Goal: Task Accomplishment & Management: Use online tool/utility

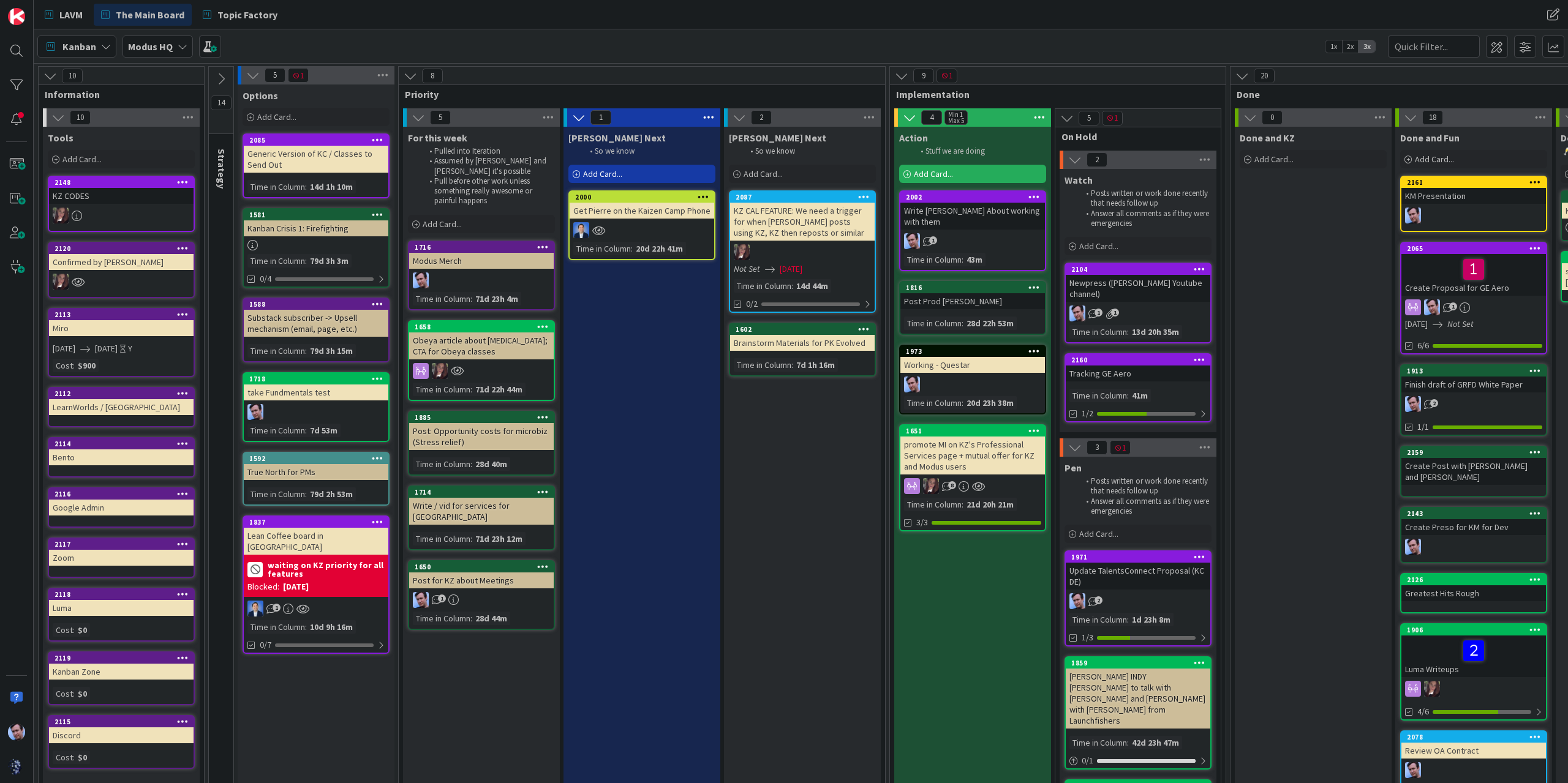
click at [1137, 291] on div "Newpress ([PERSON_NAME] Youtube channel)" at bounding box center [1138, 288] width 145 height 27
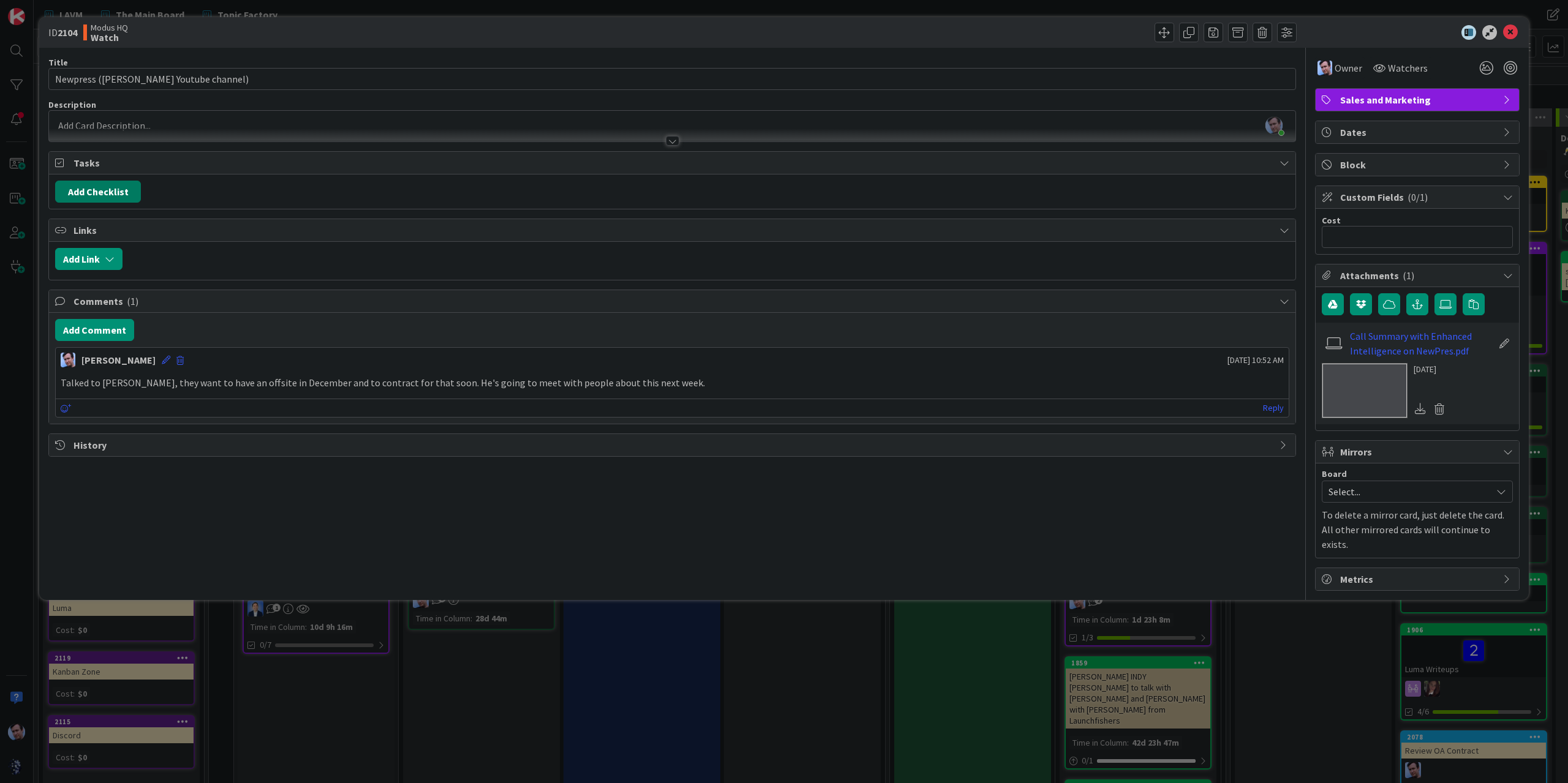
click at [98, 191] on button "Add Checklist" at bounding box center [98, 191] width 86 height 22
type input "things"
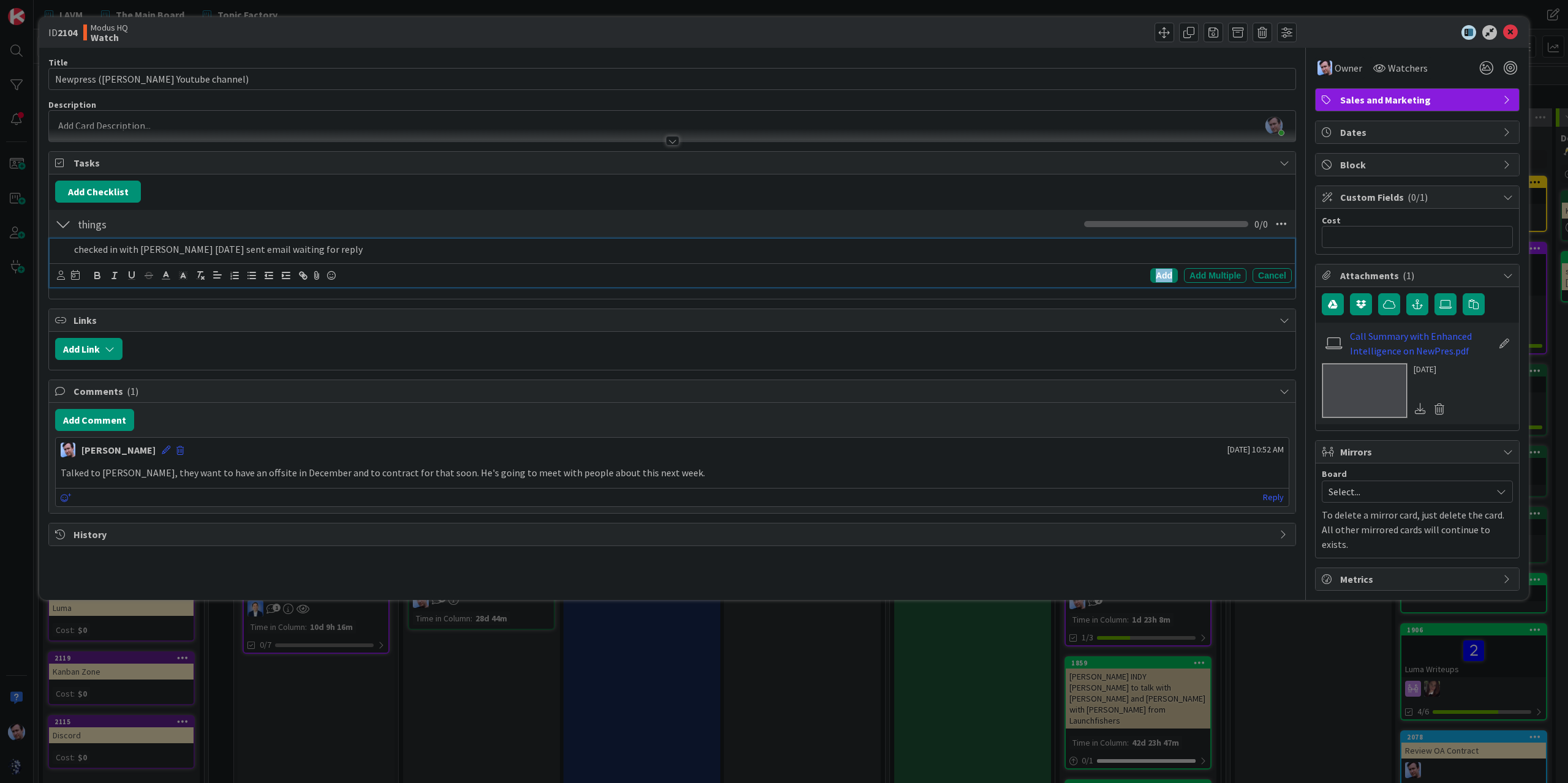
click at [1166, 274] on div "Add" at bounding box center [1164, 275] width 28 height 14
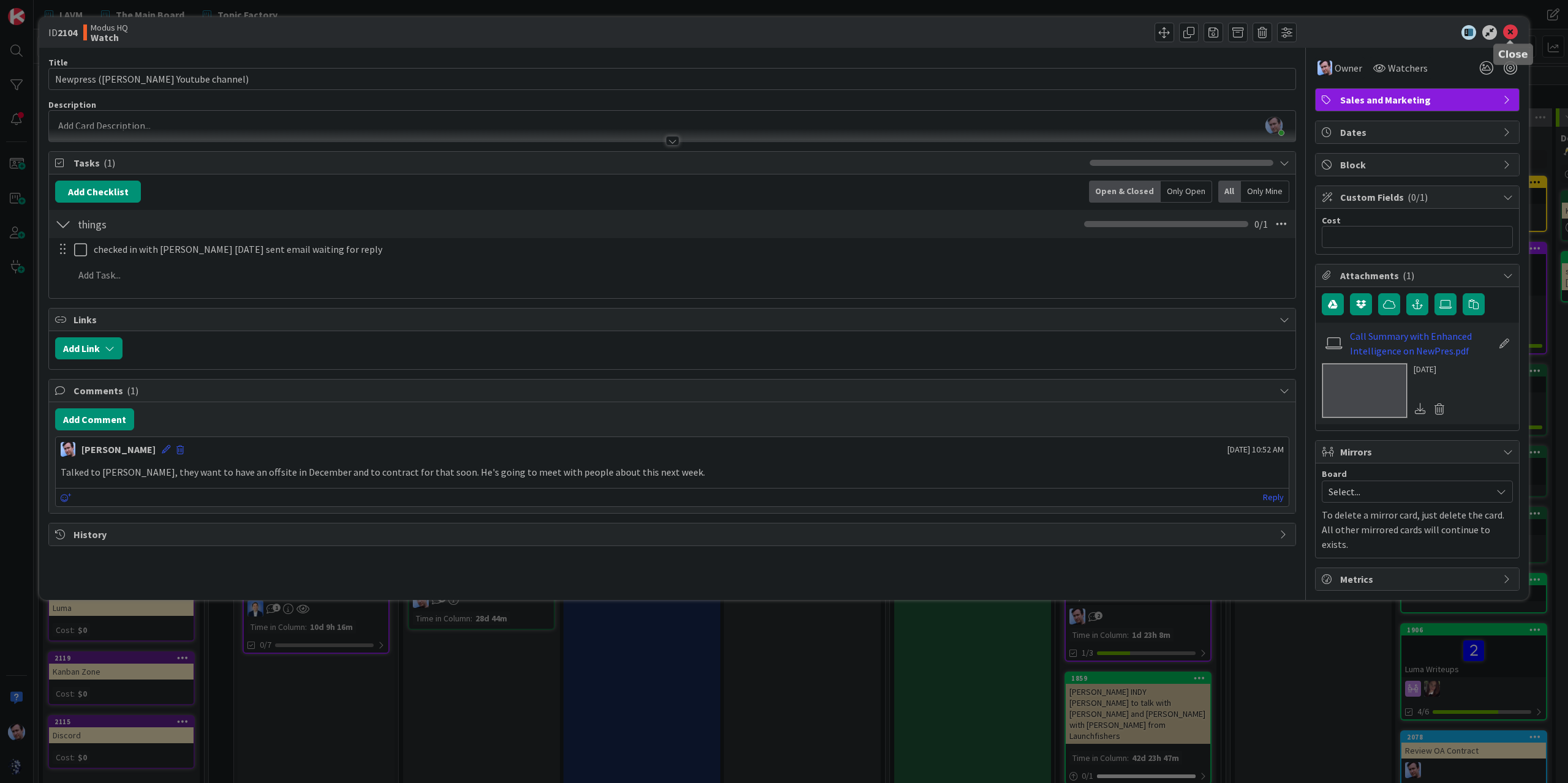
click at [1516, 26] on icon at bounding box center [1510, 32] width 14 height 14
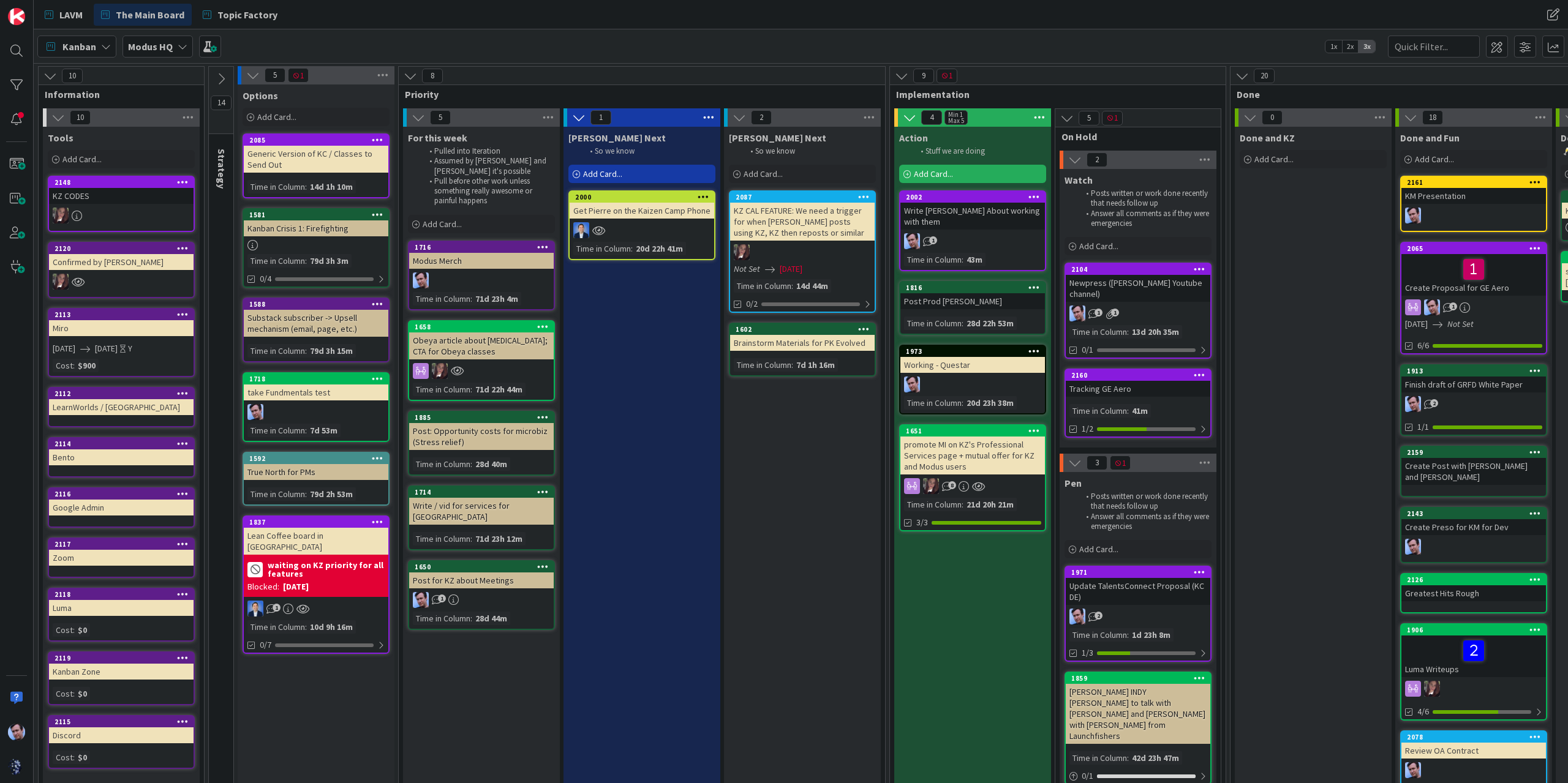
click at [809, 476] on div "[PERSON_NAME] Next So we know Add Card... 2087 KZ CAL FEATURE: We need a trigge…" at bounding box center [802, 584] width 157 height 915
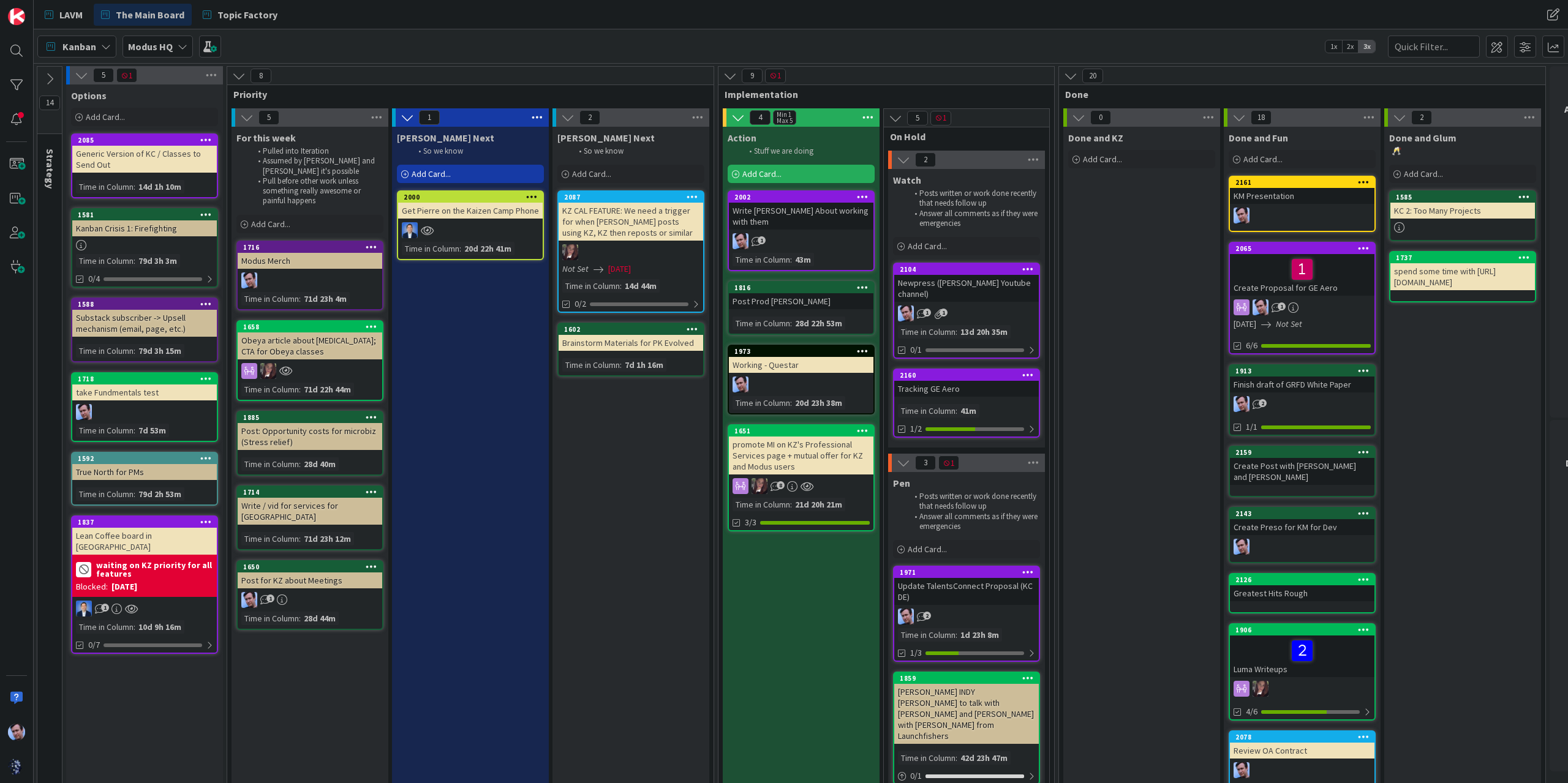
scroll to position [0, 183]
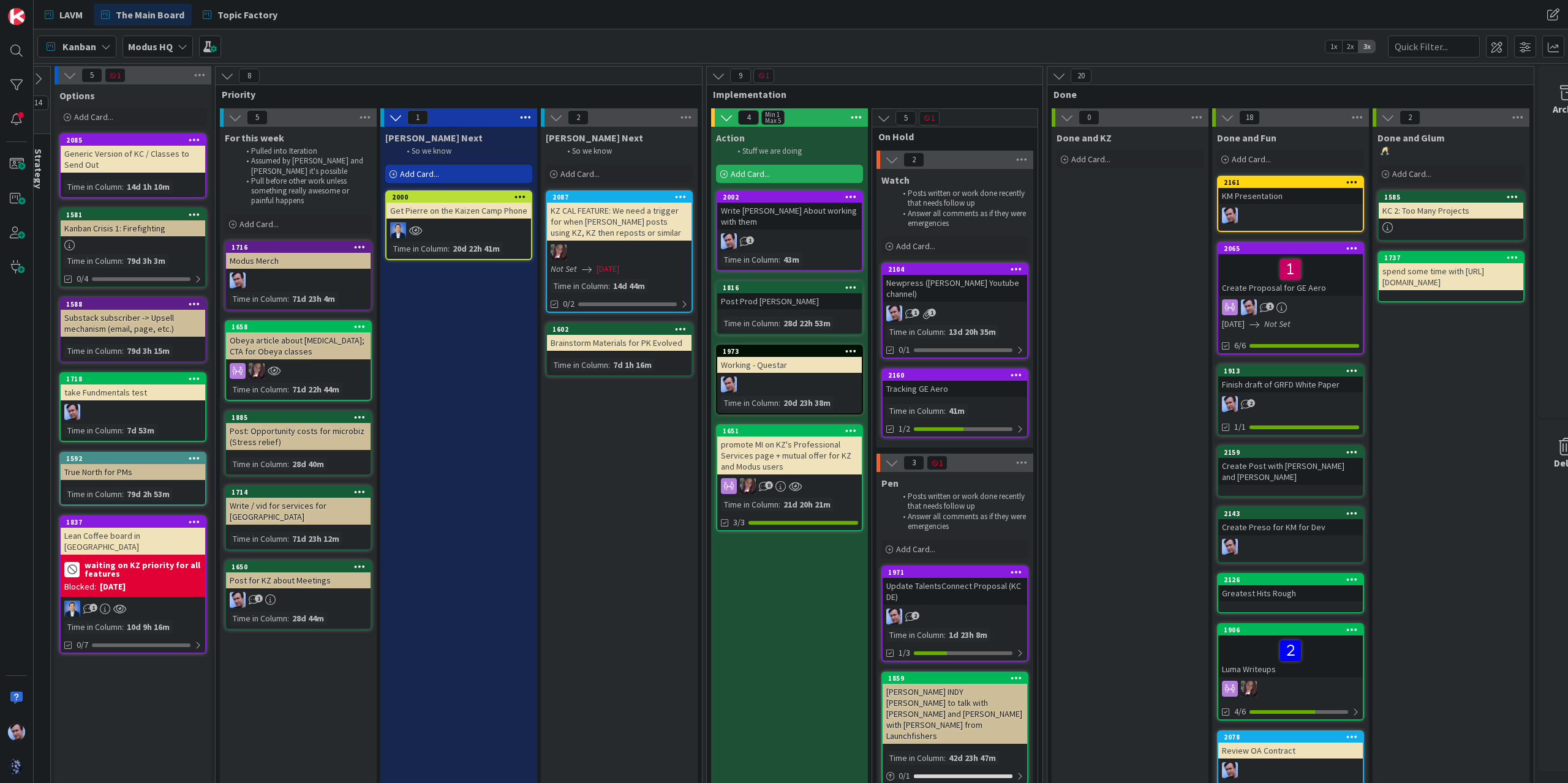
click at [607, 495] on div "[PERSON_NAME] Next So we know Add Card... 2087 KZ CAL FEATURE: We need a trigge…" at bounding box center [619, 584] width 157 height 915
click at [1503, 47] on span at bounding box center [1496, 46] width 22 height 22
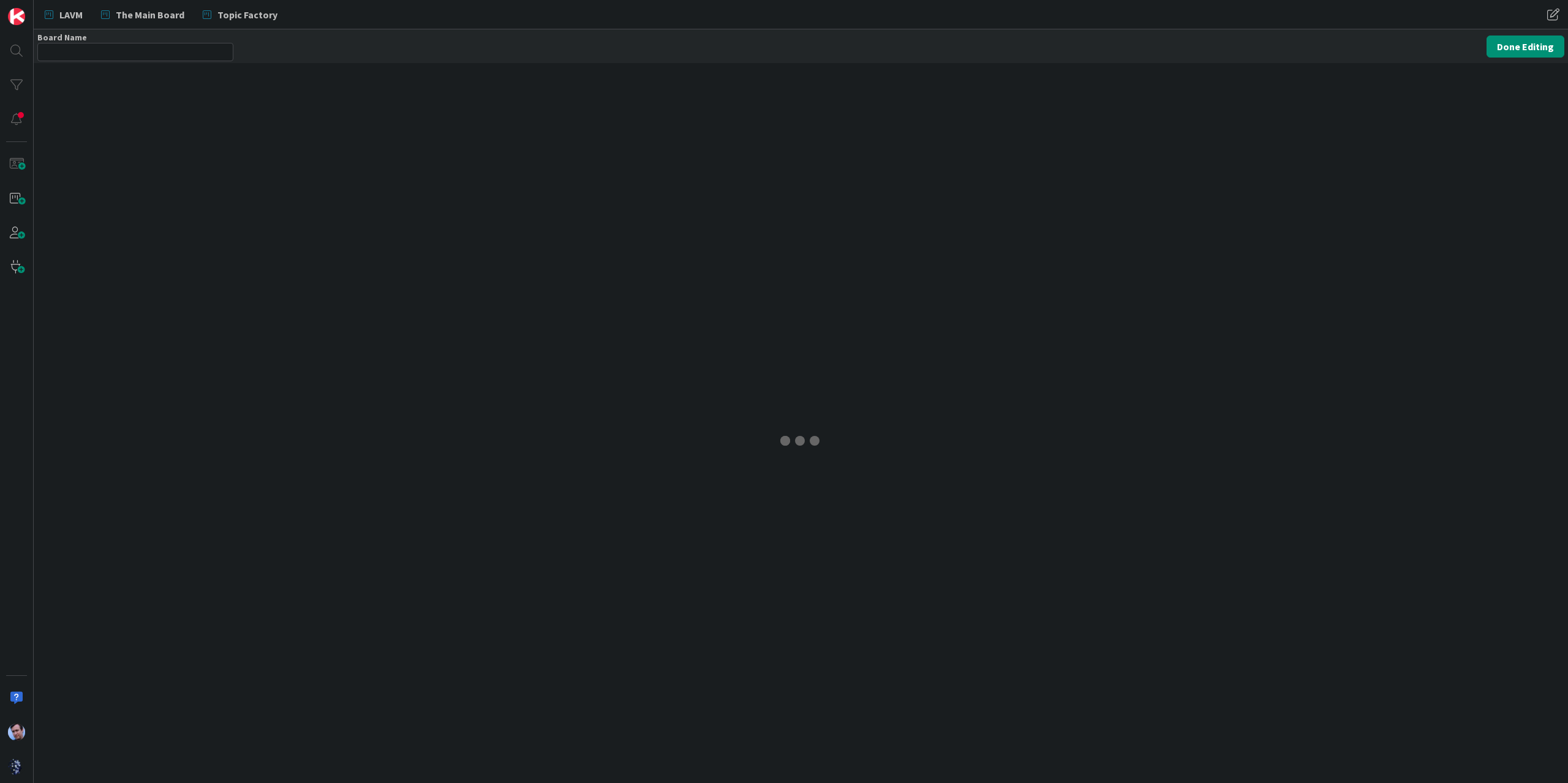
type input "Modus HQ"
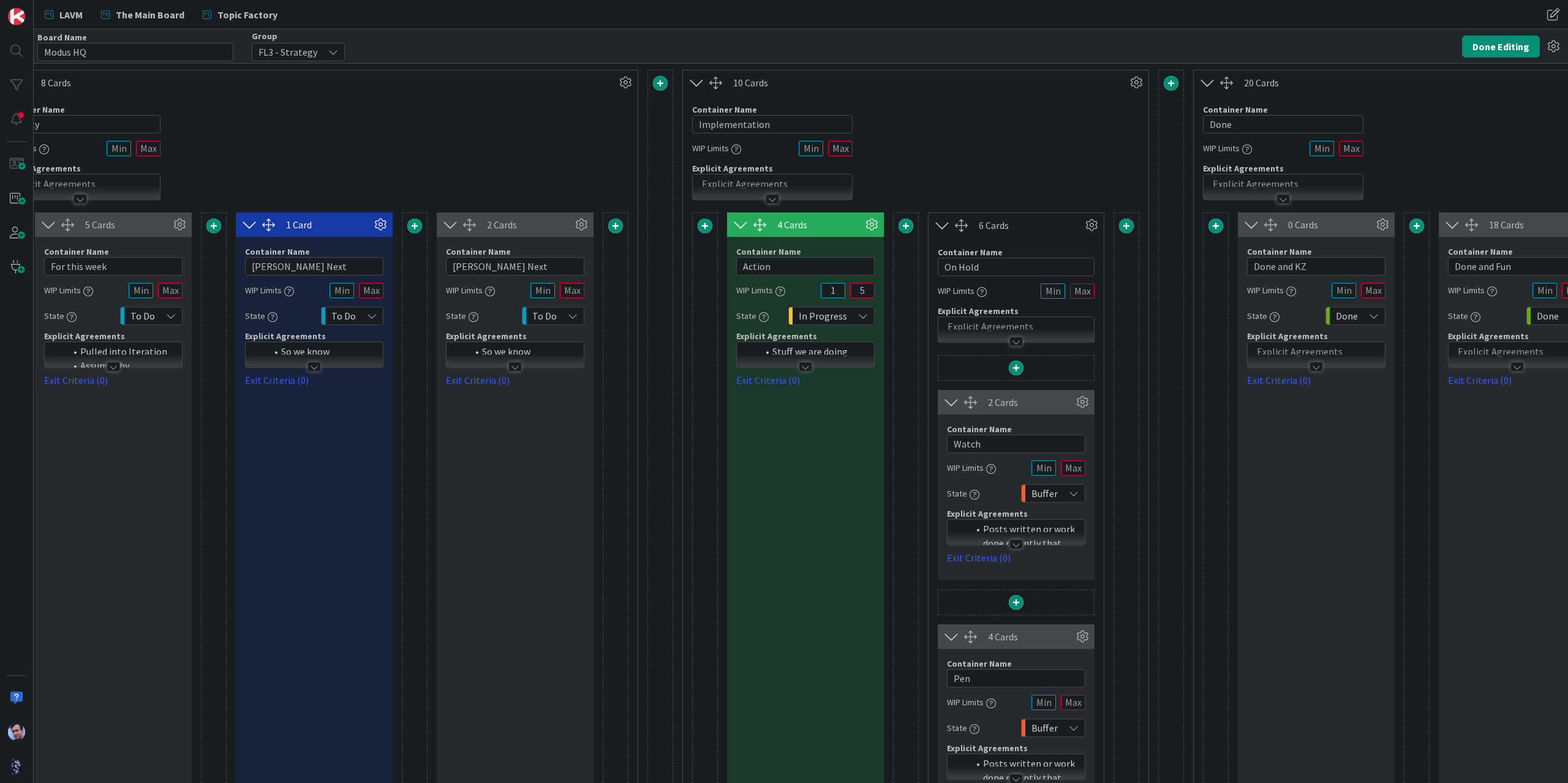
scroll to position [0, 740]
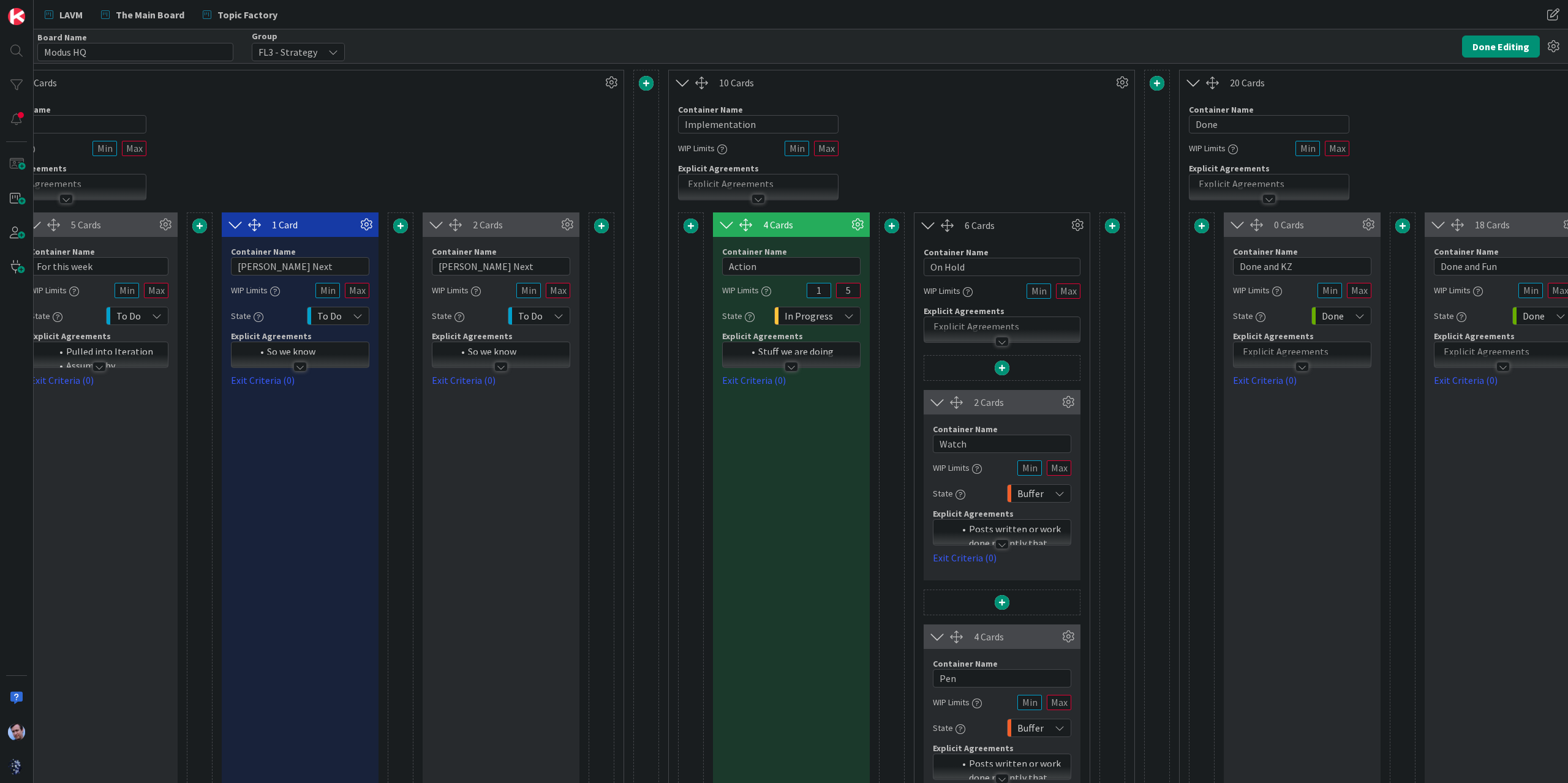
click at [1110, 225] on span at bounding box center [1112, 225] width 14 height 14
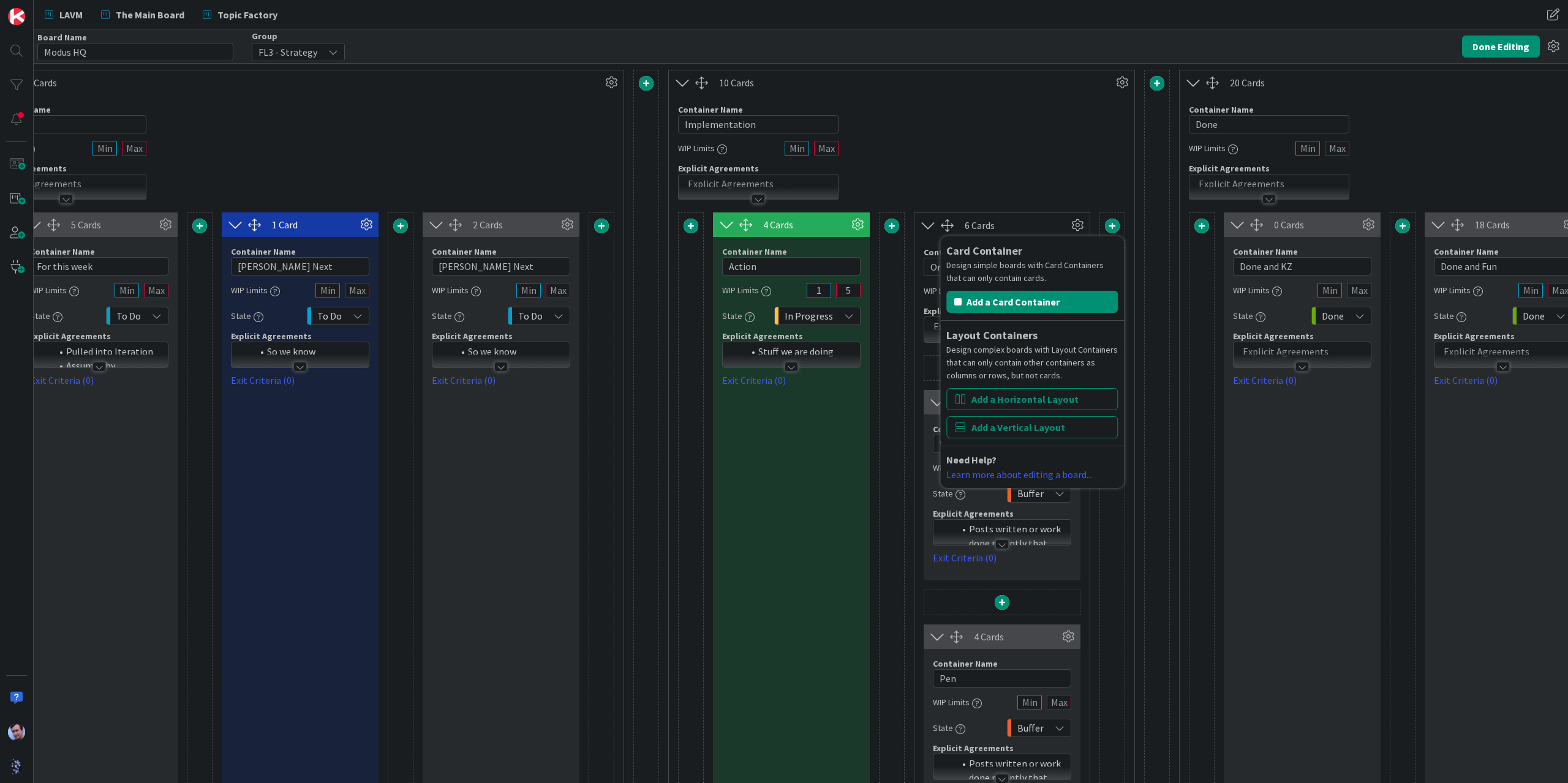
click at [1034, 165] on div "Container Name 14 / 64 Implementation WIP Limits Explicit Agreements" at bounding box center [901, 147] width 465 height 105
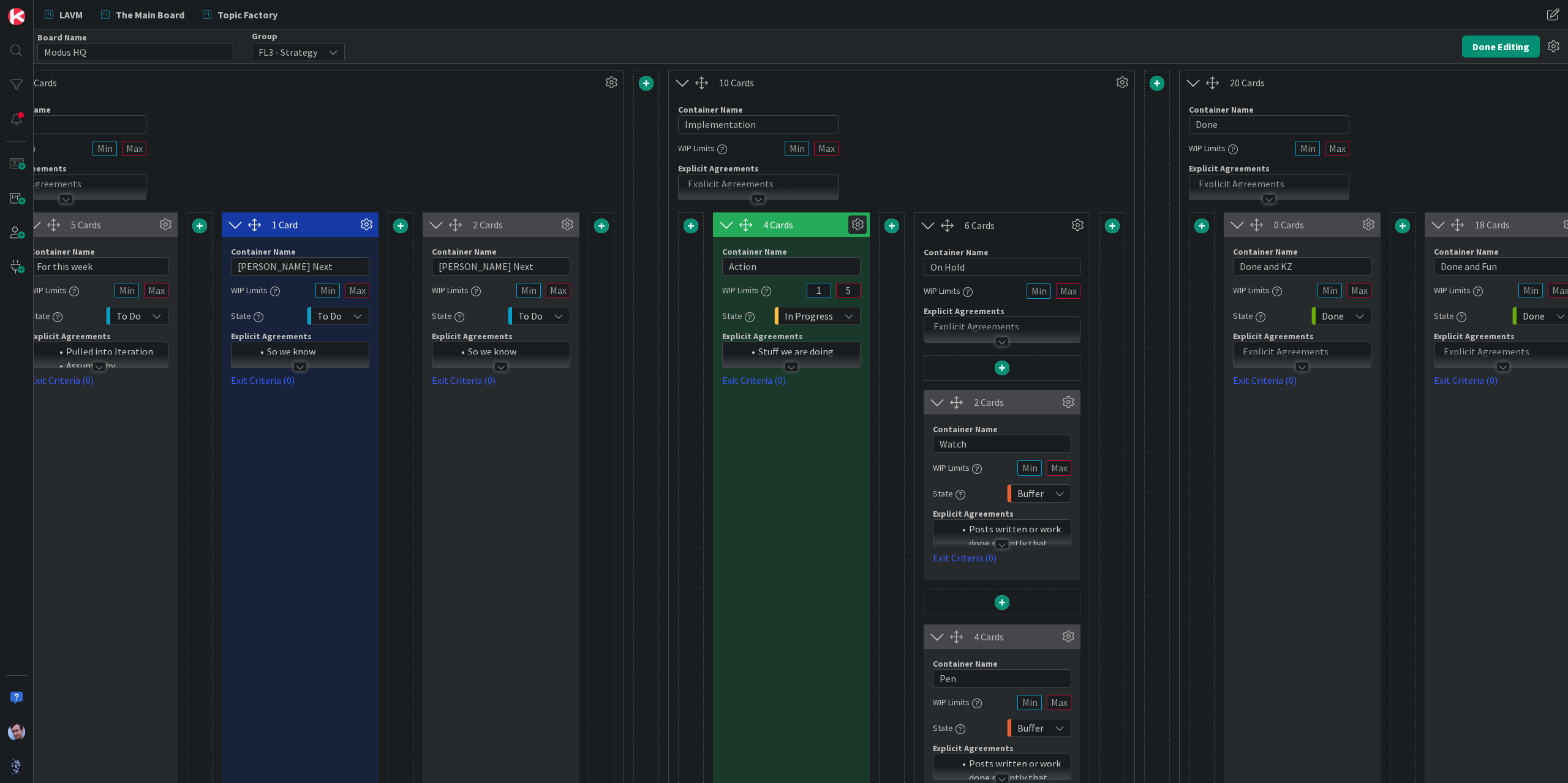
click at [854, 222] on icon at bounding box center [857, 224] width 18 height 18
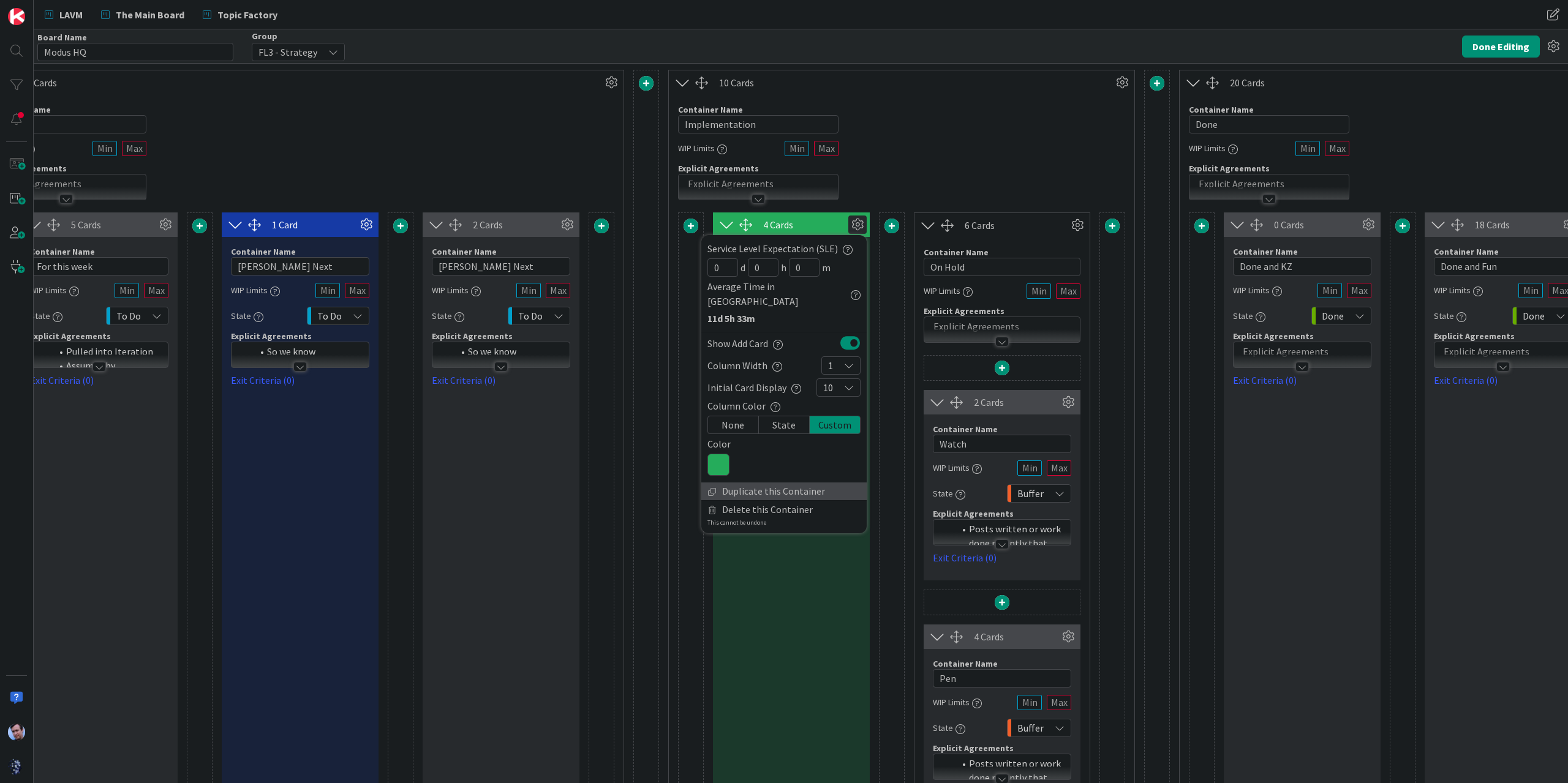
click at [765, 483] on link "Duplicate this Container" at bounding box center [784, 492] width 166 height 18
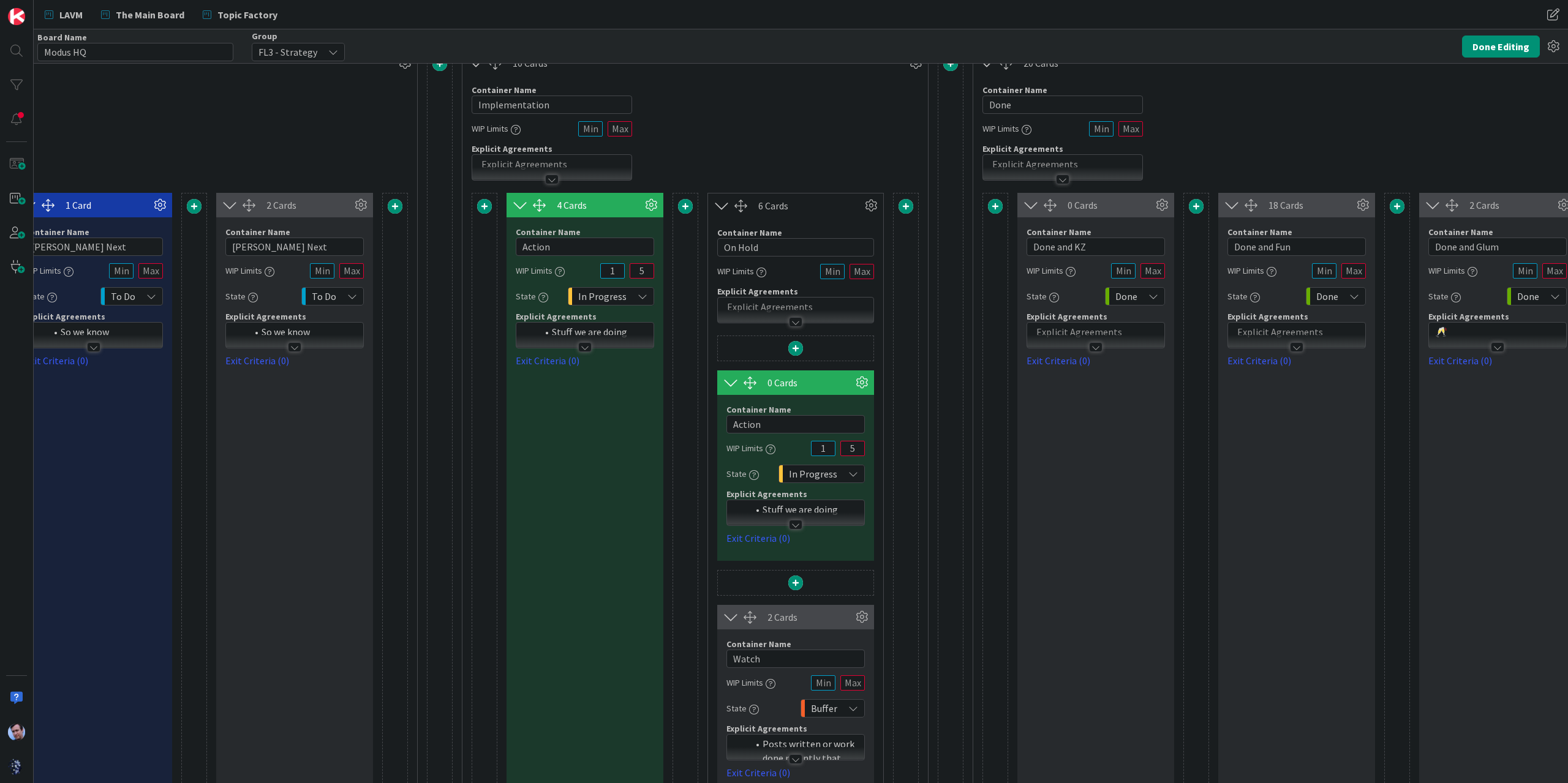
scroll to position [20, 1047]
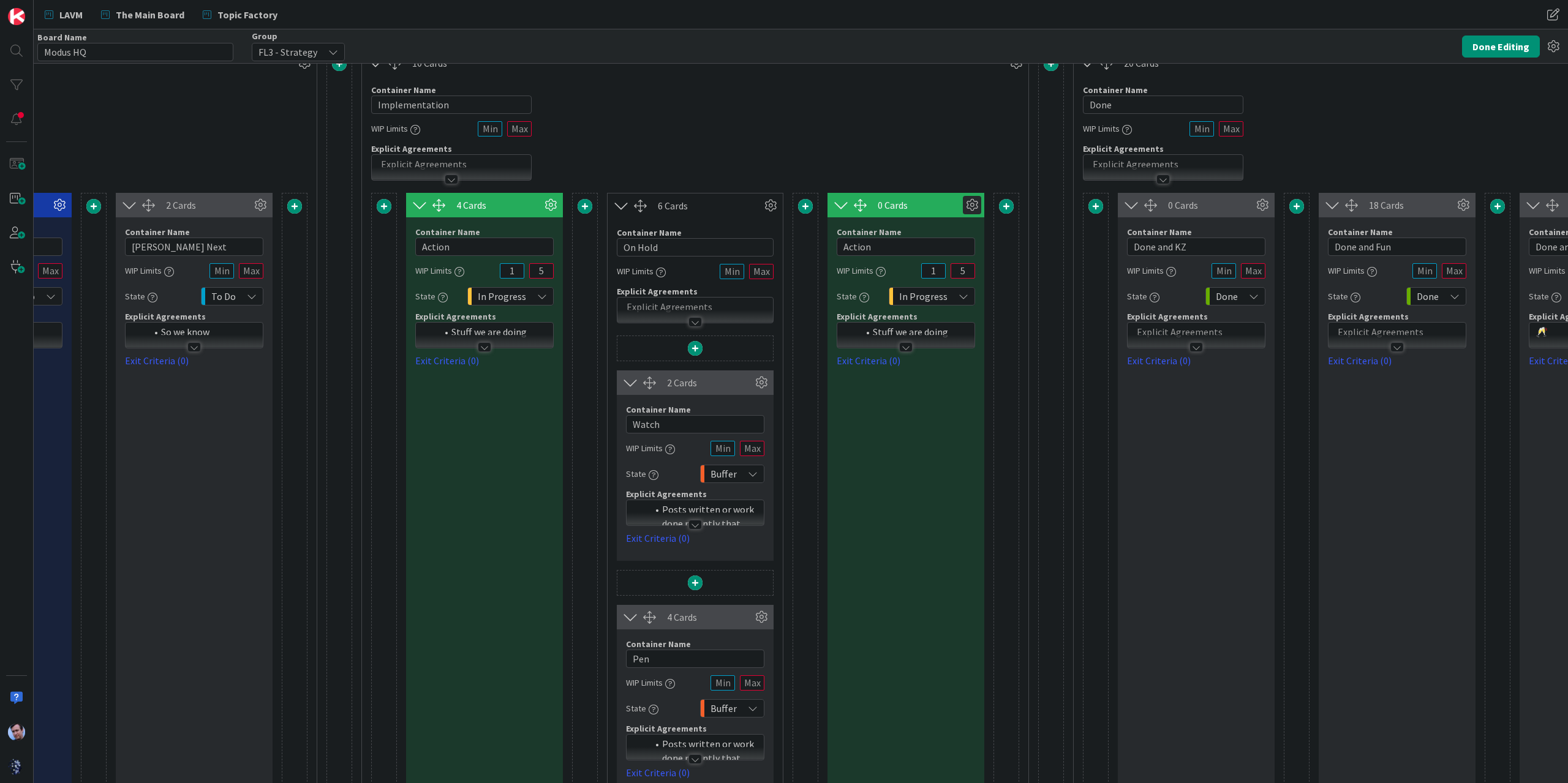
click at [969, 201] on icon at bounding box center [971, 205] width 18 height 18
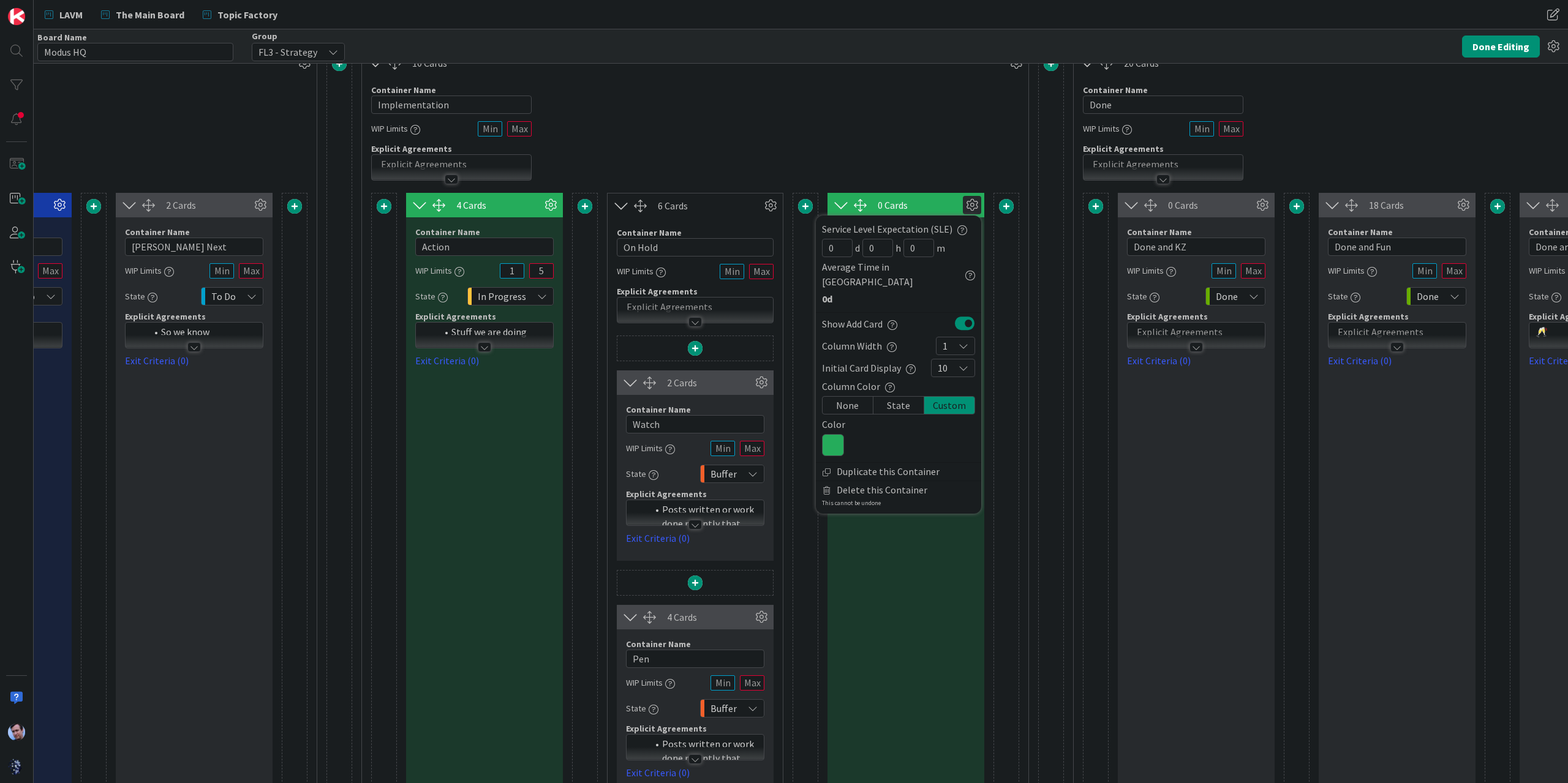
click at [832, 434] on icon at bounding box center [833, 445] width 22 height 22
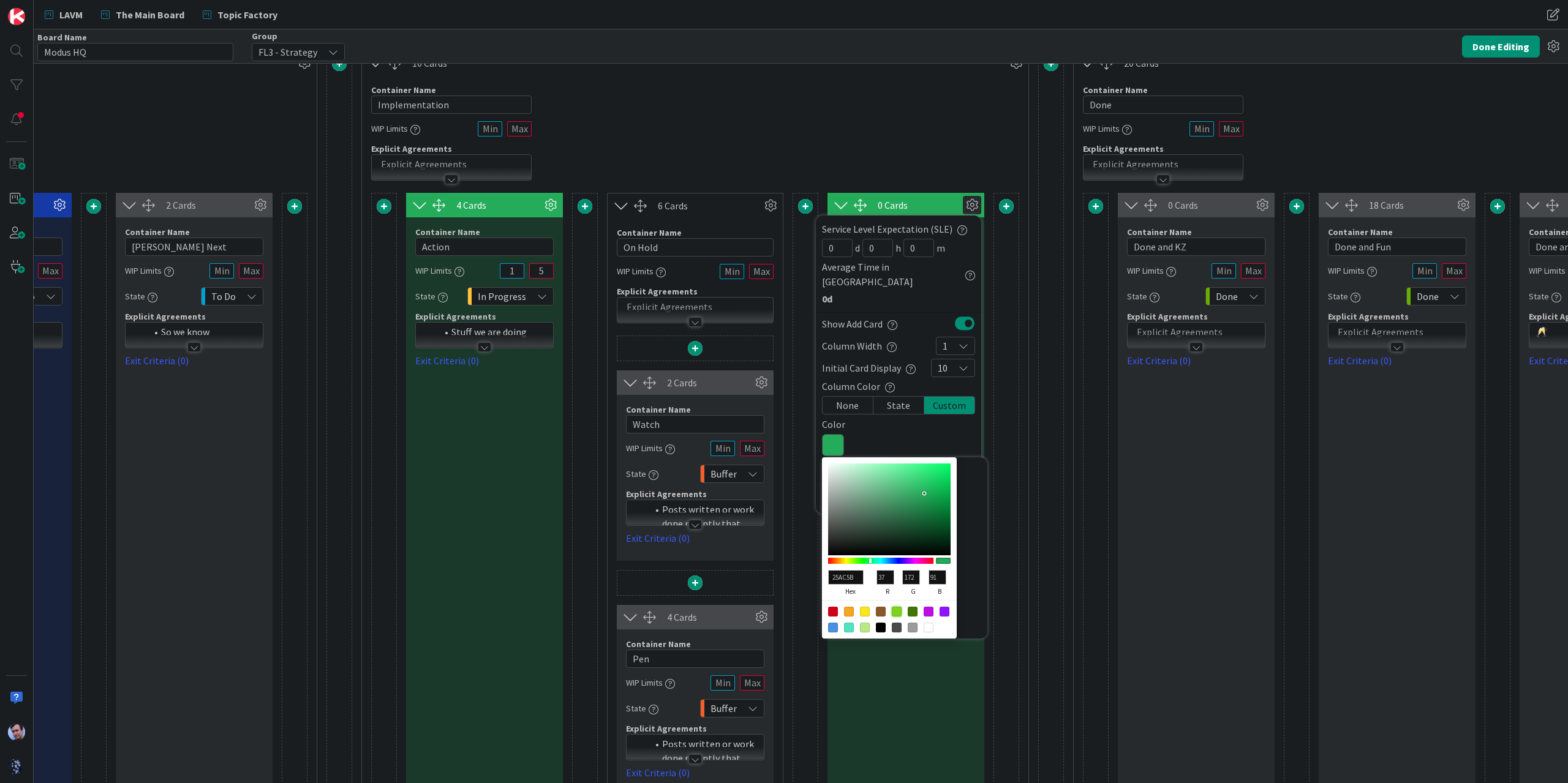
click at [894, 607] on div at bounding box center [897, 612] width 10 height 10
type input "7ED321"
type input "126"
type input "211"
type input "33"
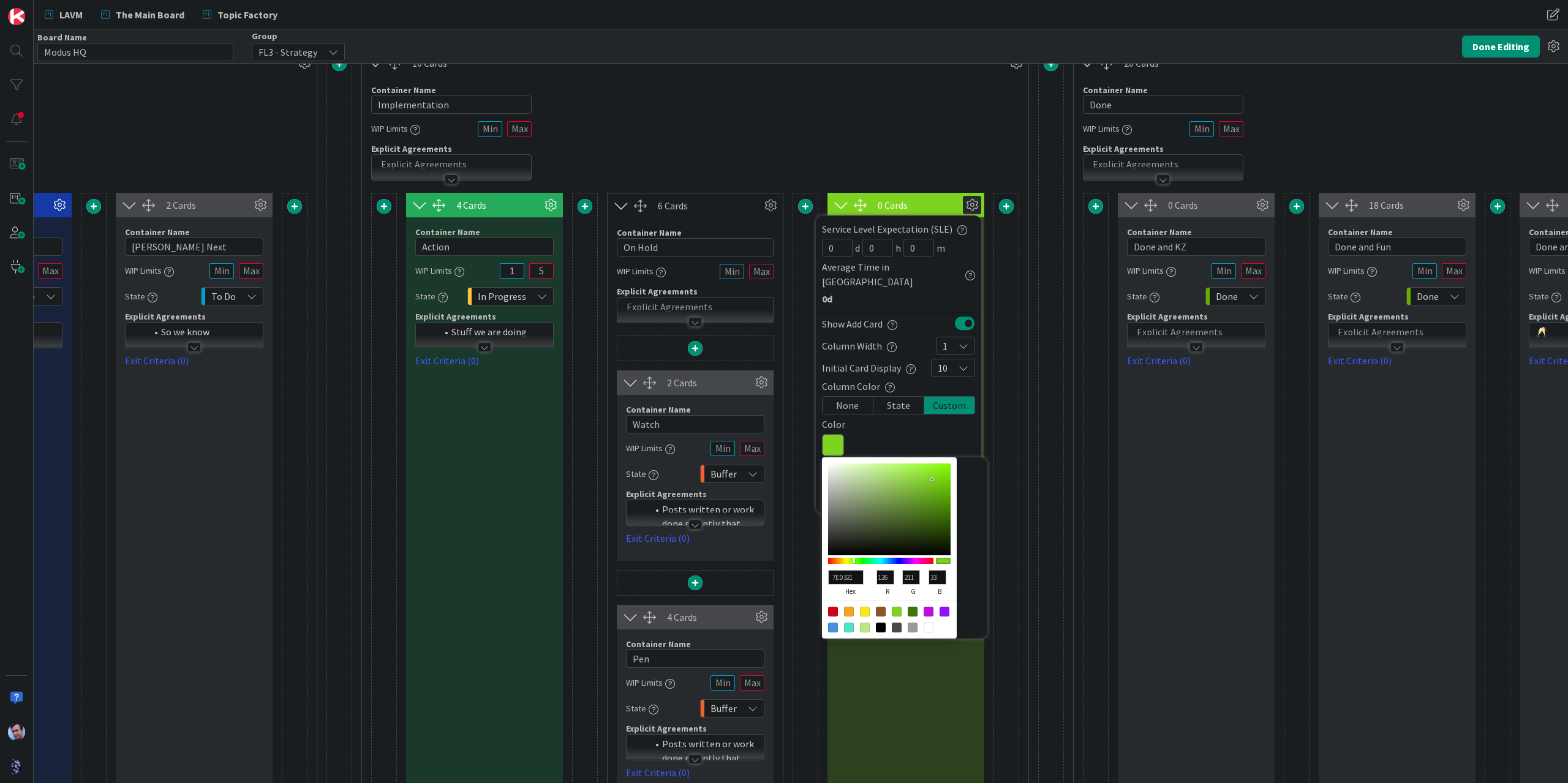
click at [718, 205] on div "6 Cards" at bounding box center [709, 205] width 103 height 14
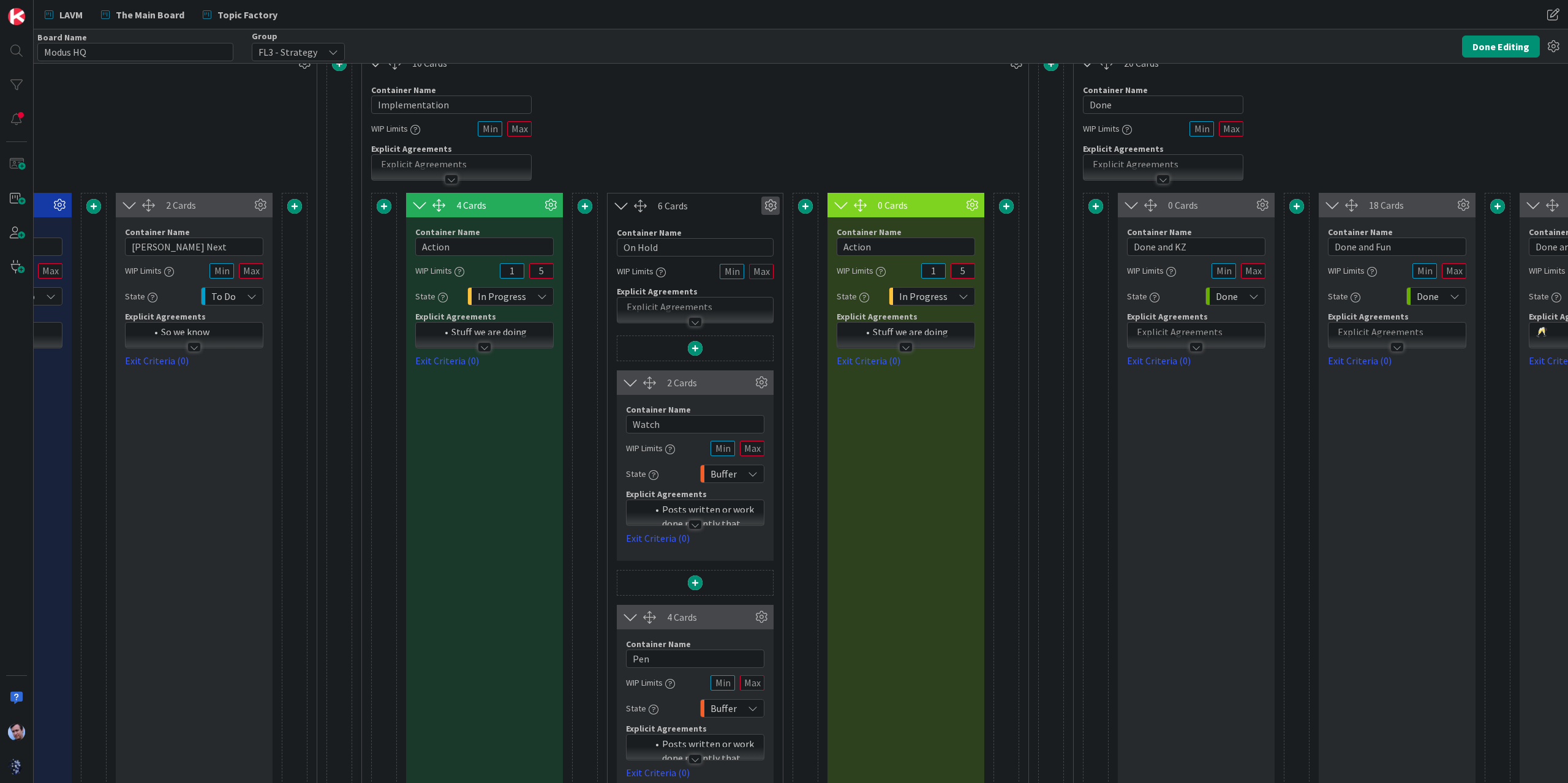
click at [770, 200] on icon at bounding box center [770, 205] width 18 height 18
click at [723, 217] on div "Column Color None Custom Switch to a Horizontal Layout Duplicate this Container…" at bounding box center [697, 274] width 166 height 118
click at [763, 204] on icon at bounding box center [770, 205] width 18 height 18
click at [731, 204] on div "6 Cards" at bounding box center [709, 205] width 103 height 14
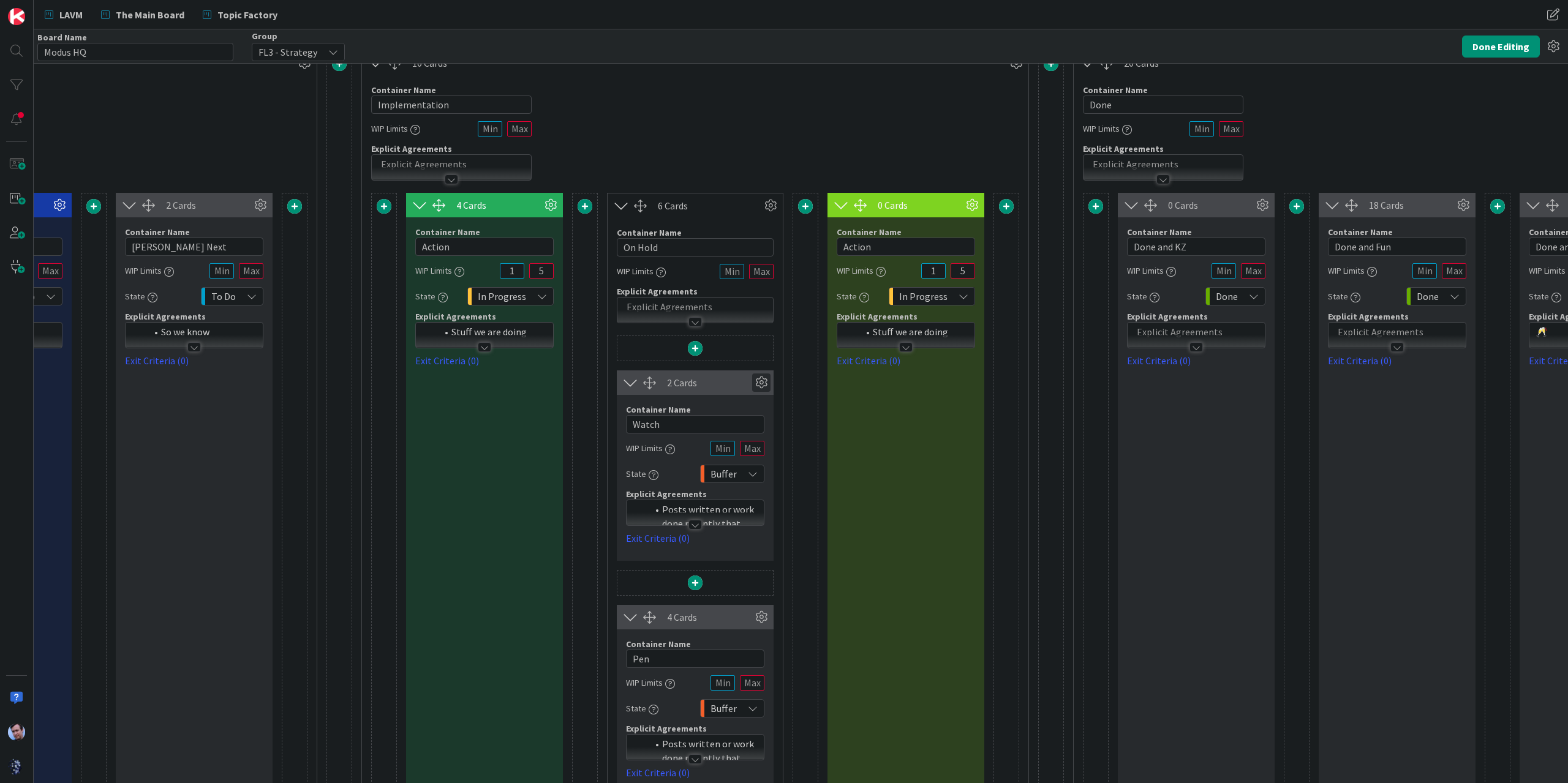
click at [759, 378] on icon at bounding box center [761, 382] width 18 height 18
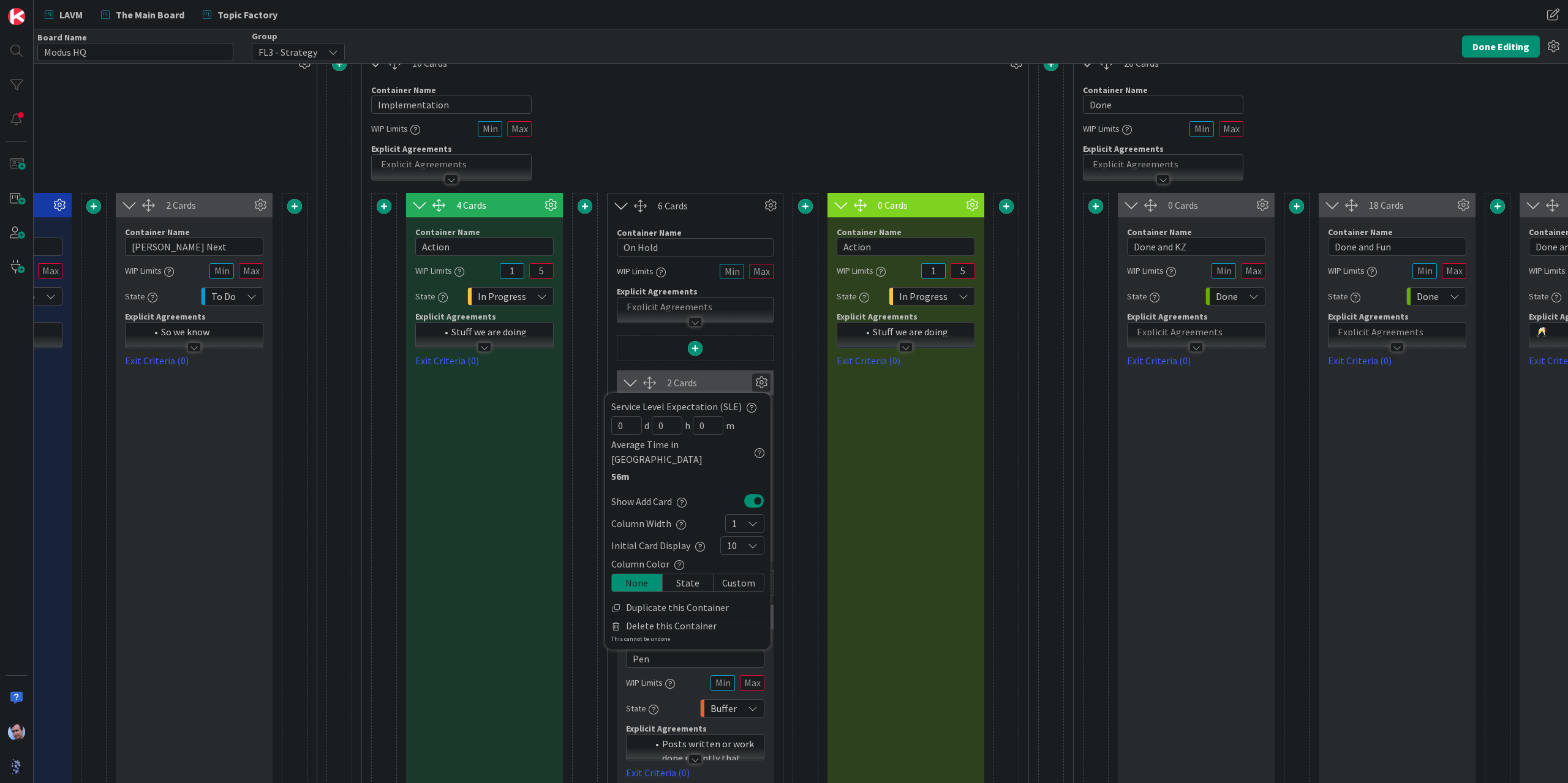
click at [726, 575] on div "Custom" at bounding box center [738, 583] width 50 height 17
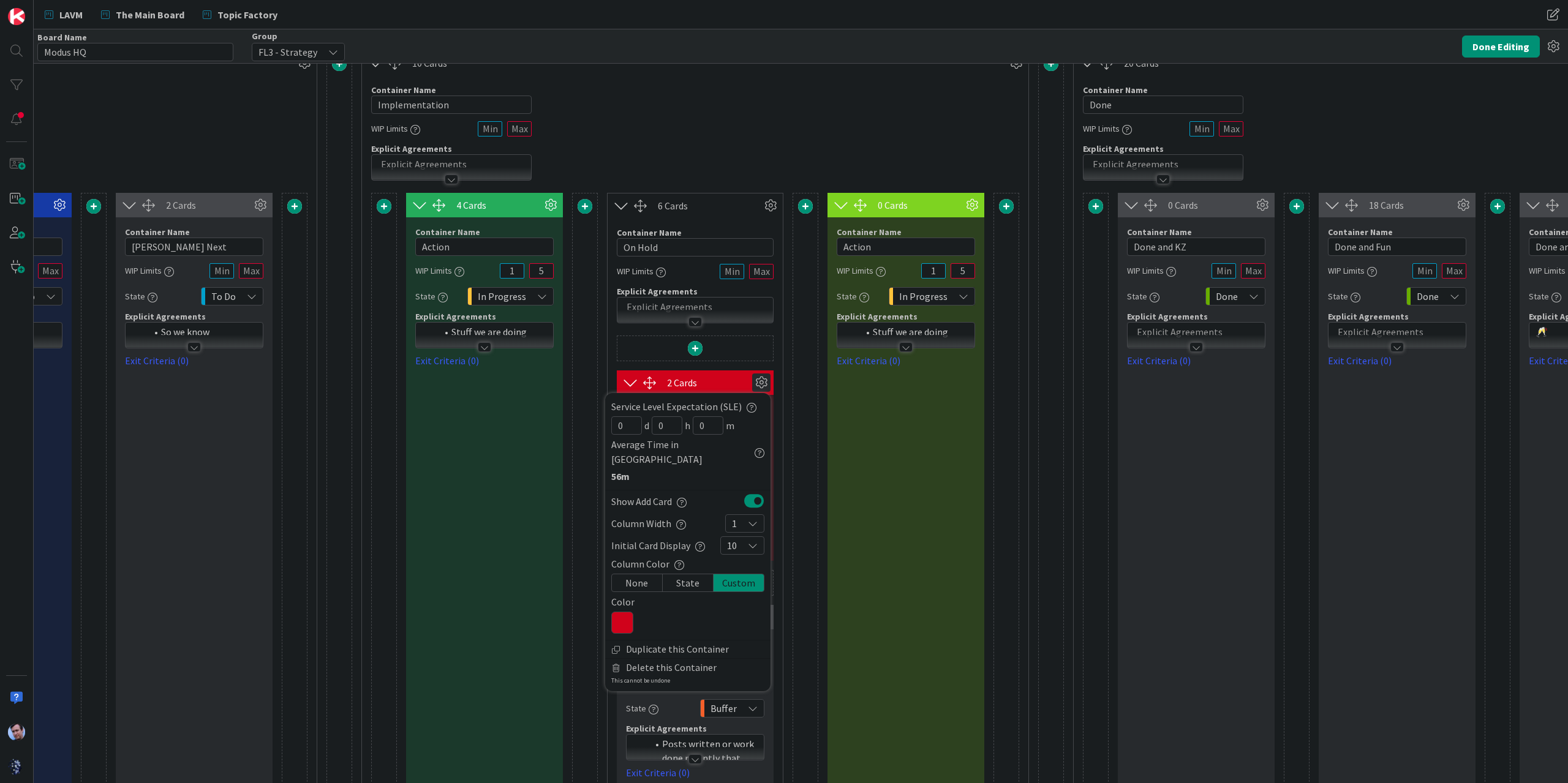
click at [623, 612] on icon at bounding box center [622, 622] width 22 height 22
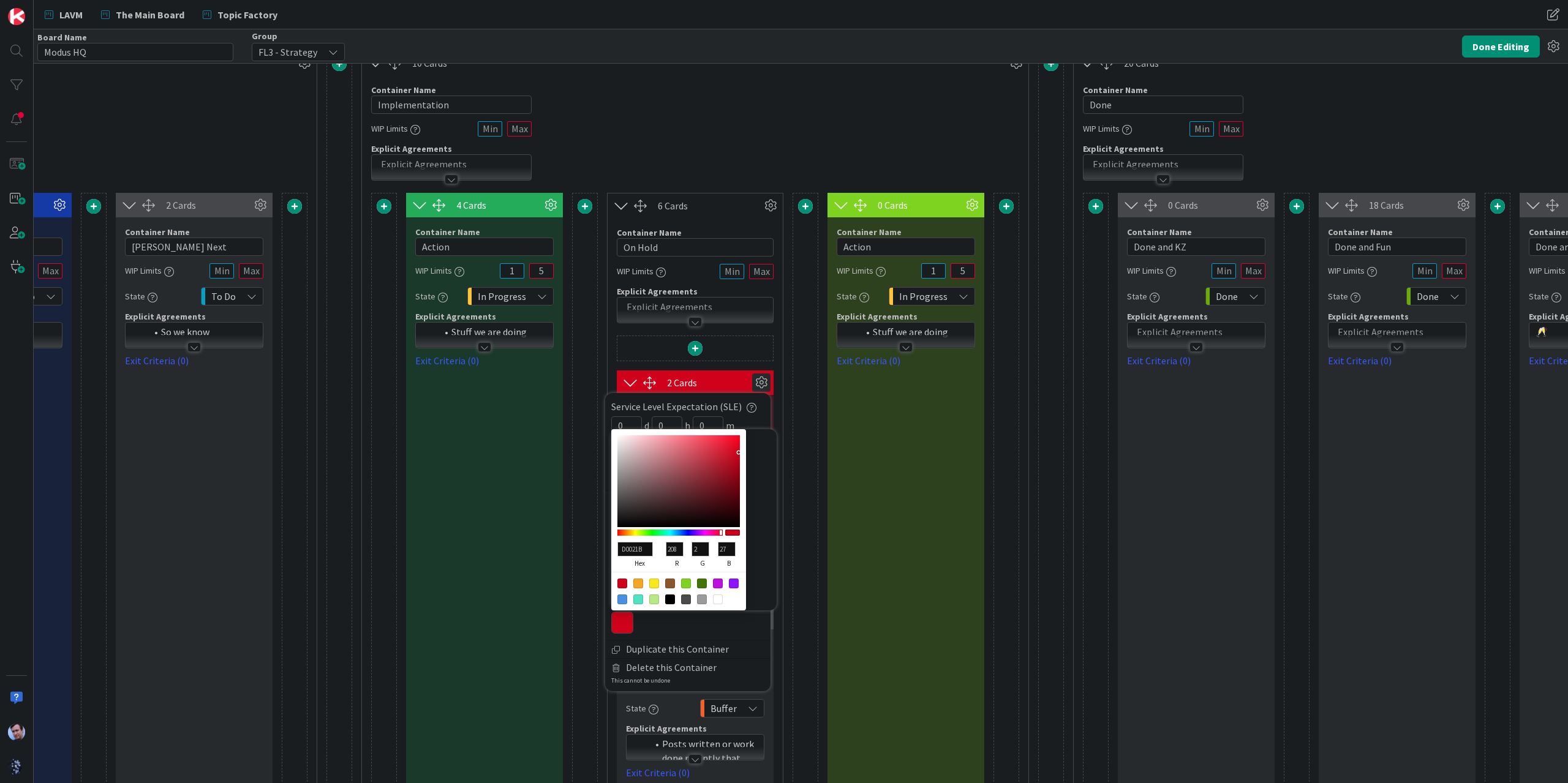
type input "D20921"
type input "210"
type input "9"
type input "33"
type input "D20A22"
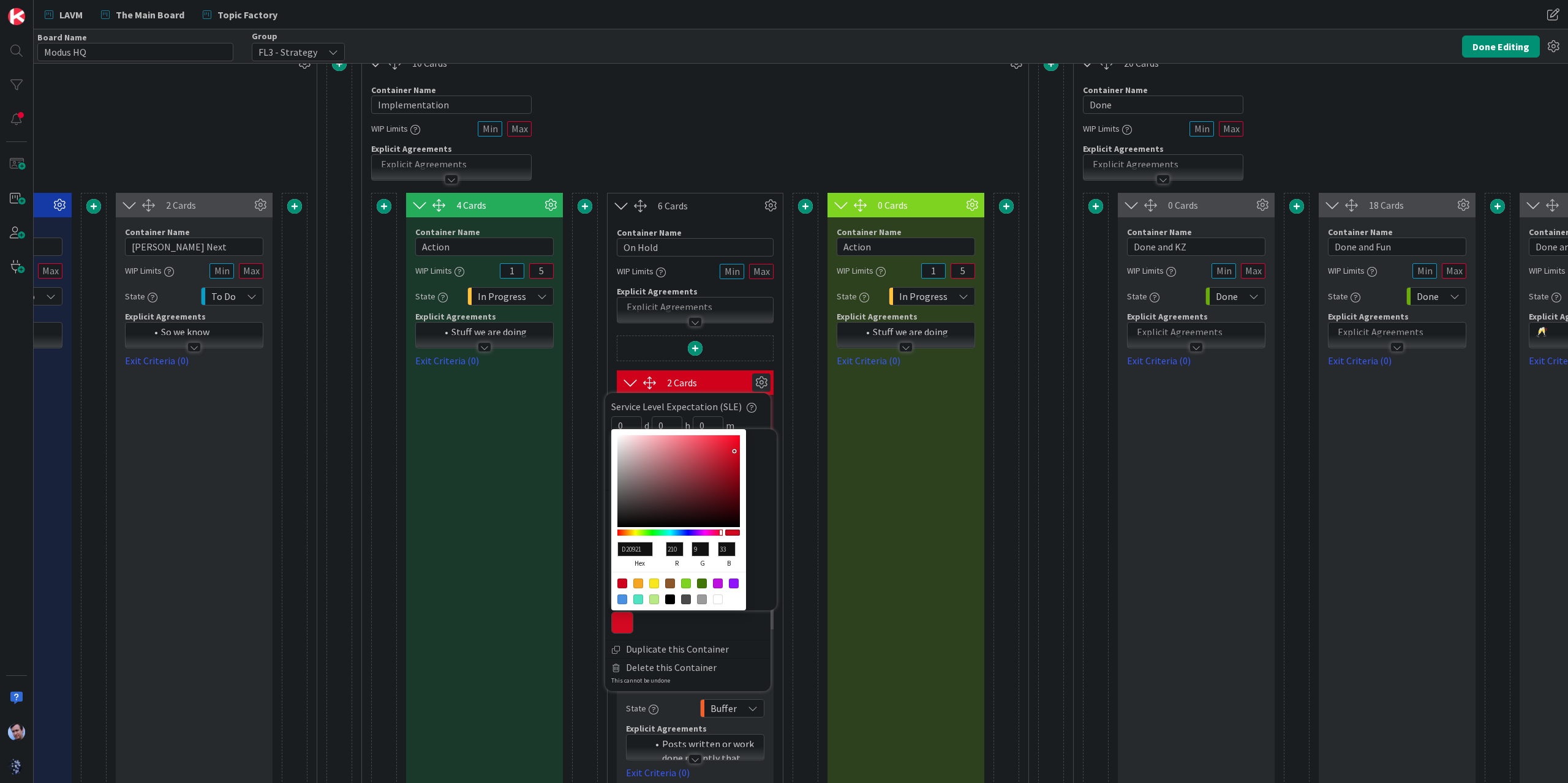
type input "10"
type input "34"
type input "D20C24"
type input "12"
type input "36"
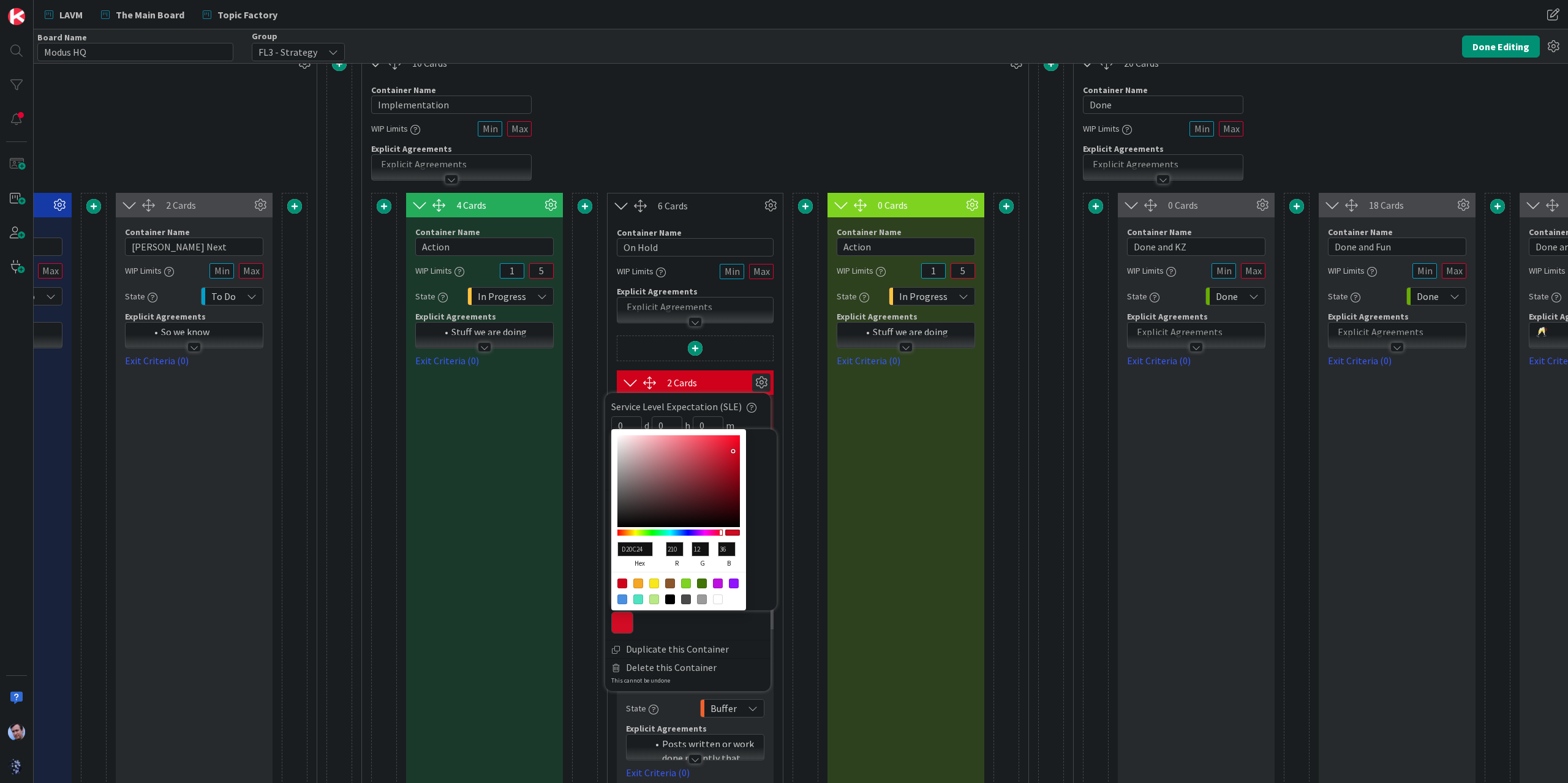
type input "D10C24"
type input "209"
type input "D20C24"
type input "210"
type input "D90E27"
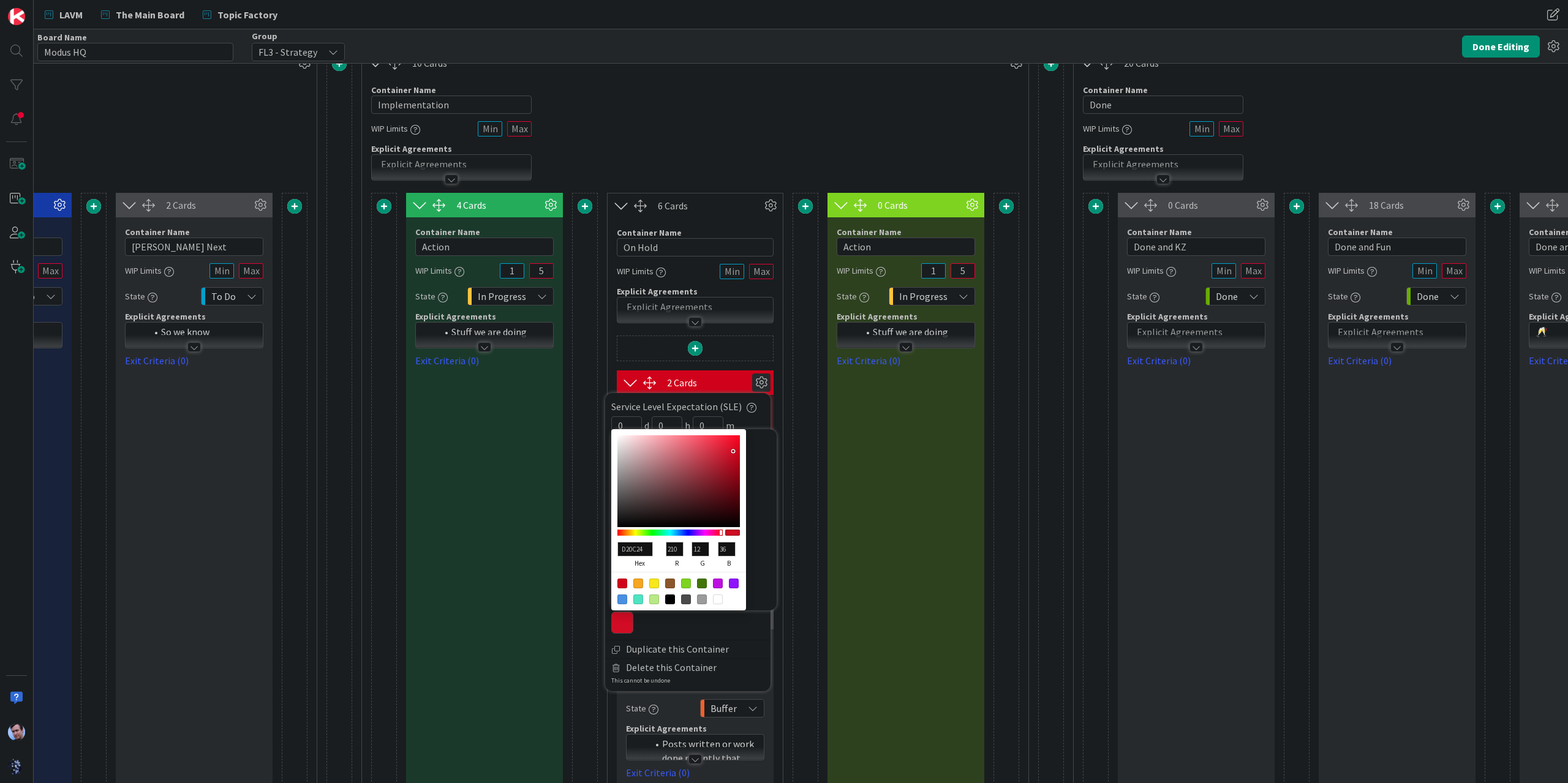
type input "217"
type input "14"
type input "39"
type input "E0112B"
type input "224"
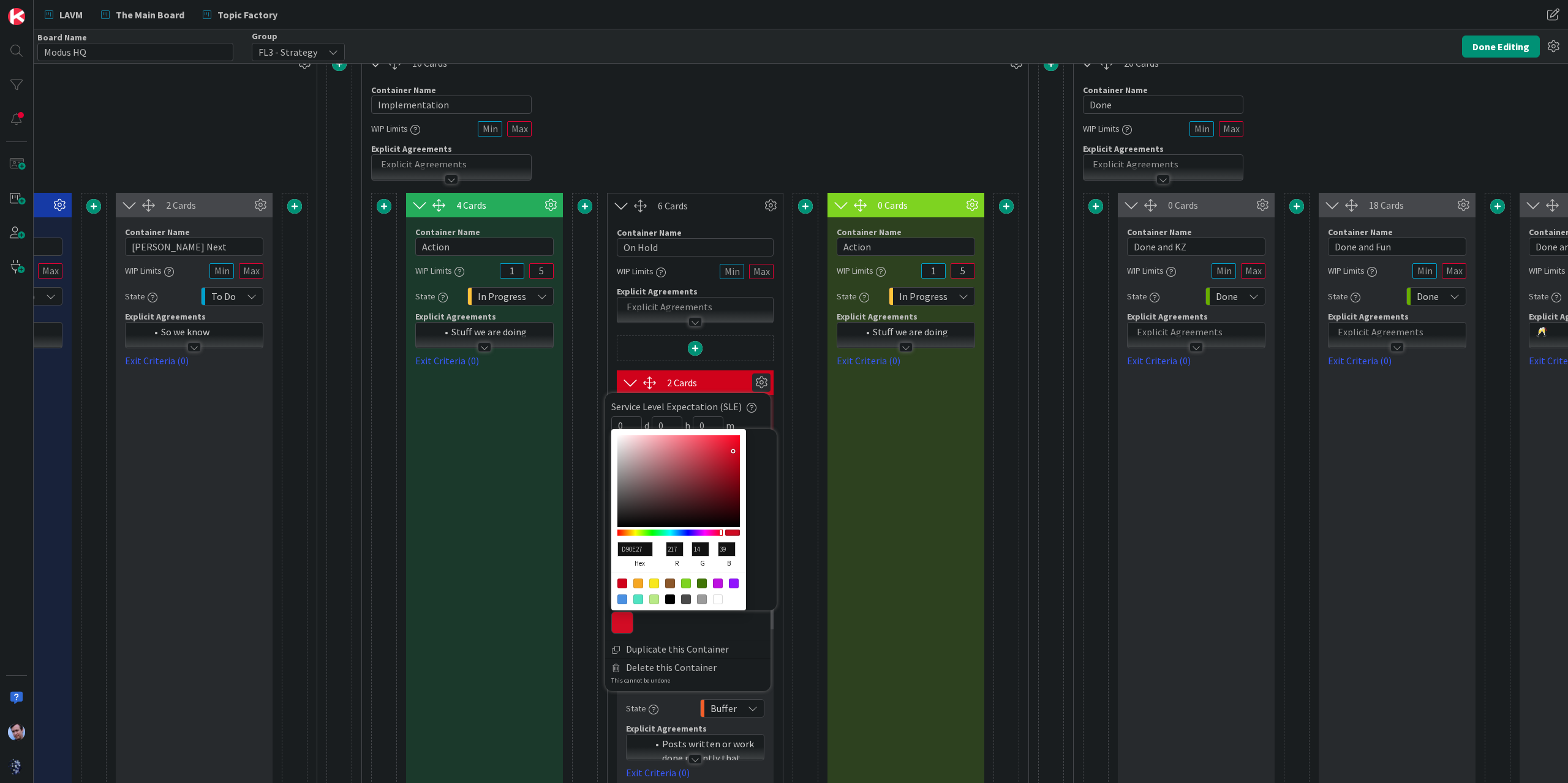
type input "17"
type input "43"
type input "E0162F"
type input "22"
type input "47"
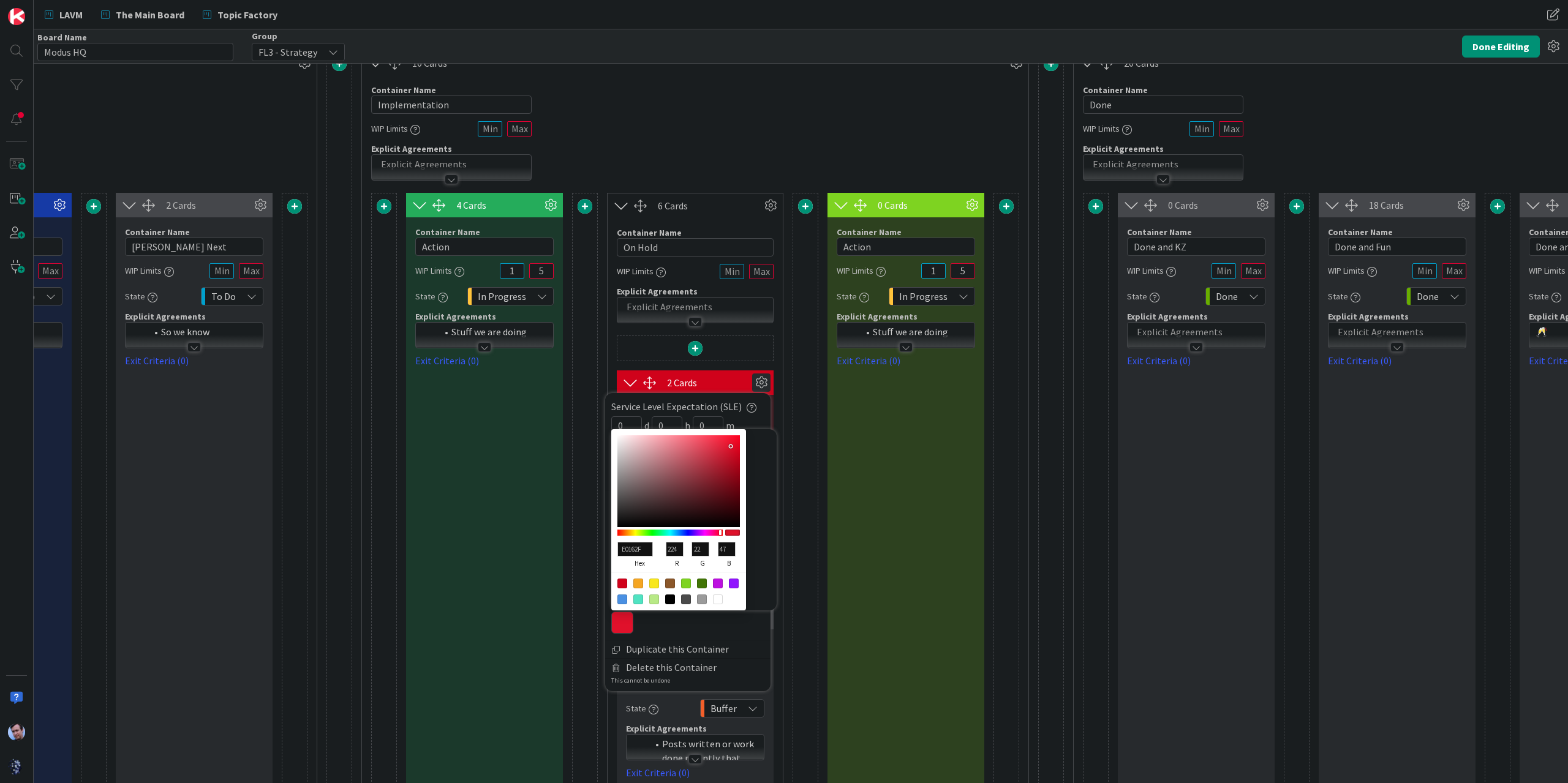
type input "E01C35"
type input "28"
type input "53"
type input "E31F38"
type input "227"
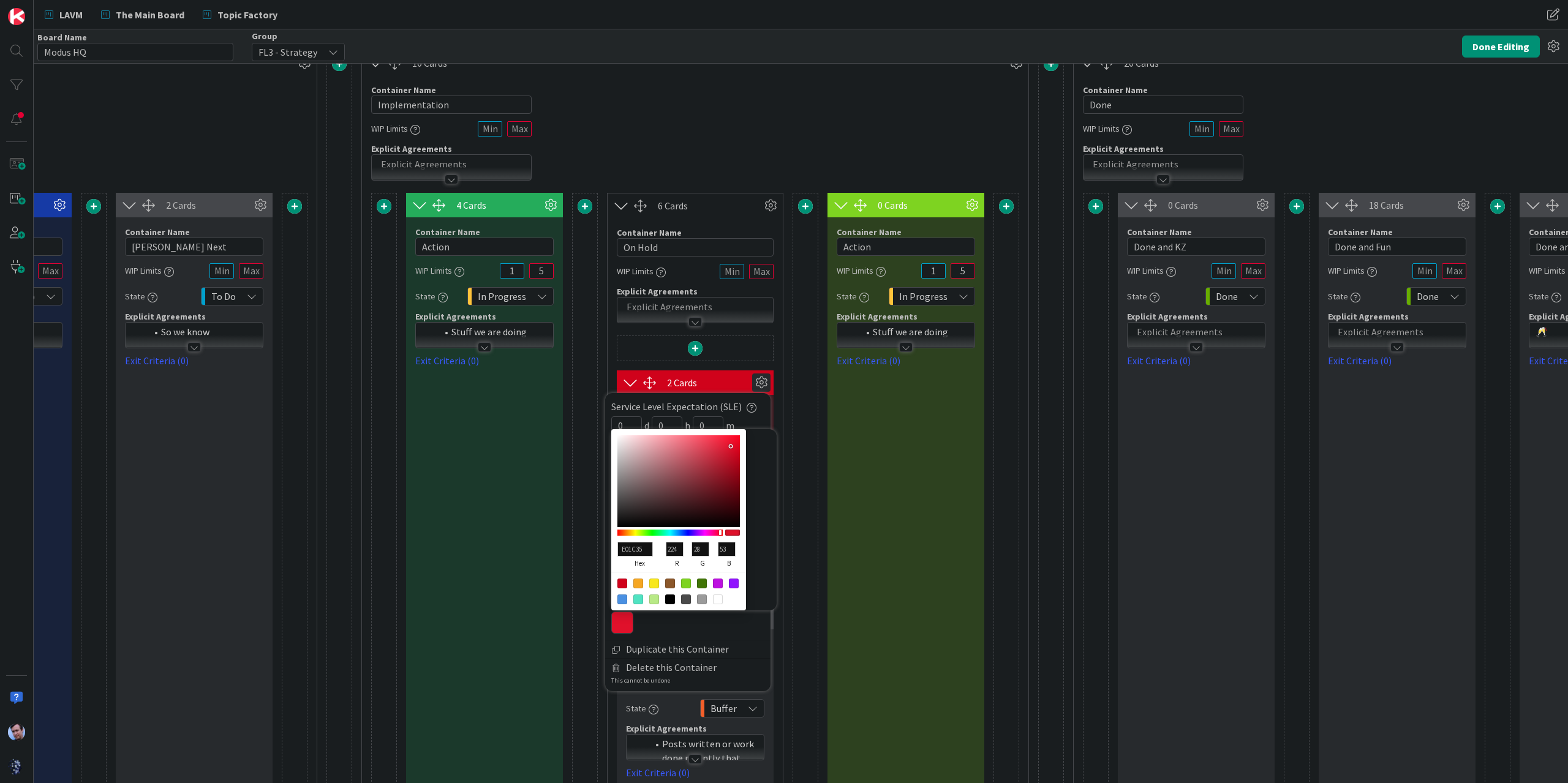
type input "31"
type input "56"
type input "EA253E"
type input "234"
type input "37"
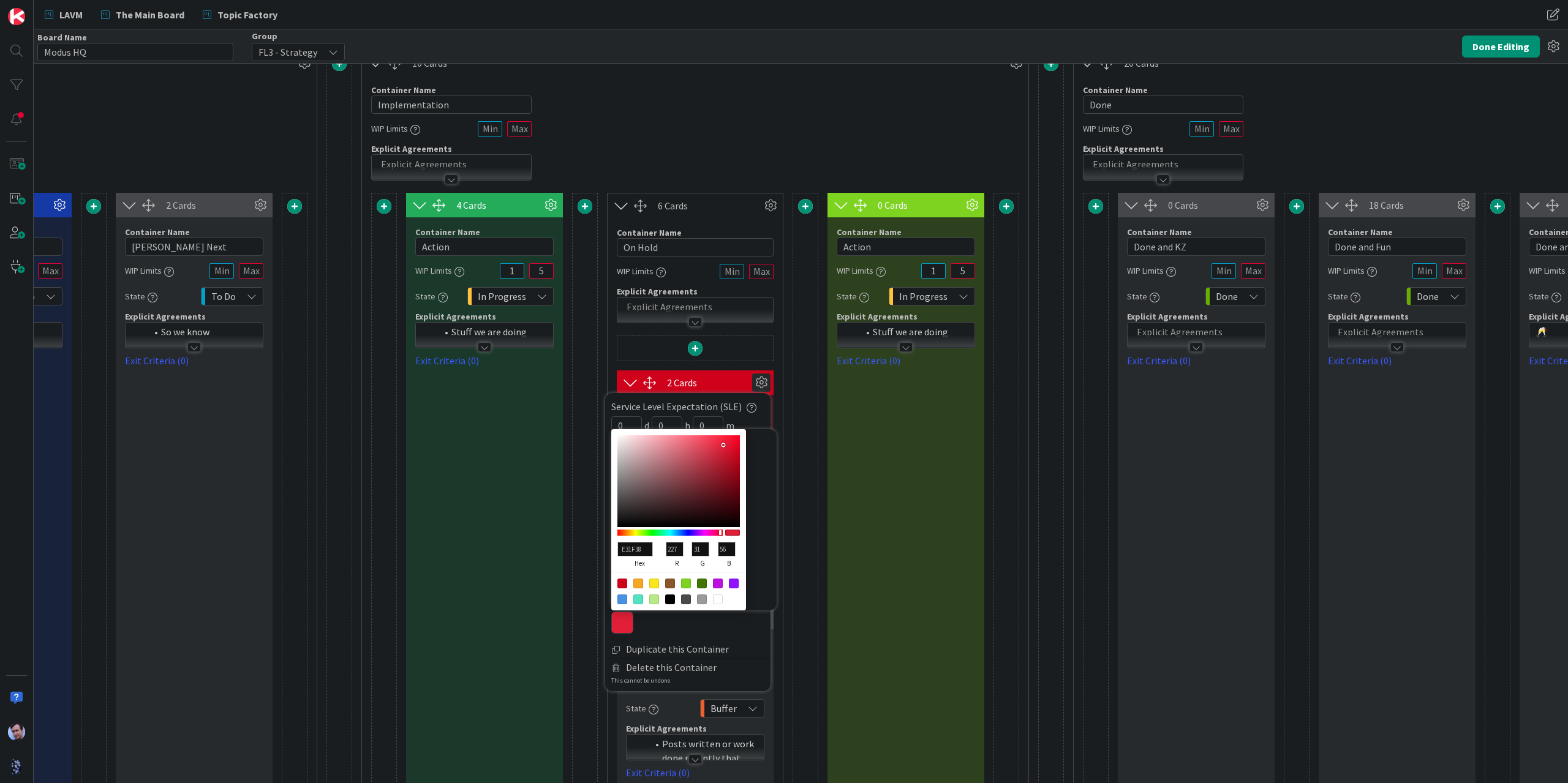
type input "62"
type input "EA2740"
type input "39"
type input "64"
type input "EA2942"
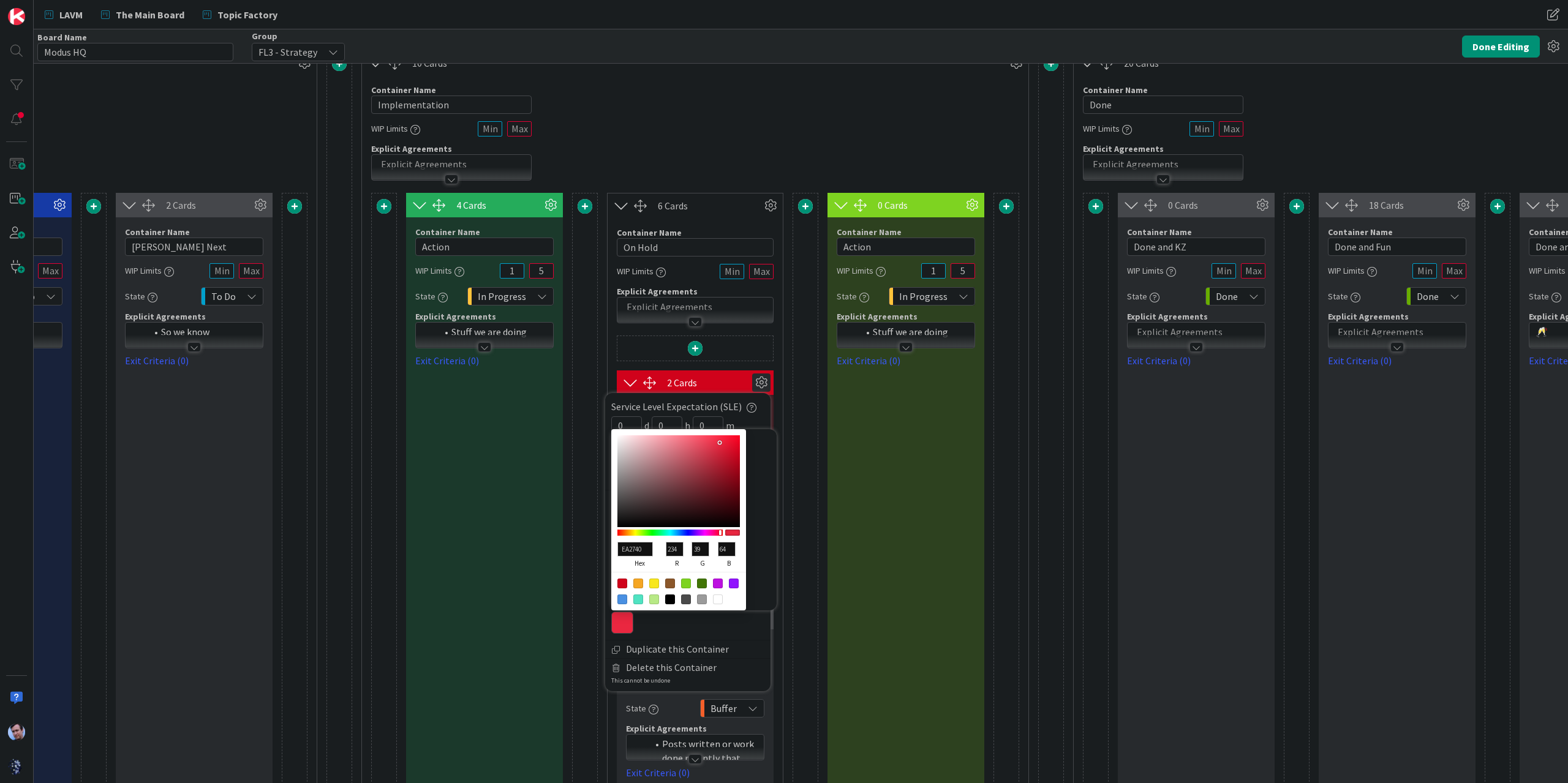
type input "41"
type input "66"
type input "EA2C44"
type input "44"
type input "68"
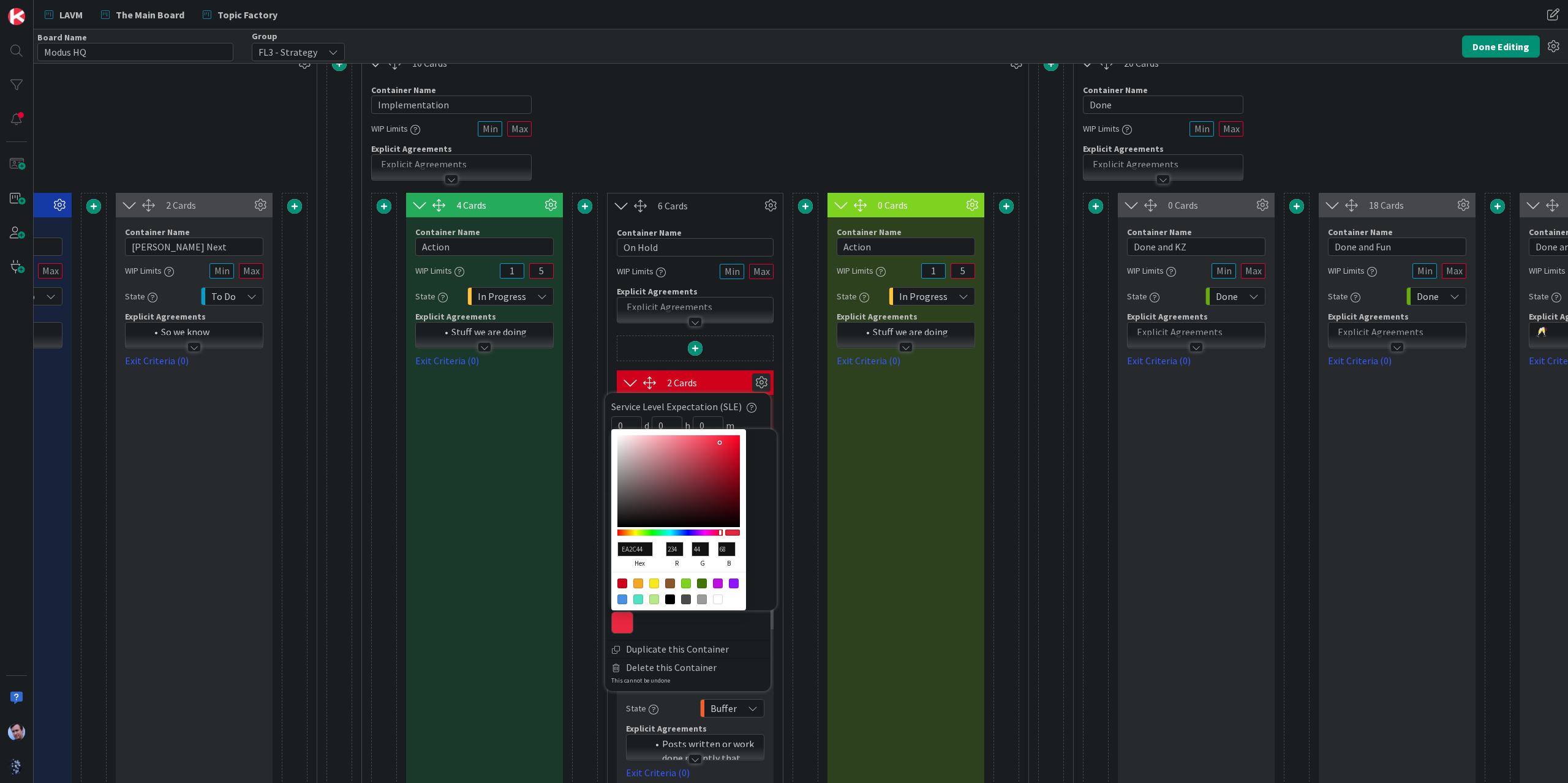
type input "E53248"
type input "229"
type input "50"
type input "72"
type input "E33449"
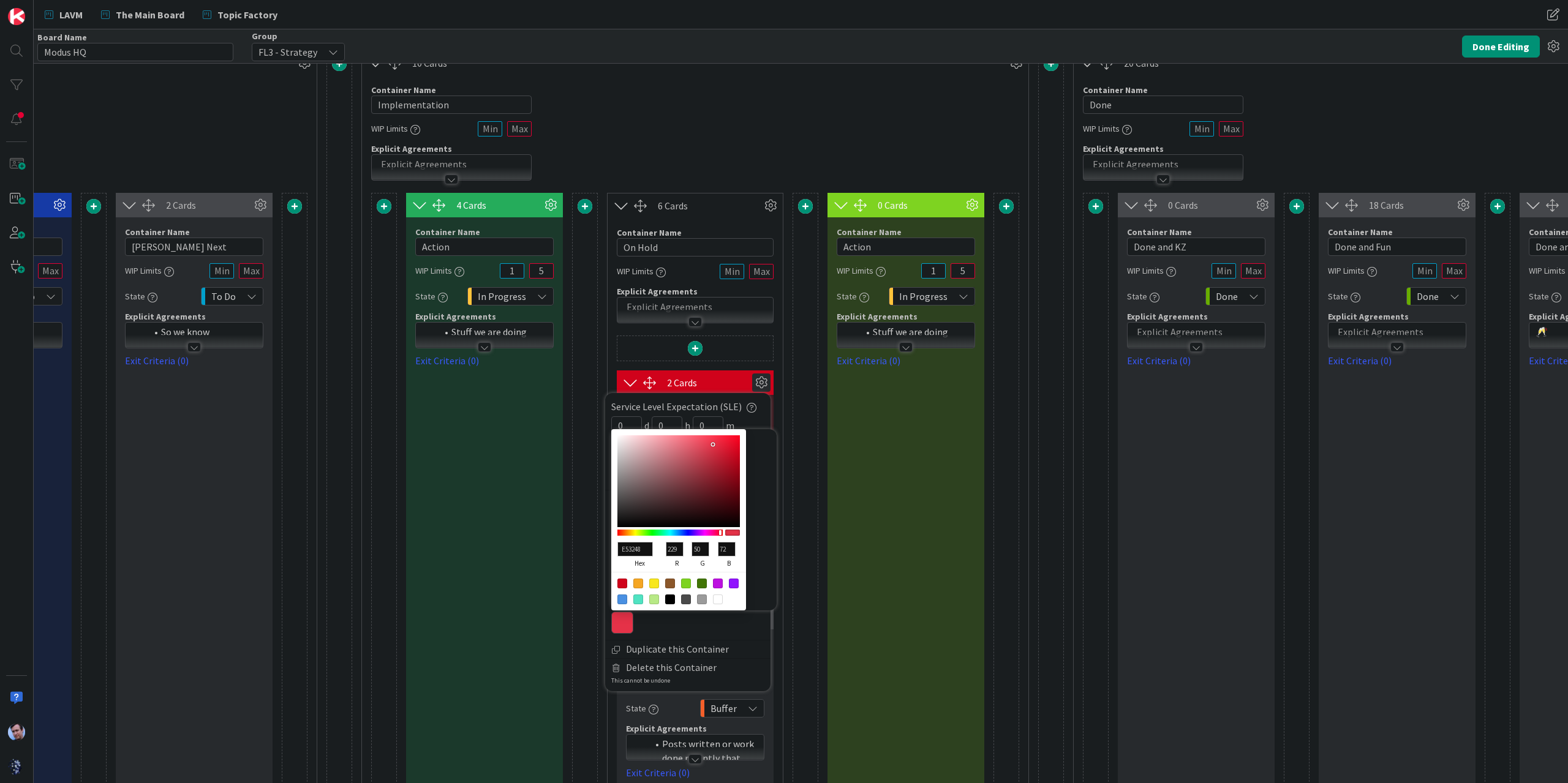
type input "227"
type input "52"
type input "73"
type input "E23348"
type input "226"
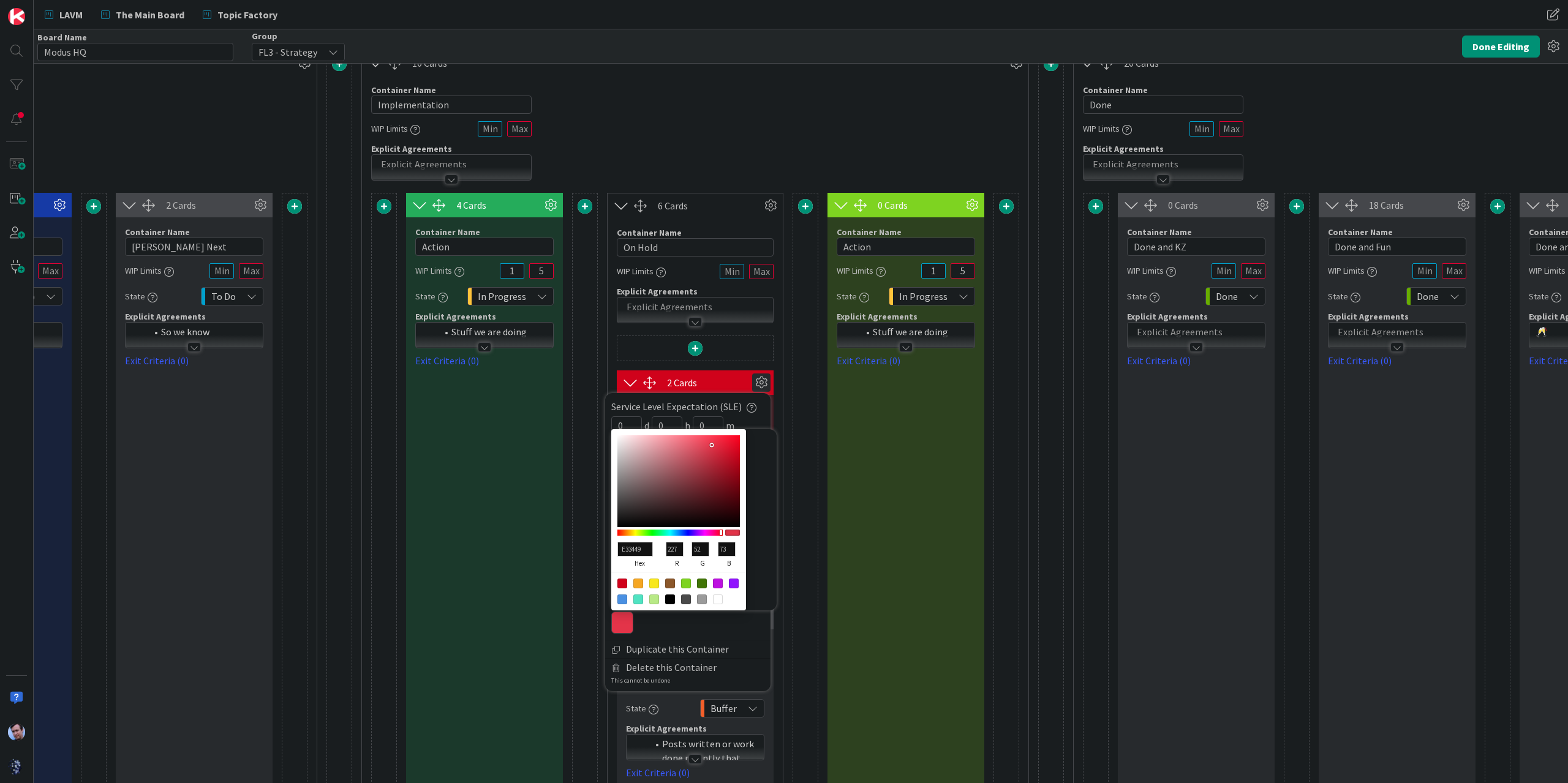
type input "51"
type input "72"
drag, startPoint x: 733, startPoint y: 436, endPoint x: 720, endPoint y: 433, distance: 13.3
click at [711, 436] on div at bounding box center [679, 482] width 123 height 92
type input "E03348"
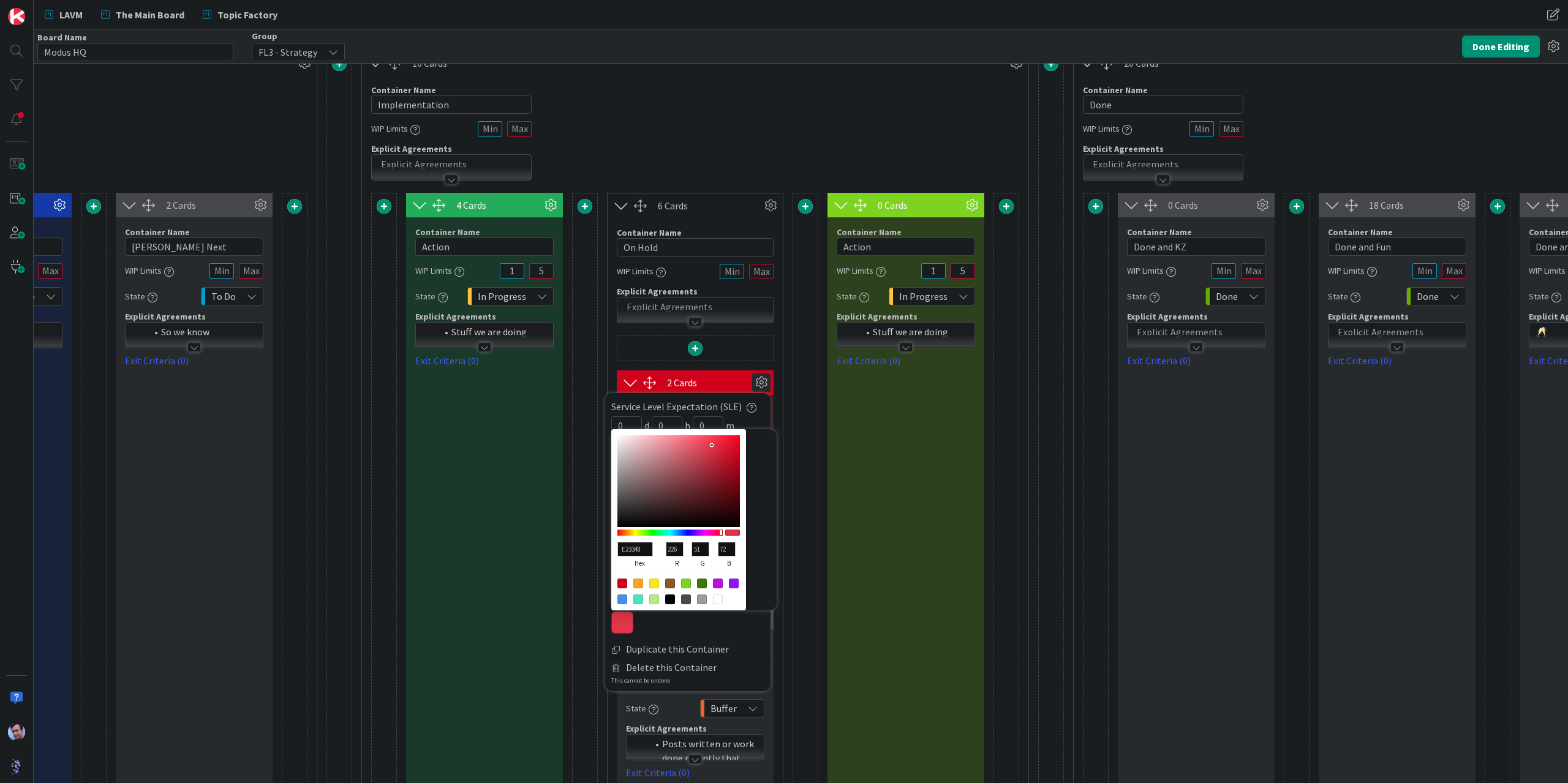
type input "224"
click at [745, 346] on div at bounding box center [695, 350] width 155 height 28
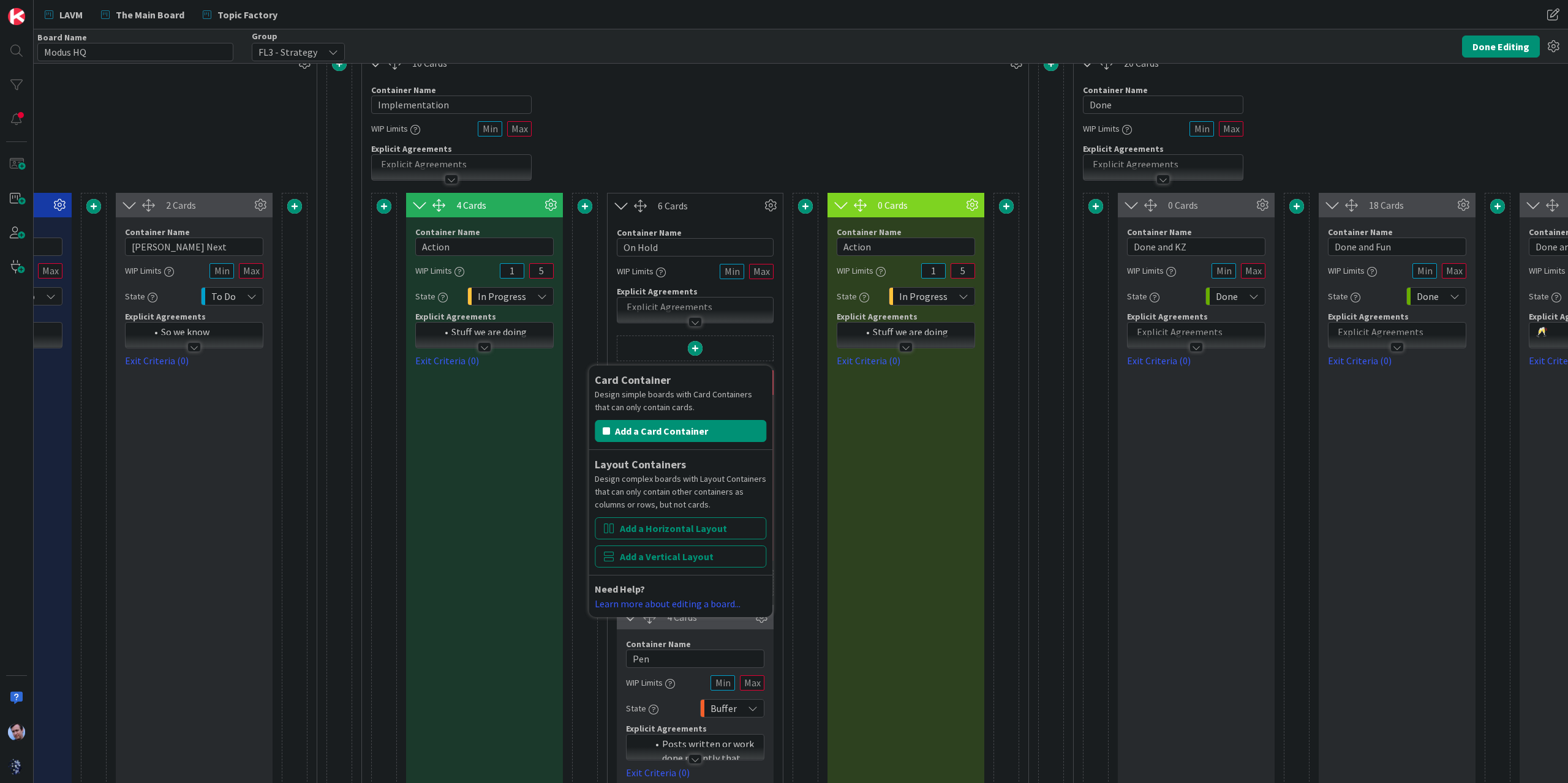
click at [604, 668] on div "4 Cards Service Level Expectation (SLE) 0 d 0 h 0 m Average Time in Column 11d …" at bounding box center [695, 512] width 648 height 638
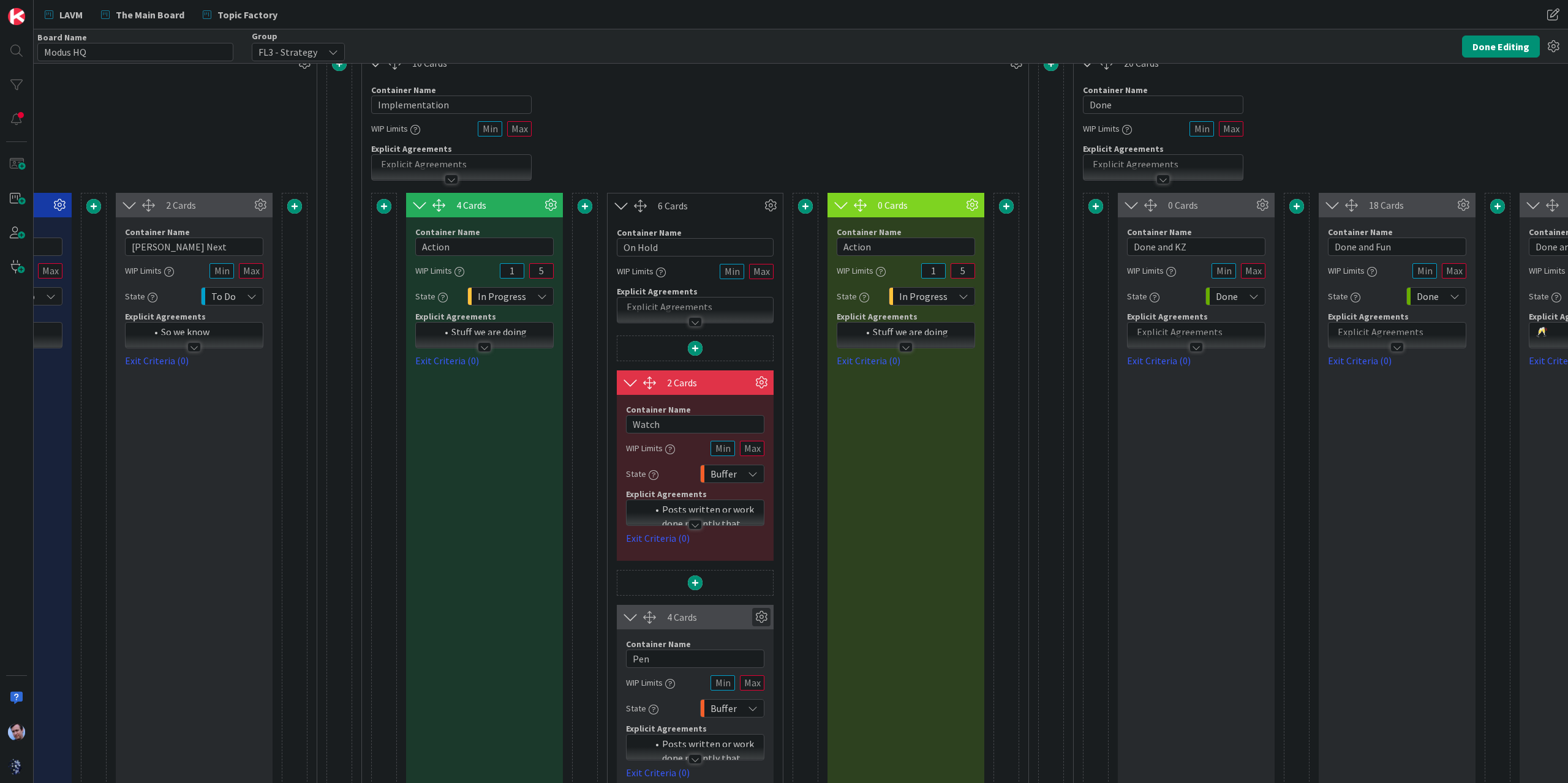
click at [760, 617] on icon at bounding box center [761, 617] width 18 height 18
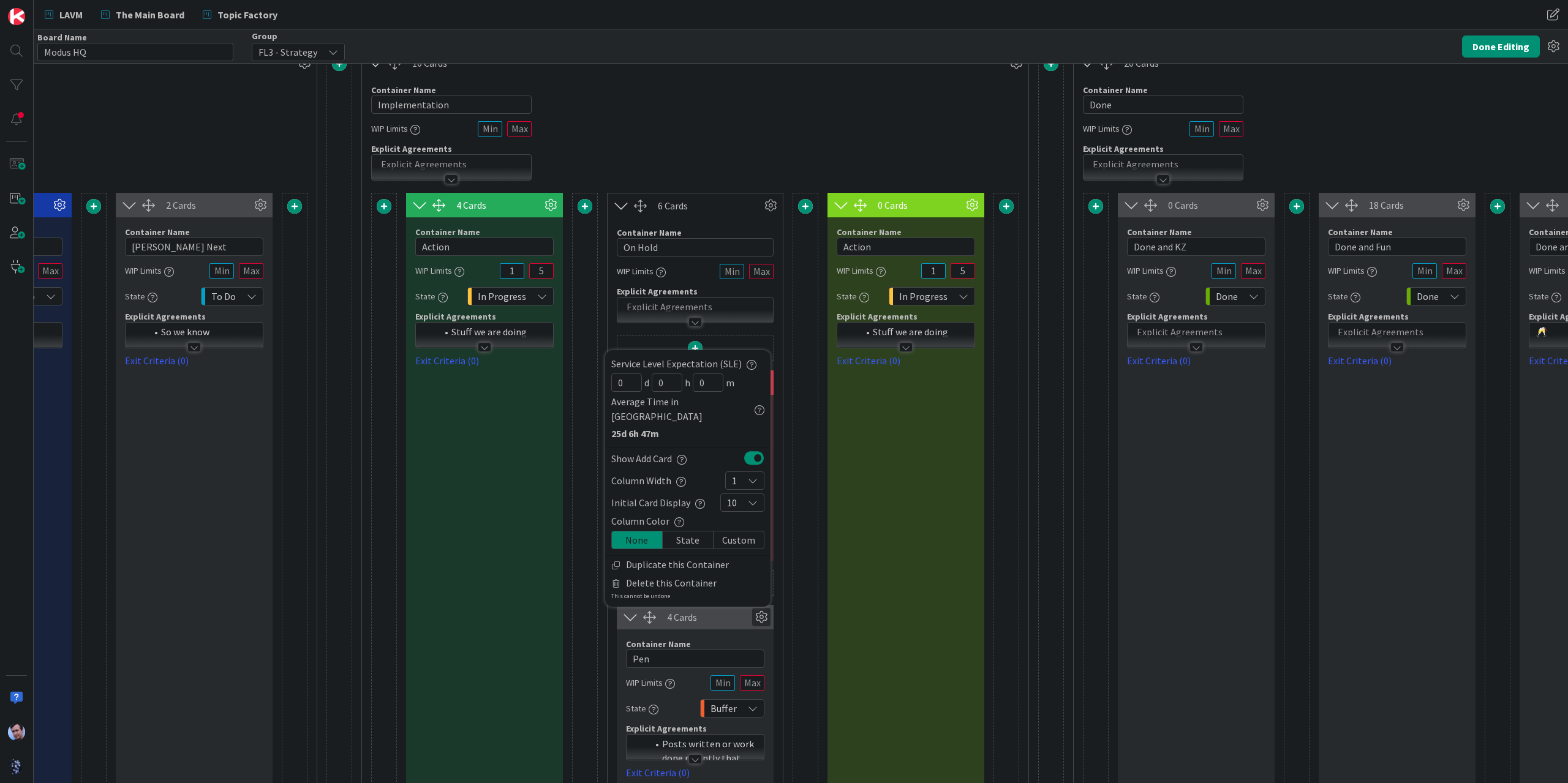
click at [763, 617] on icon at bounding box center [761, 617] width 18 height 18
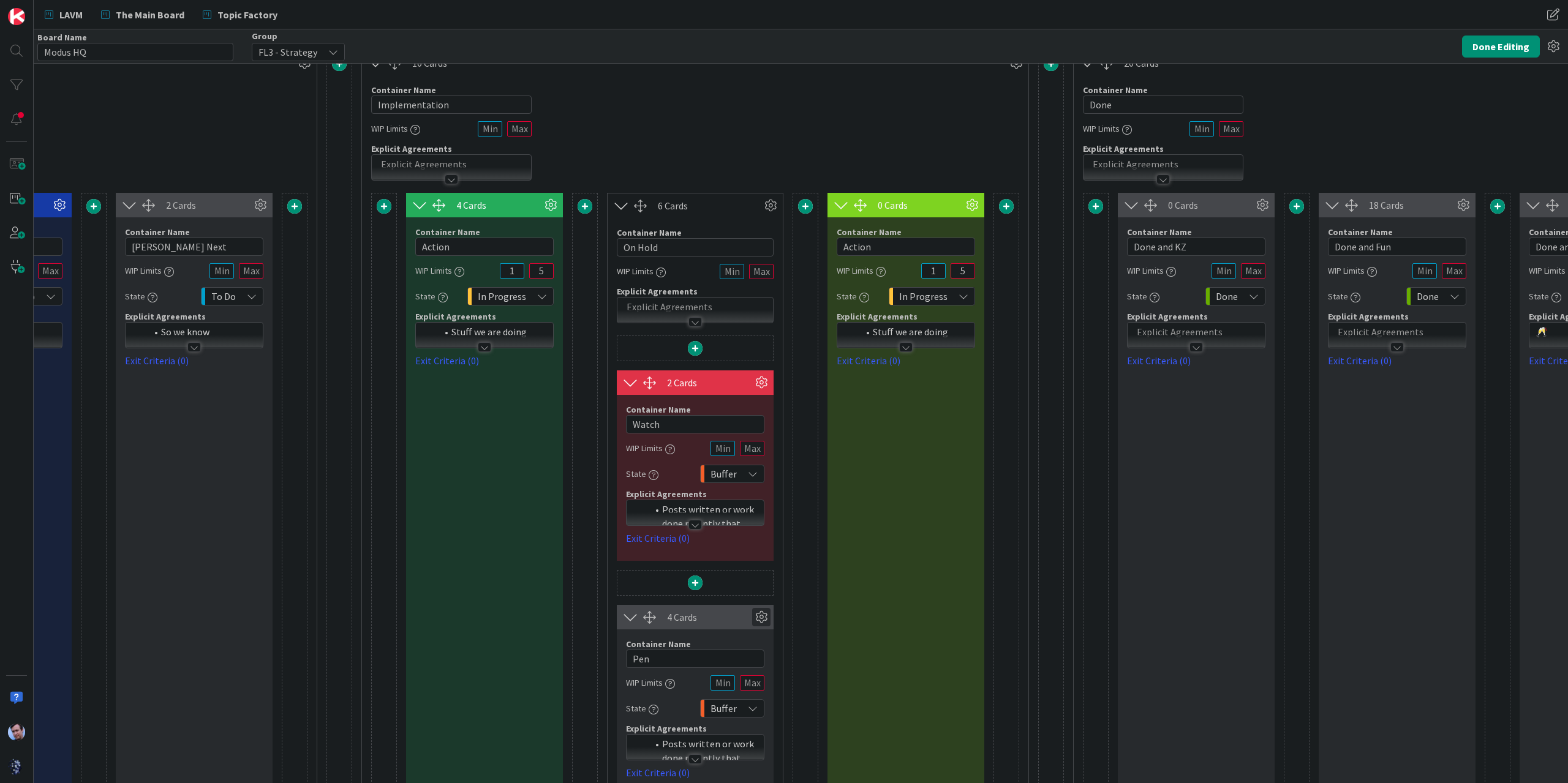
click at [763, 617] on icon at bounding box center [761, 617] width 18 height 18
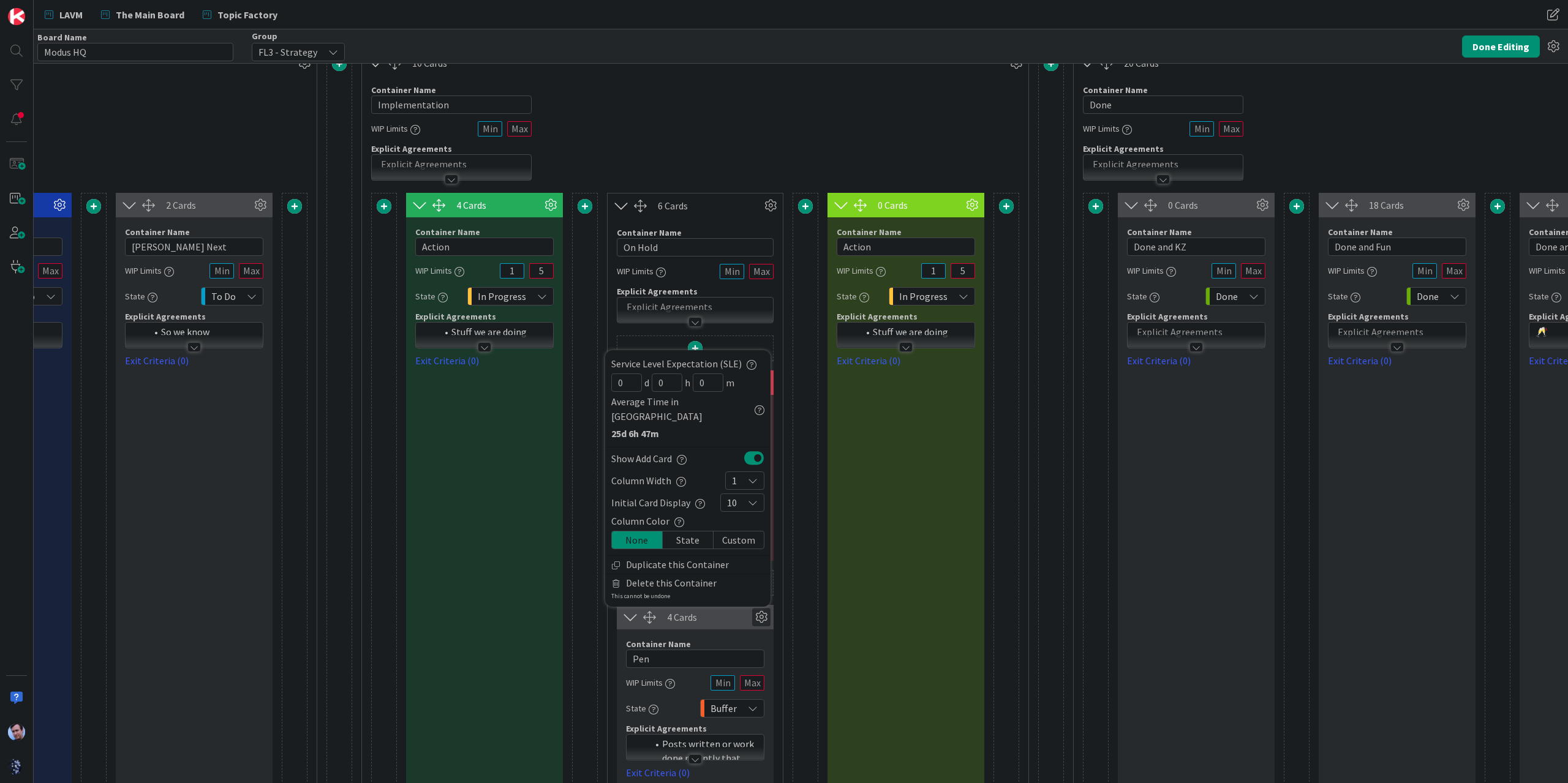
click at [731, 539] on div "Custom" at bounding box center [738, 540] width 50 height 17
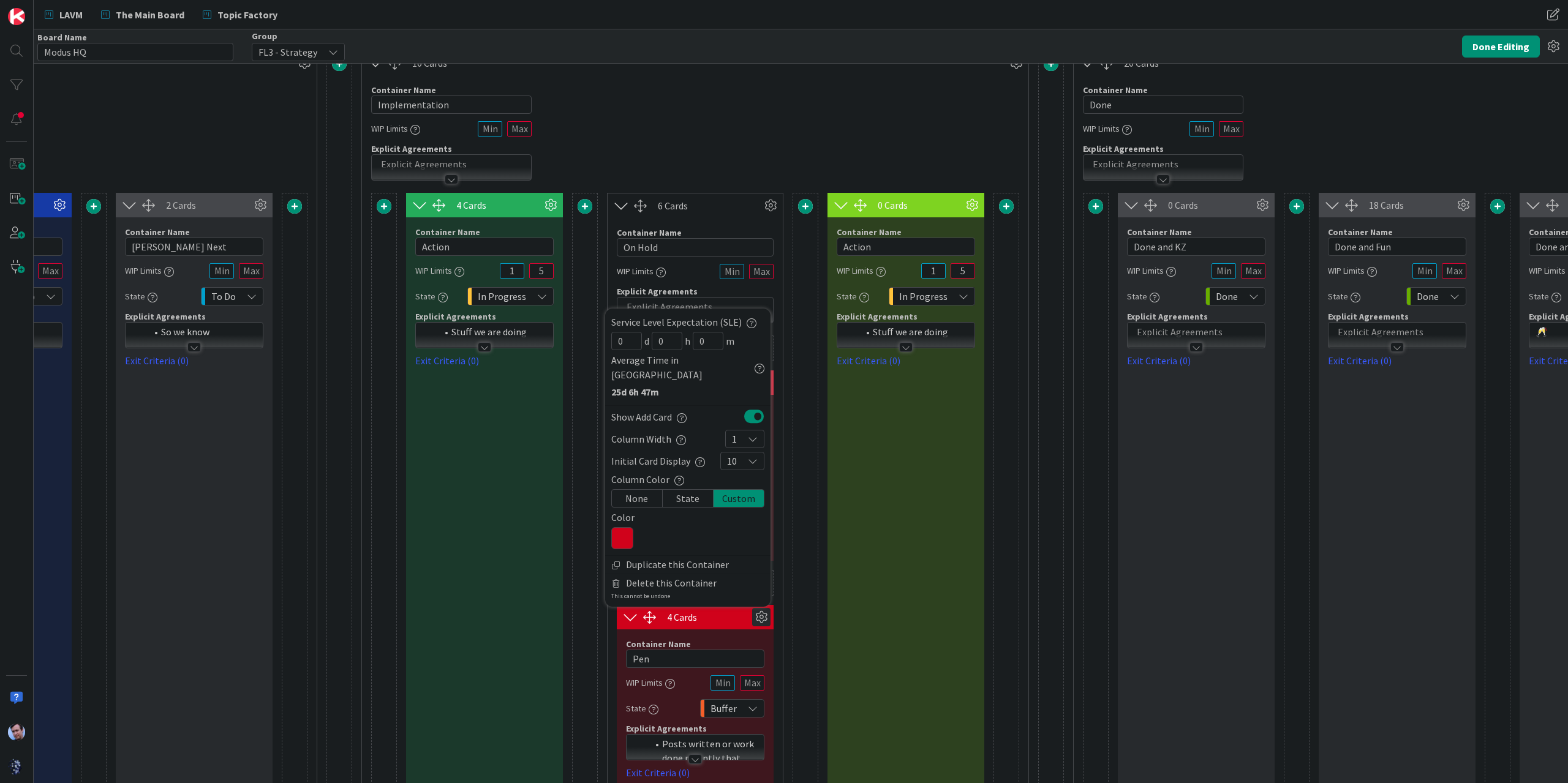
click at [514, 510] on div "4 Cards Service Level Expectation (SLE) 0 d 0 h 0 m Average Time in Column 11d …" at bounding box center [484, 512] width 157 height 638
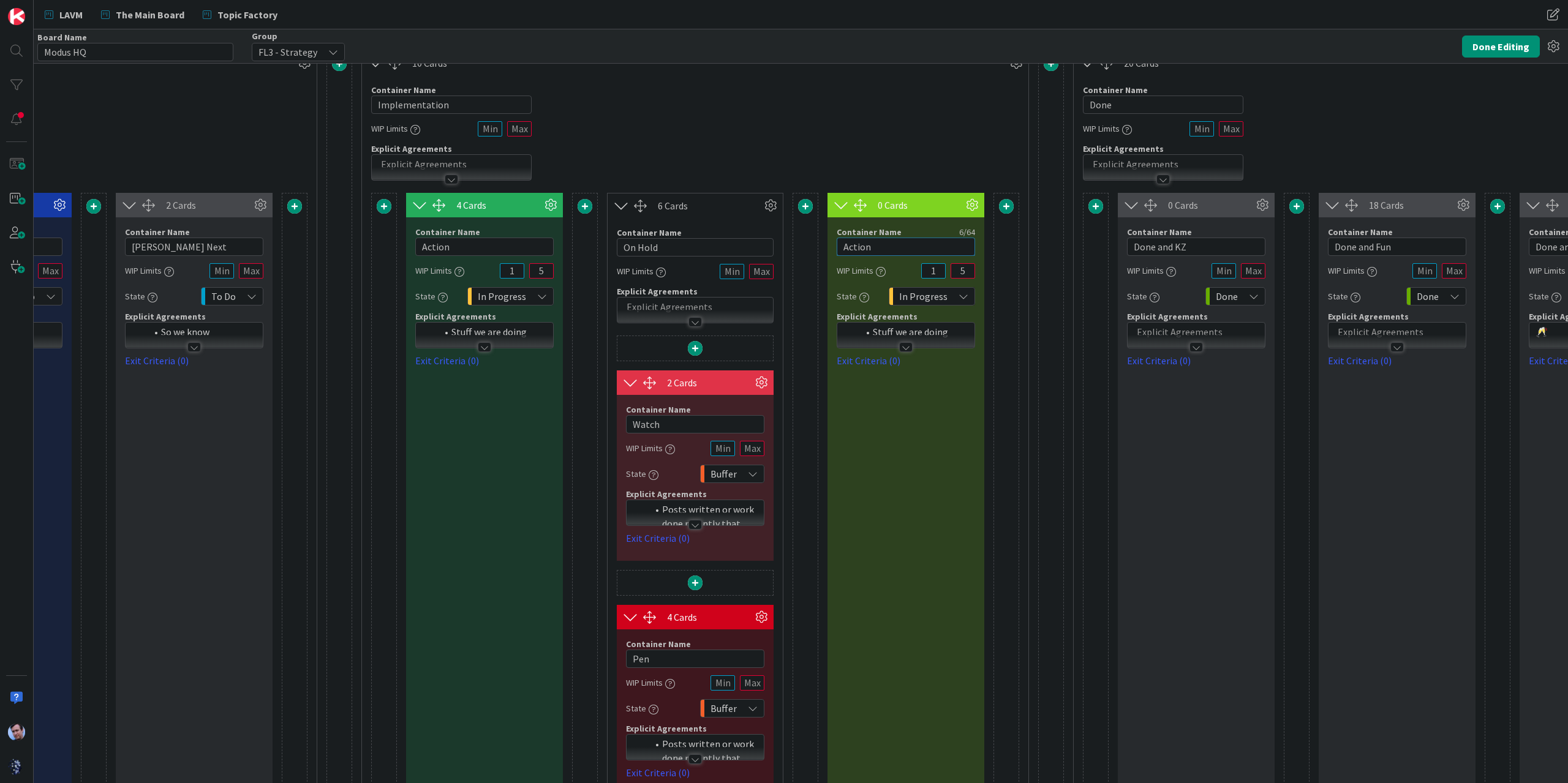
drag, startPoint x: 881, startPoint y: 239, endPoint x: 795, endPoint y: 244, distance: 86.1
click at [795, 246] on div "4 Cards Service Level Expectation (SLE) 0 d 0 h 0 m Average Time in Column 11d …" at bounding box center [695, 512] width 648 height 638
type input "Micro CRM"
click at [899, 108] on div "Container Name 14 / 64 Implementation WIP Limits Explicit Agreements" at bounding box center [695, 128] width 667 height 105
click at [1499, 46] on button "Done Editing" at bounding box center [1501, 46] width 78 height 22
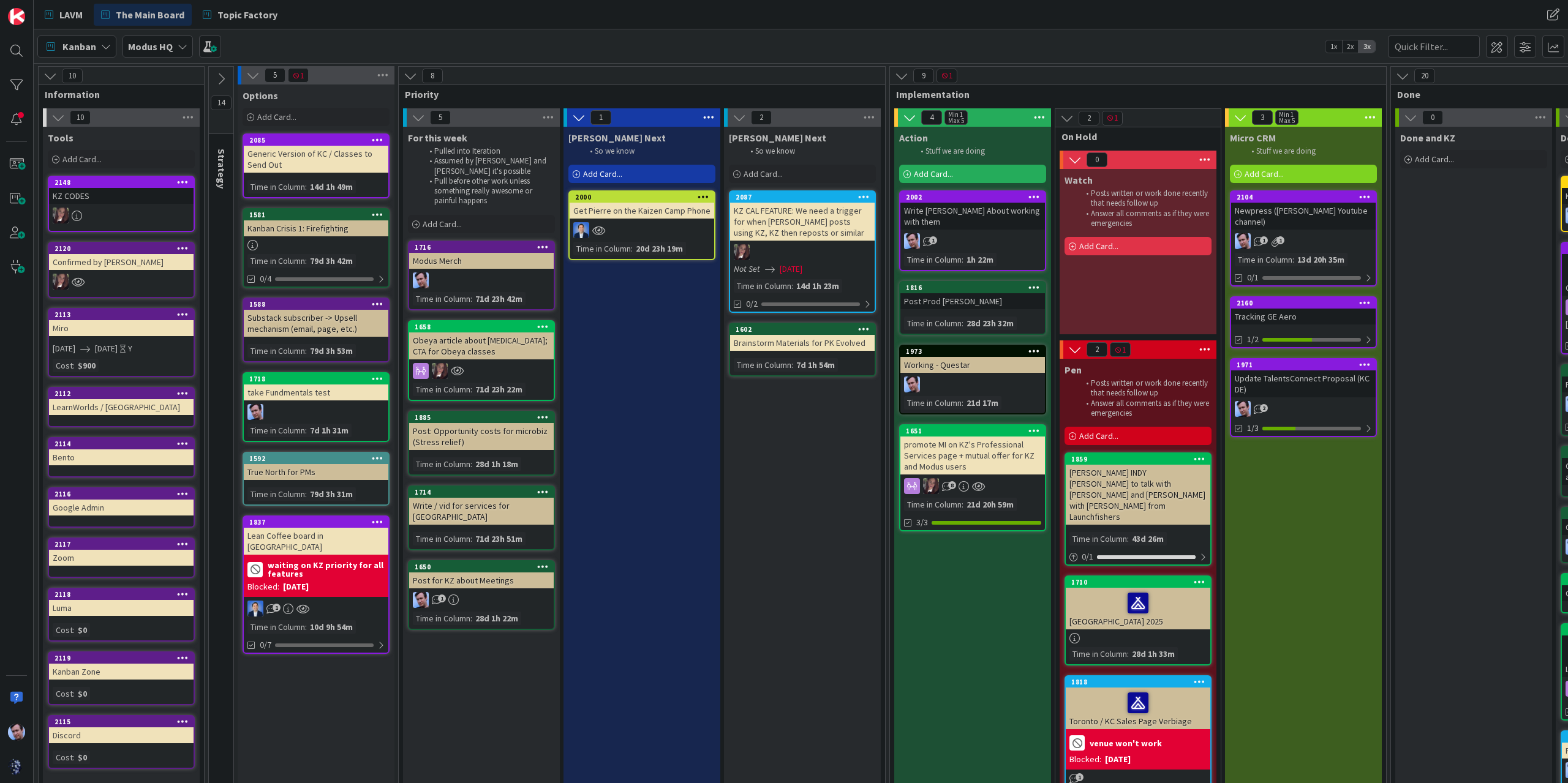
click at [1203, 346] on icon at bounding box center [1204, 349] width 16 height 18
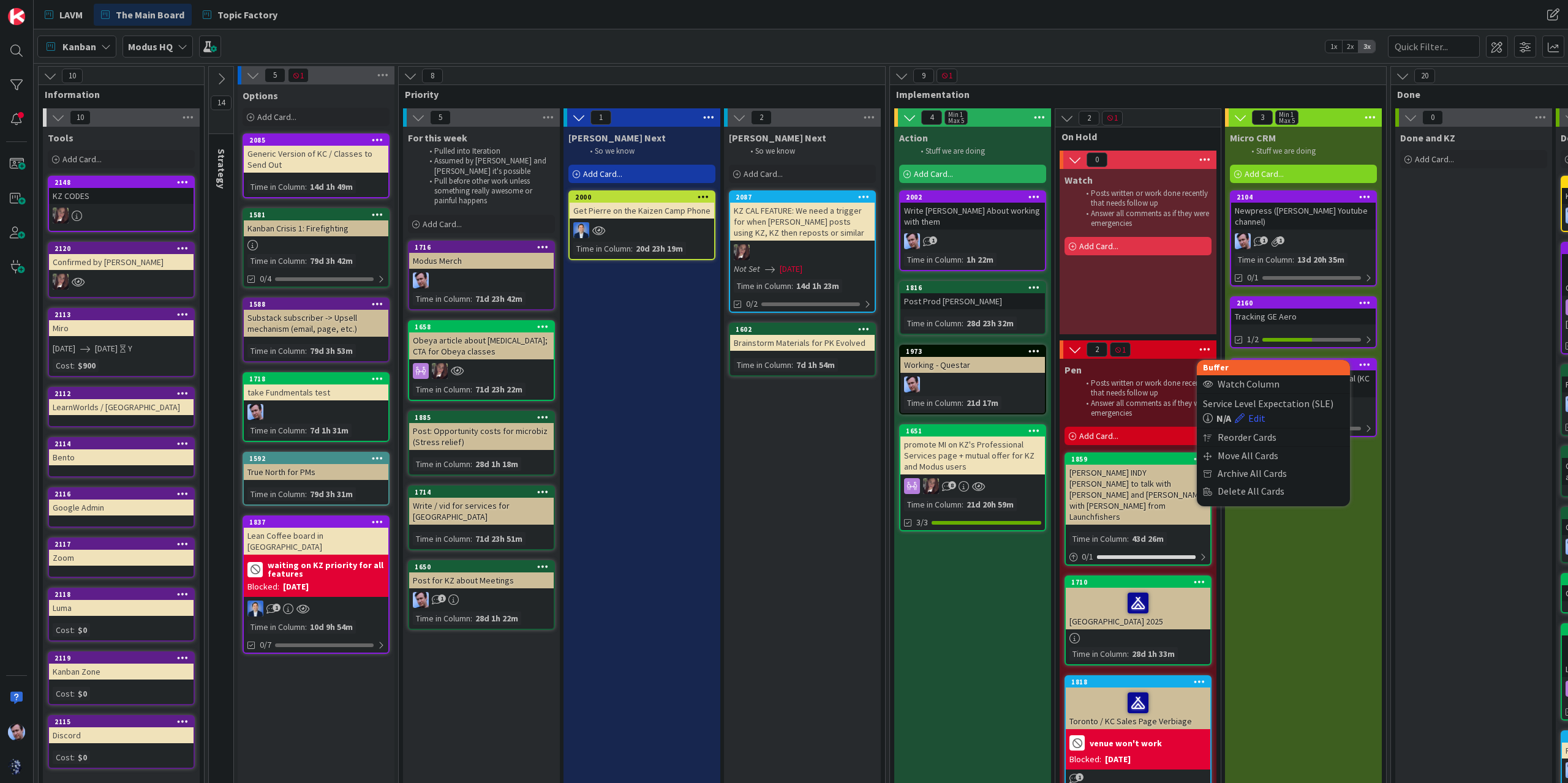
click at [1163, 346] on div "2 1 Buffer Watch Column Service Level Expectation (SLE) N/A Edit Reorder Cards …" at bounding box center [1137, 349] width 157 height 18
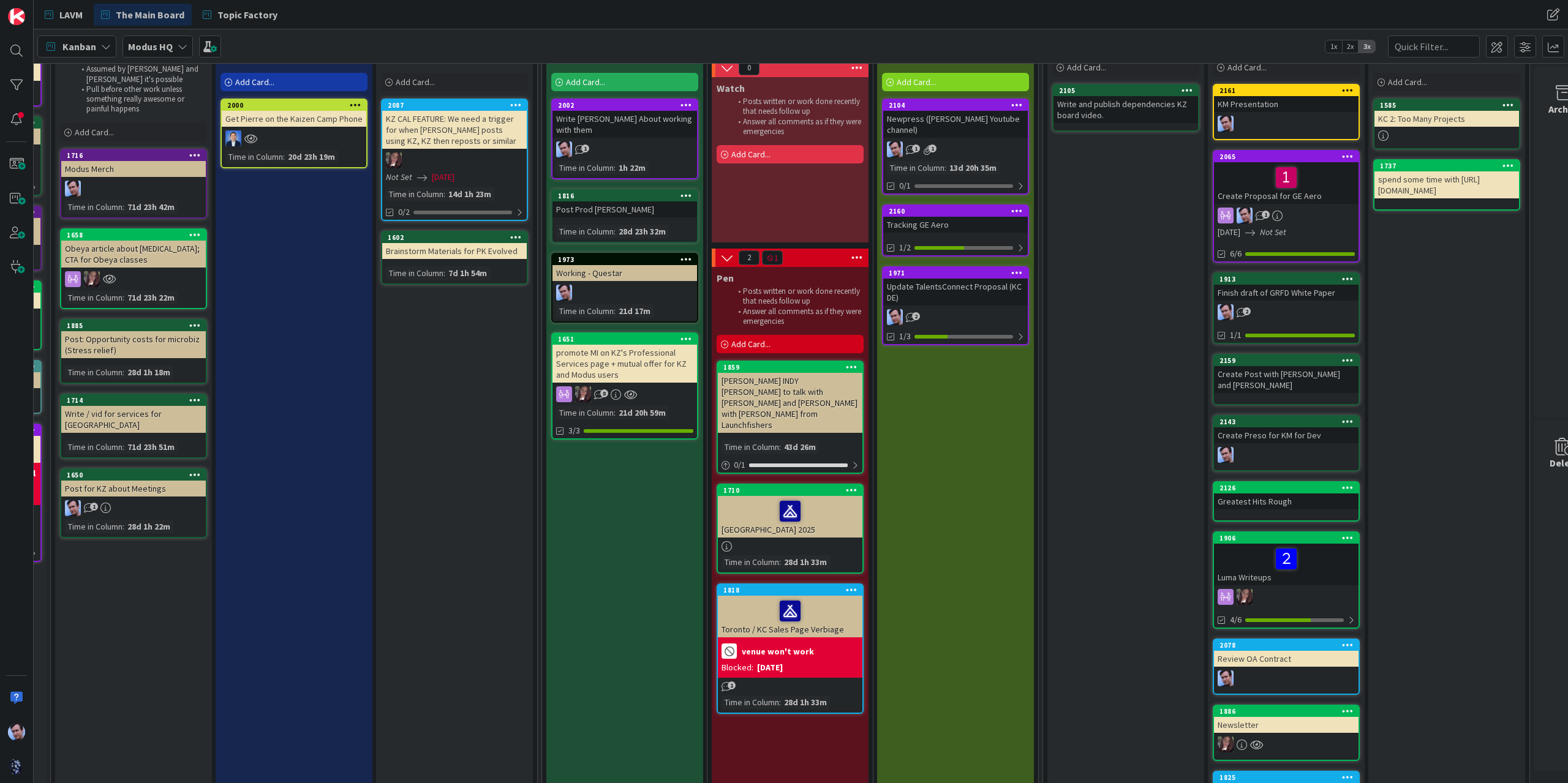
scroll to position [0, 348]
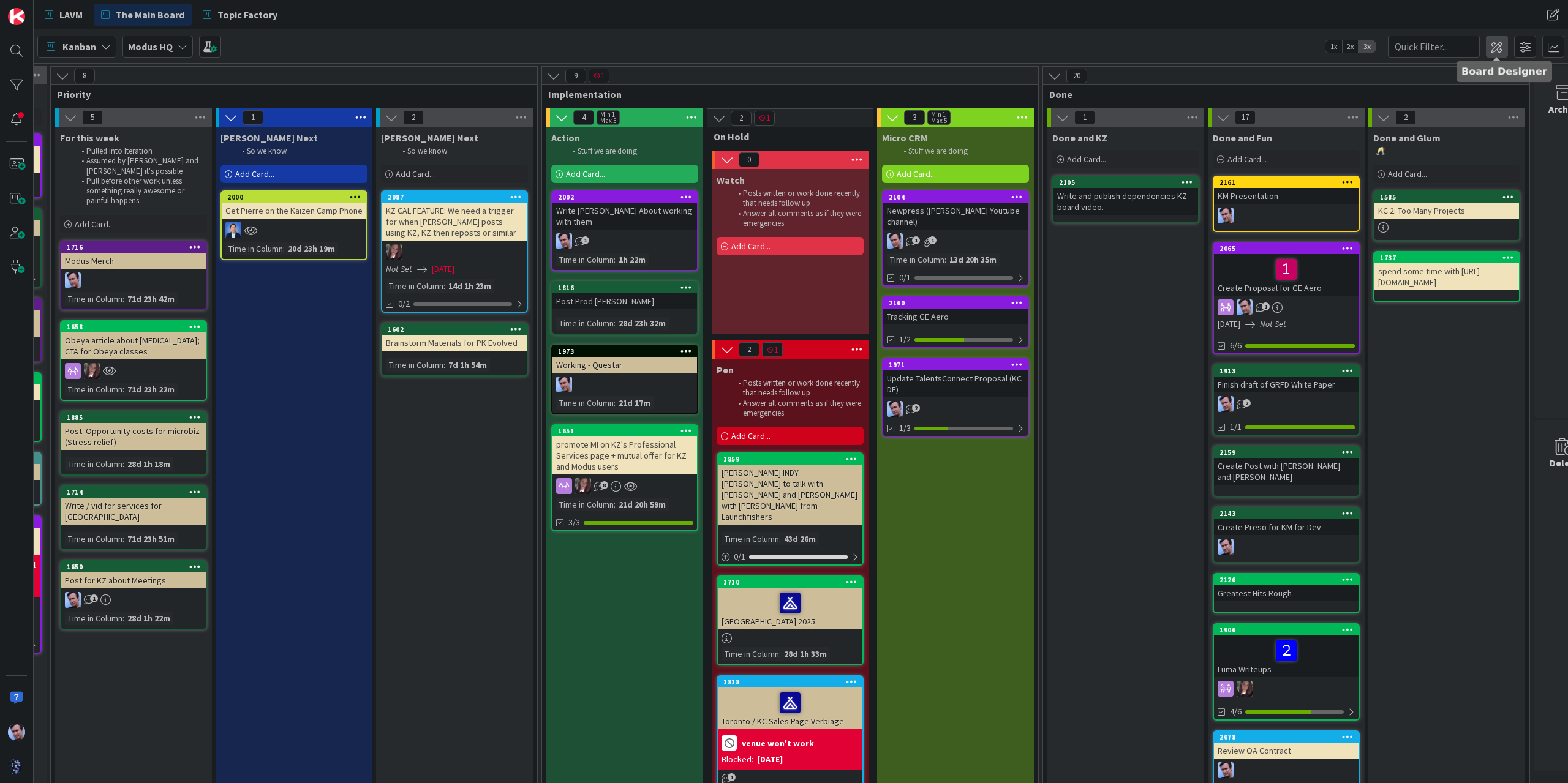
click at [1496, 48] on span at bounding box center [1496, 46] width 22 height 22
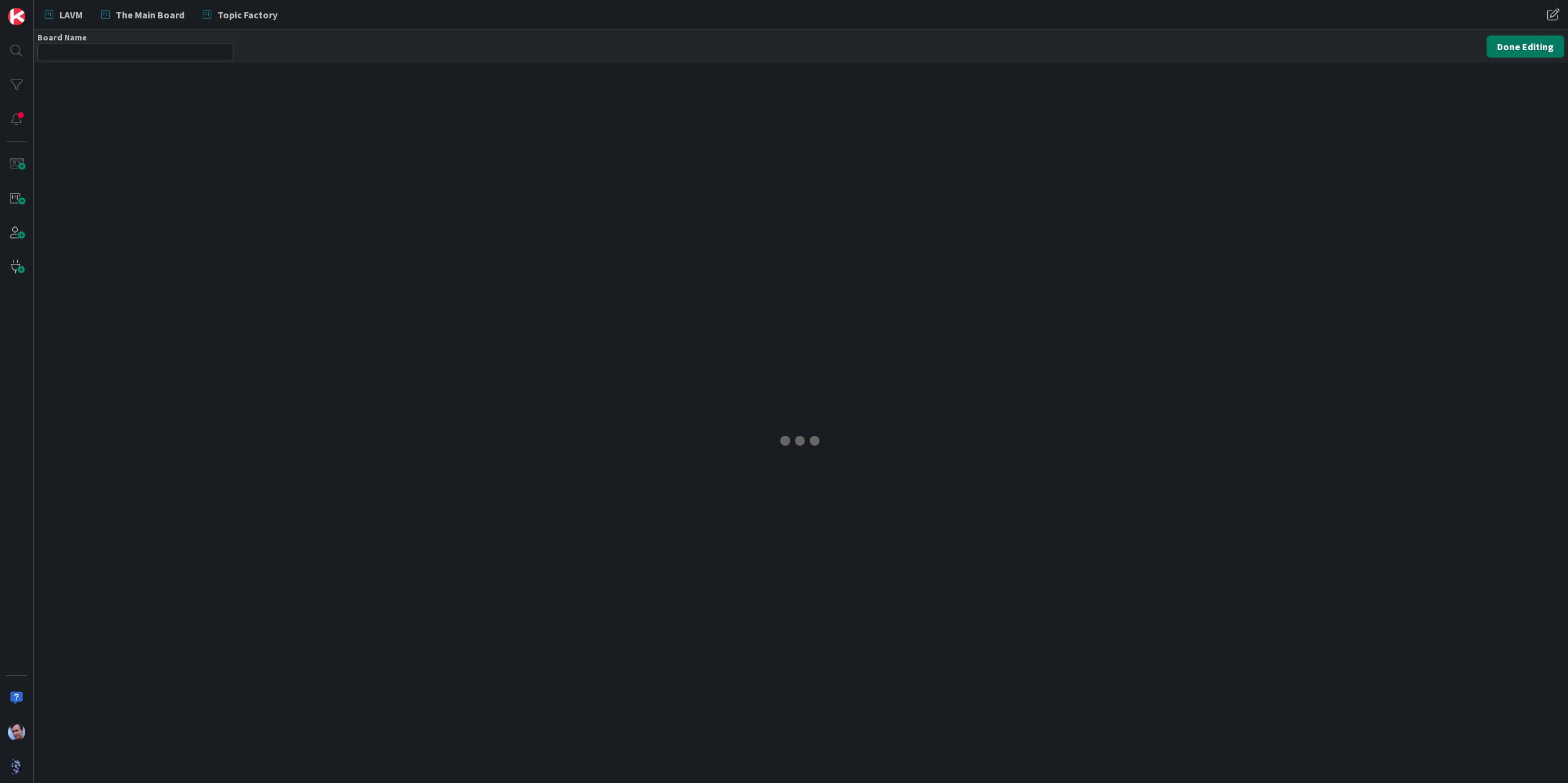
type input "Modus HQ"
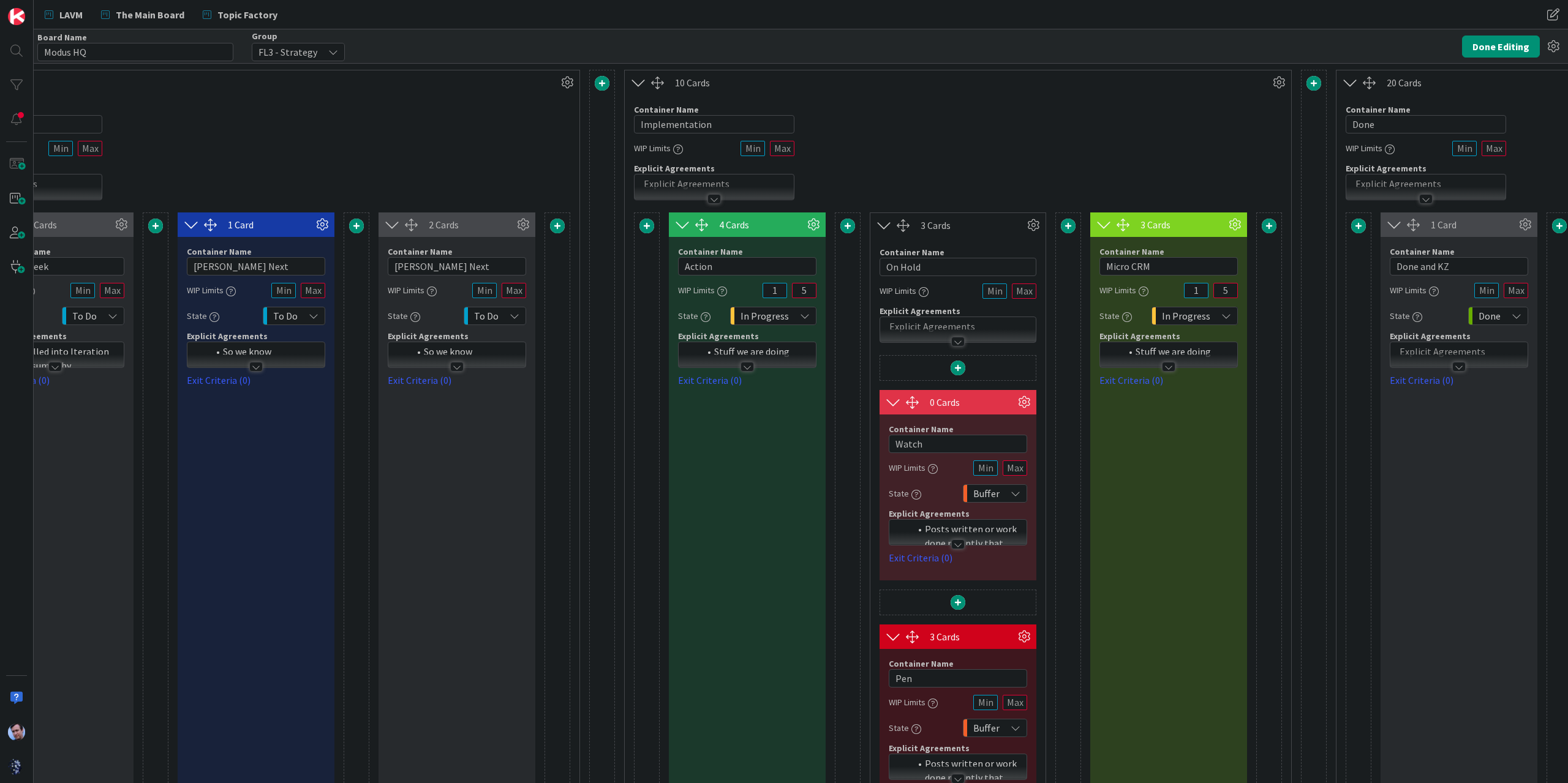
scroll to position [0, 785]
click at [1021, 398] on icon at bounding box center [1023, 402] width 18 height 18
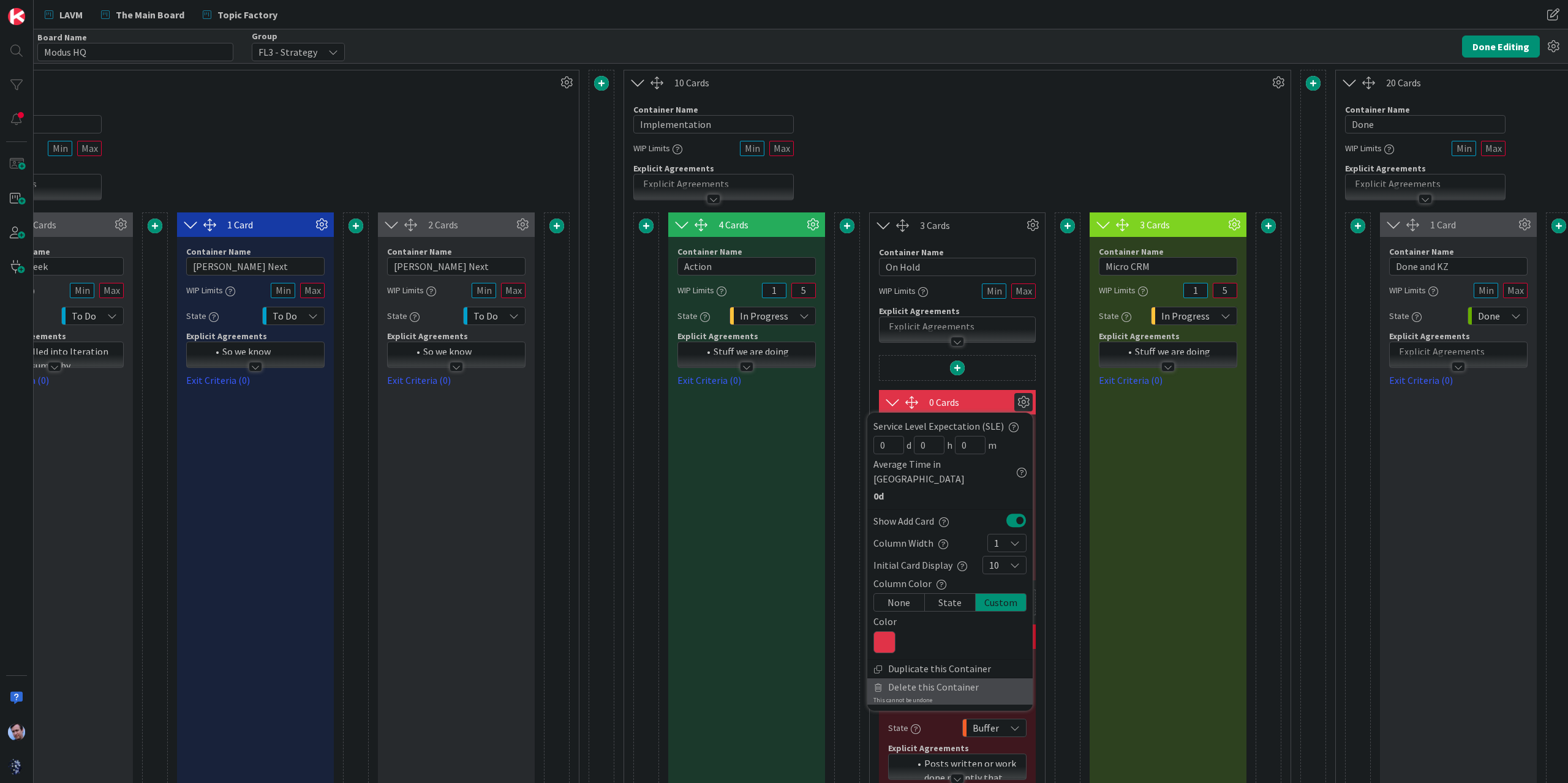
click at [910, 679] on span "Delete this Container" at bounding box center [933, 687] width 91 height 18
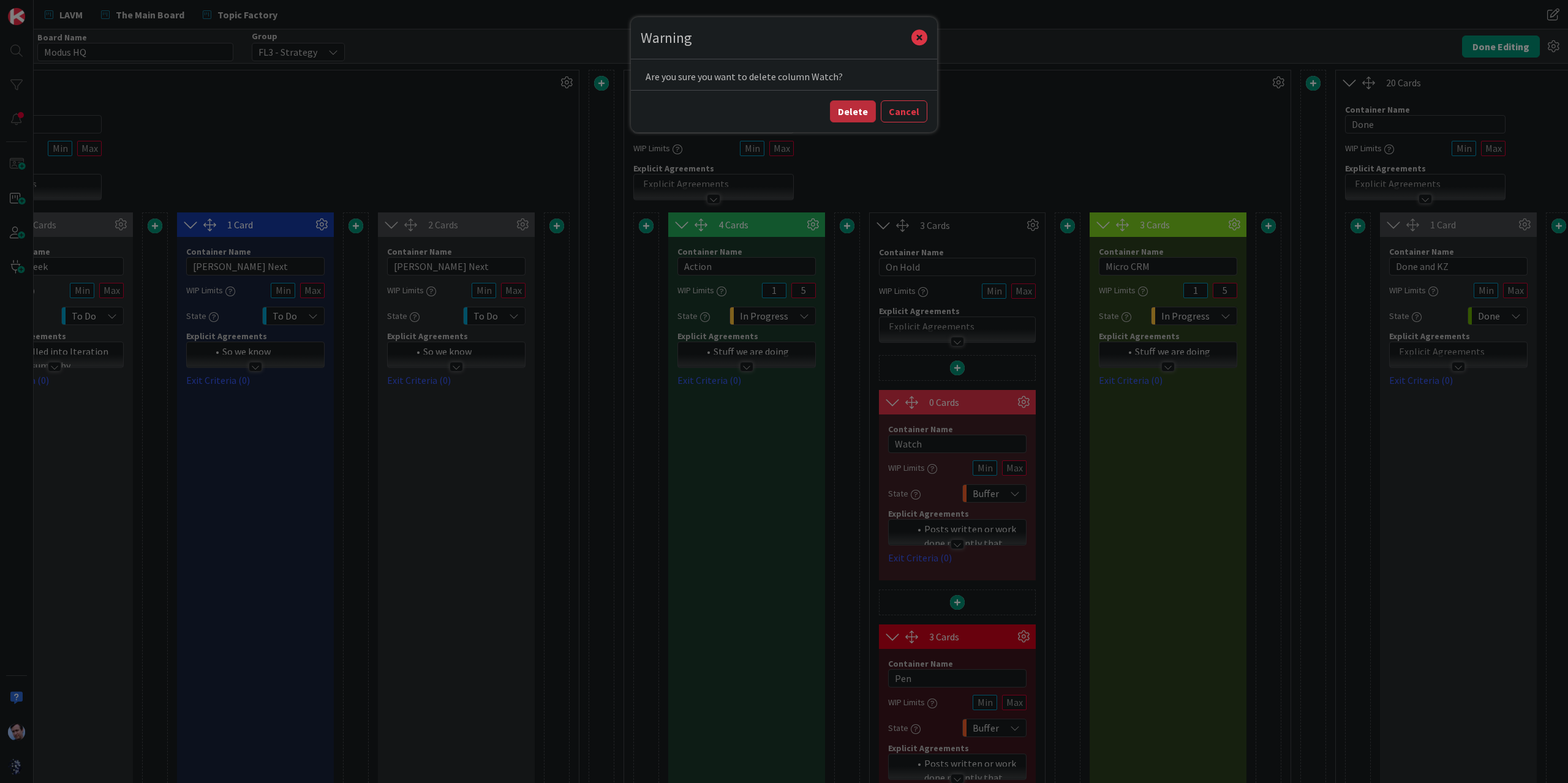
drag, startPoint x: 859, startPoint y: 111, endPoint x: 865, endPoint y: 110, distance: 6.1
click at [865, 110] on button "Delete" at bounding box center [852, 111] width 46 height 22
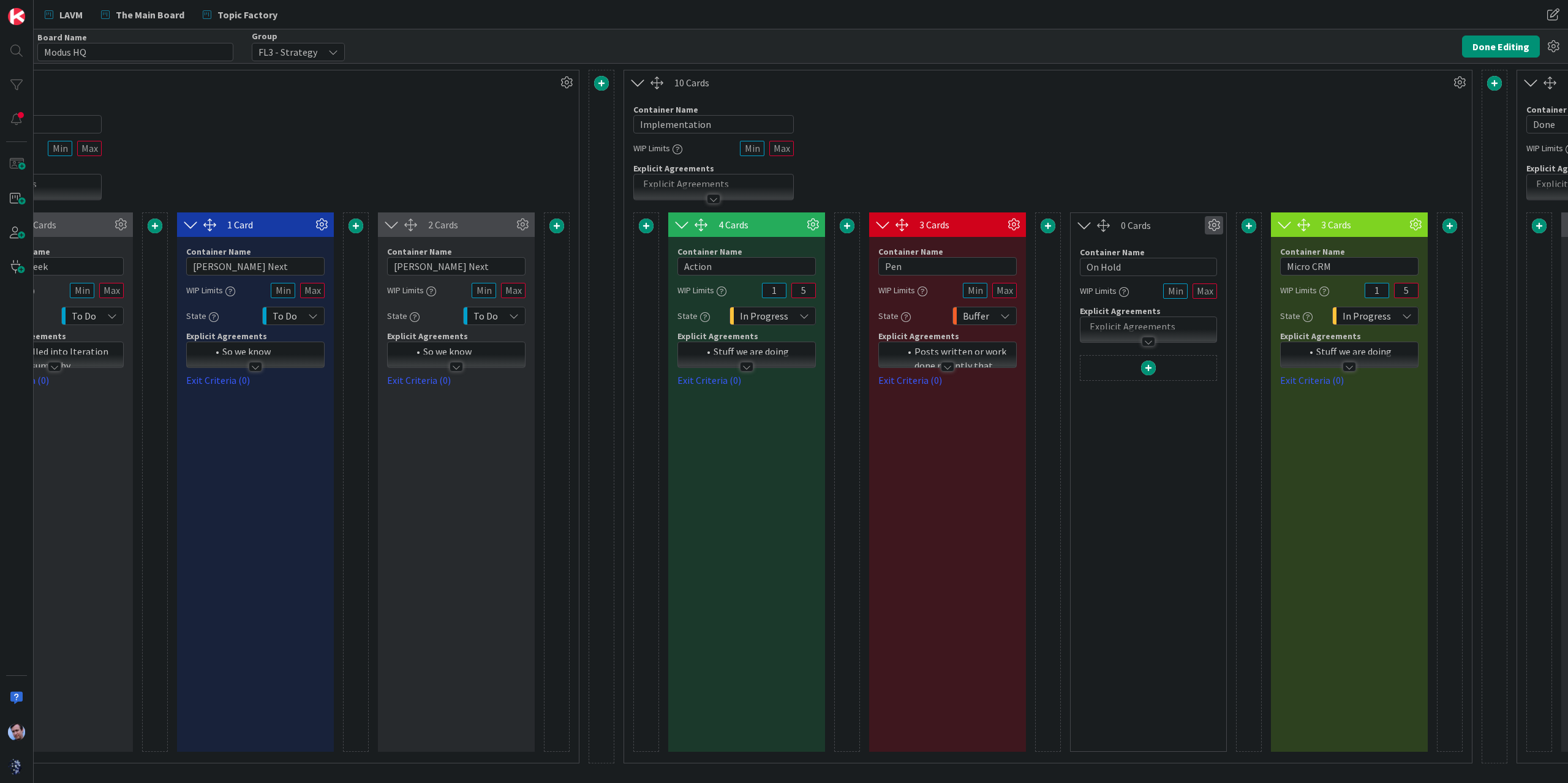
click at [1212, 220] on icon at bounding box center [1214, 225] width 18 height 18
click at [1136, 324] on span "Delete this Container" at bounding box center [1124, 330] width 91 height 18
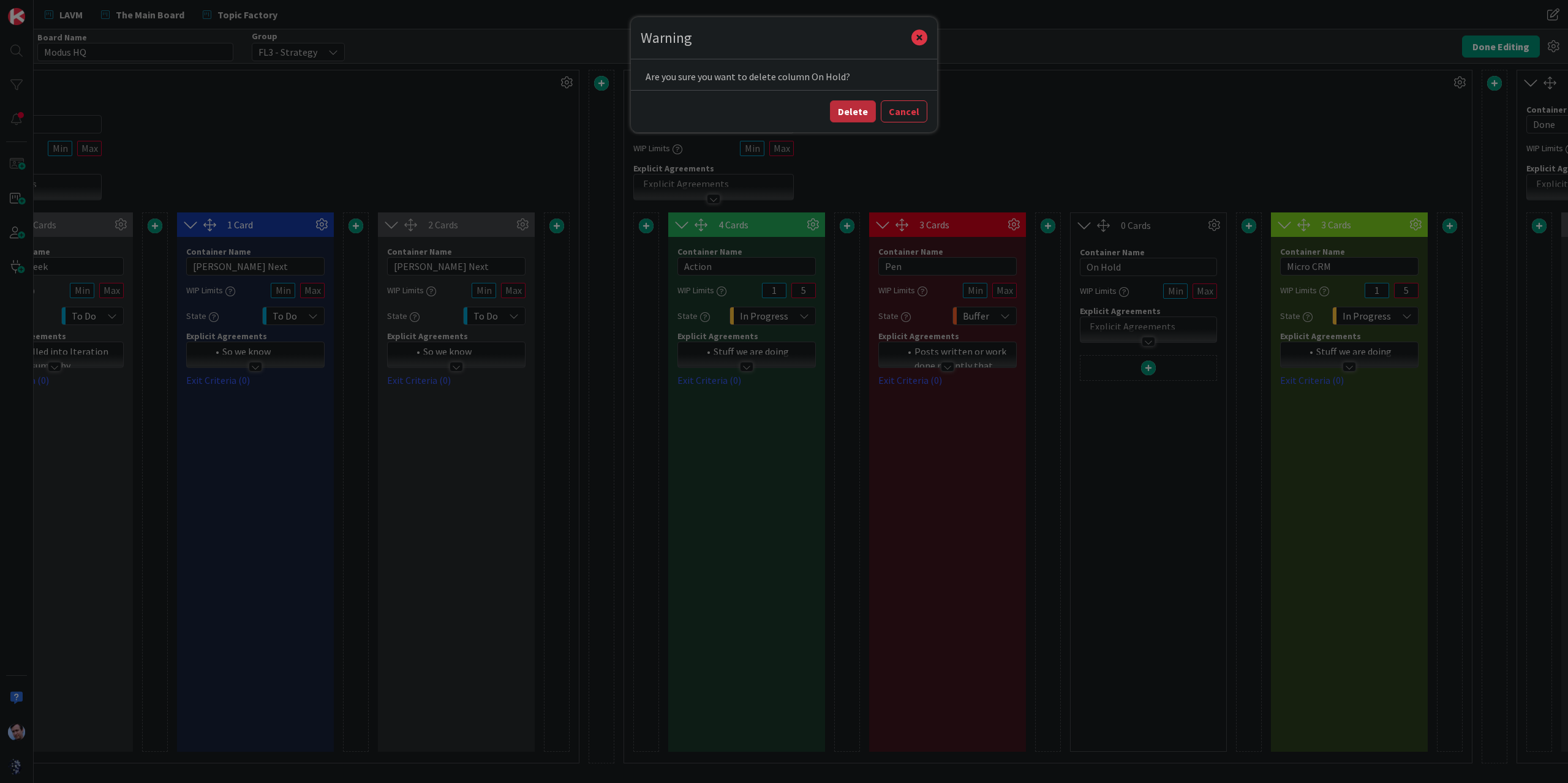
click at [860, 112] on button "Delete" at bounding box center [852, 111] width 46 height 22
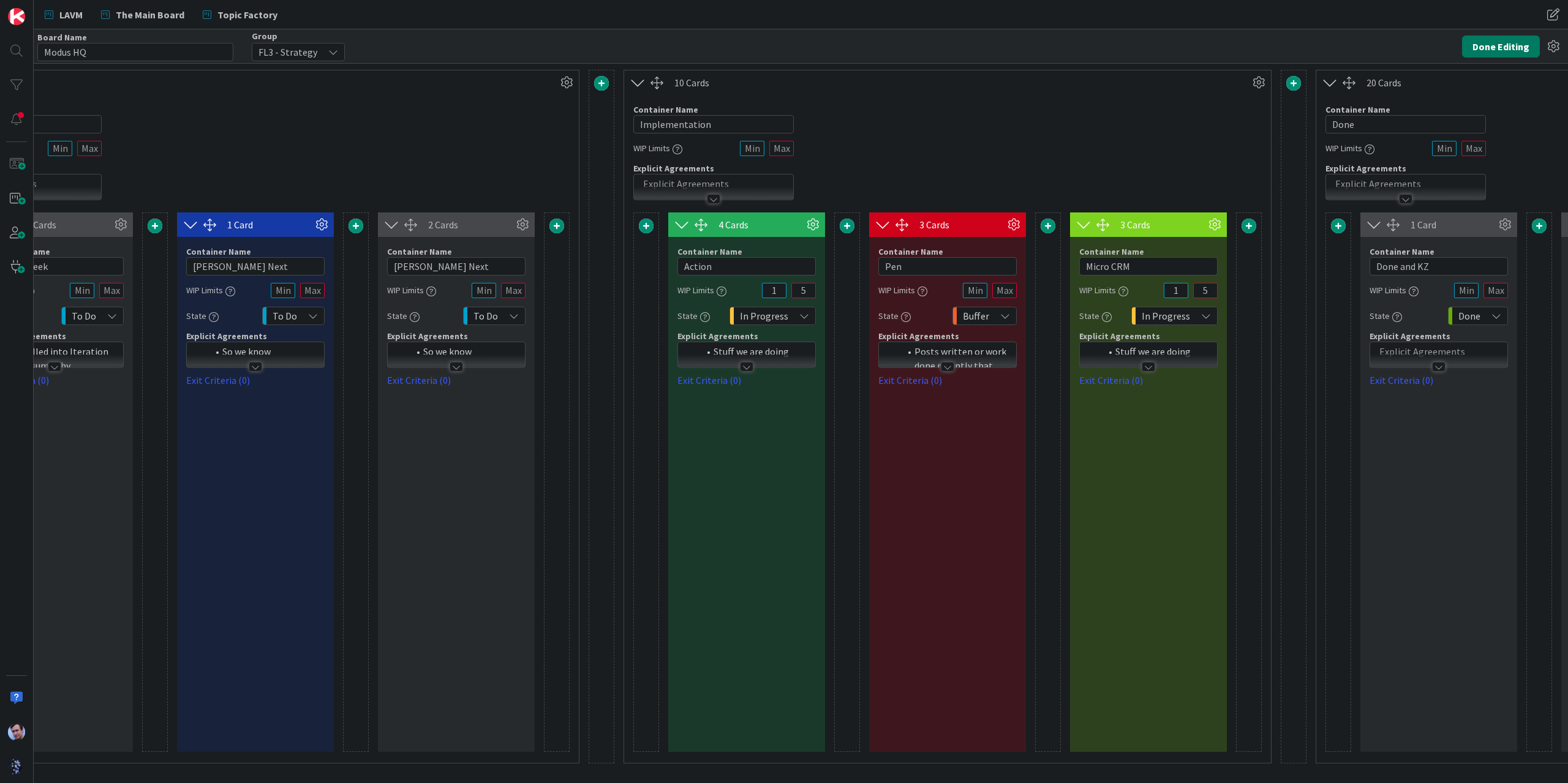
click at [1496, 52] on button "Done Editing" at bounding box center [1501, 46] width 78 height 22
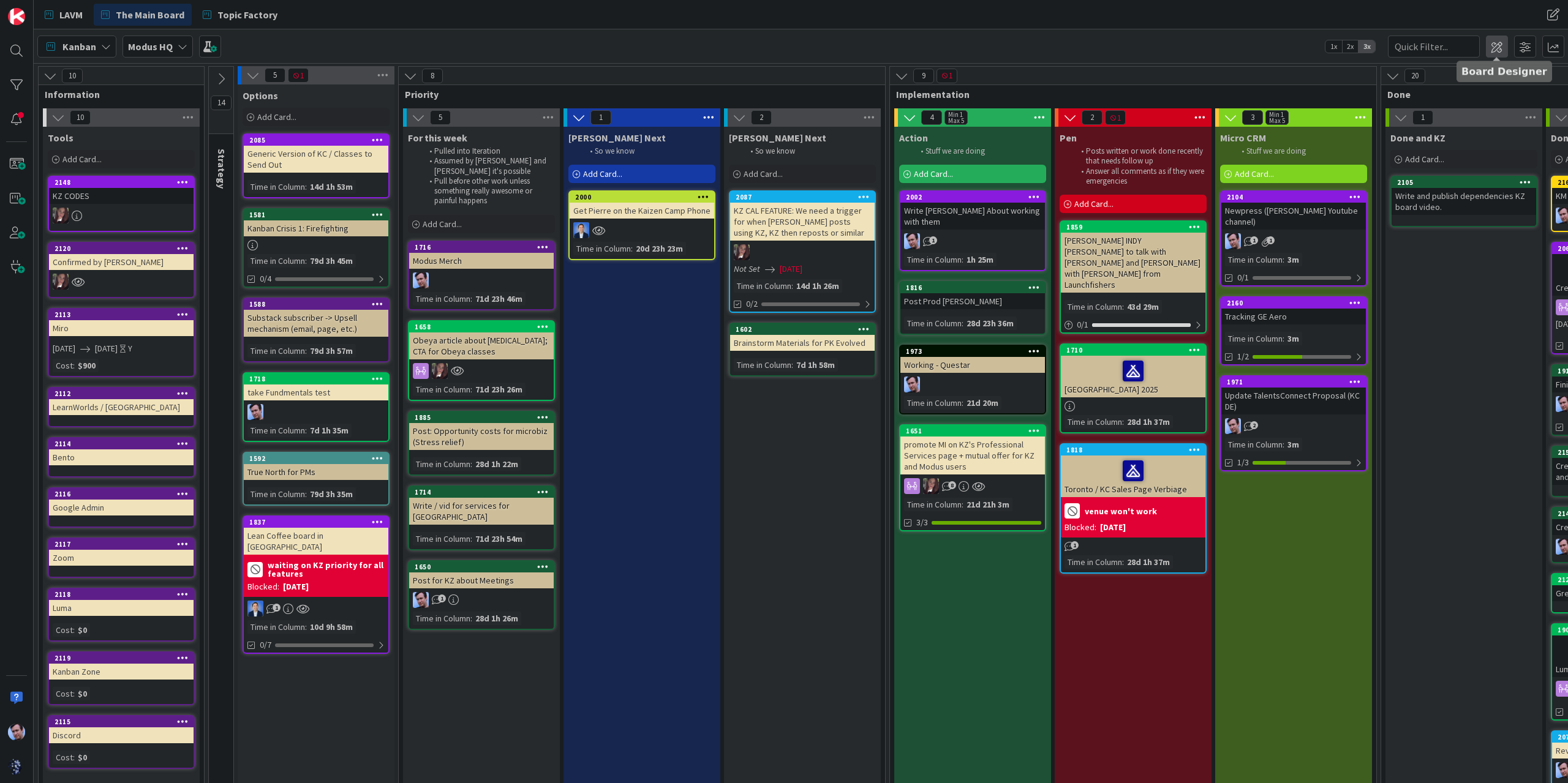
click at [1496, 46] on span at bounding box center [1496, 46] width 22 height 22
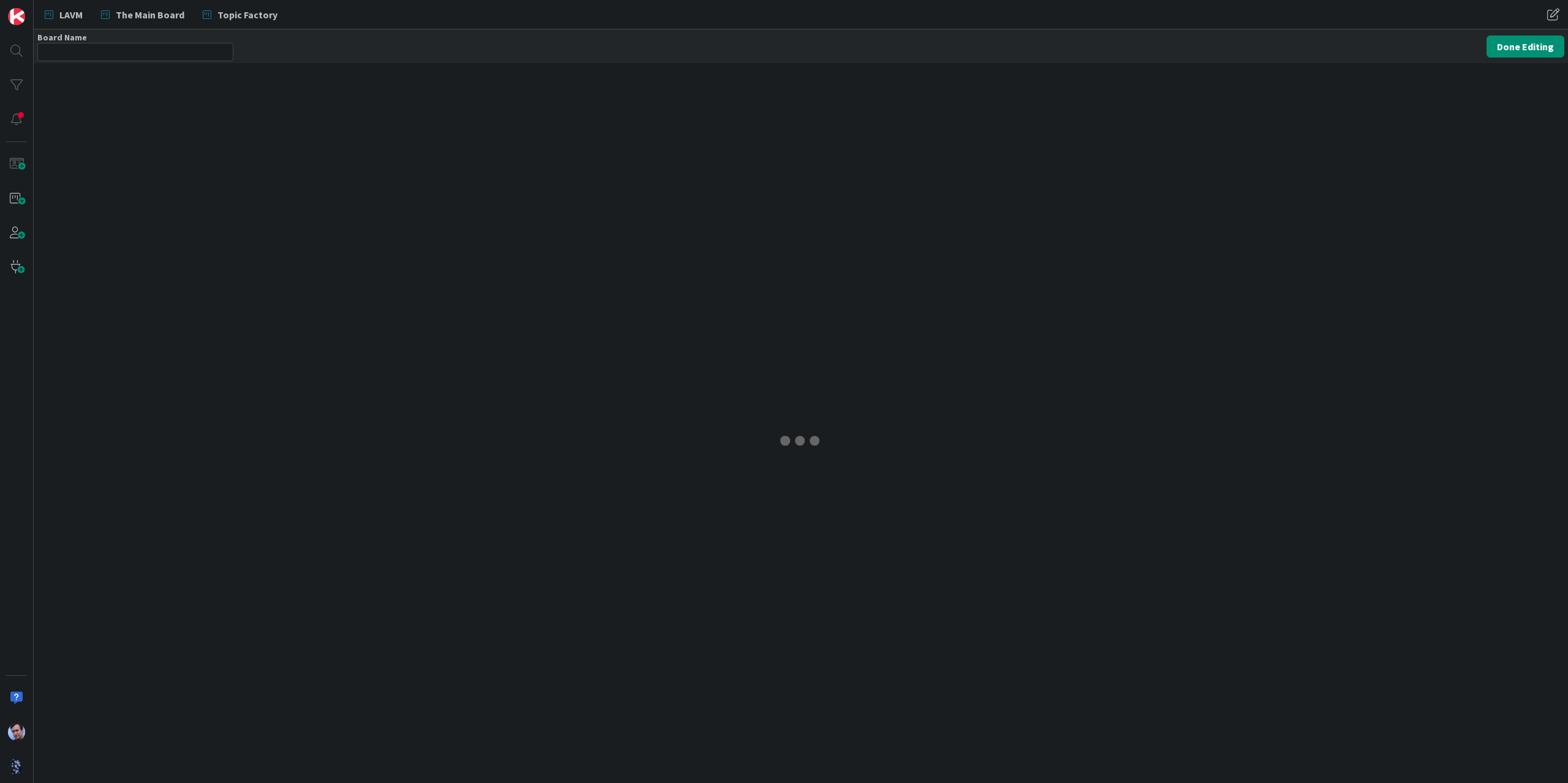
type input "Modus HQ"
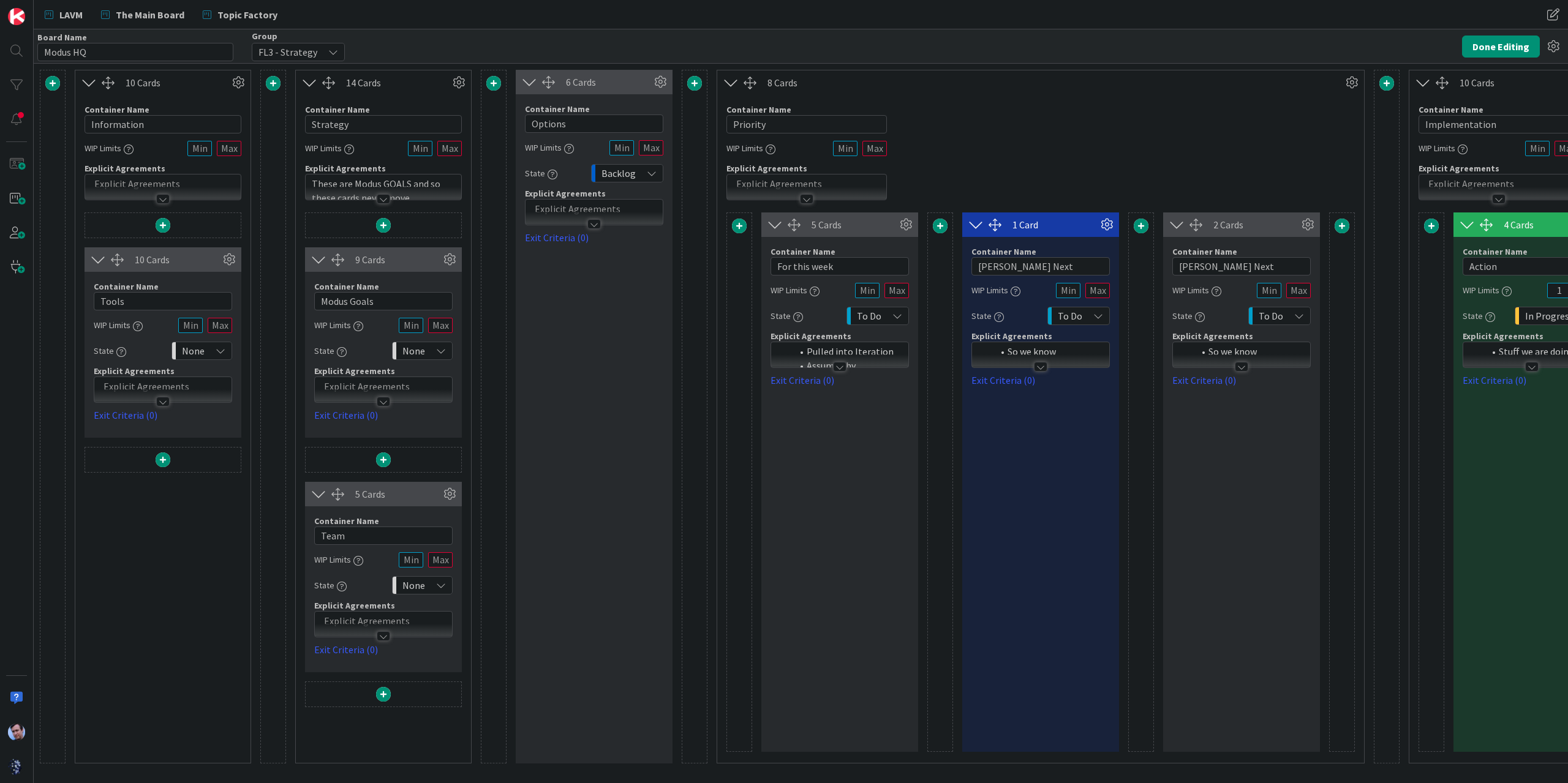
click at [1241, 364] on div at bounding box center [1241, 367] width 13 height 10
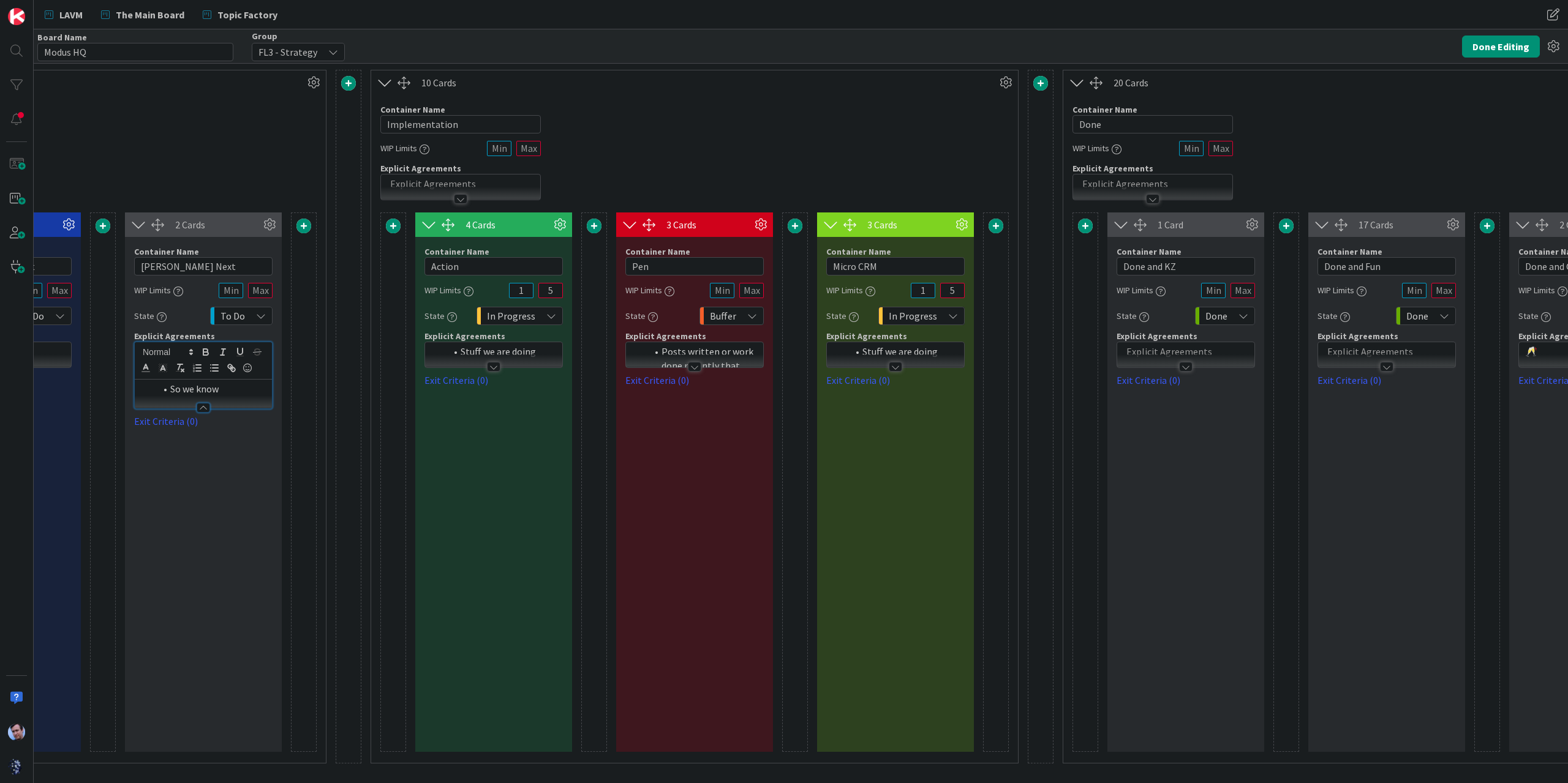
scroll to position [0, 1019]
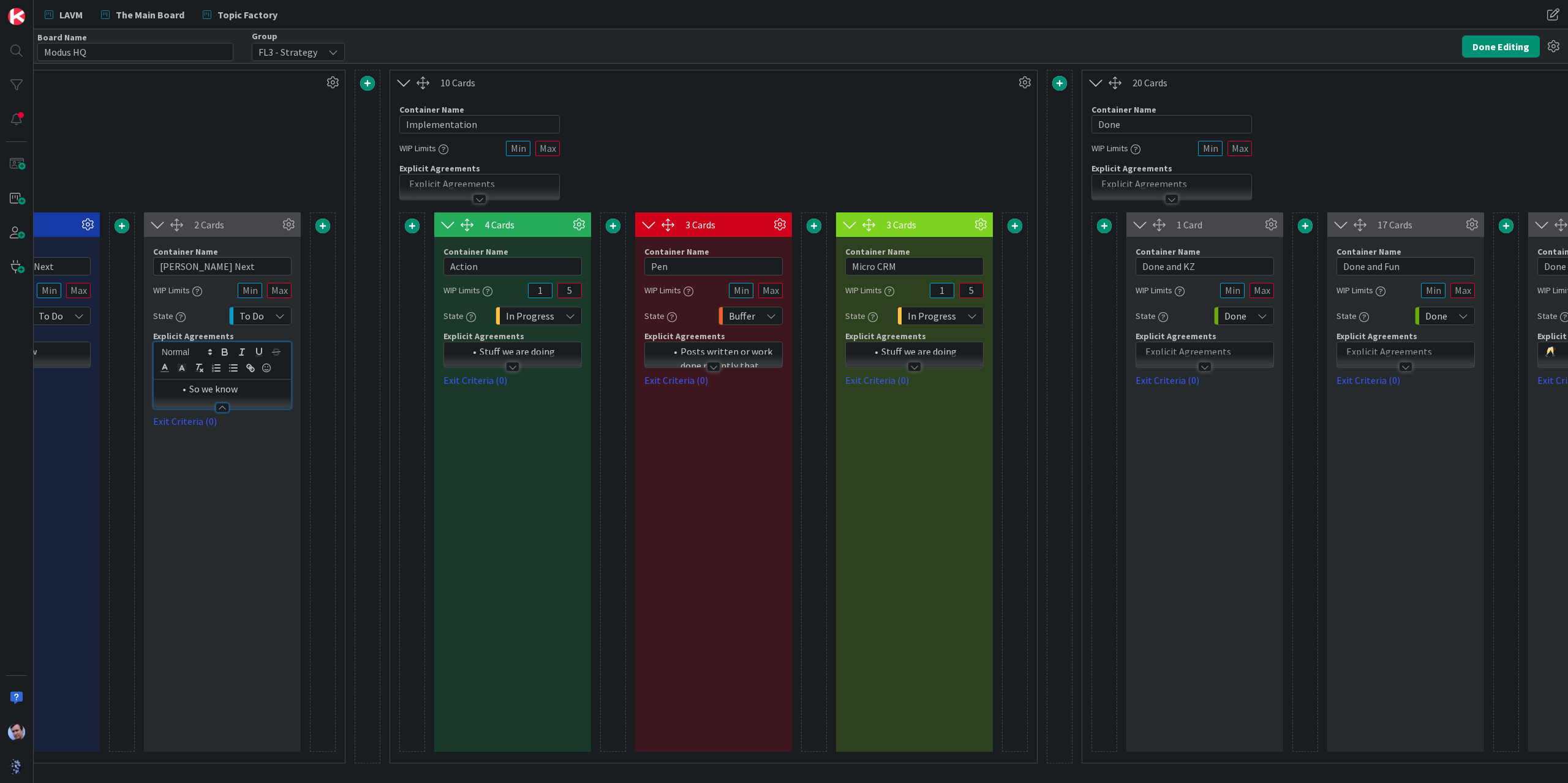
click at [908, 363] on div at bounding box center [914, 367] width 13 height 10
click at [898, 380] on div "Stuff we are doing" at bounding box center [915, 394] width 137 height 29
click at [917, 174] on div "Container Name 14 / 64 Implementation WIP Limits Explicit Agreements" at bounding box center [713, 147] width 646 height 105
click at [1503, 43] on button "Done Editing" at bounding box center [1501, 46] width 78 height 22
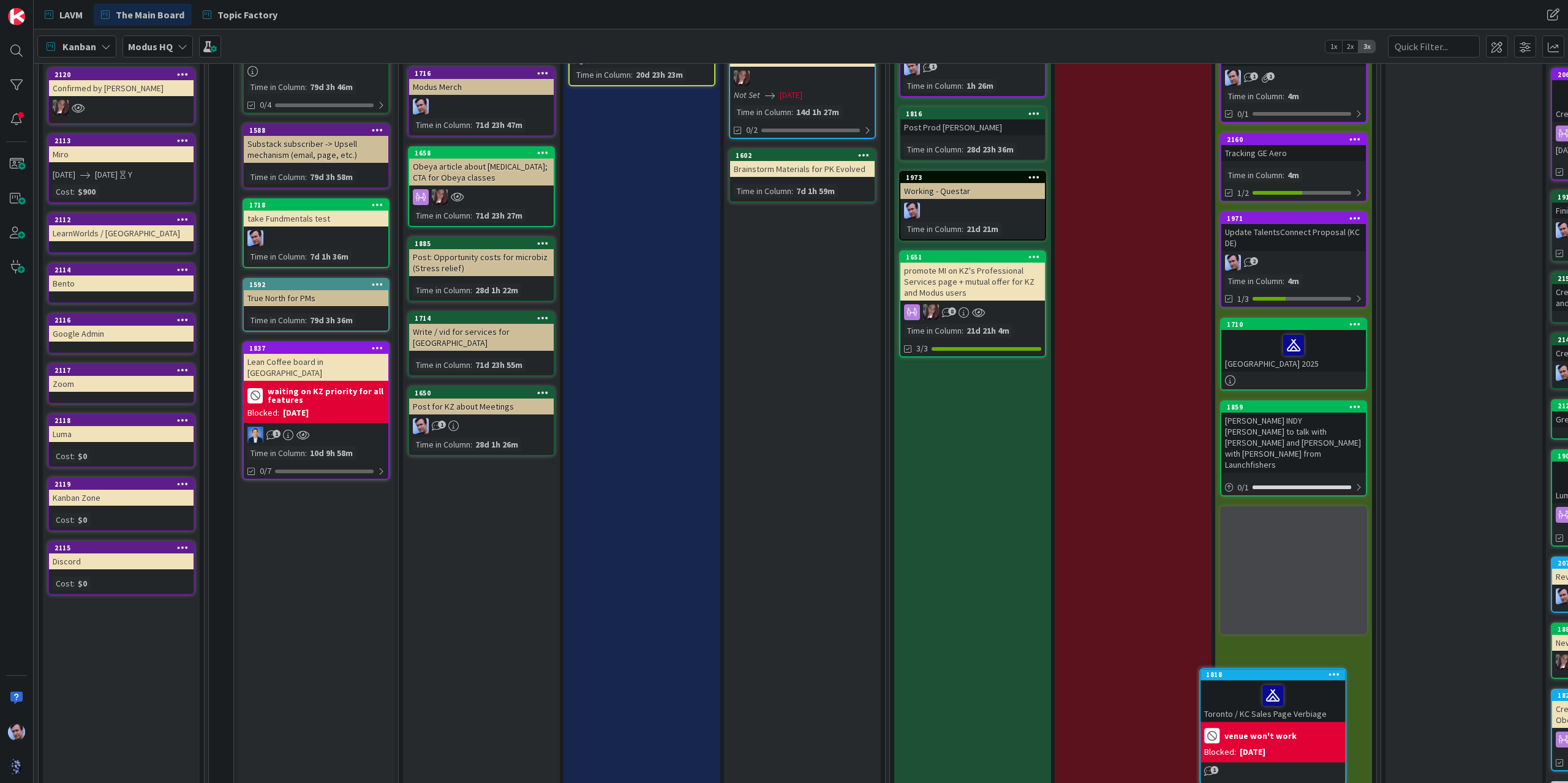
scroll to position [188, 0]
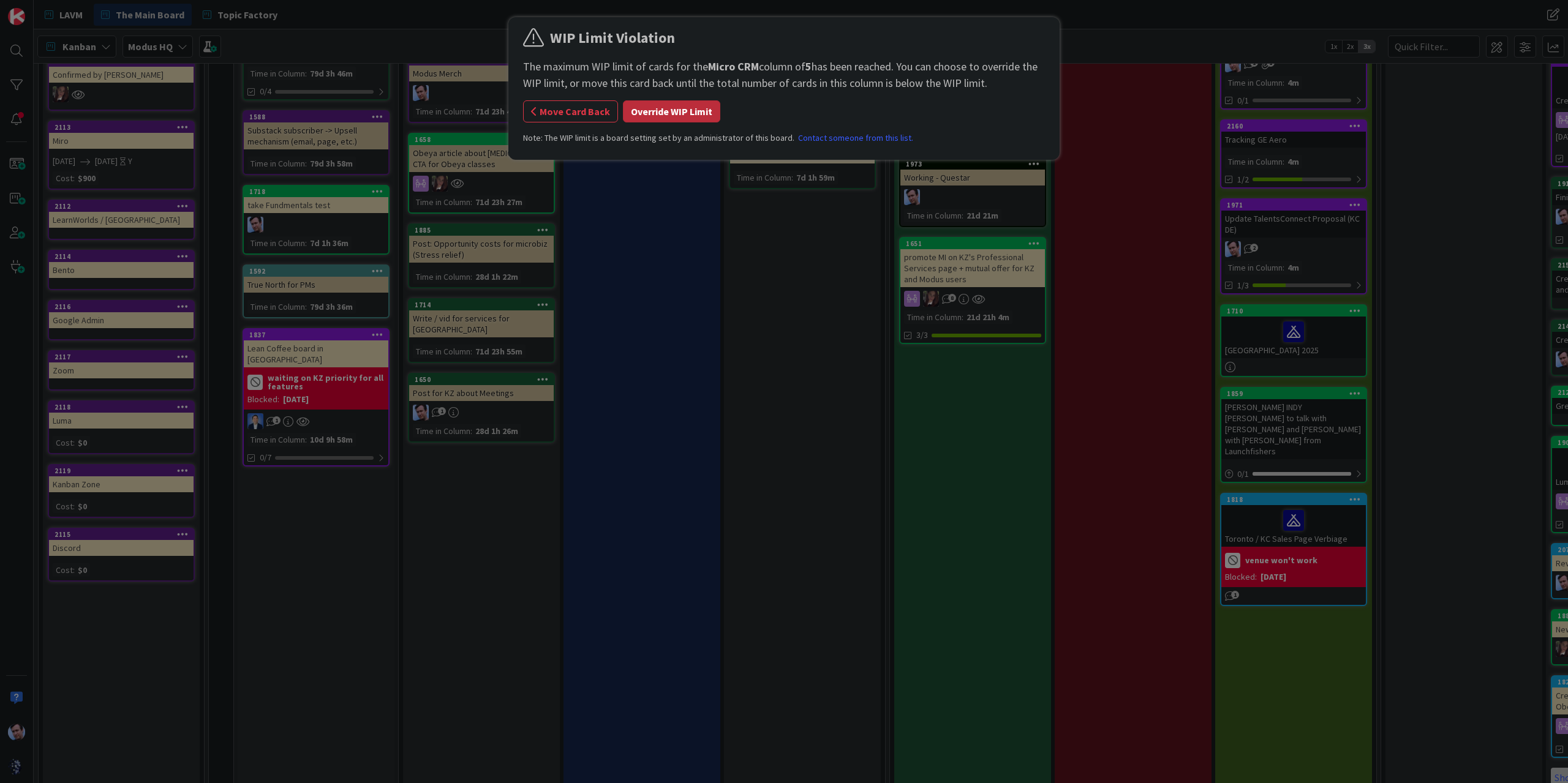
click at [642, 111] on button "Override WIP Limit" at bounding box center [671, 111] width 98 height 22
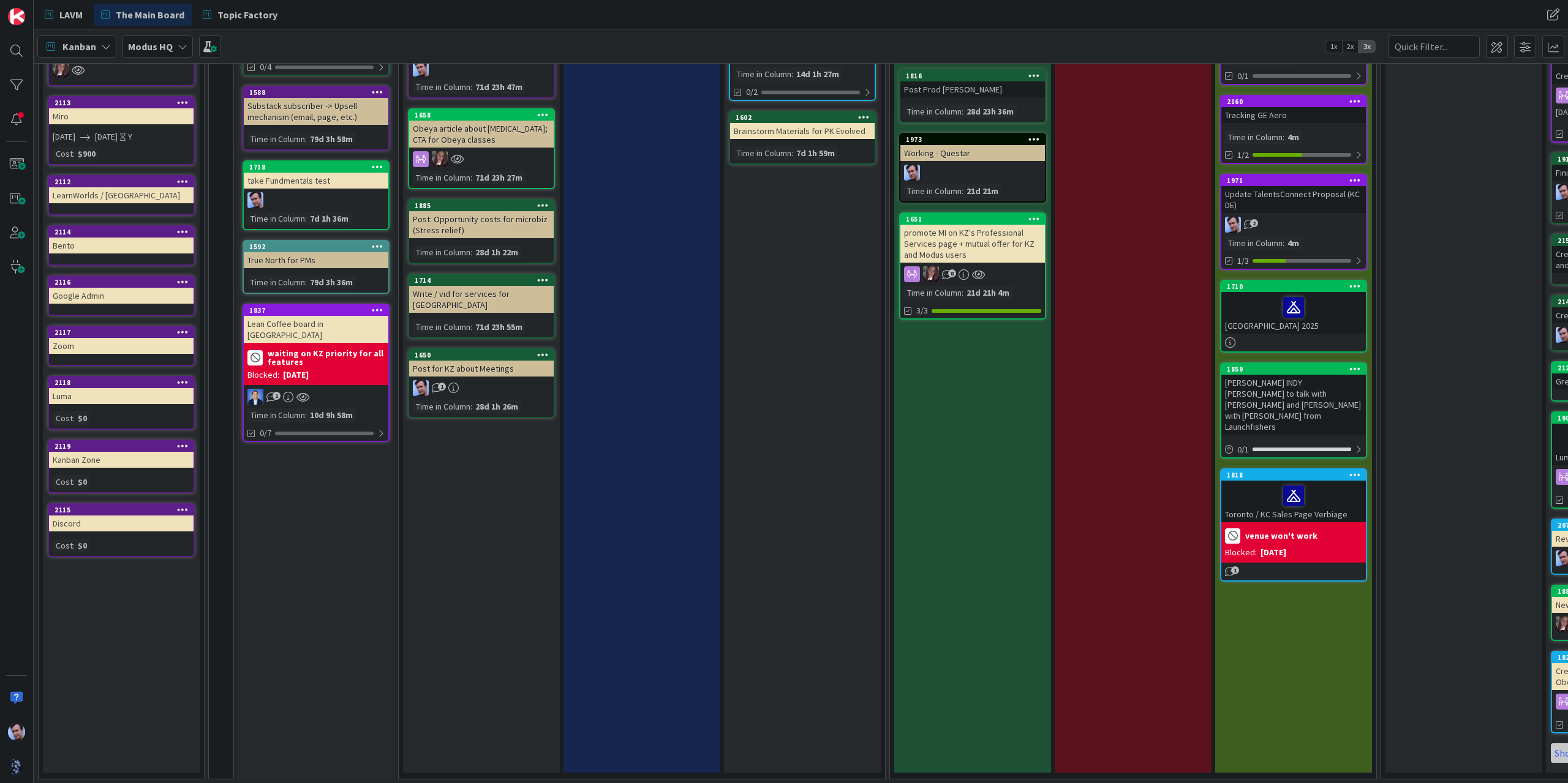
scroll to position [0, 0]
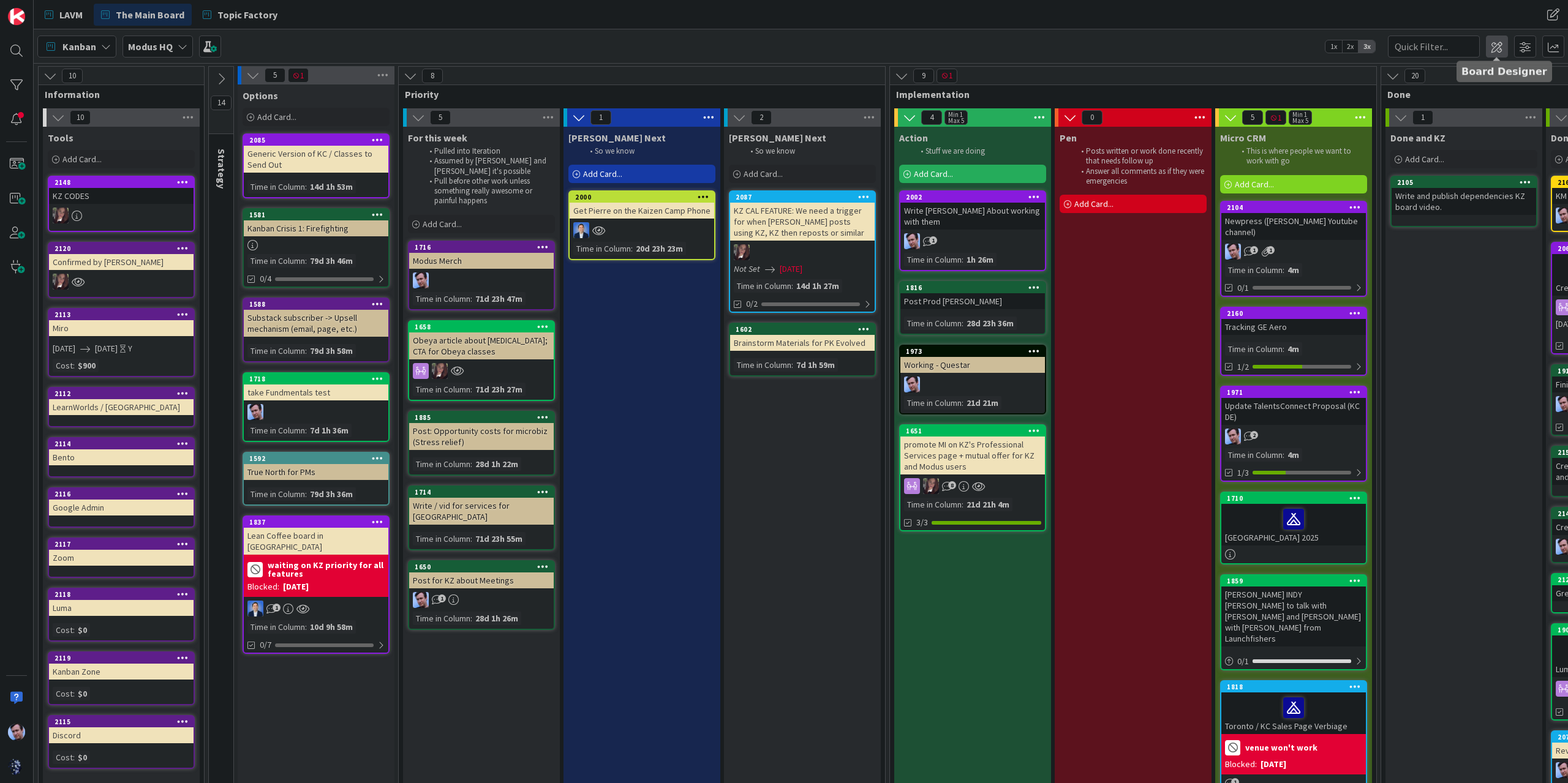
click at [1504, 45] on span at bounding box center [1496, 46] width 22 height 22
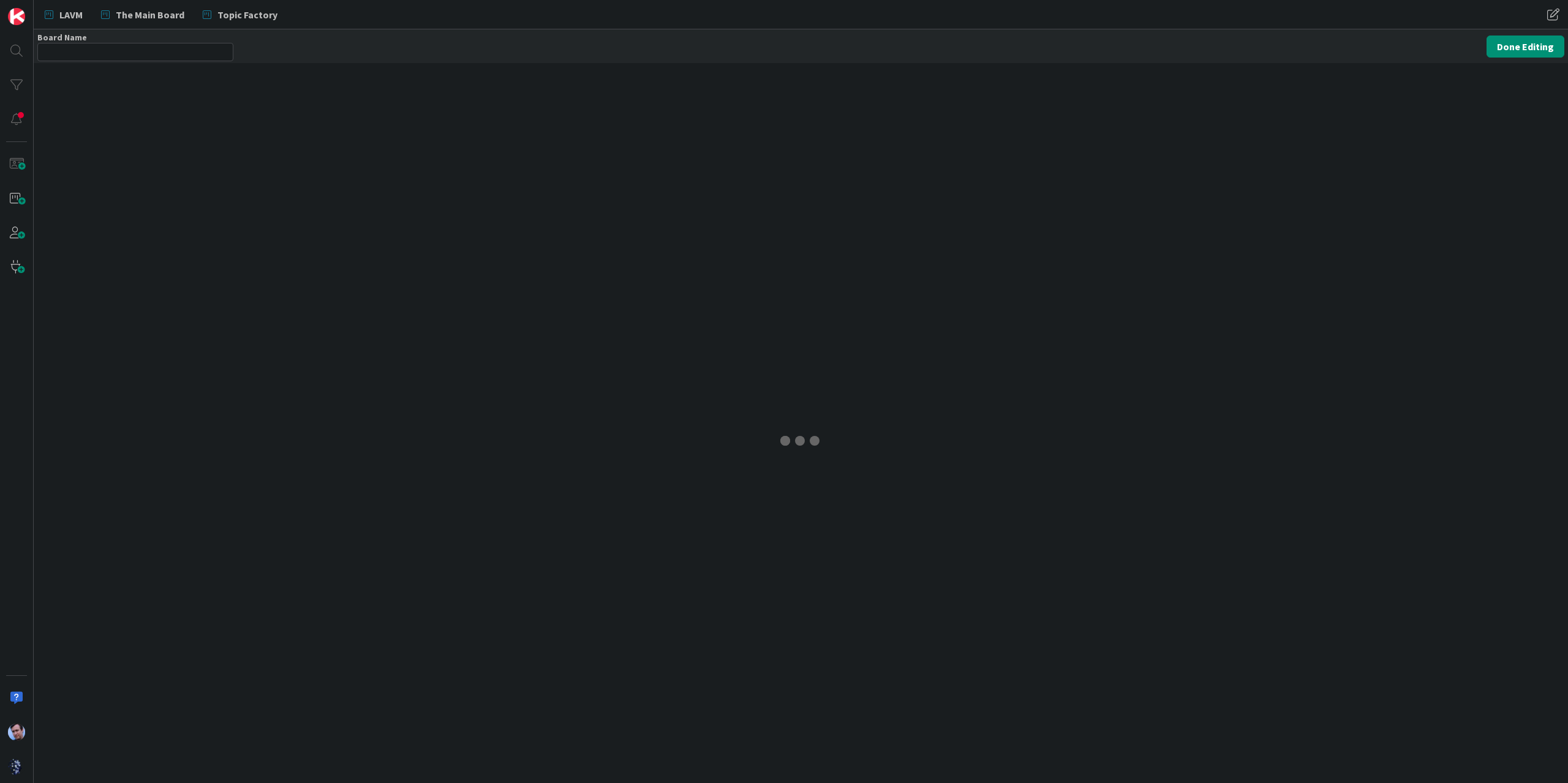
type input "Modus HQ"
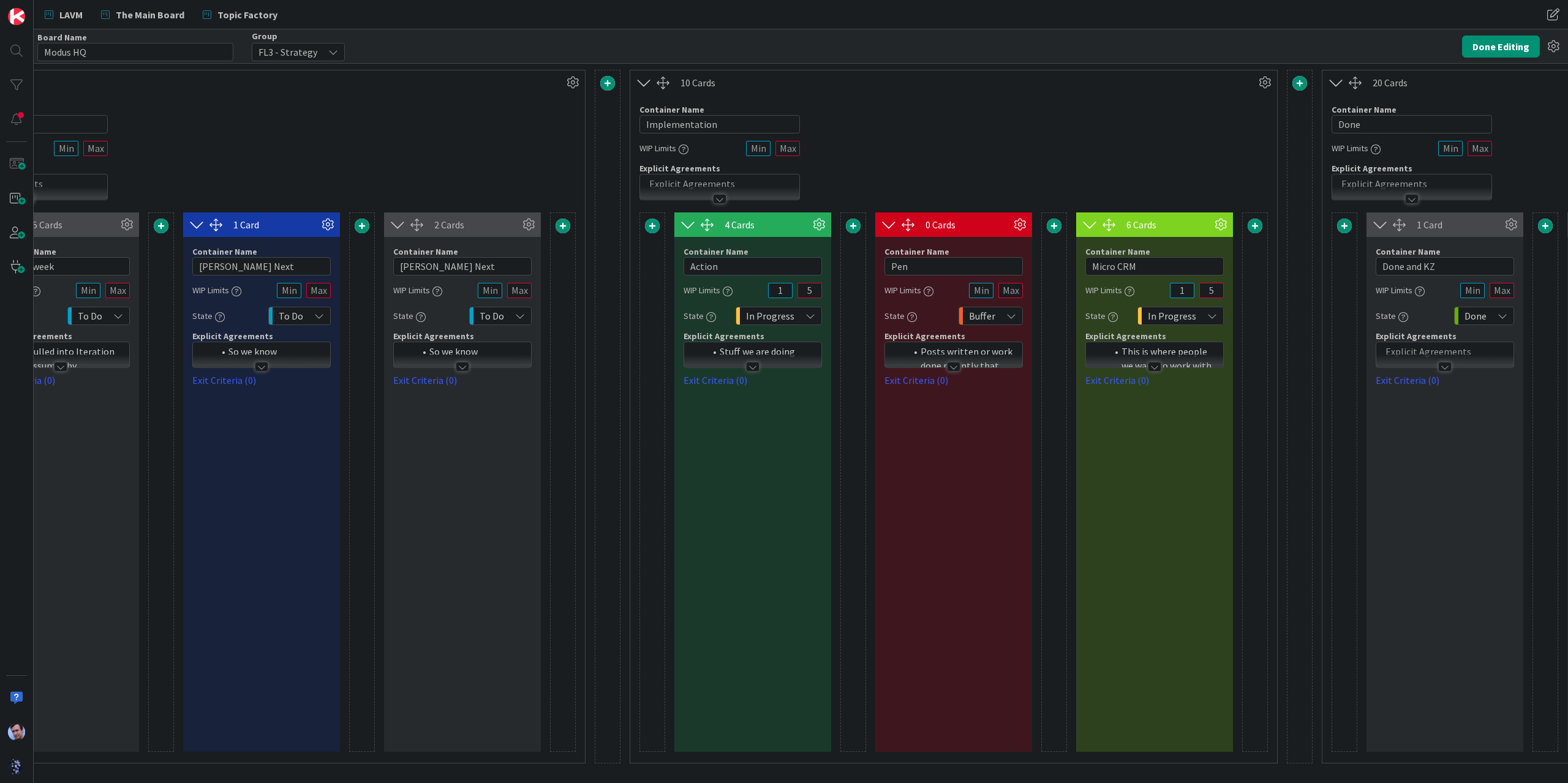
scroll to position [0, 808]
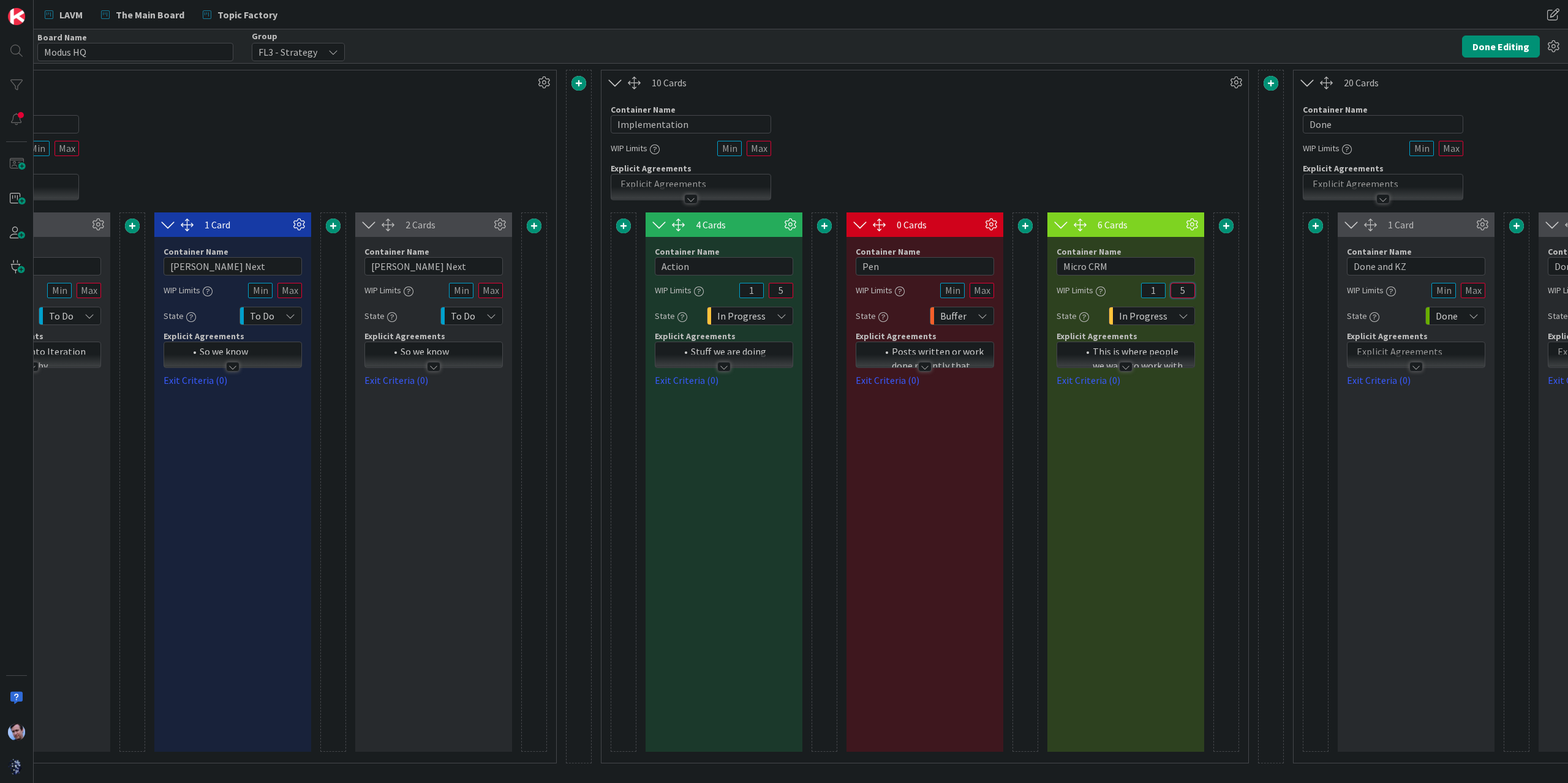
click at [1187, 288] on input "5" at bounding box center [1182, 290] width 25 height 15
type input "20"
click at [1492, 44] on button "Done Editing" at bounding box center [1501, 46] width 78 height 22
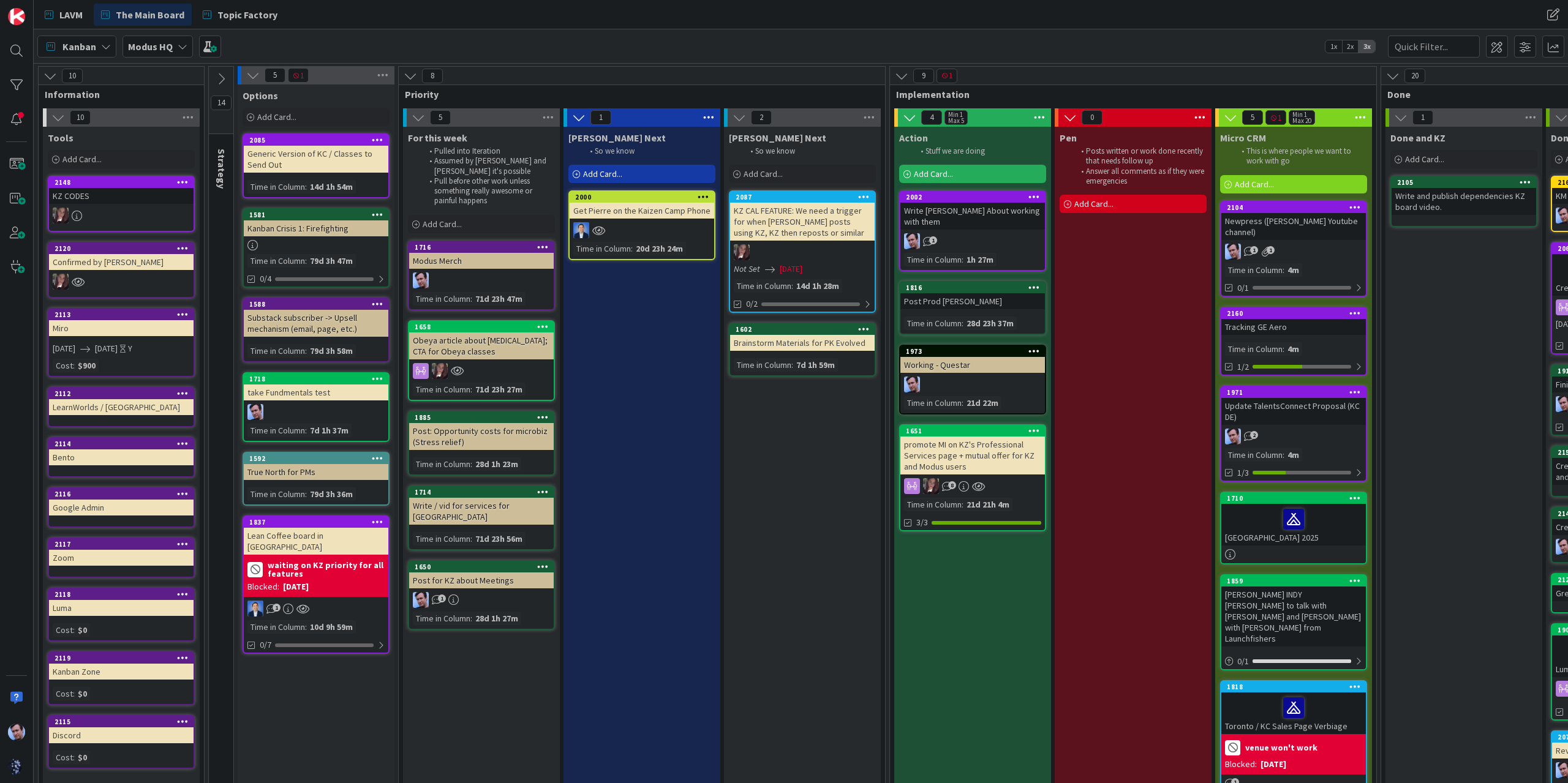
click at [1253, 116] on span "5" at bounding box center [1252, 117] width 21 height 14
click at [1499, 48] on span at bounding box center [1496, 46] width 22 height 22
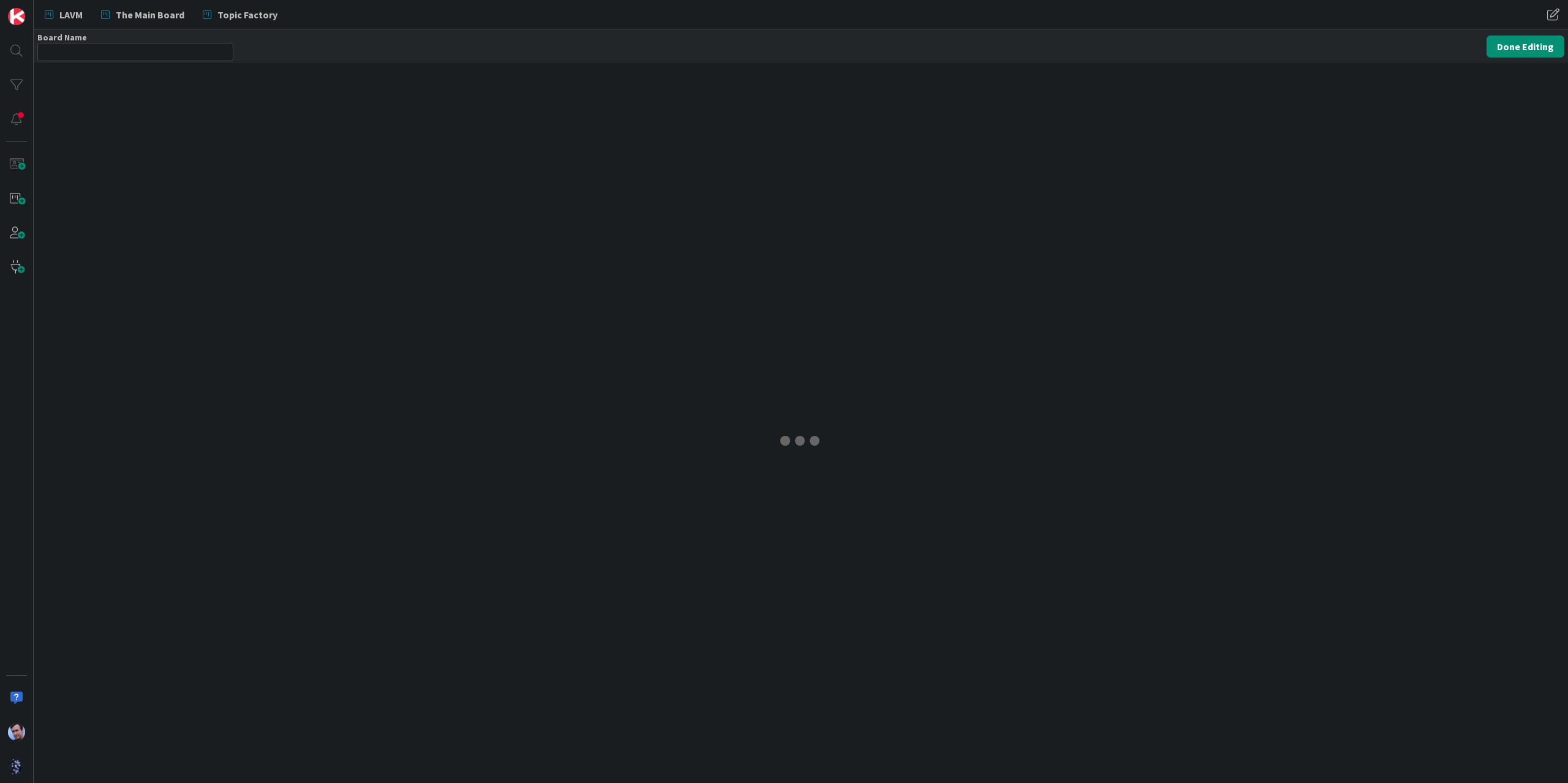
type input "Modus HQ"
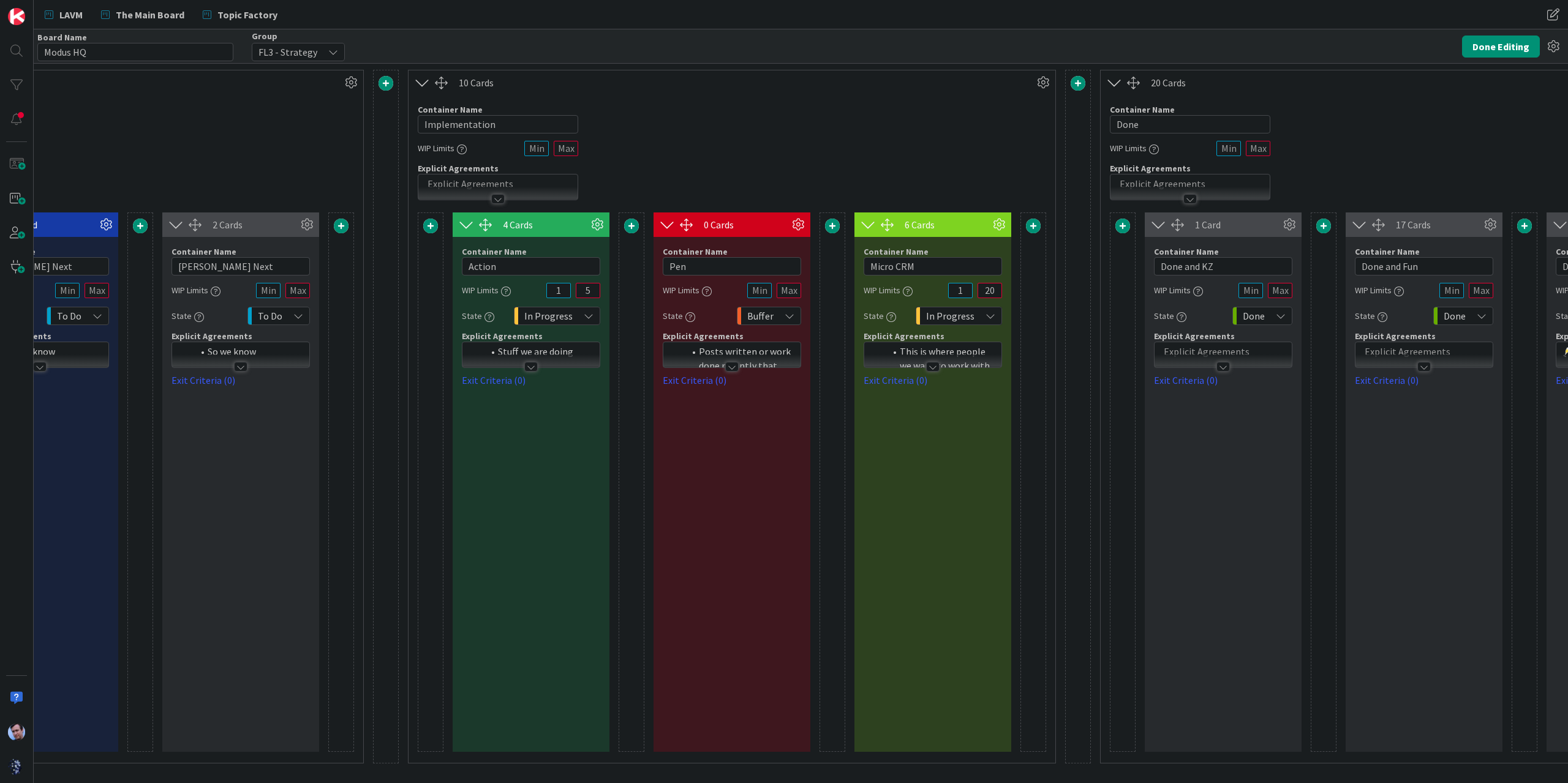
scroll to position [0, 1007]
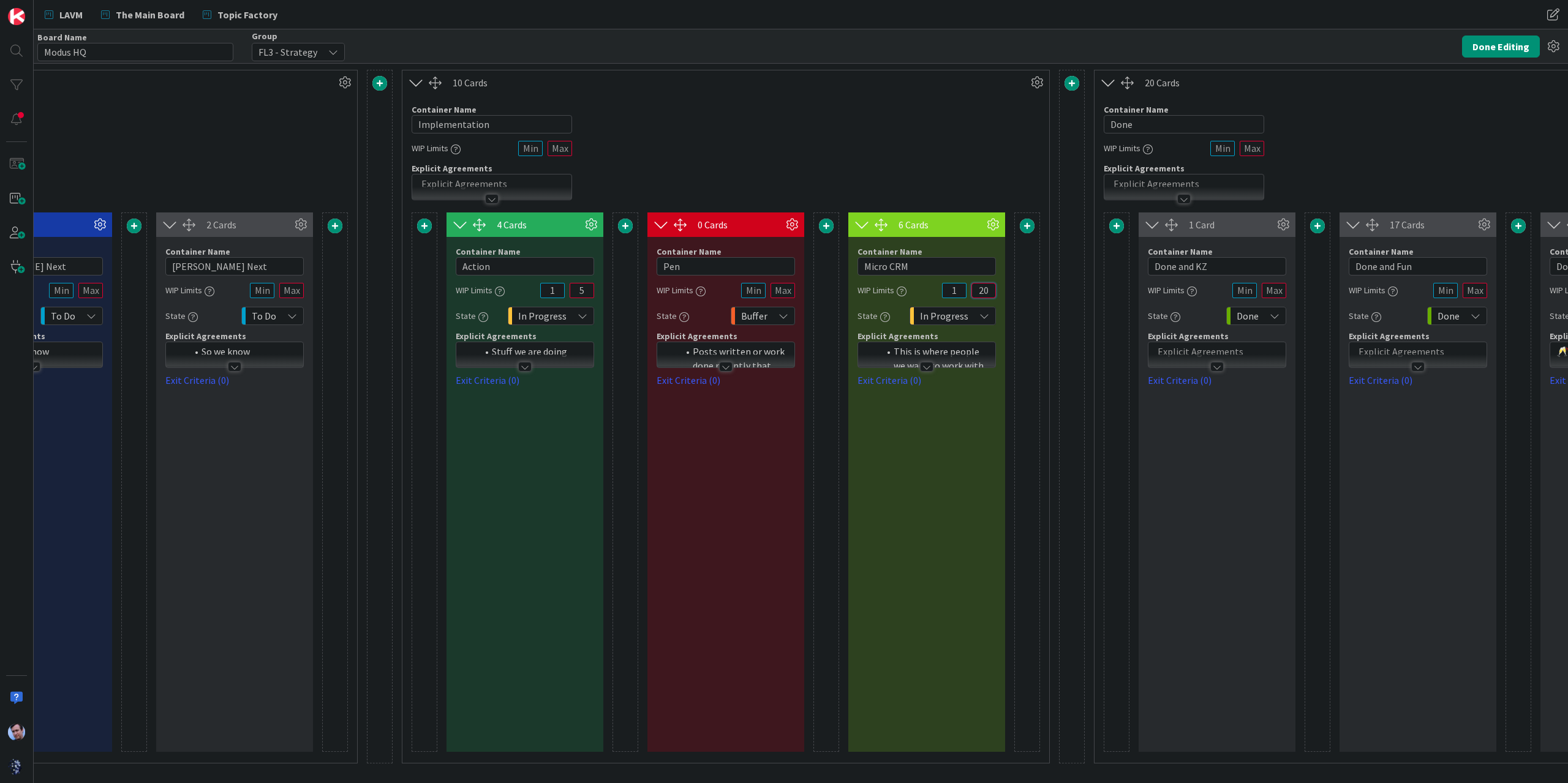
click at [993, 291] on input "20" at bounding box center [983, 290] width 25 height 15
click at [967, 418] on div "6 Cards Container Name 9 / 64 Micro CRM WIP Limits 1 20 State In Progress Expli…" at bounding box center [927, 482] width 157 height 539
click at [1494, 48] on button "Done Editing" at bounding box center [1501, 46] width 78 height 22
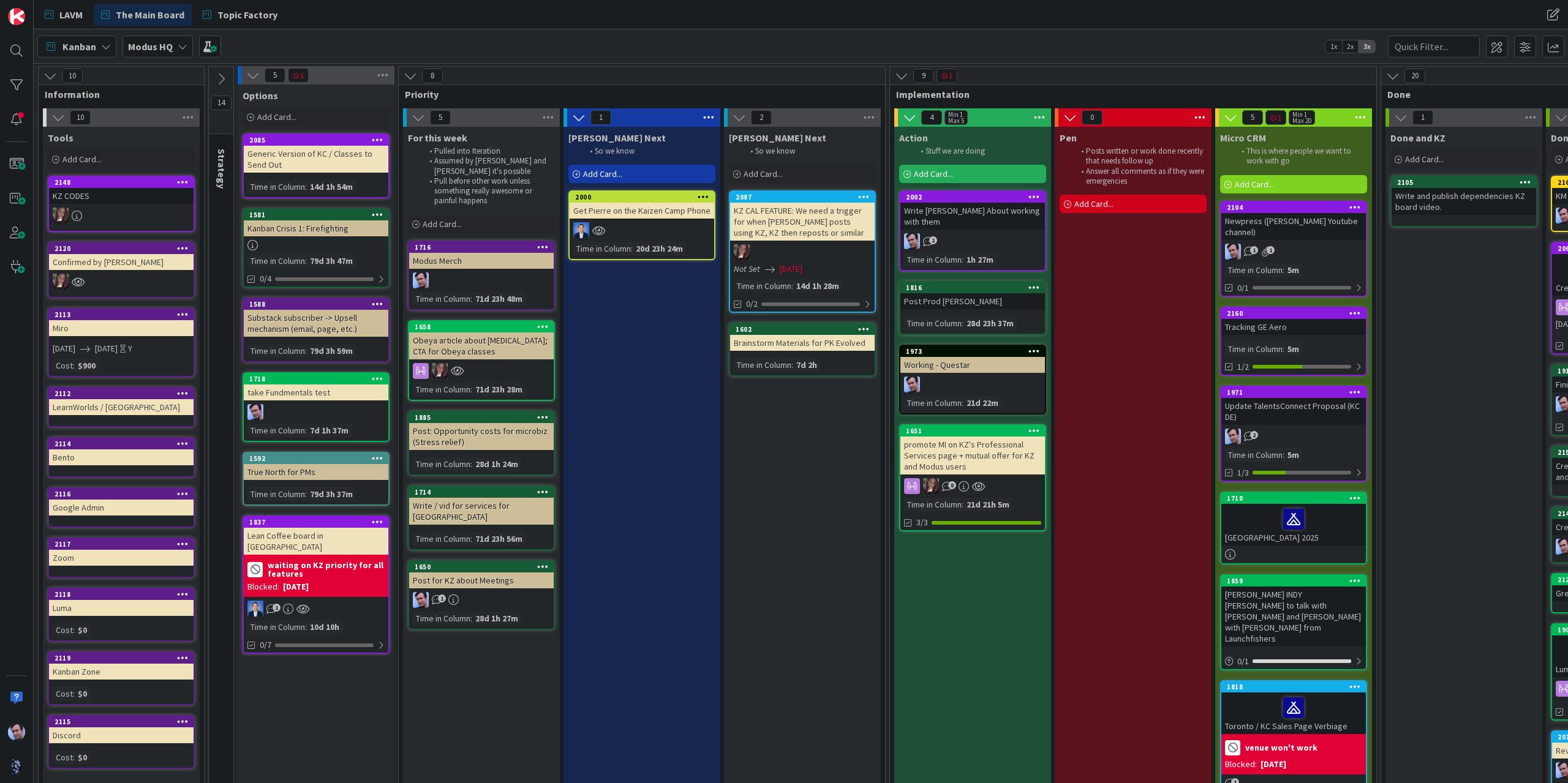
click at [632, 170] on div "Add Card..." at bounding box center [642, 174] width 147 height 18
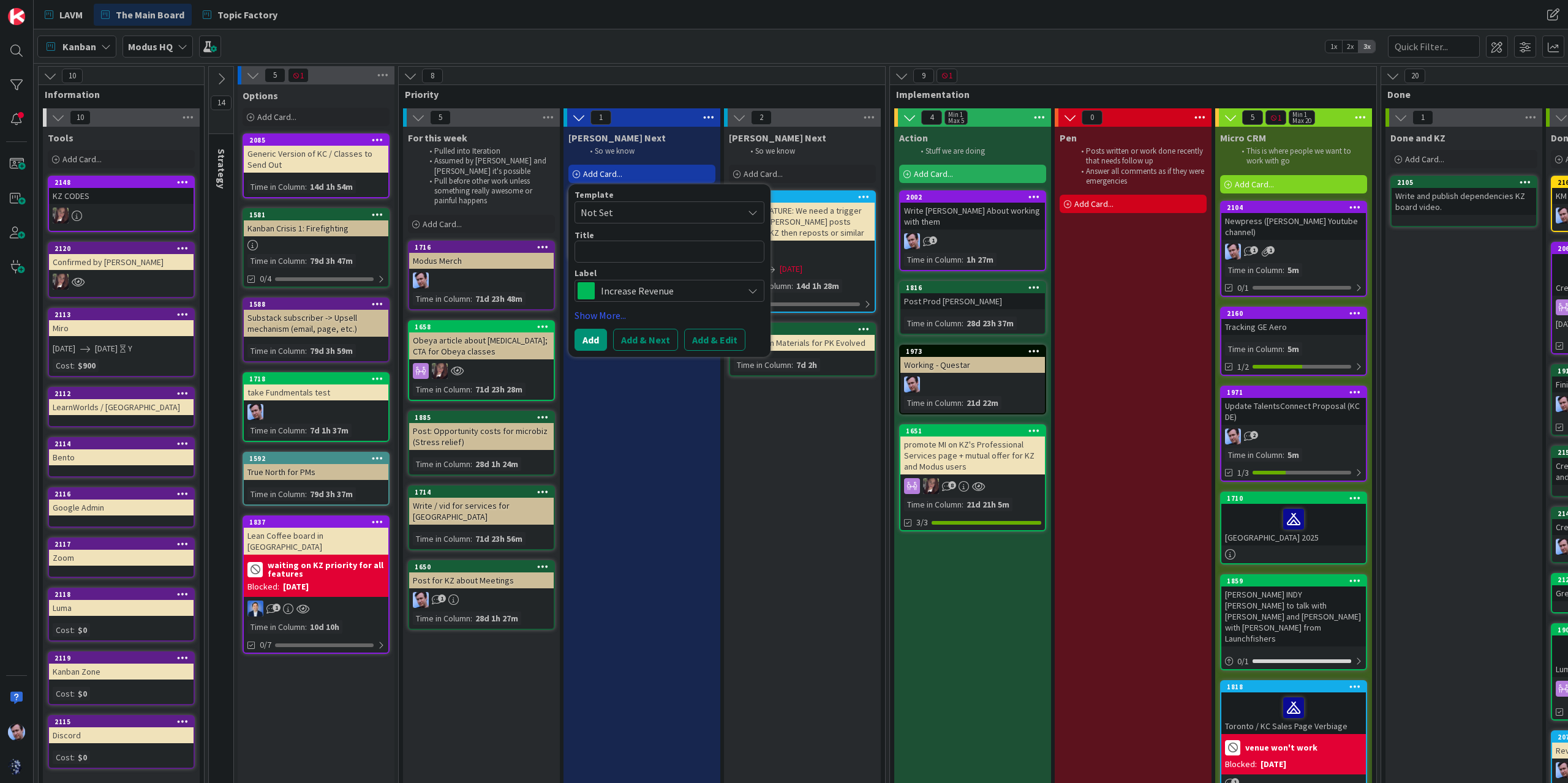
click at [659, 260] on textarea at bounding box center [670, 251] width 190 height 22
type textarea "x"
type textarea "B"
type textarea "x"
type textarea "Bu"
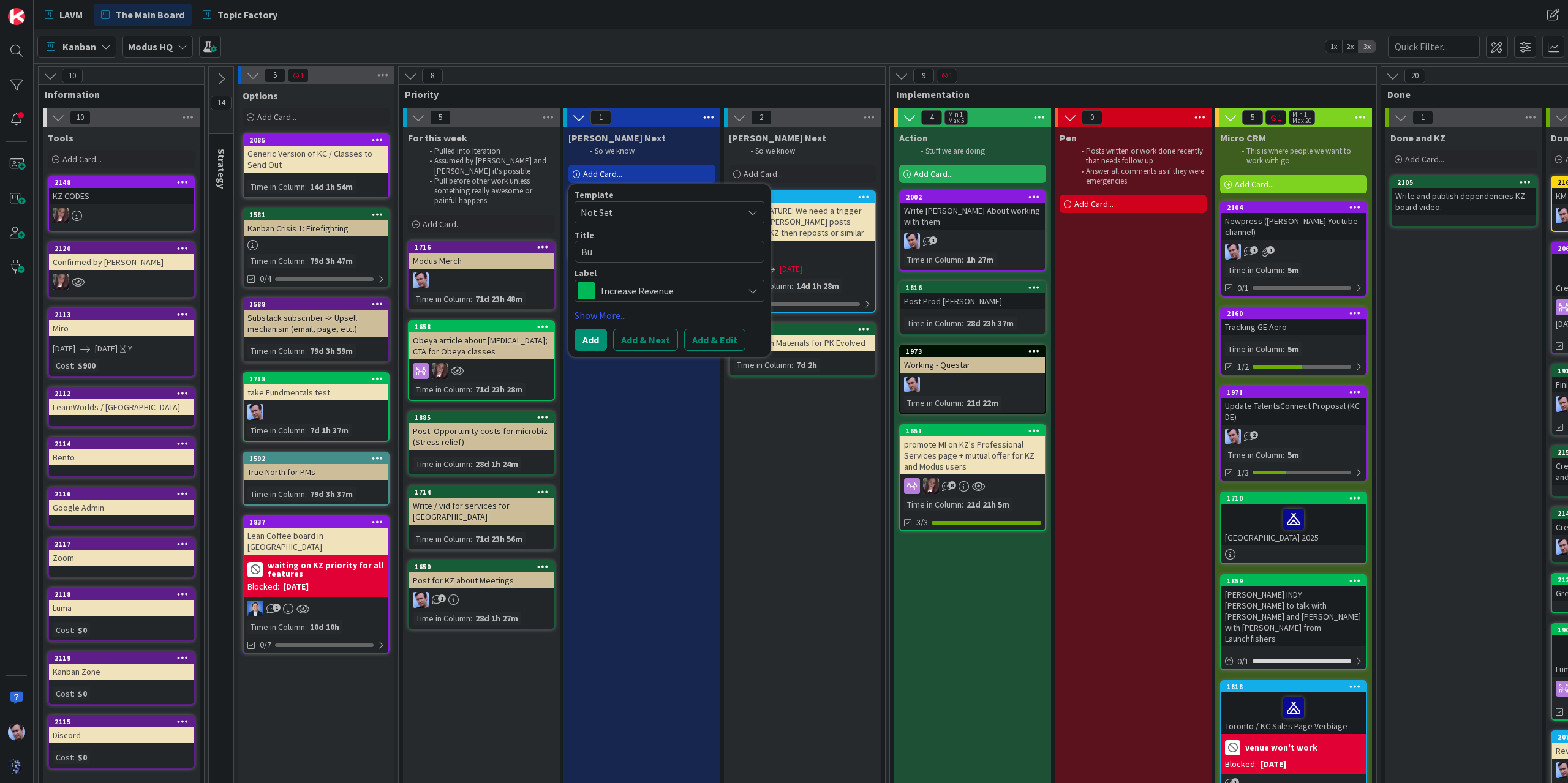
type textarea "x"
type textarea "[PERSON_NAME]"
type textarea "x"
type textarea "Buil"
type textarea "x"
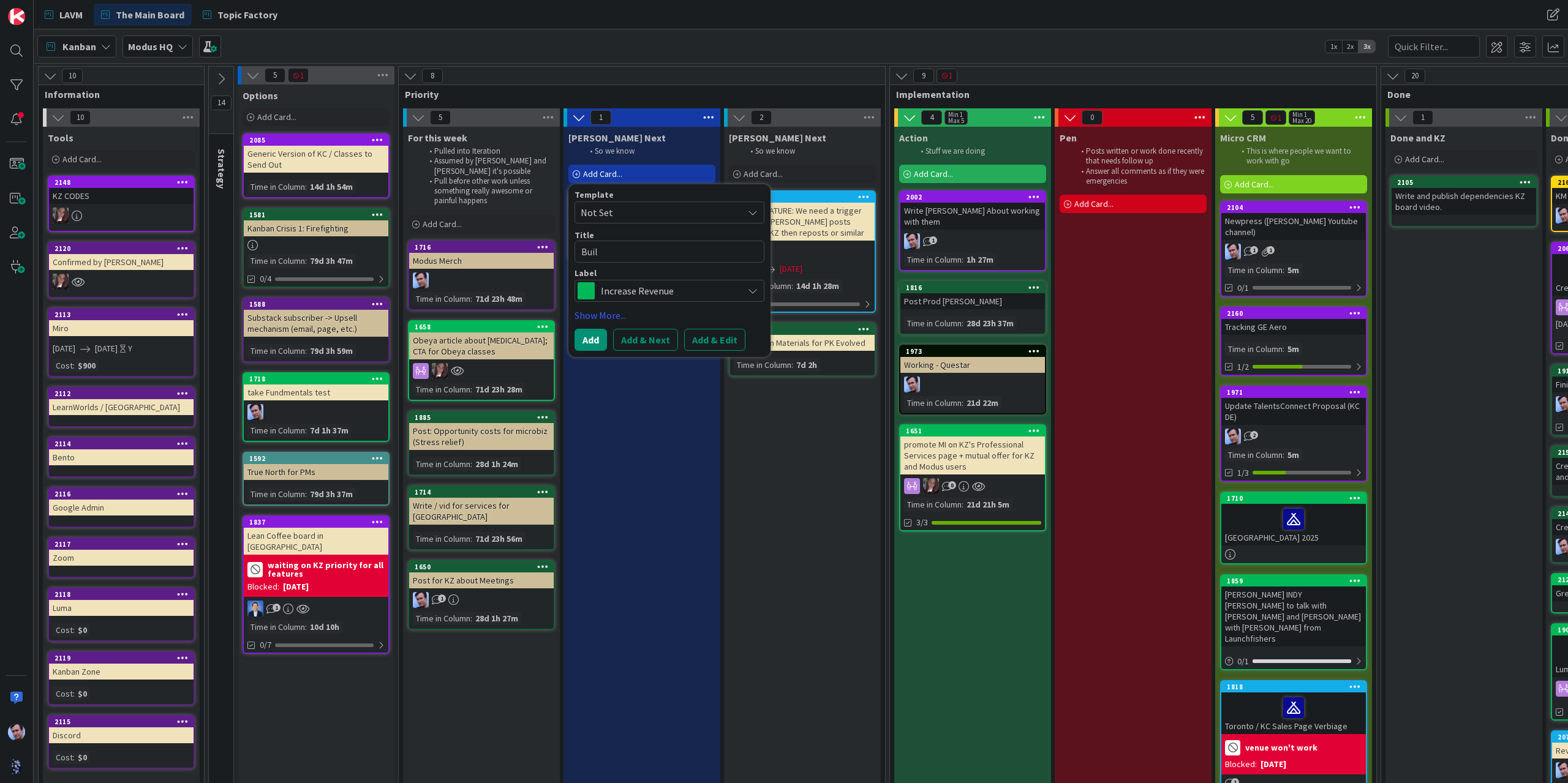
type textarea "Build"
type textarea "x"
type textarea "Build"
type textarea "x"
type textarea "Build o"
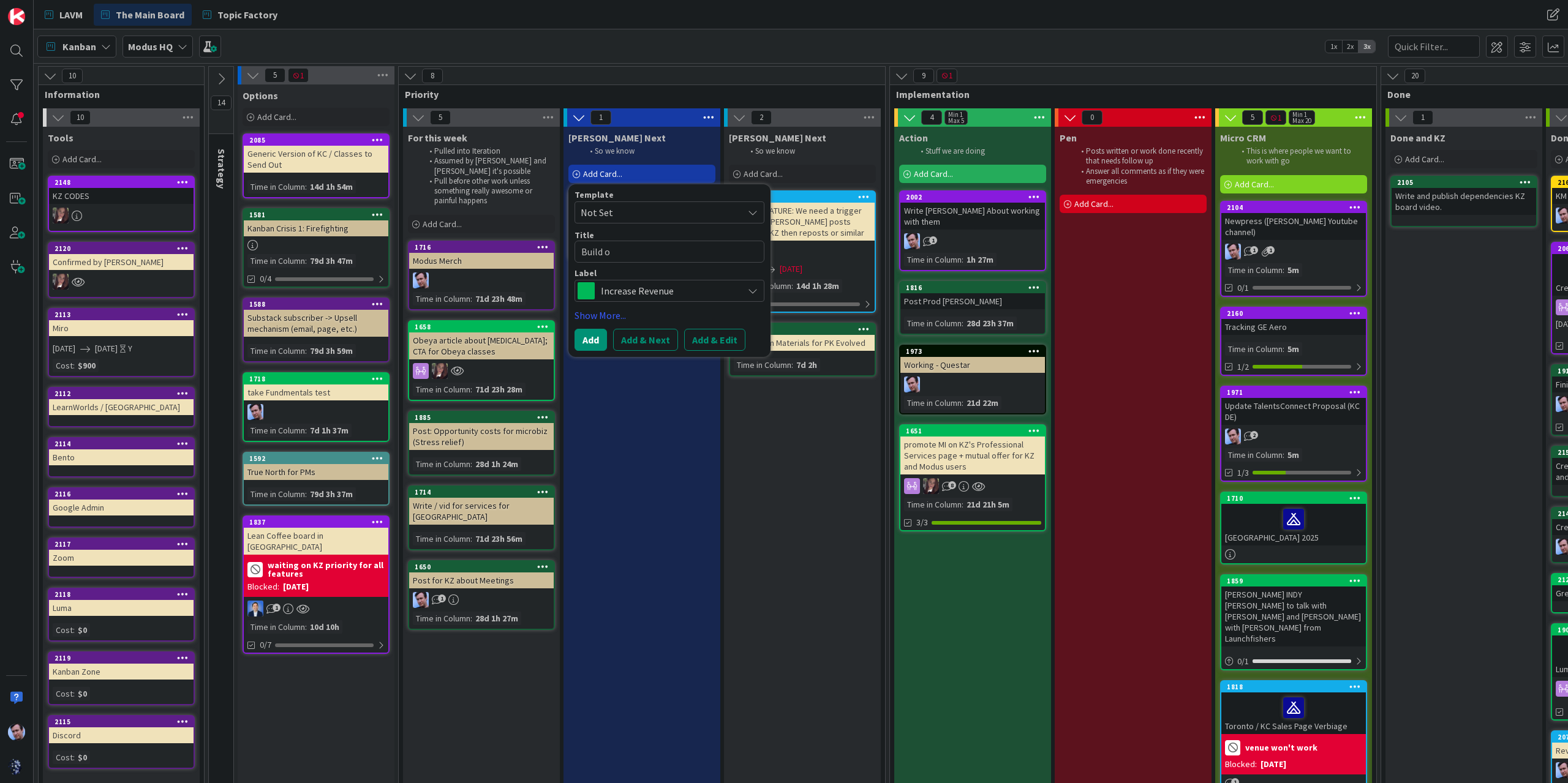
type textarea "x"
type textarea "Build ou"
type textarea "x"
type textarea "Build out"
type textarea "x"
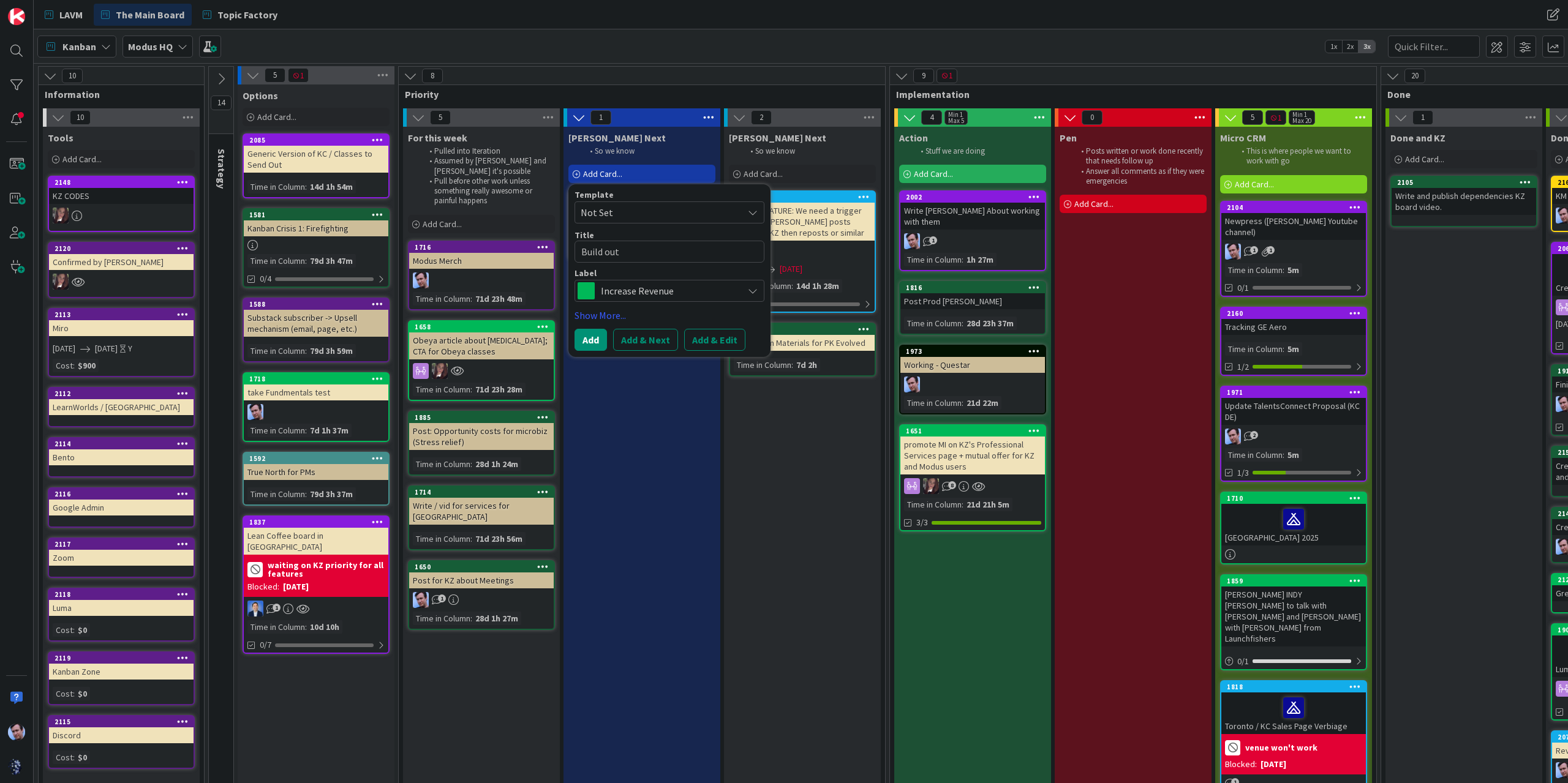
type textarea "Build out"
type textarea "x"
type textarea "Build out a"
type textarea "x"
type textarea "Build out a"
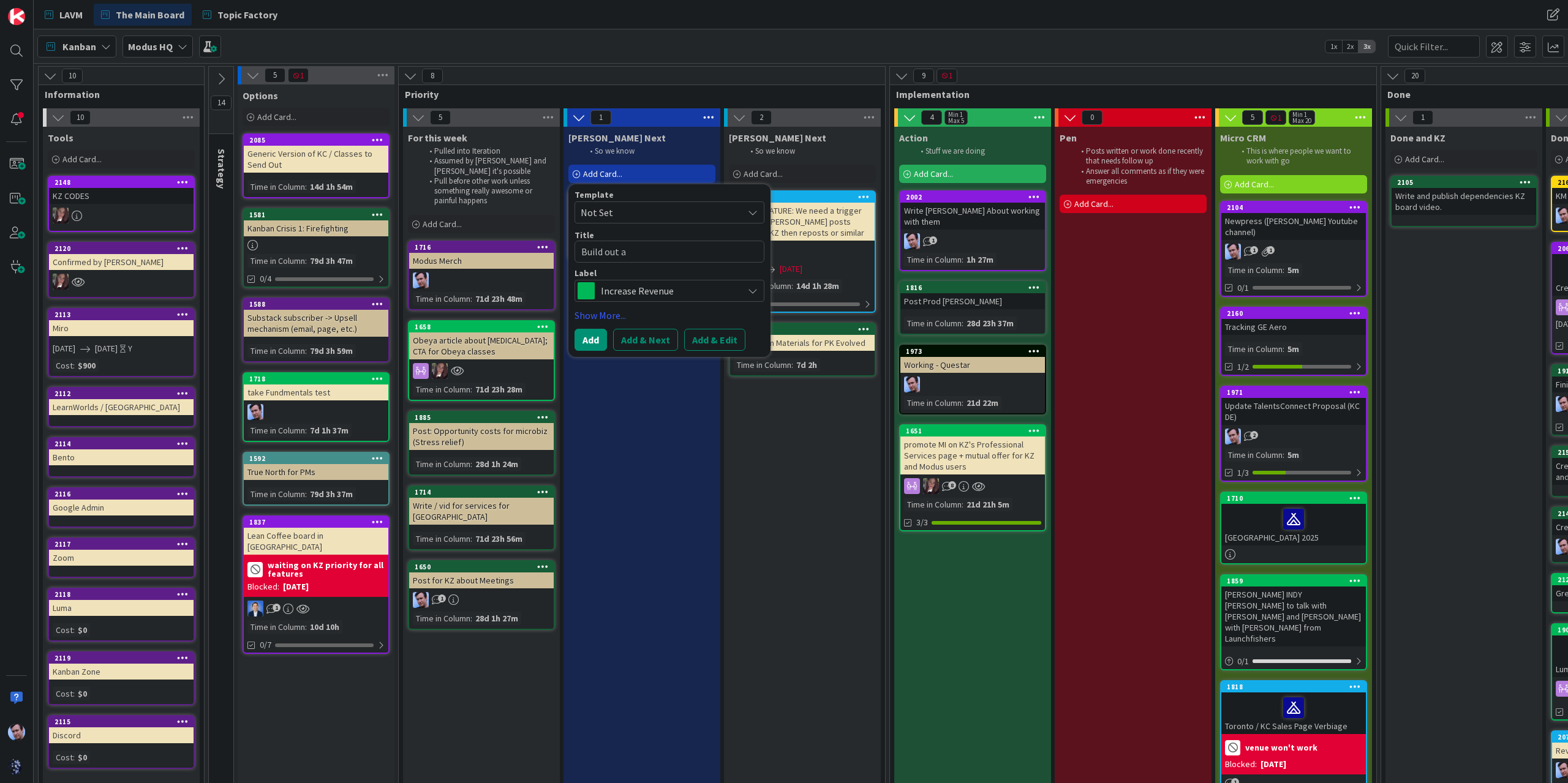
type textarea "x"
type textarea "Build out a p"
type textarea "x"
type textarea "Build out a pr"
type textarea "x"
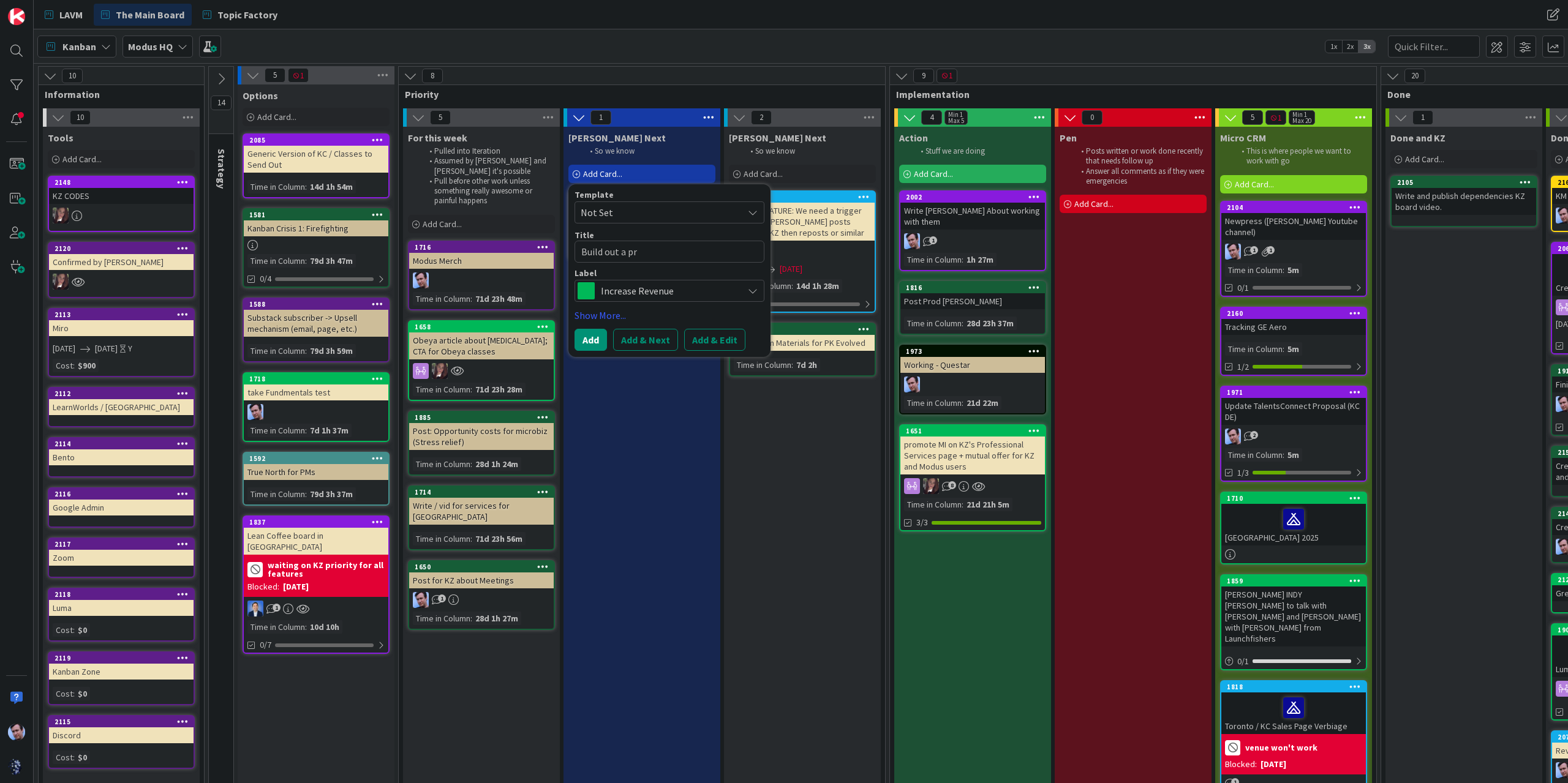
type textarea "Build out a pro"
type textarea "x"
type textarea "Build out a prod"
type textarea "x"
type textarea "Build out a produ"
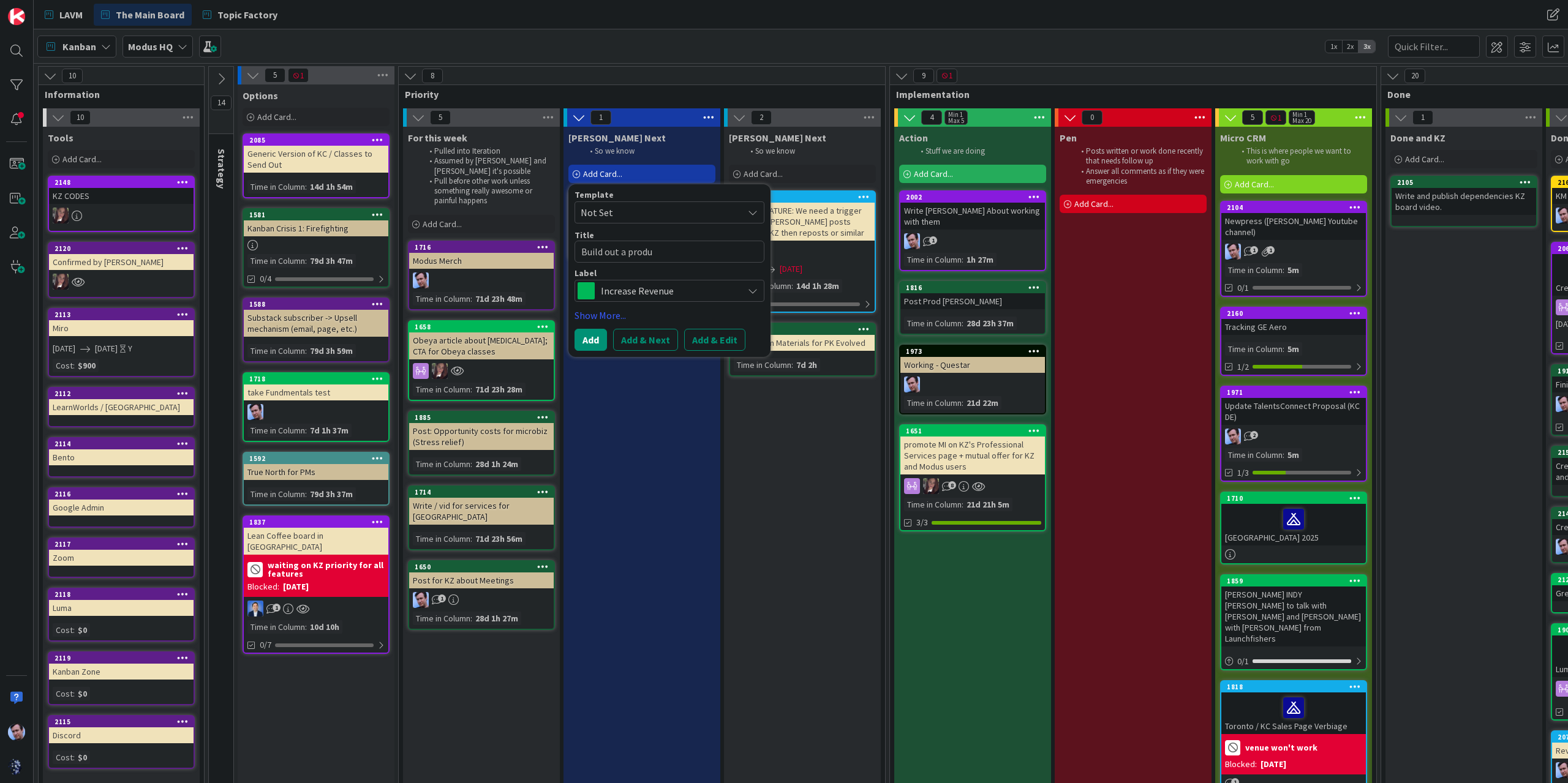
type textarea "x"
type textarea "Build out a produc"
type textarea "x"
type textarea "Build out a product"
type textarea "x"
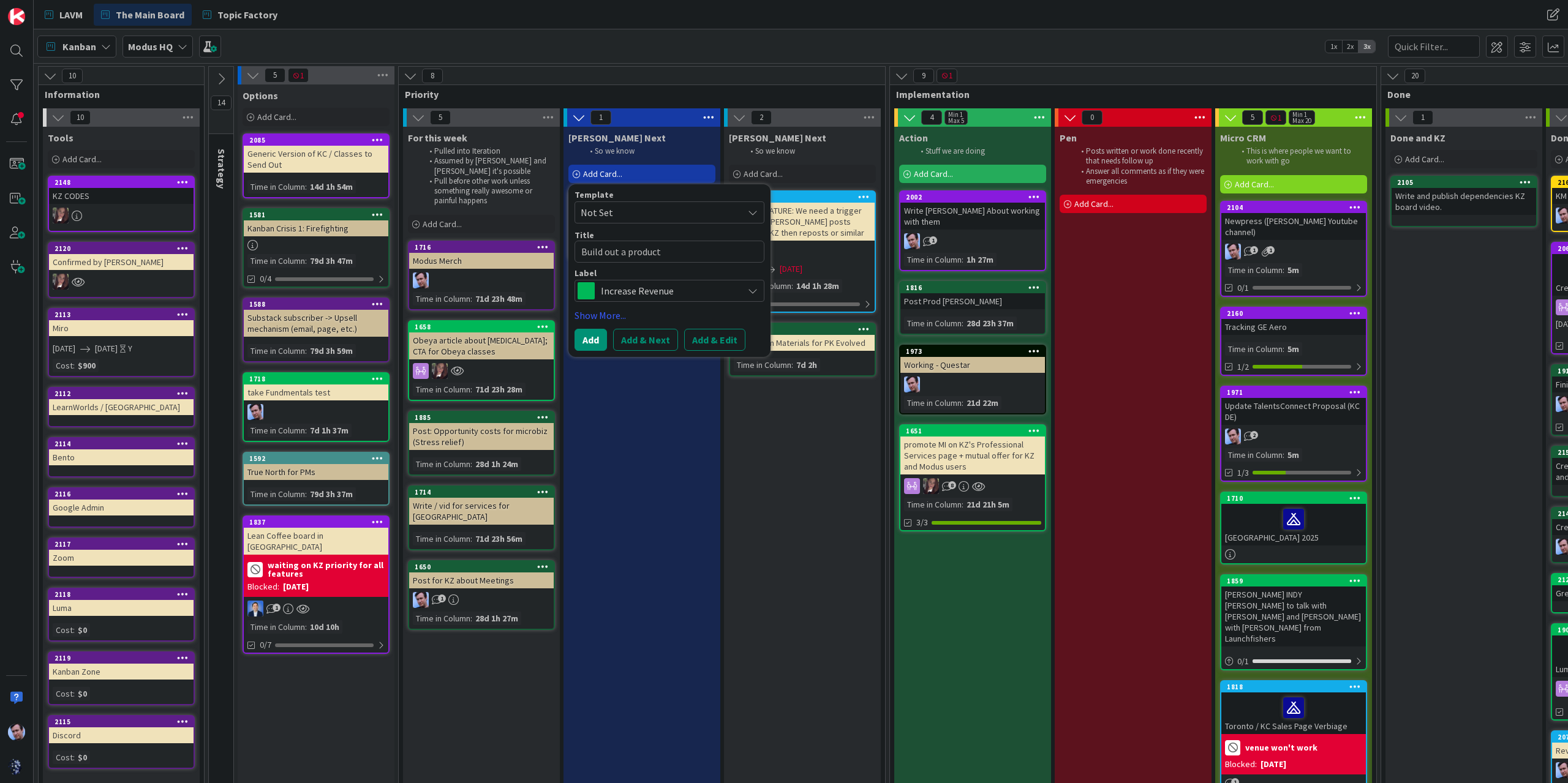
type textarea "Build out a producti"
type textarea "x"
type textarea "Build out a productio"
type textarea "x"
type textarea "Build out a production"
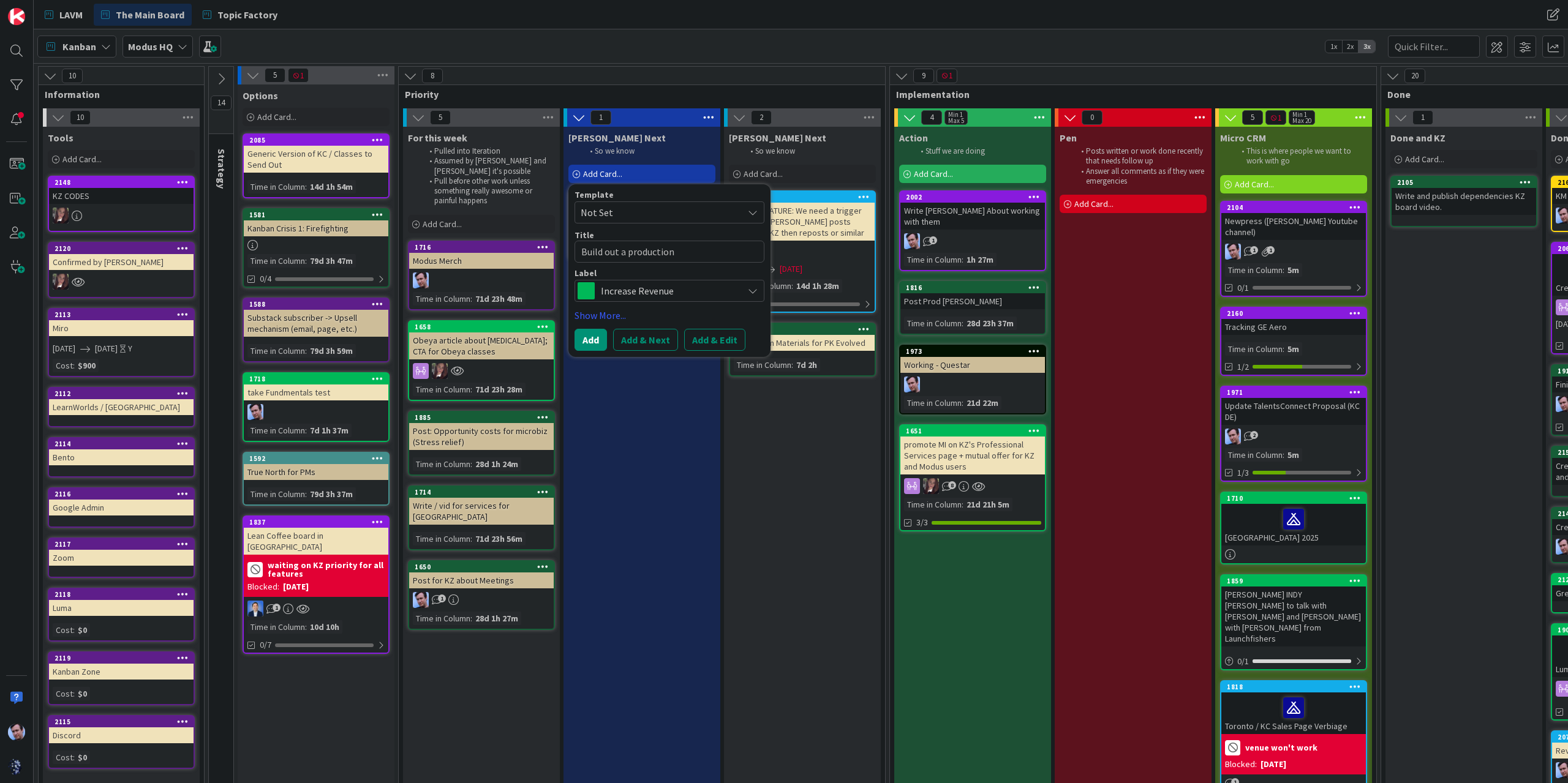
type textarea "x"
type textarea "Build out a production"
type textarea "x"
type textarea "Build out a production s"
type textarea "x"
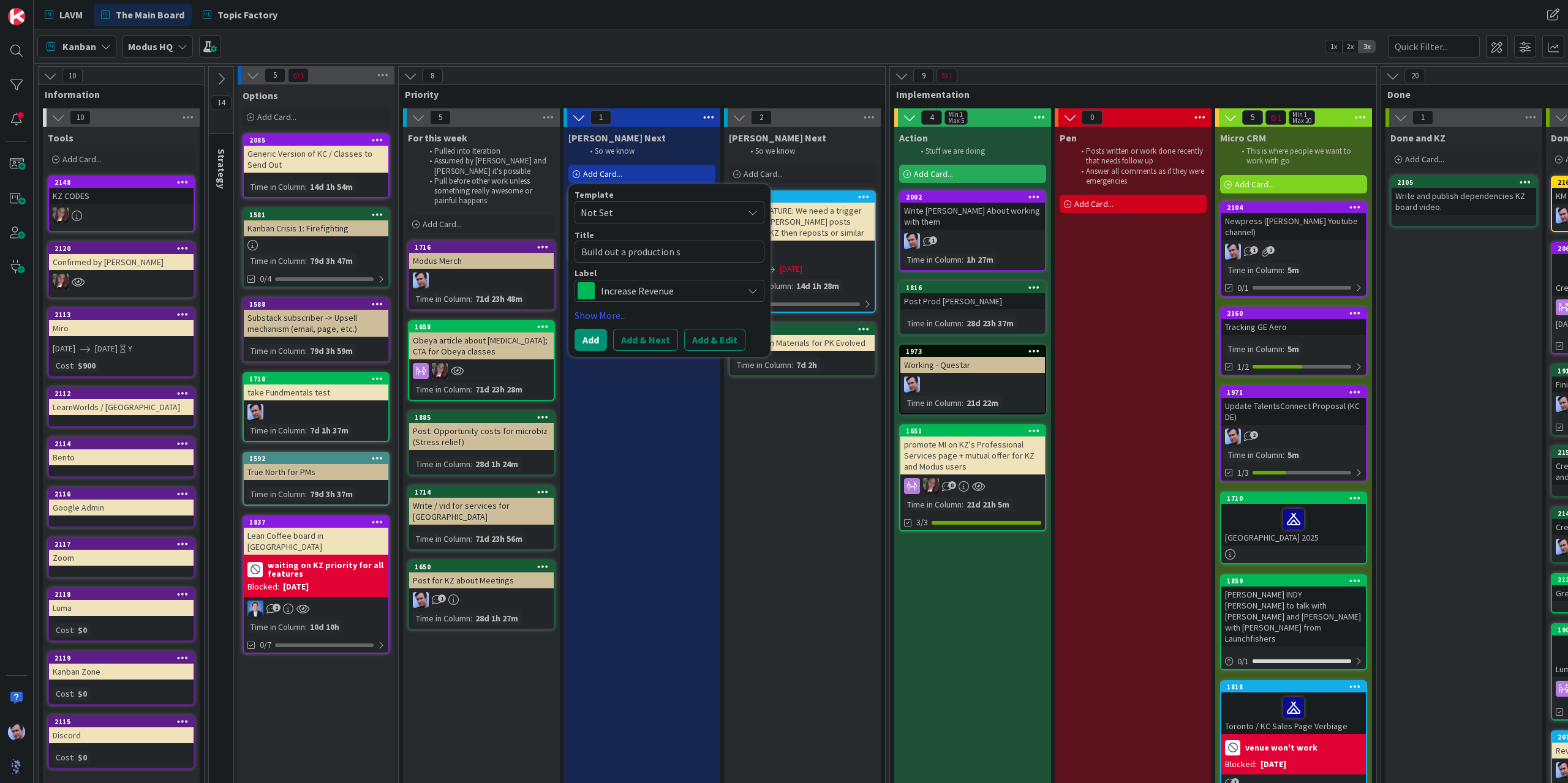
type textarea "Build out a production sc"
type textarea "x"
type textarea "Build out a production sch"
type textarea "x"
type textarea "Build out a production sche"
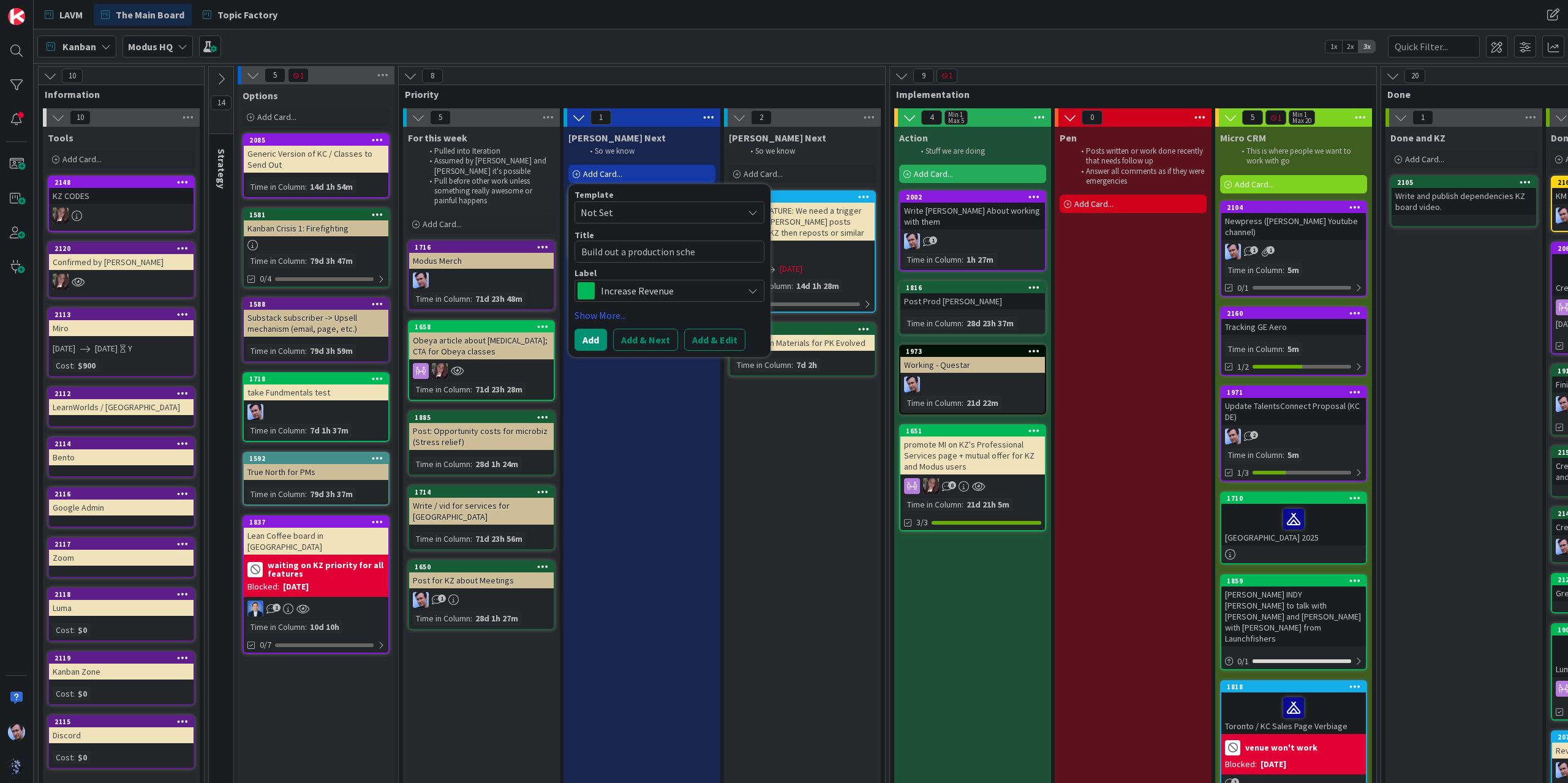
type textarea "x"
type textarea "Build out a production sched"
type textarea "x"
type textarea "Build out a production schedu"
type textarea "x"
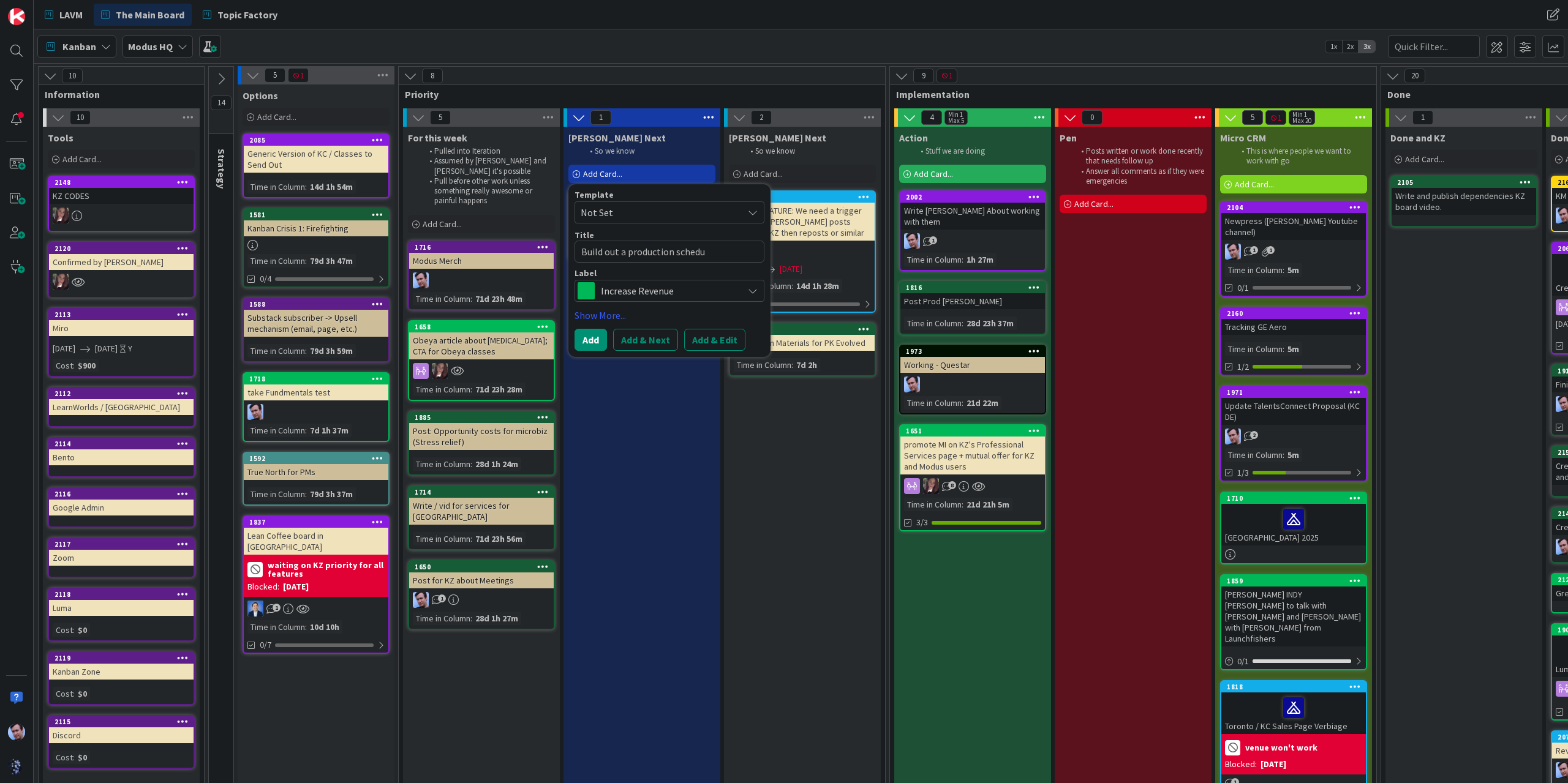
type textarea "Build out a production schedul"
type textarea "x"
type textarea "Build out a production schedule"
click at [668, 283] on span "Increase Revenue" at bounding box center [668, 291] width 136 height 17
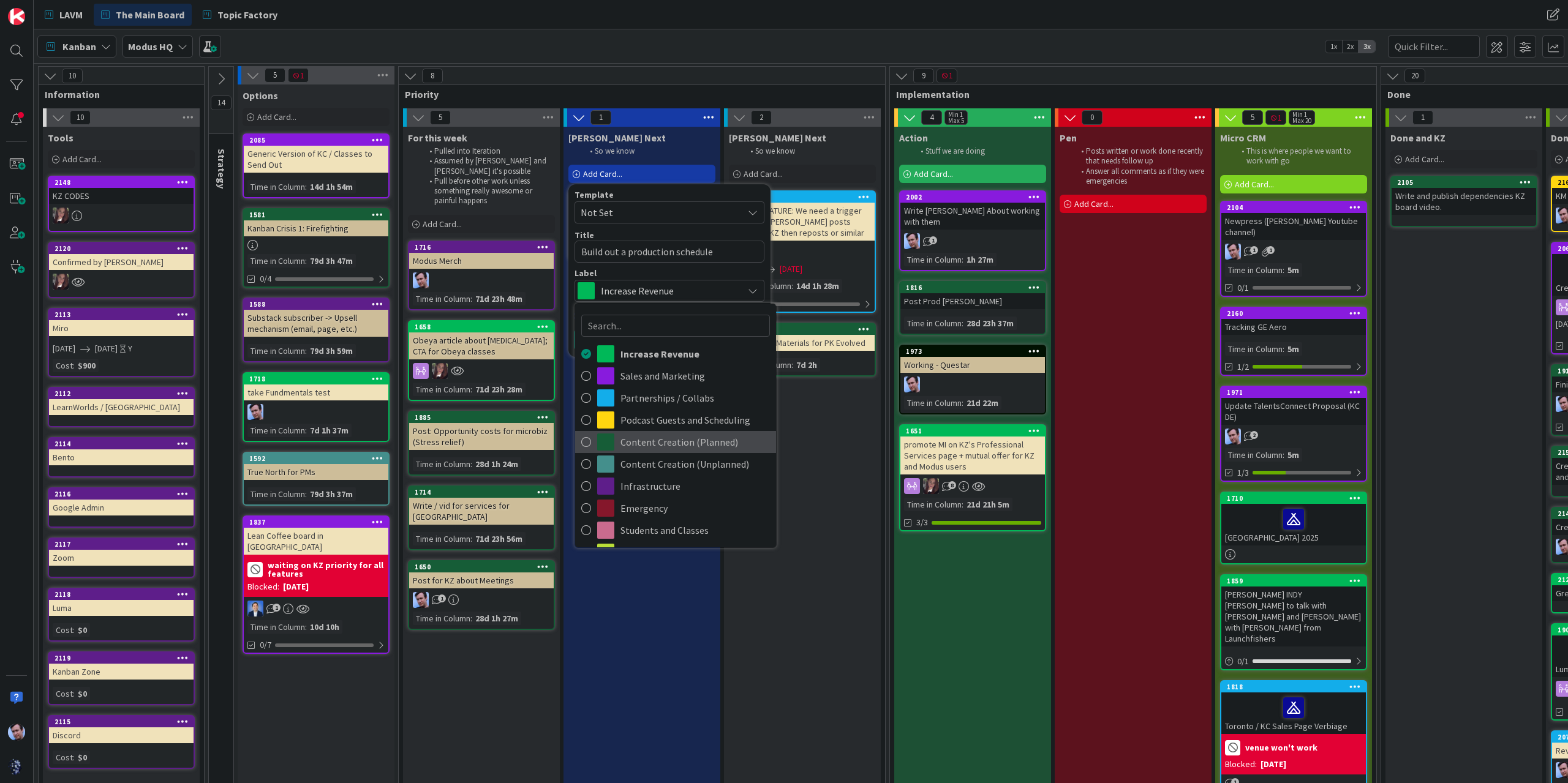
click at [657, 441] on span "Content Creation (Planned)" at bounding box center [695, 442] width 149 height 18
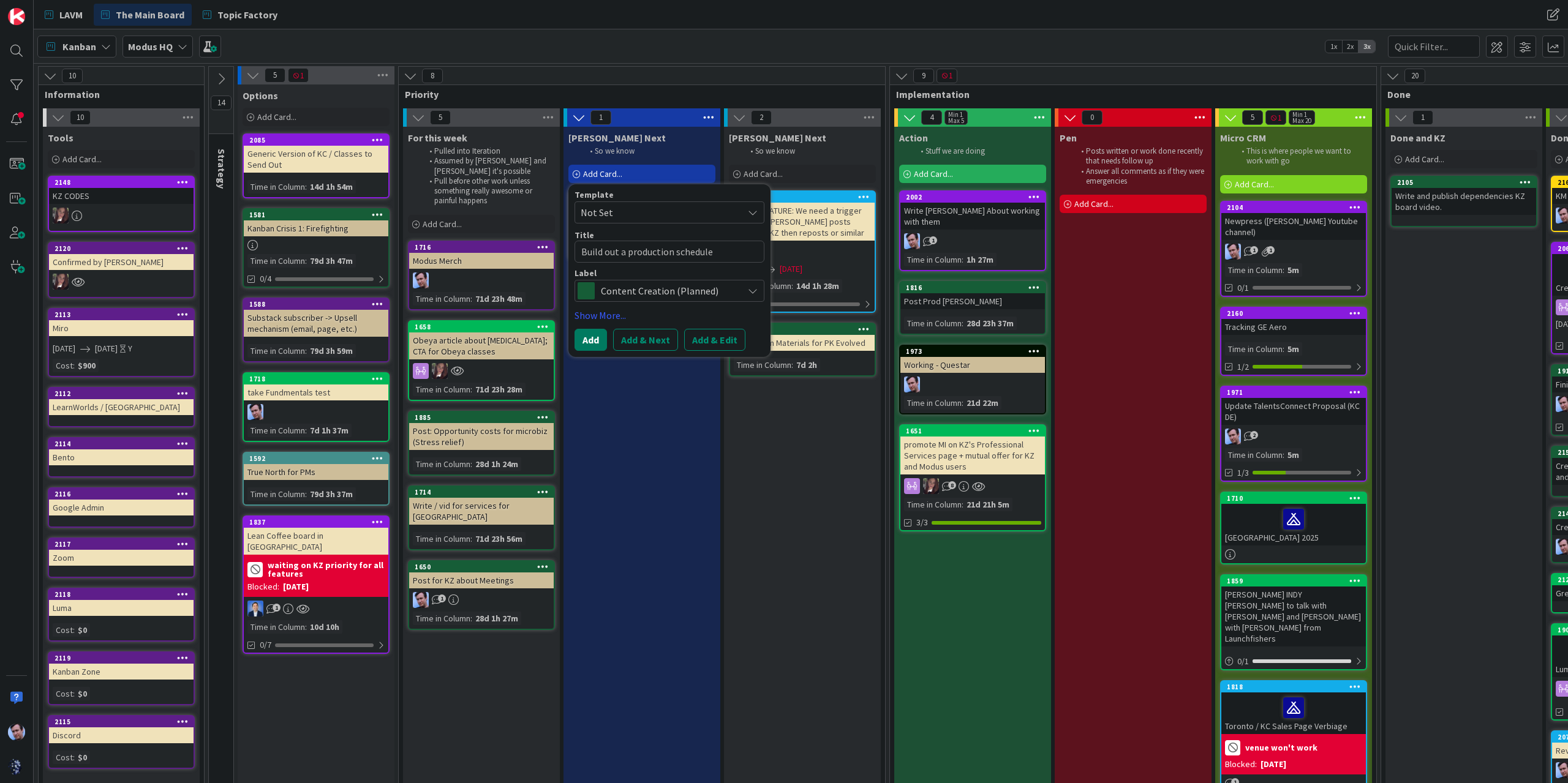
click at [593, 342] on button "Add" at bounding box center [591, 339] width 33 height 22
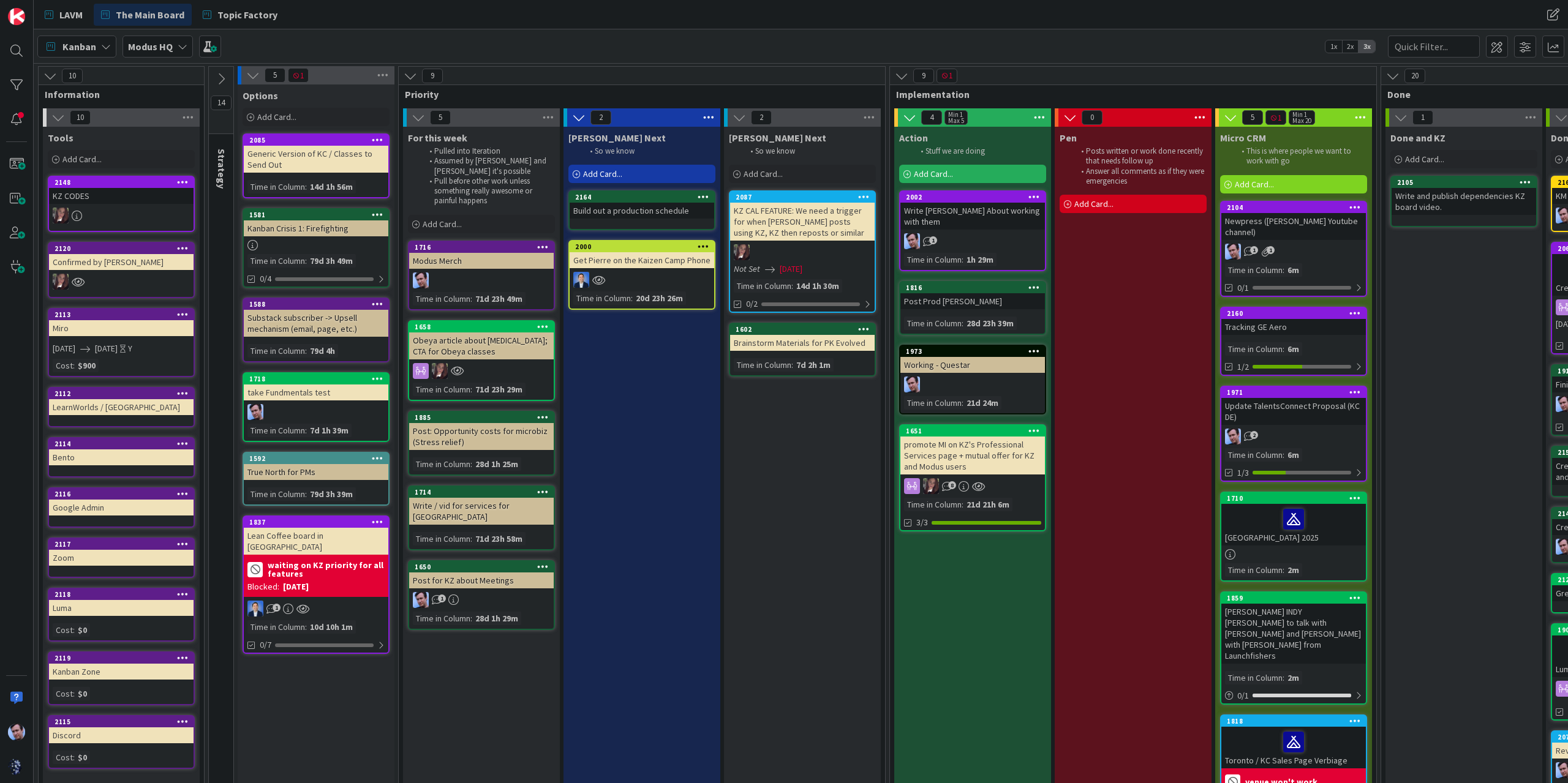
click at [626, 174] on div "Add Card..." at bounding box center [642, 174] width 147 height 18
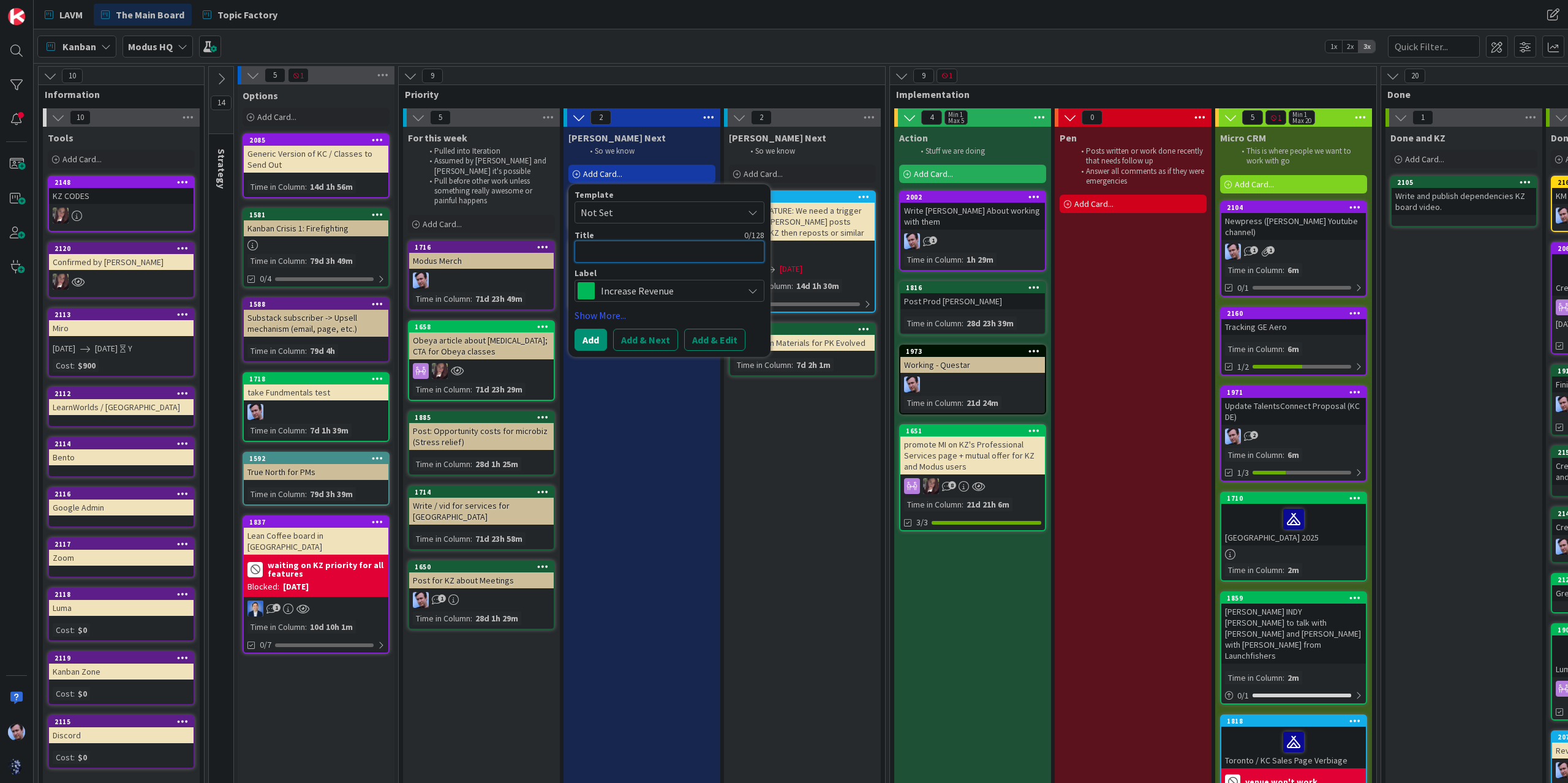
click at [641, 260] on textarea at bounding box center [670, 251] width 190 height 22
click at [615, 254] on textarea at bounding box center [670, 251] width 190 height 22
click at [651, 214] on span "Not Set" at bounding box center [657, 212] width 153 height 16
click at [631, 260] on span "Goal" at bounding box center [679, 265] width 175 height 16
type textarea "x"
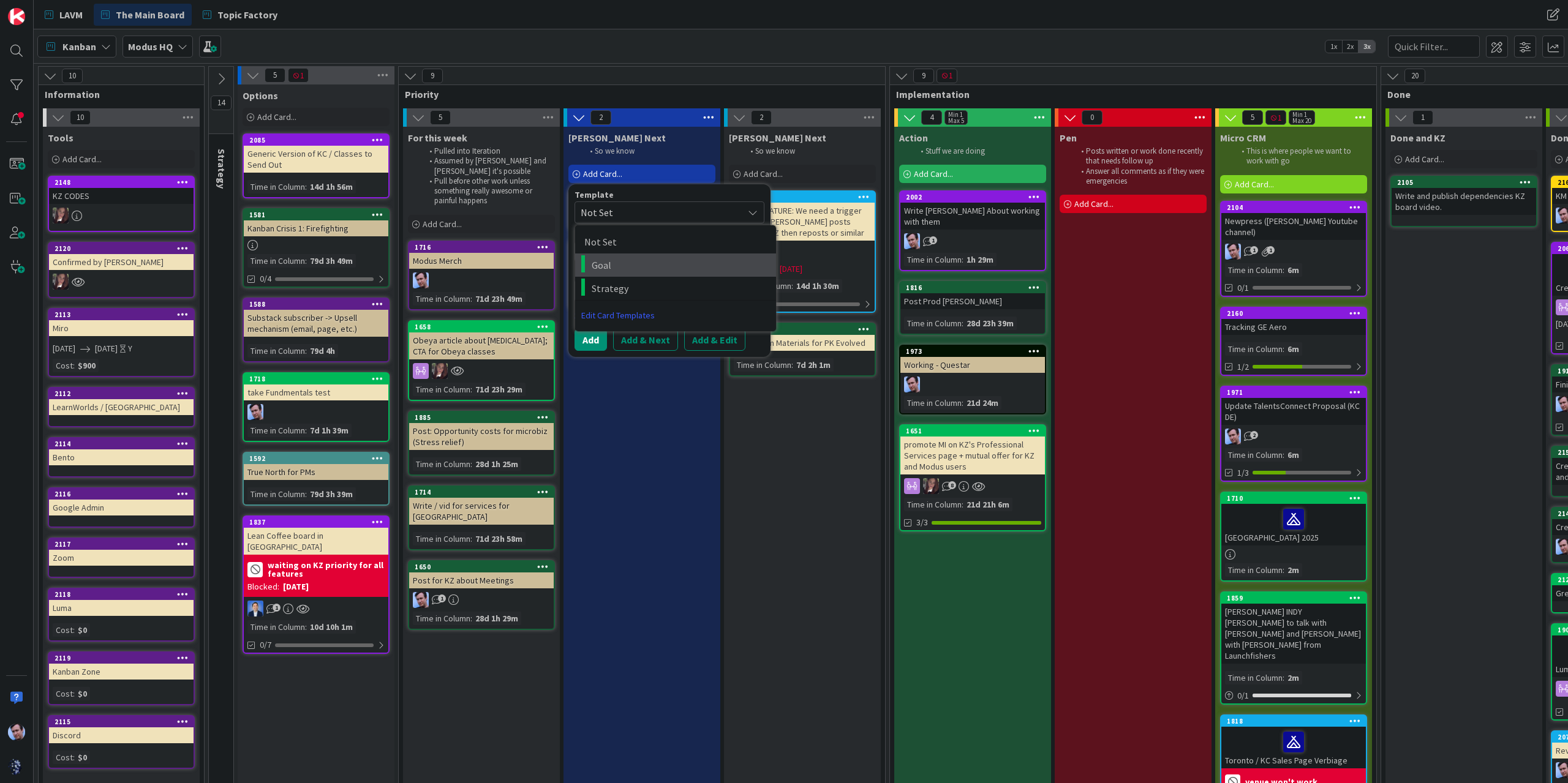
type textarea "Goal"
click at [654, 257] on textarea "Goal" at bounding box center [670, 251] width 190 height 22
drag, startPoint x: 629, startPoint y: 253, endPoint x: 570, endPoint y: 253, distance: 59.0
click at [577, 252] on textarea "Goal" at bounding box center [670, 251] width 190 height 22
type textarea "x"
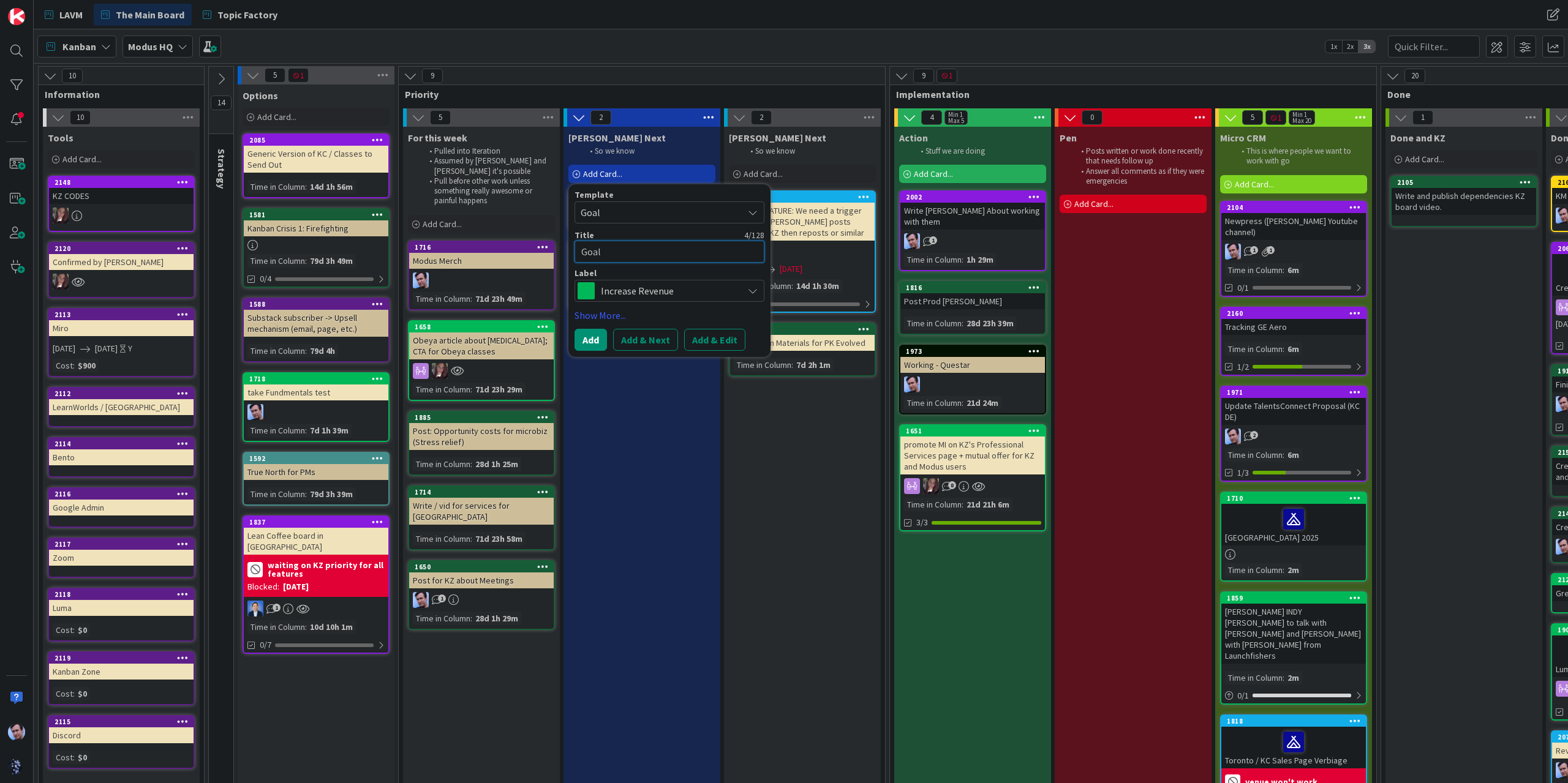
type textarea "C"
type textarea "x"
type textarea "Ch"
type textarea "x"
type textarea "Che"
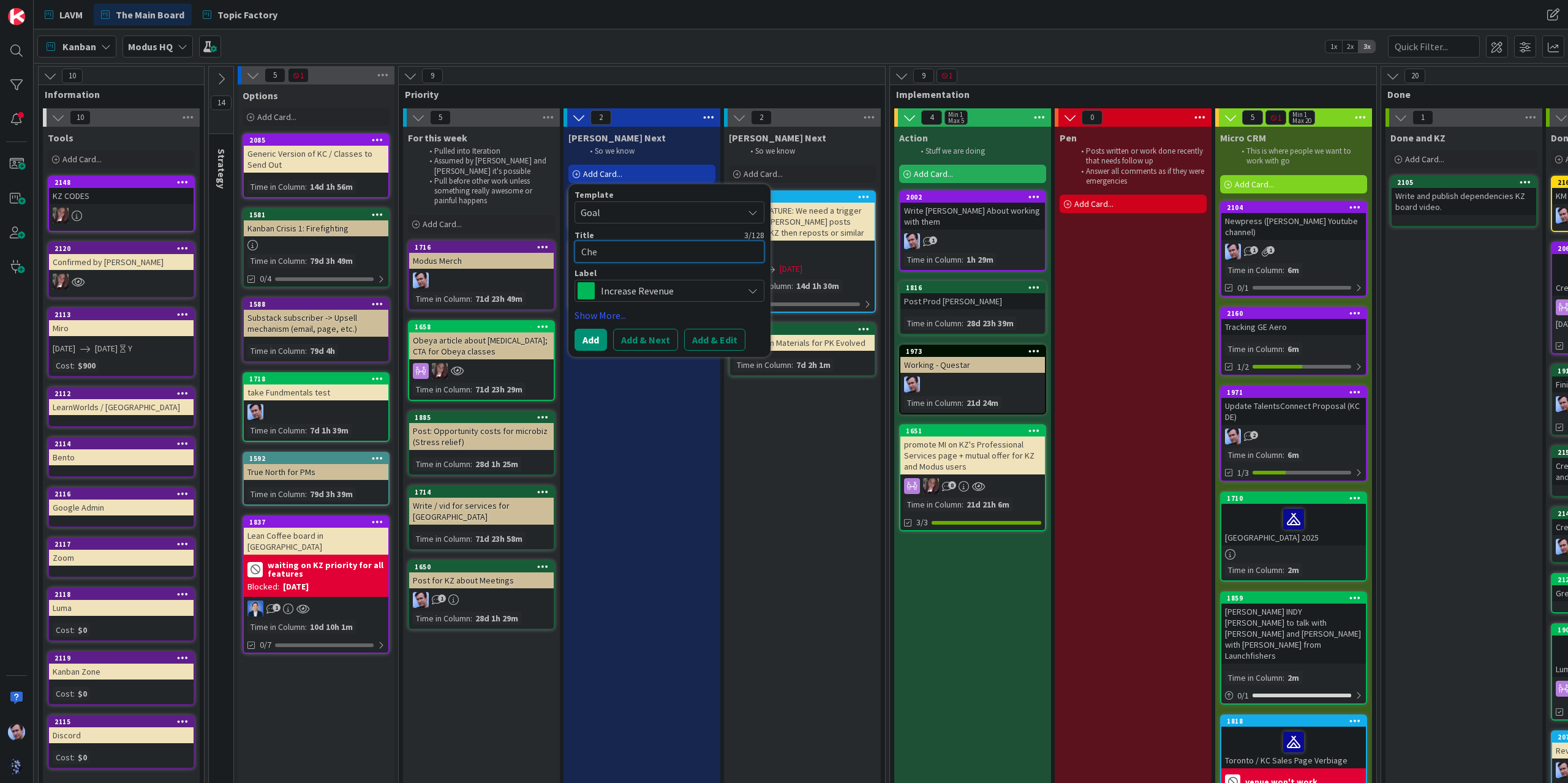
type textarea "x"
type textarea "Chec"
type textarea "x"
type textarea "Check"
type textarea "x"
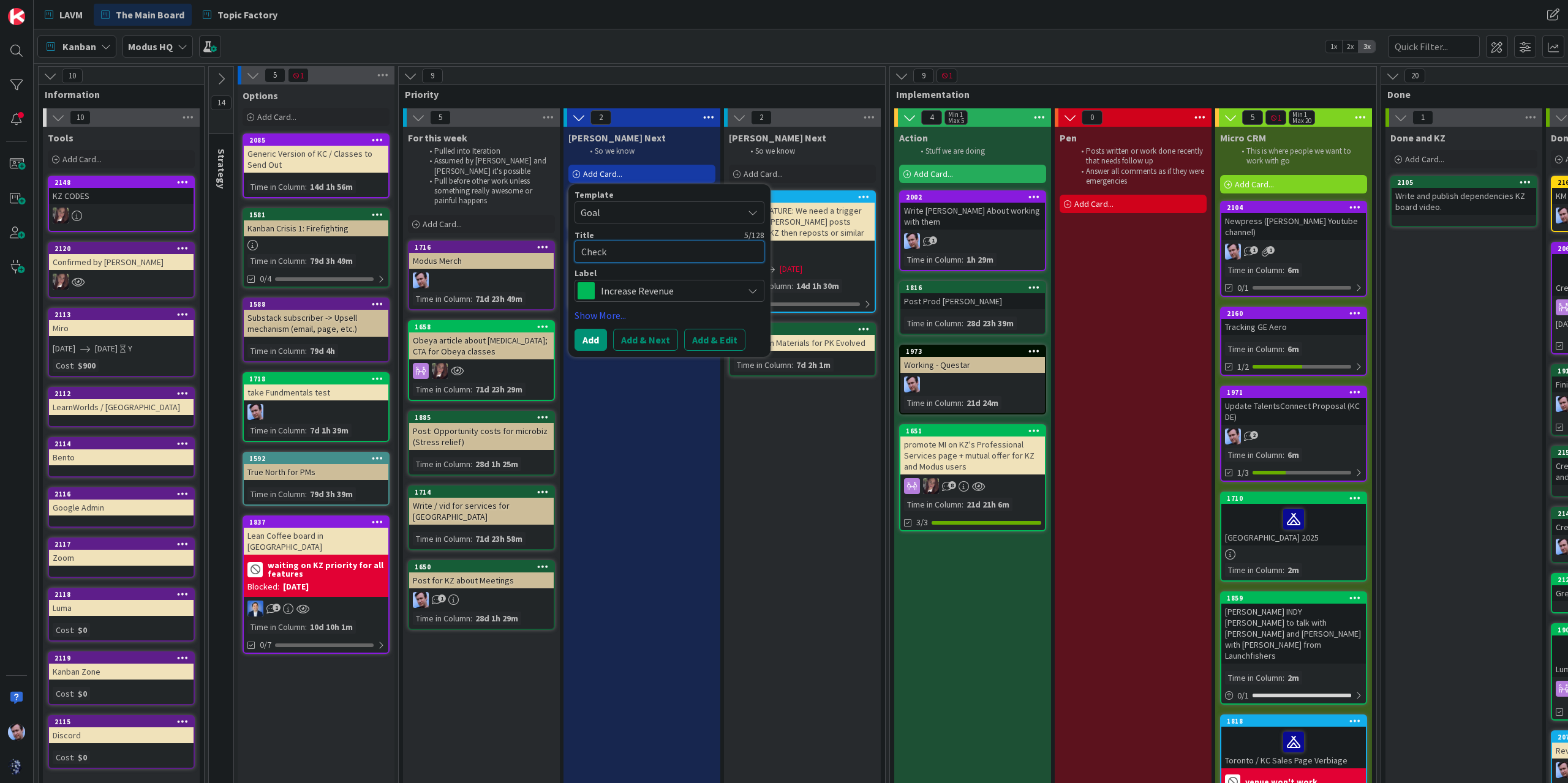
type textarea "Check"
type textarea "x"
type textarea "Check i"
type textarea "x"
type textarea "Check in"
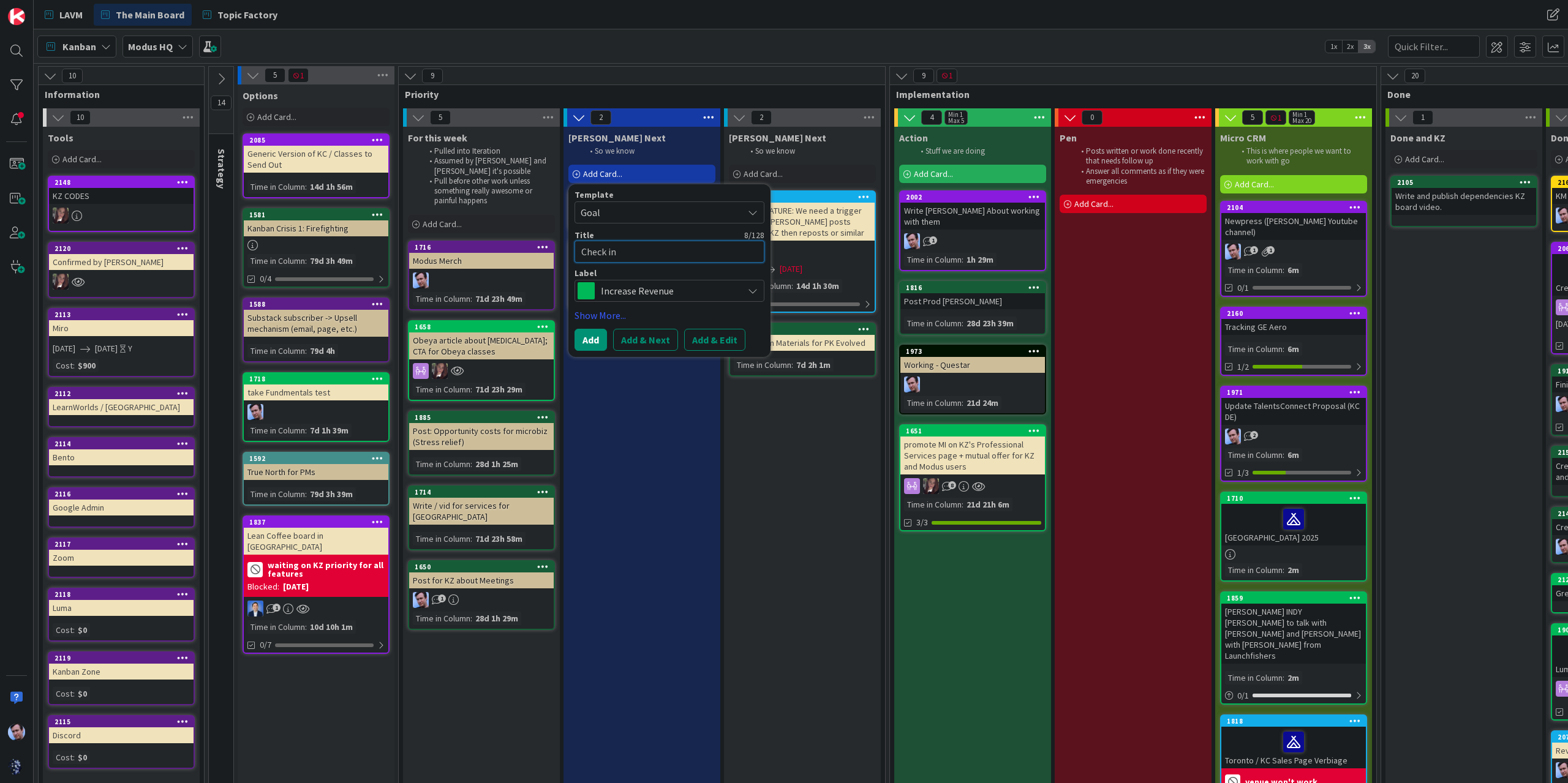
type textarea "x"
type textarea "Check in"
type textarea "x"
type textarea "Check in w"
type textarea "x"
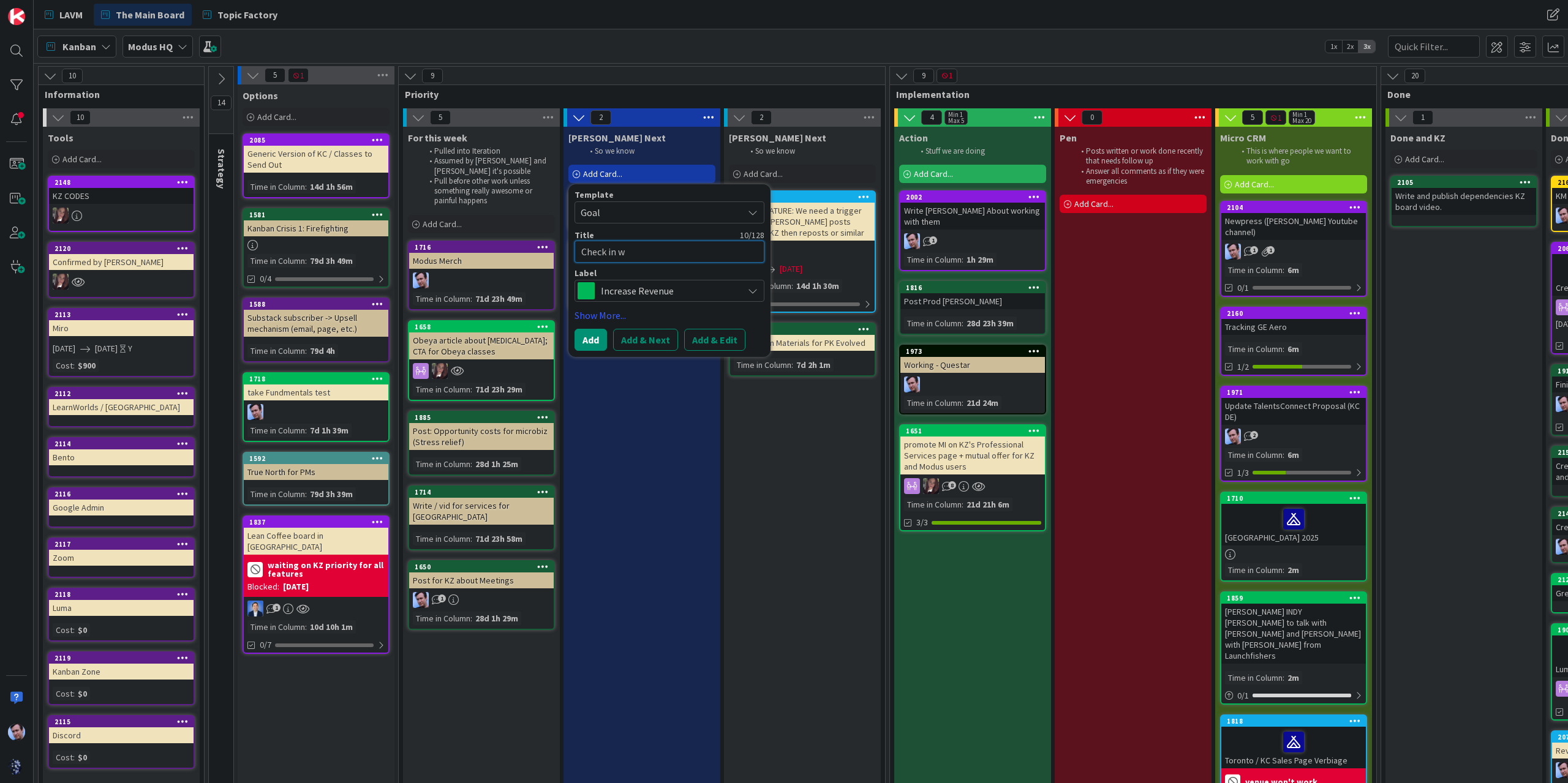
type textarea "Check in wi"
type textarea "x"
type textarea "Check in wit"
type textarea "x"
type textarea "Check in with"
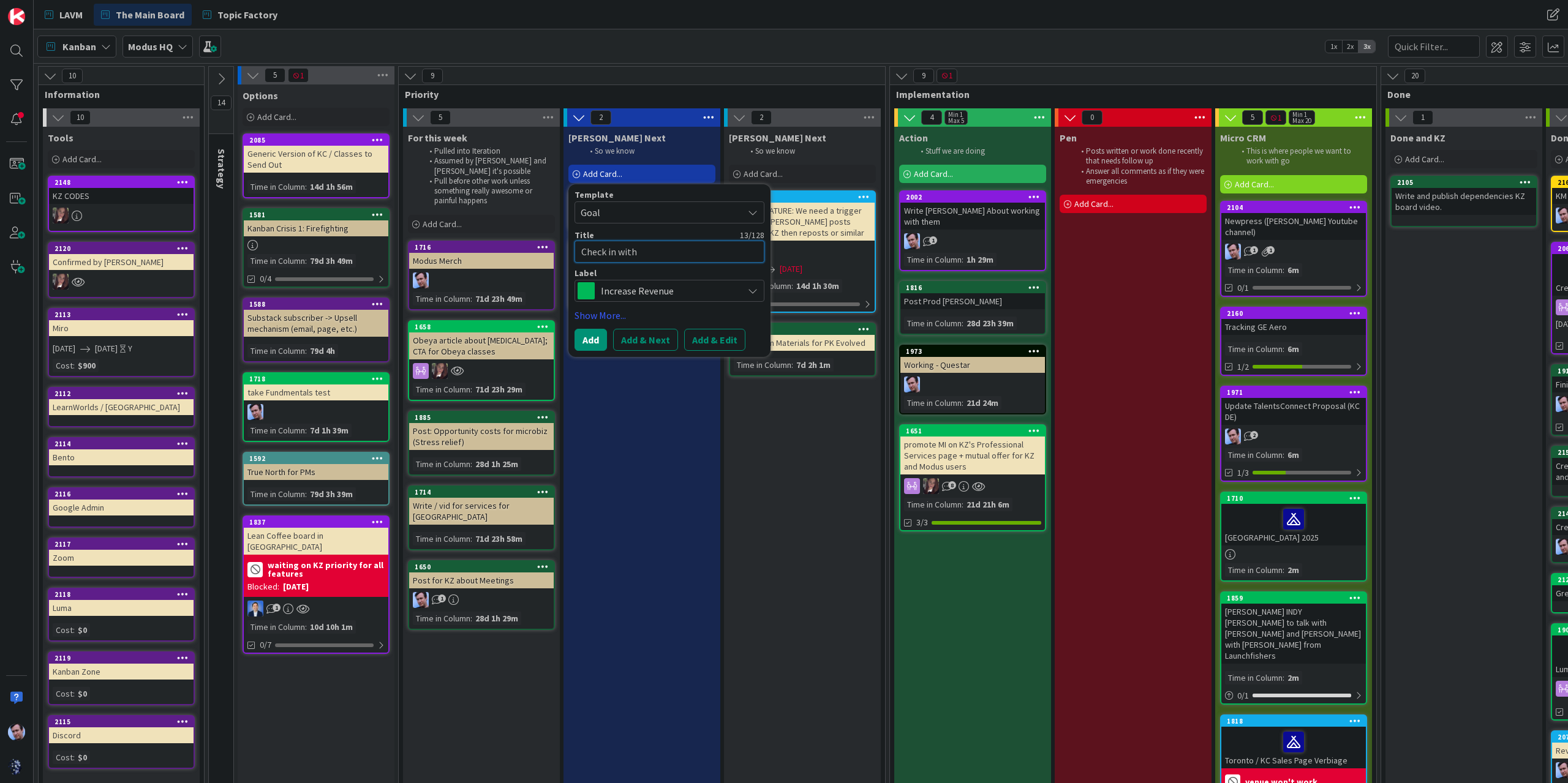
type textarea "x"
type textarea "Check in with"
type textarea "x"
type textarea "Check in with S"
type textarea "x"
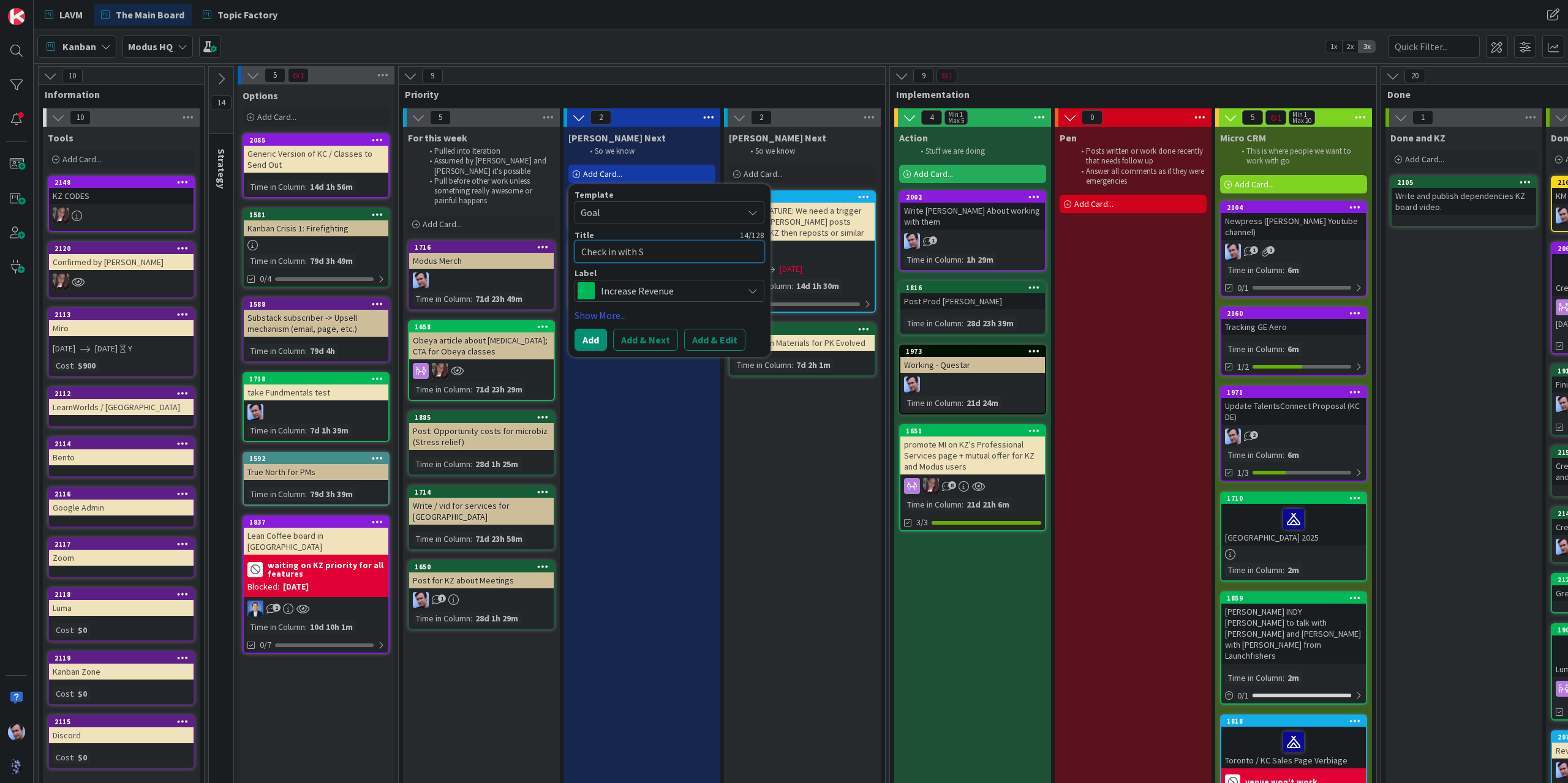
type textarea "Check in with Sm"
type textarea "x"
type textarea "Check in with Smio"
type textarea "x"
type textarea "Check in with Smion"
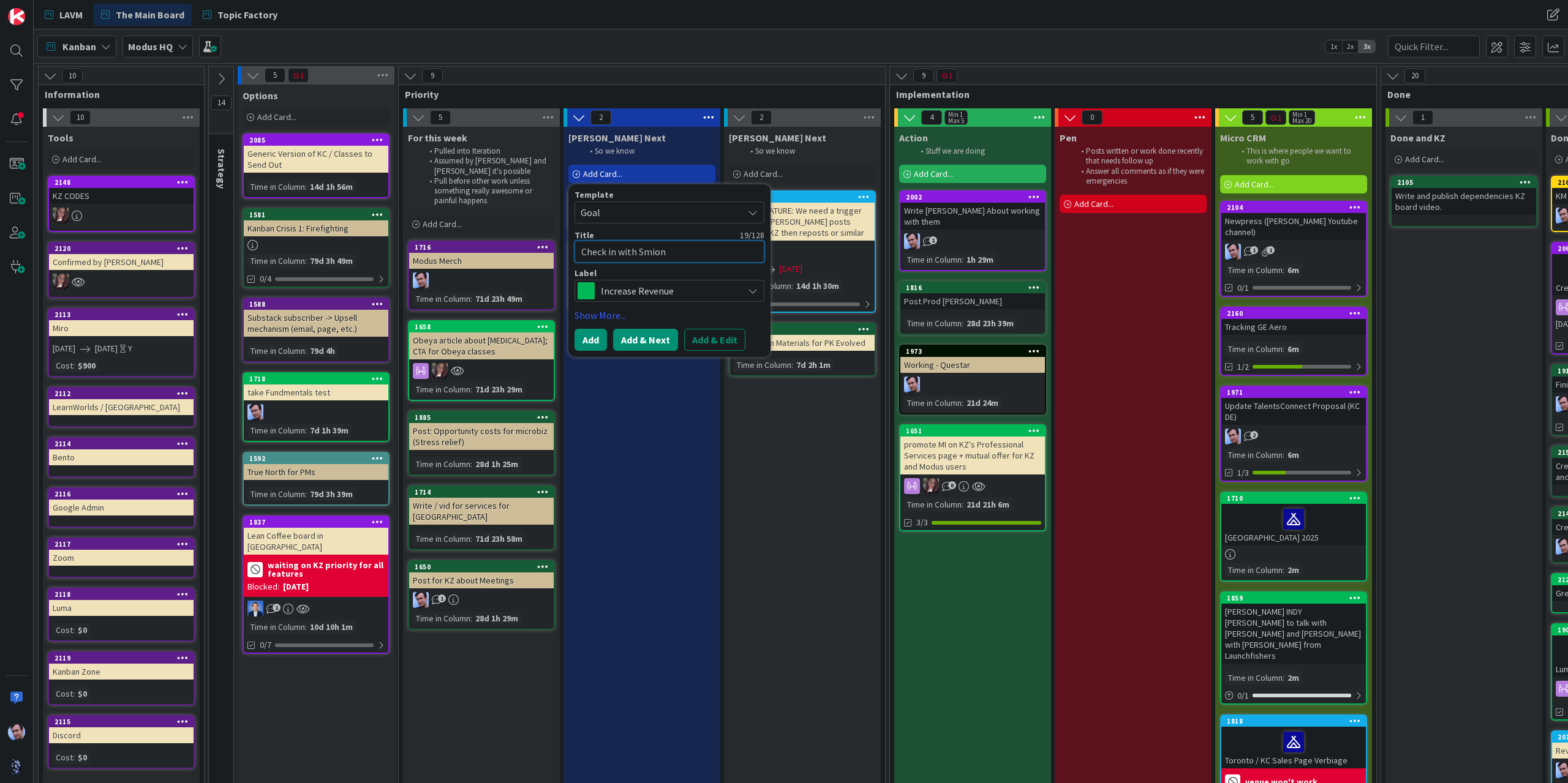
type textarea "x"
type textarea "Check in with Smio"
type textarea "x"
type textarea "Check in with Smi"
type textarea "x"
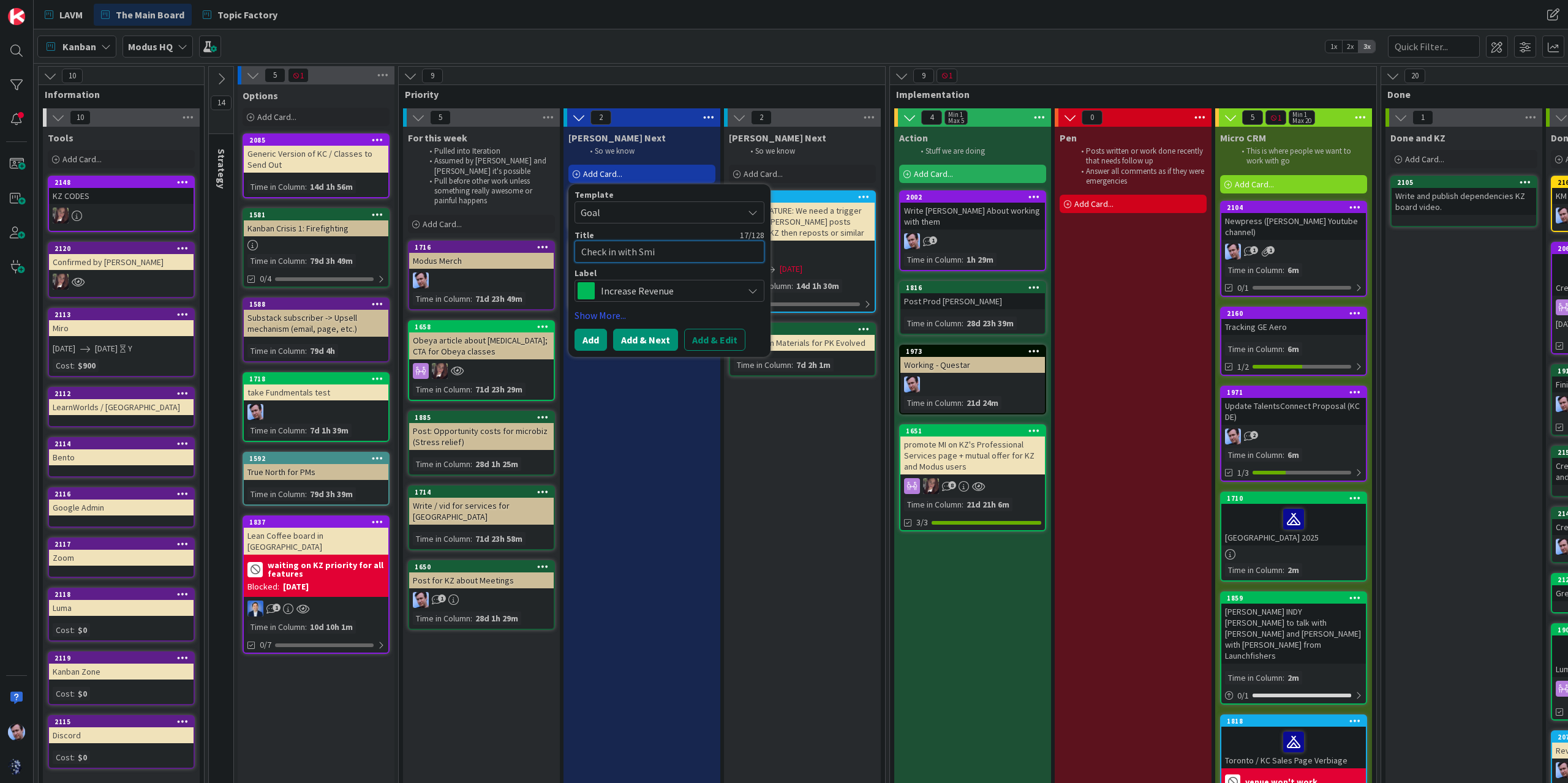
type textarea "Check in with Sm"
type textarea "x"
type textarea "Check in with S"
type textarea "x"
type textarea "Check in with Si"
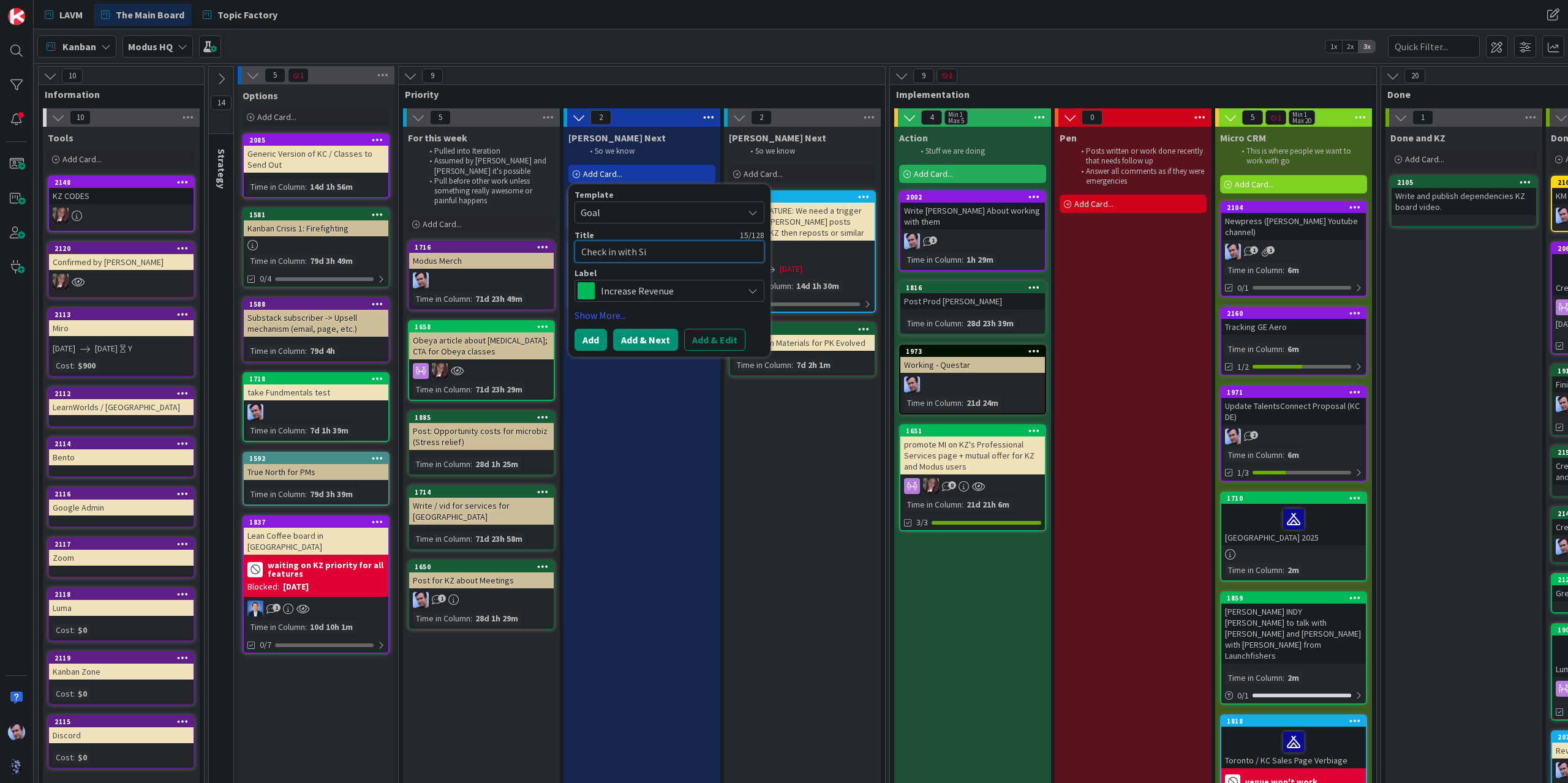
type textarea "x"
type textarea "Check in with Sim"
type textarea "x"
type textarea "Check in with Simo"
type textarea "x"
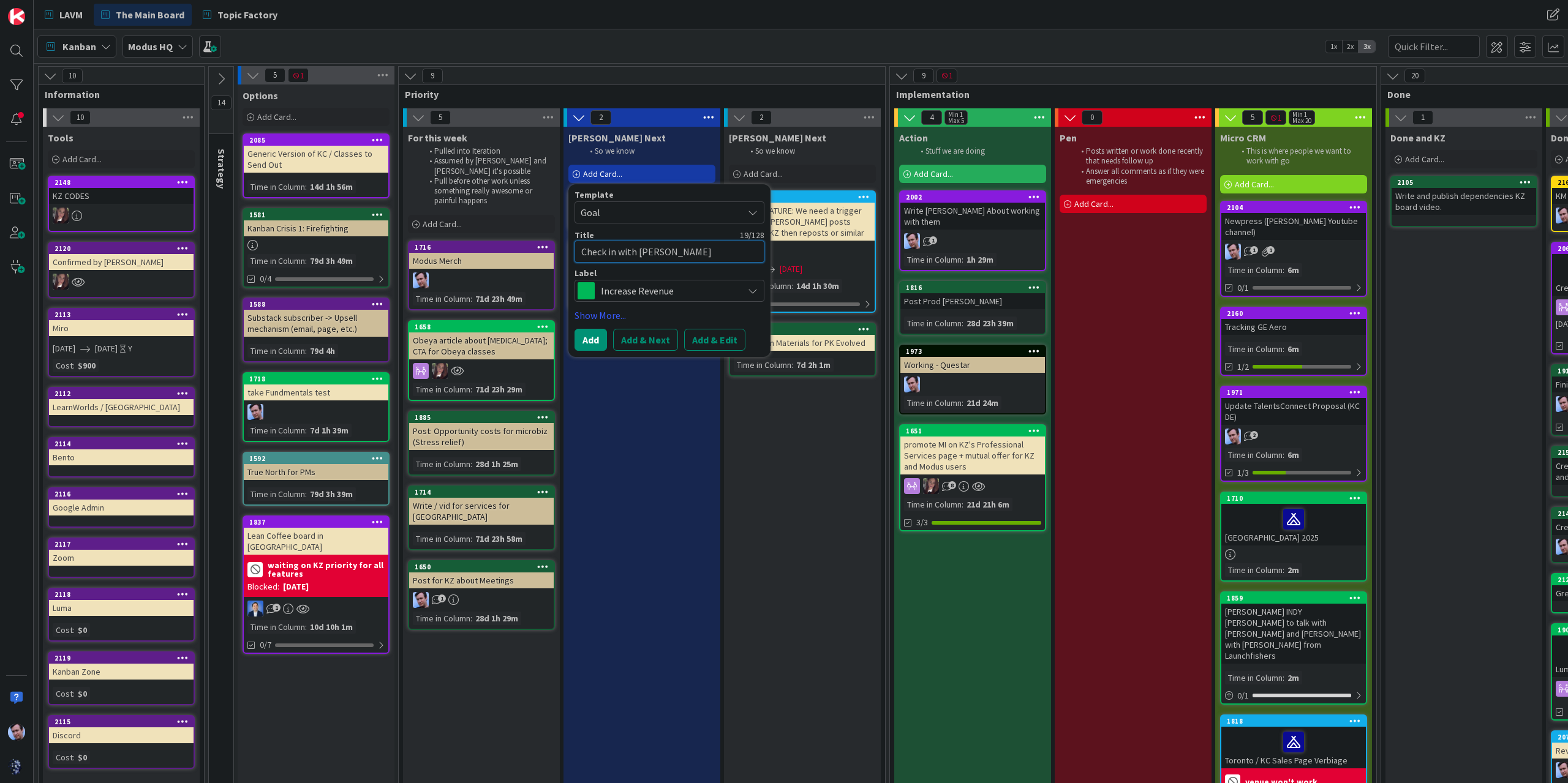
type textarea "Check in with [PERSON_NAME]"
click at [674, 214] on span "Goal" at bounding box center [657, 212] width 153 height 16
click at [655, 197] on div "Template" at bounding box center [670, 195] width 190 height 9
click at [665, 289] on span "Increase Revenue" at bounding box center [668, 291] width 136 height 17
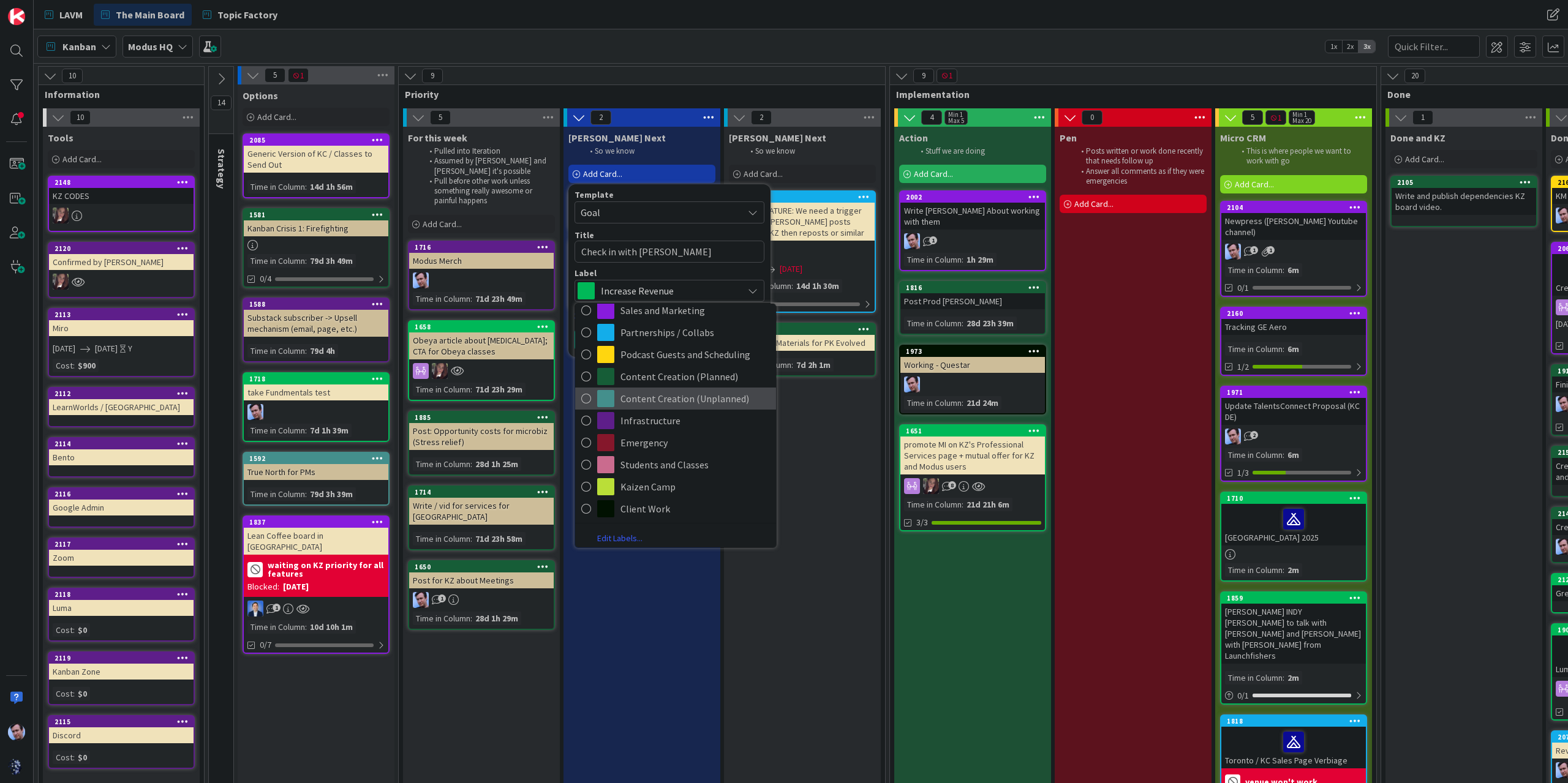
scroll to position [69, 0]
click at [655, 509] on span "Client Work" at bounding box center [695, 505] width 149 height 18
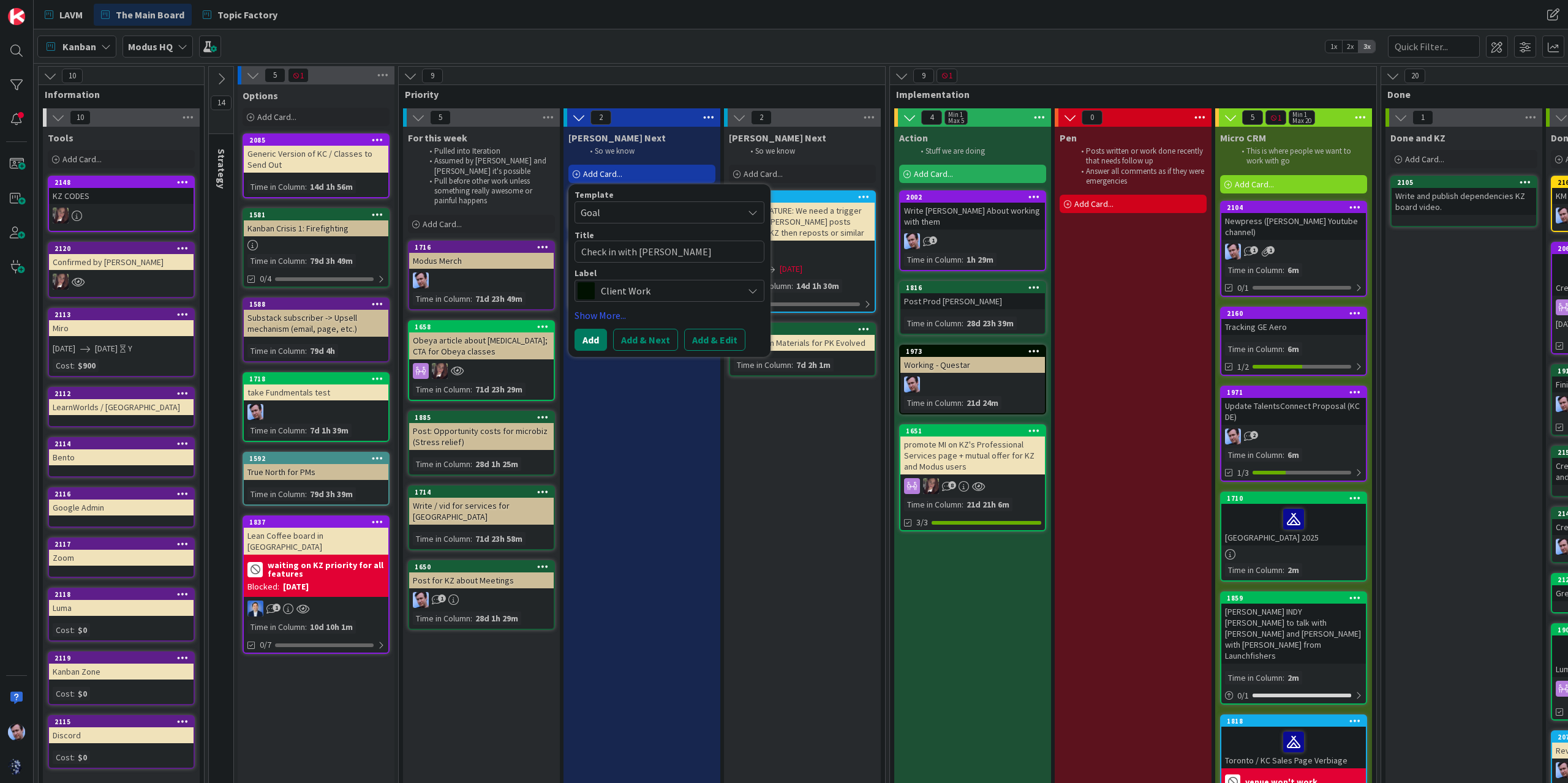
click at [589, 337] on button "Add" at bounding box center [591, 339] width 33 height 22
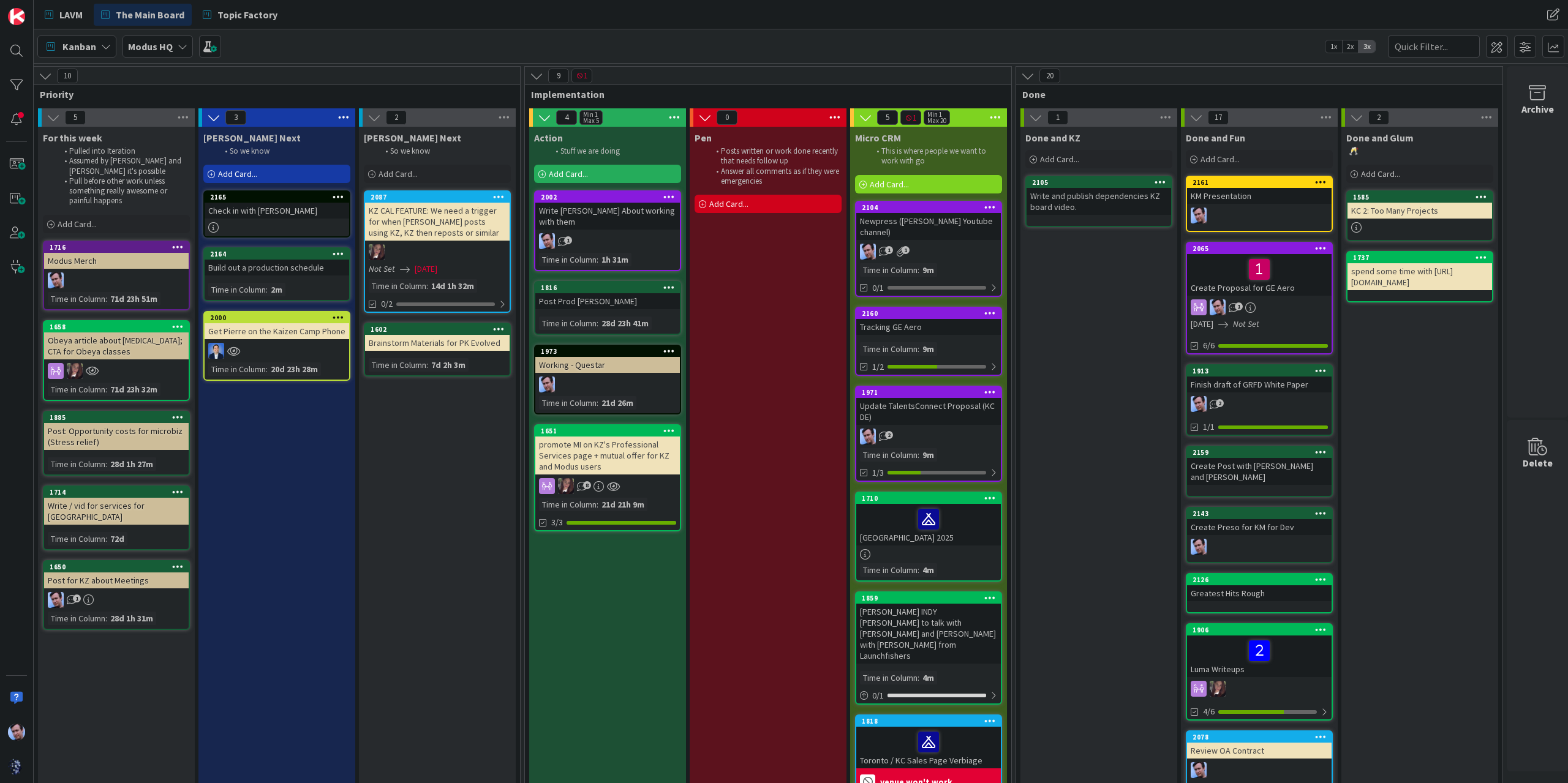
scroll to position [0, 363]
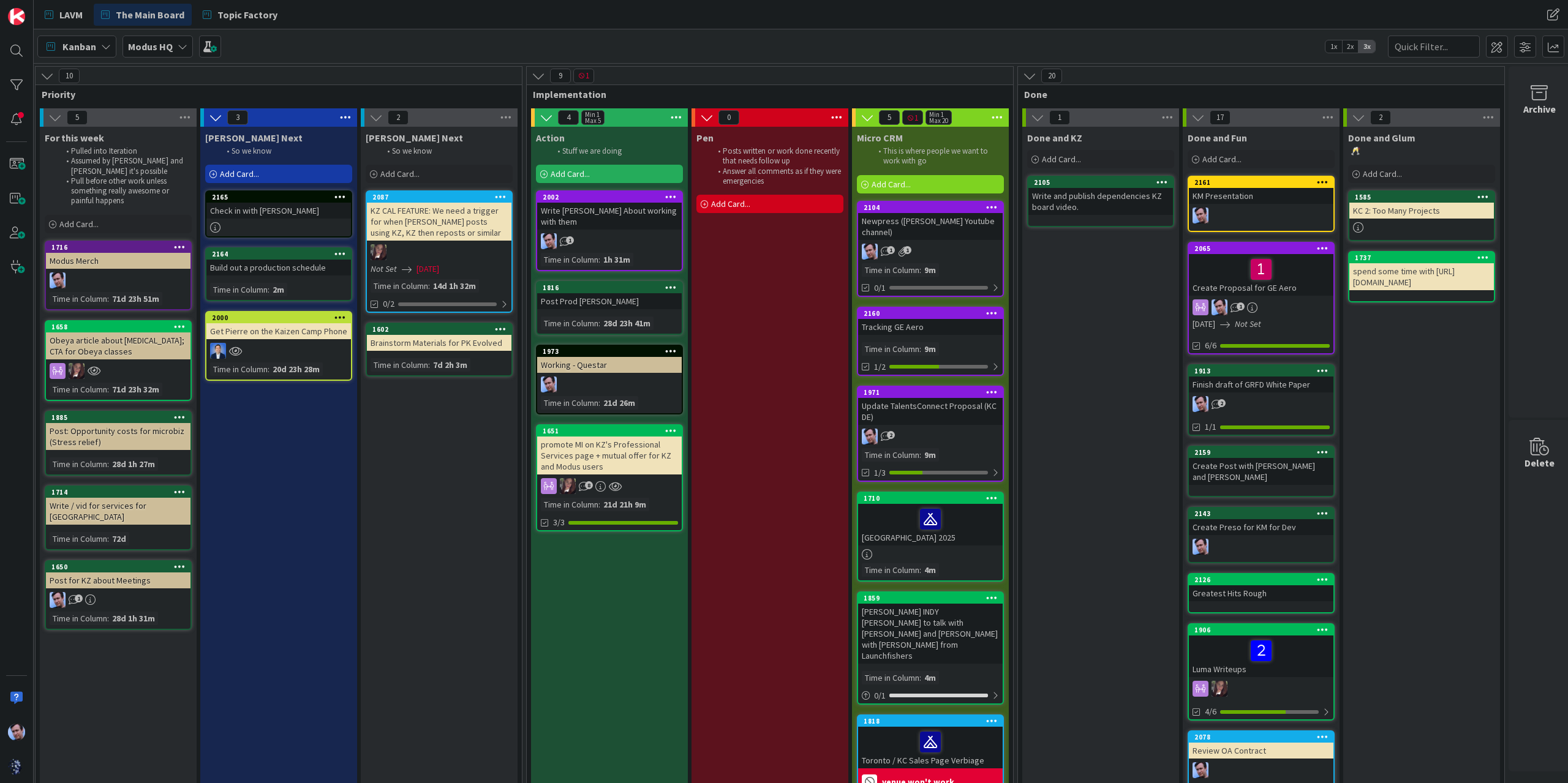
click at [273, 166] on div "Add Card..." at bounding box center [279, 174] width 147 height 18
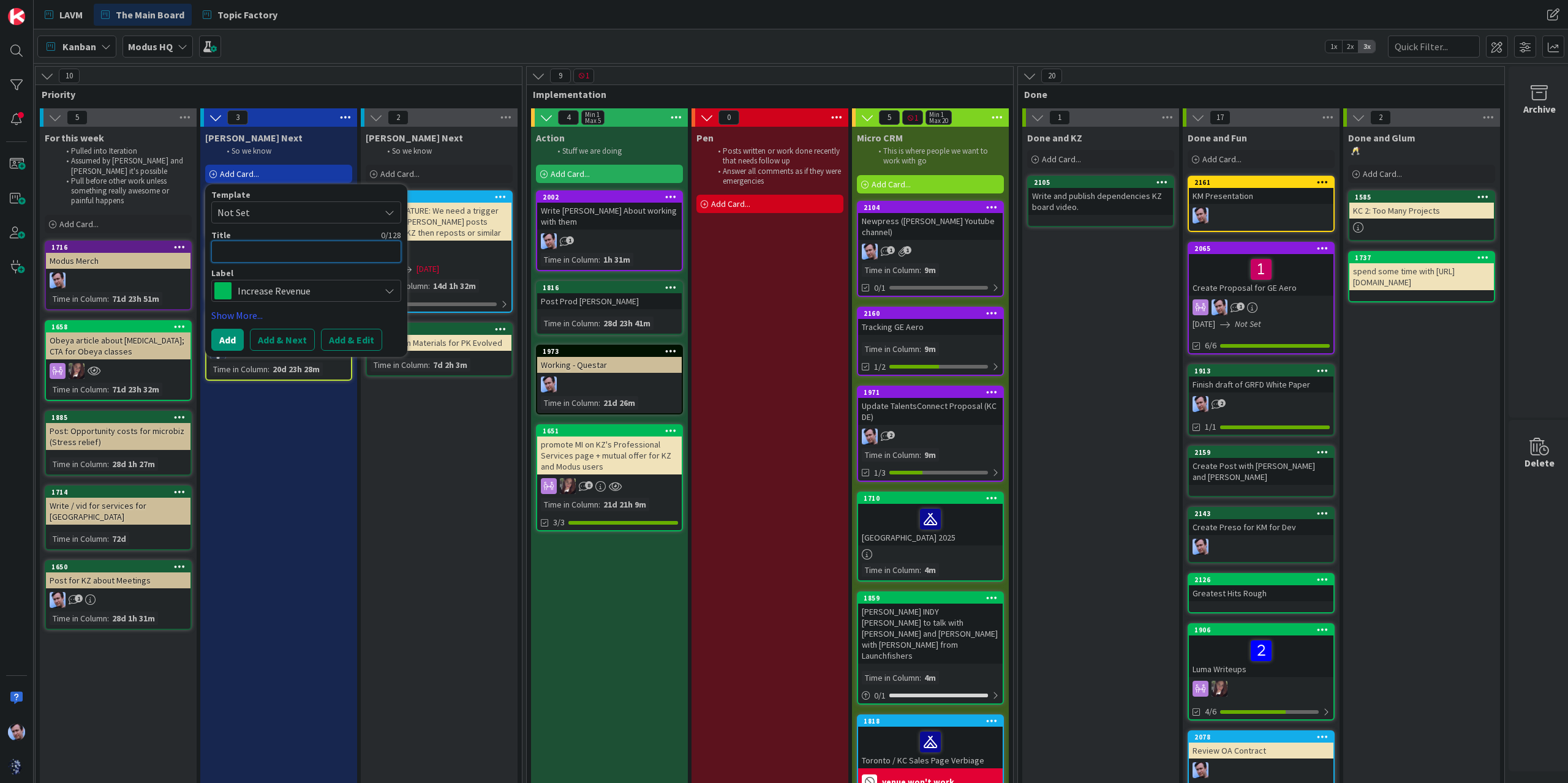
type textarea "x"
type textarea "f"
type textarea "x"
type textarea "fi"
type textarea "x"
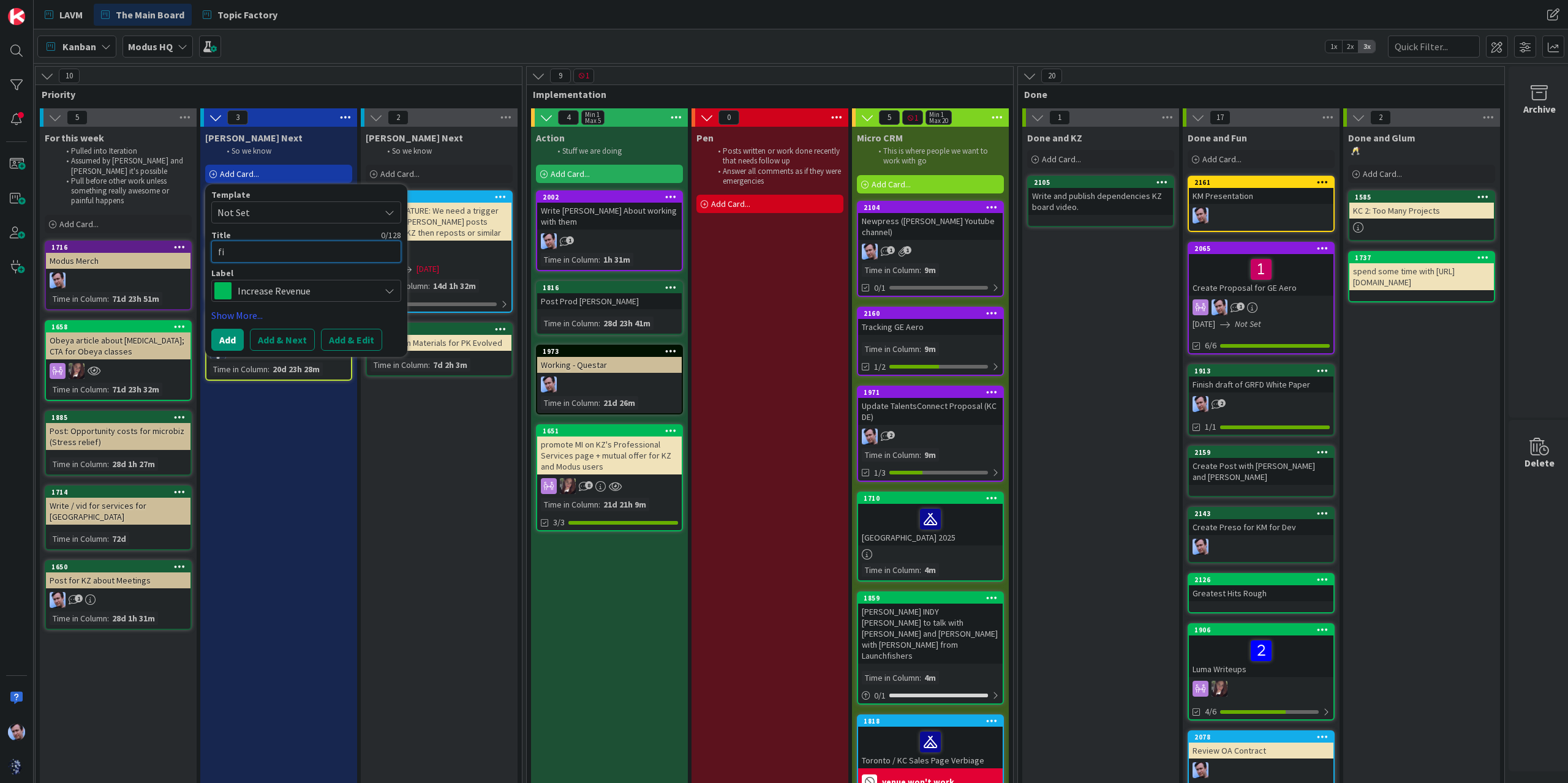
type textarea "fin"
type textarea "x"
type textarea "fini"
type textarea "x"
type textarea "finis"
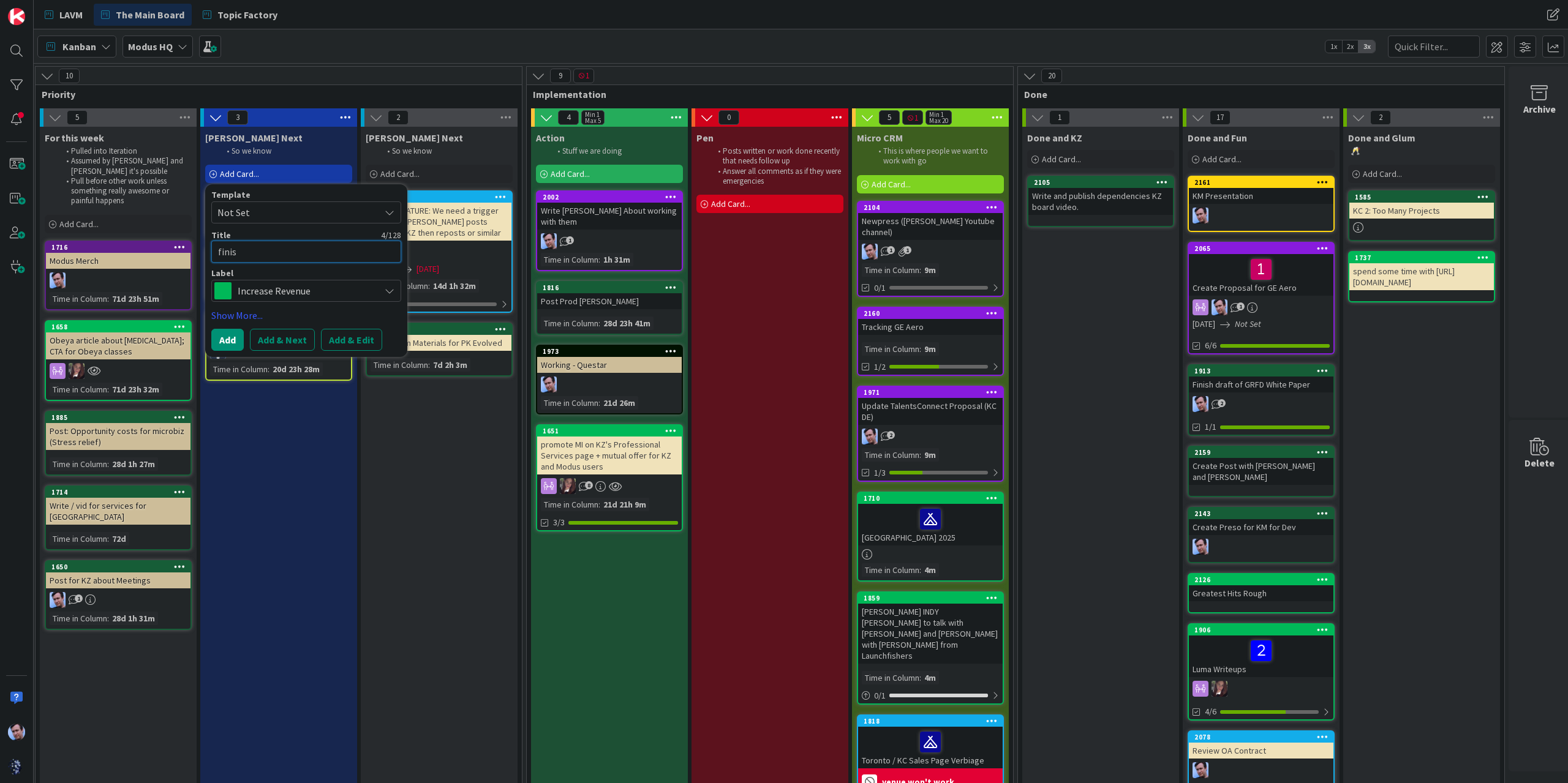
type textarea "x"
click at [307, 293] on span "Increase Revenue" at bounding box center [306, 291] width 136 height 17
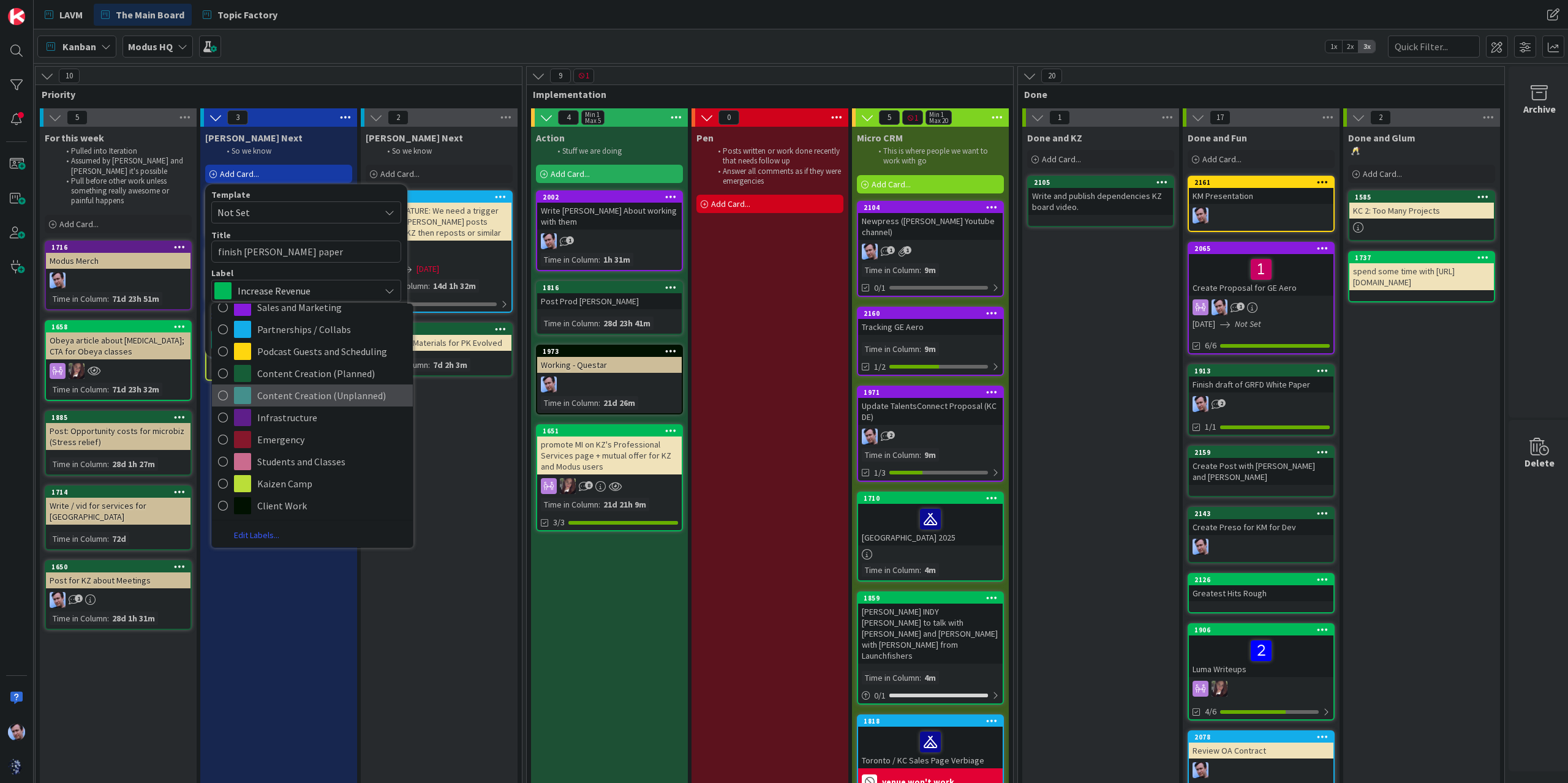
scroll to position [0, 0]
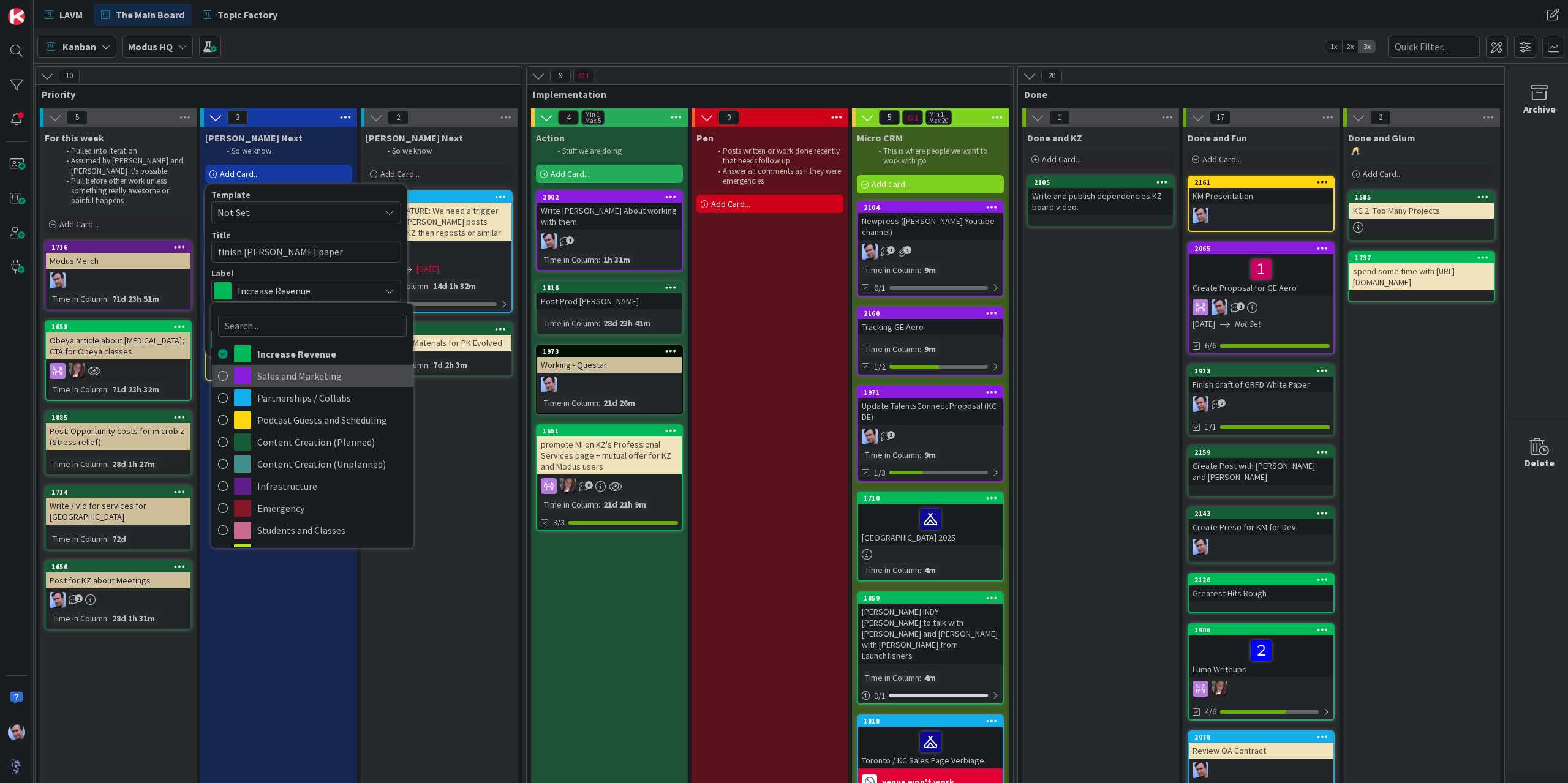
click at [298, 380] on span "Sales and Marketing" at bounding box center [332, 376] width 149 height 18
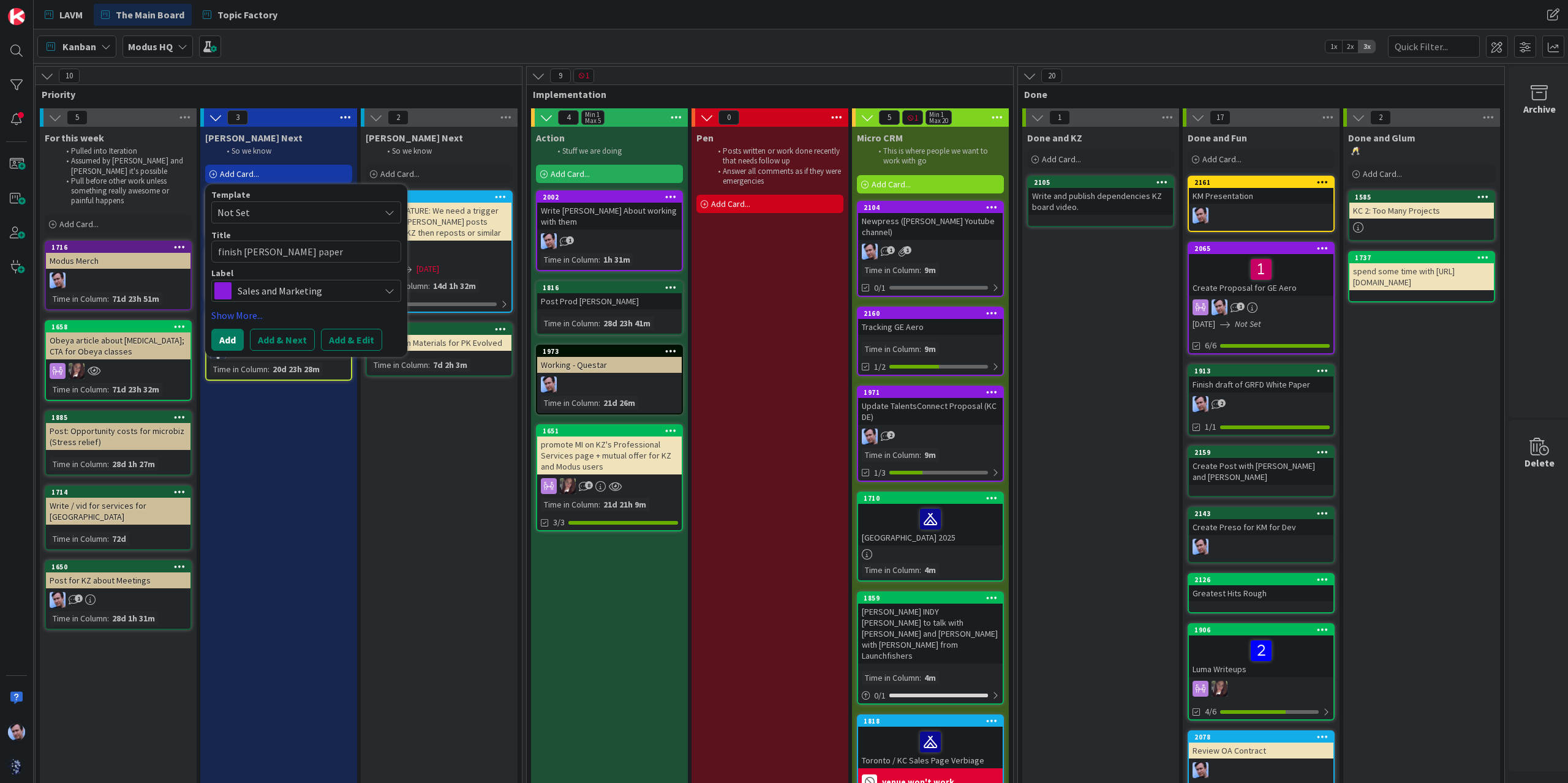
click at [231, 337] on button "Add" at bounding box center [228, 339] width 33 height 22
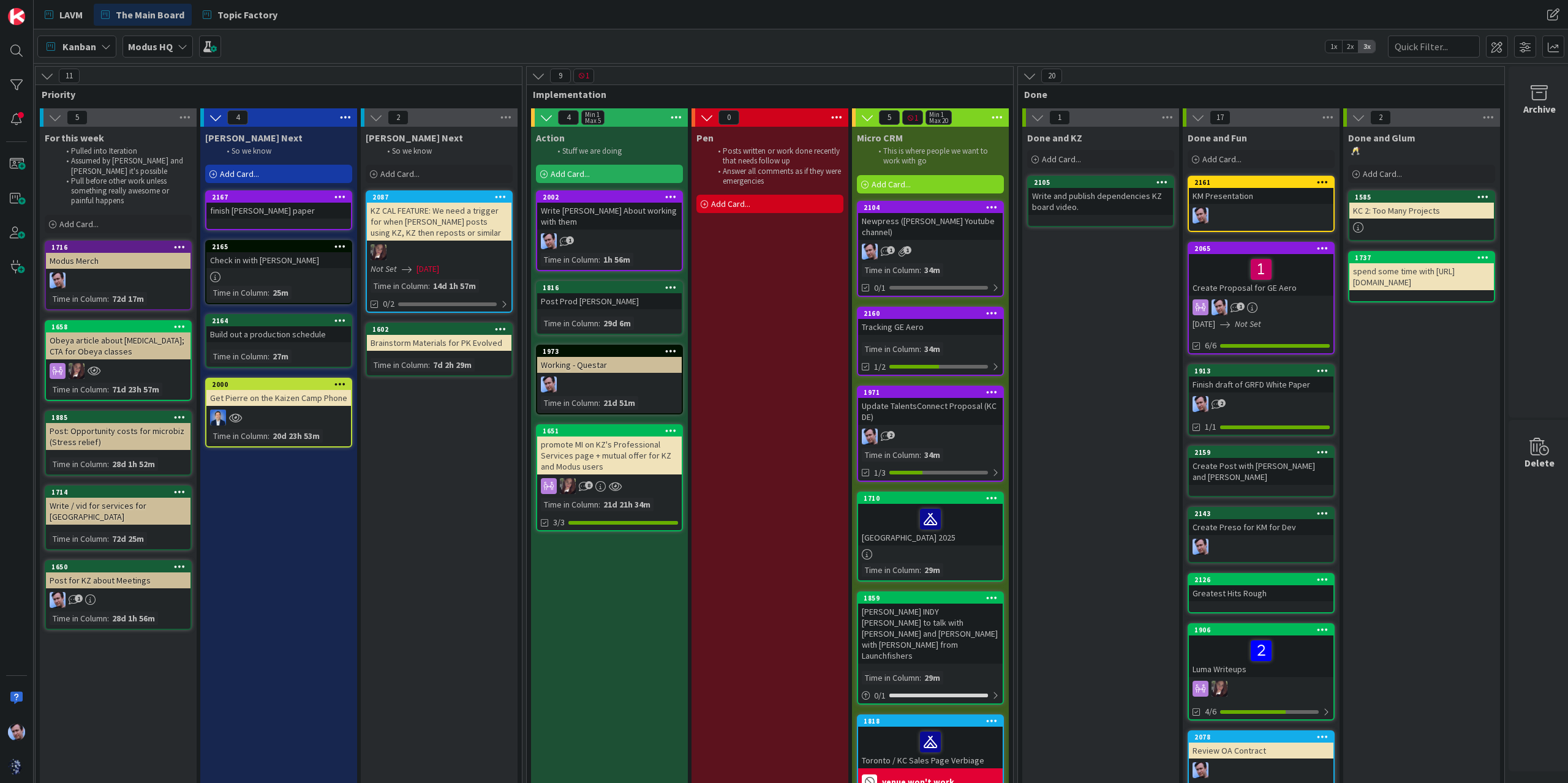
click at [944, 340] on div "2160 Tracking GE Aero Time in Column : 34m 1/2" at bounding box center [930, 341] width 147 height 69
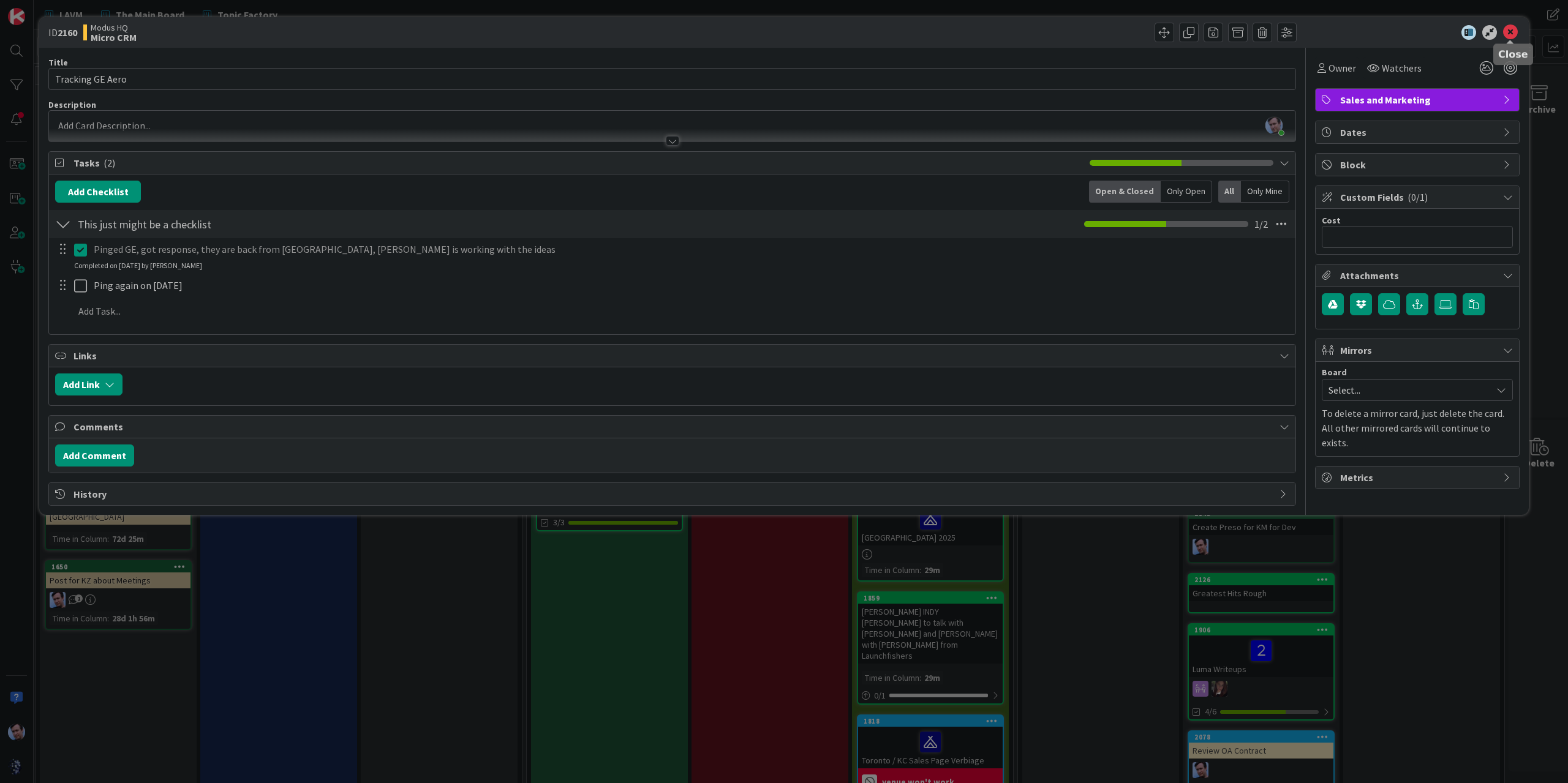
click at [1516, 28] on icon at bounding box center [1510, 32] width 14 height 14
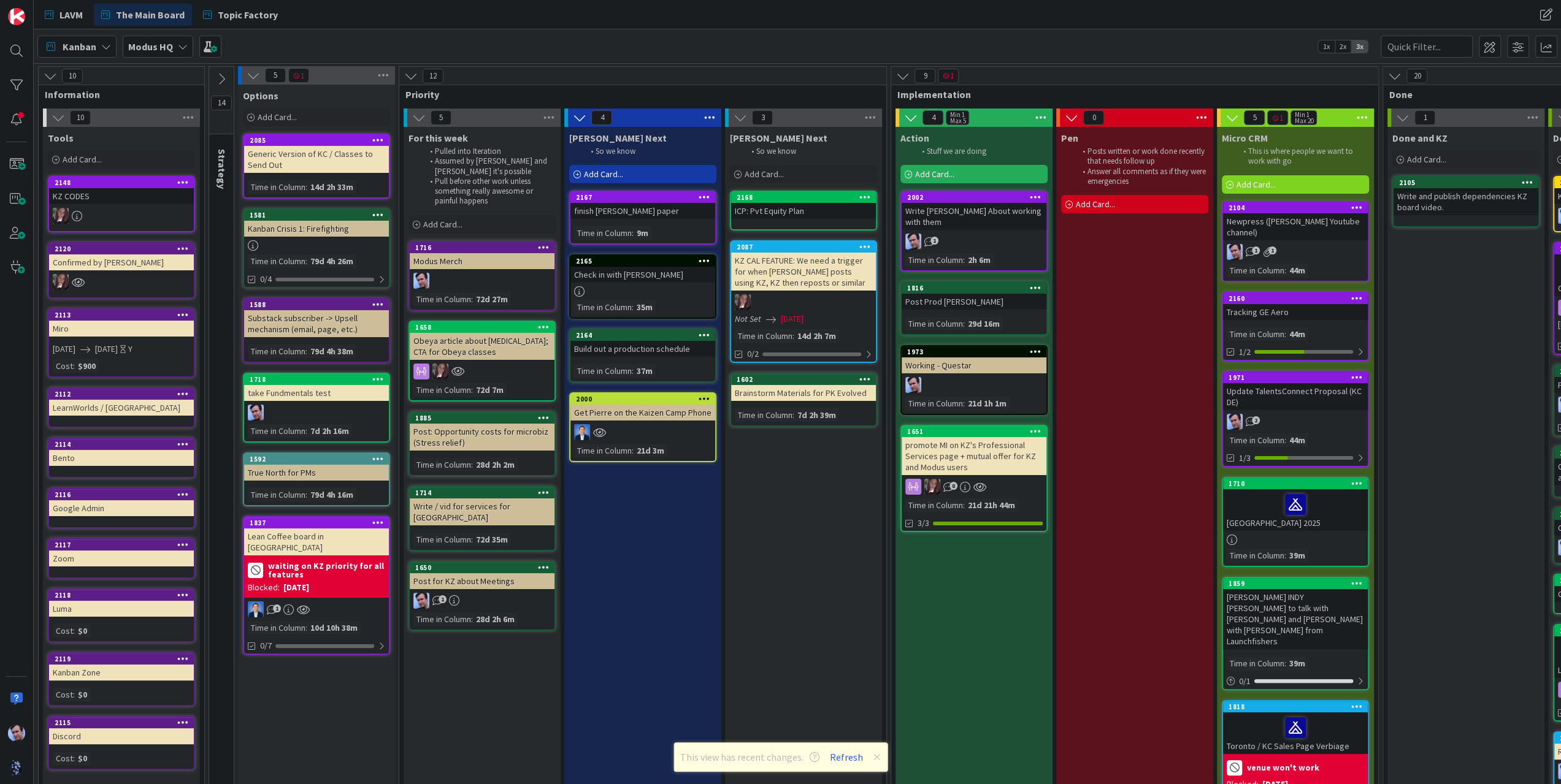
scroll to position [0, 146]
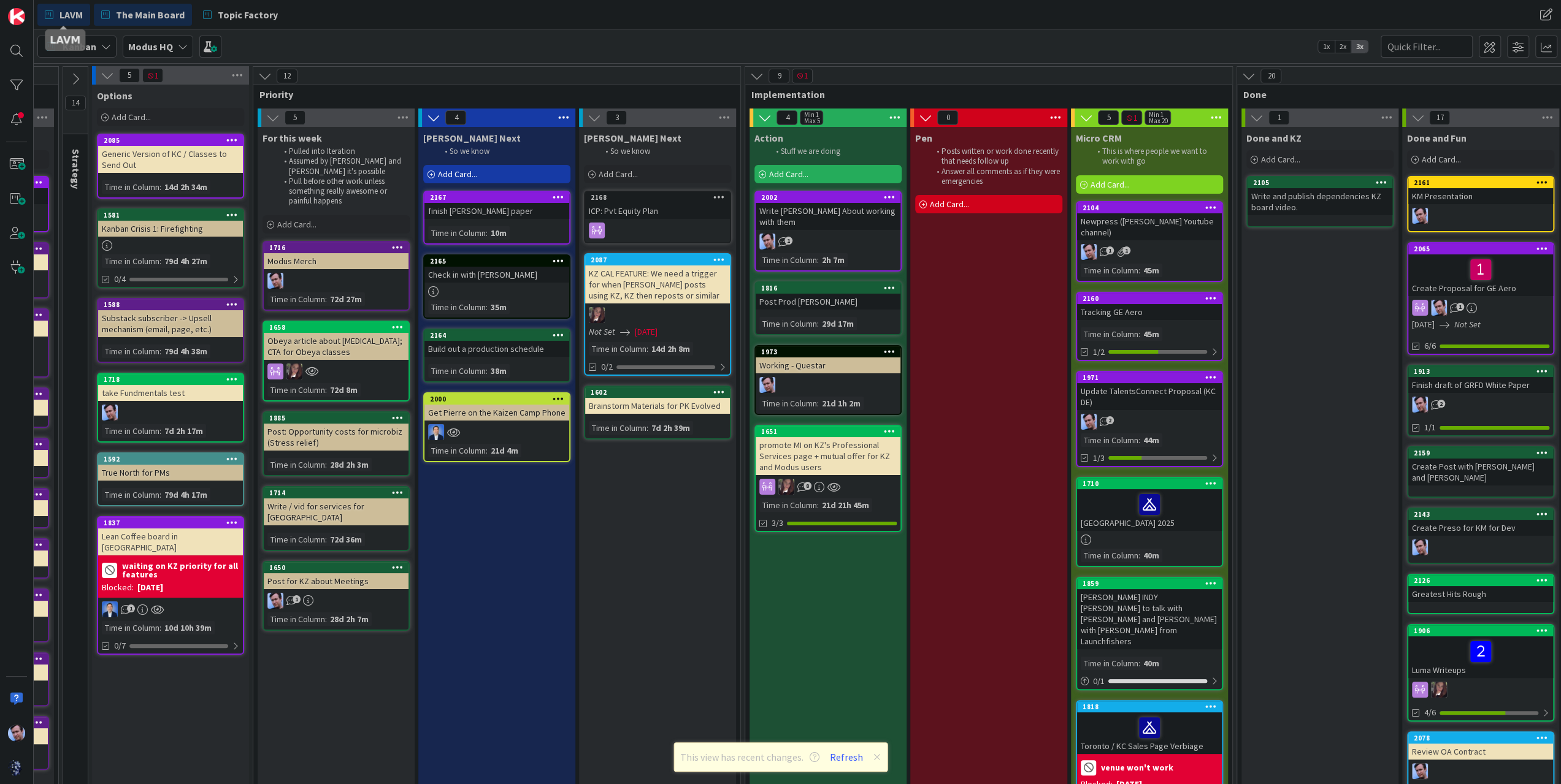
click at [67, 12] on span "LAVM" at bounding box center [71, 14] width 23 height 14
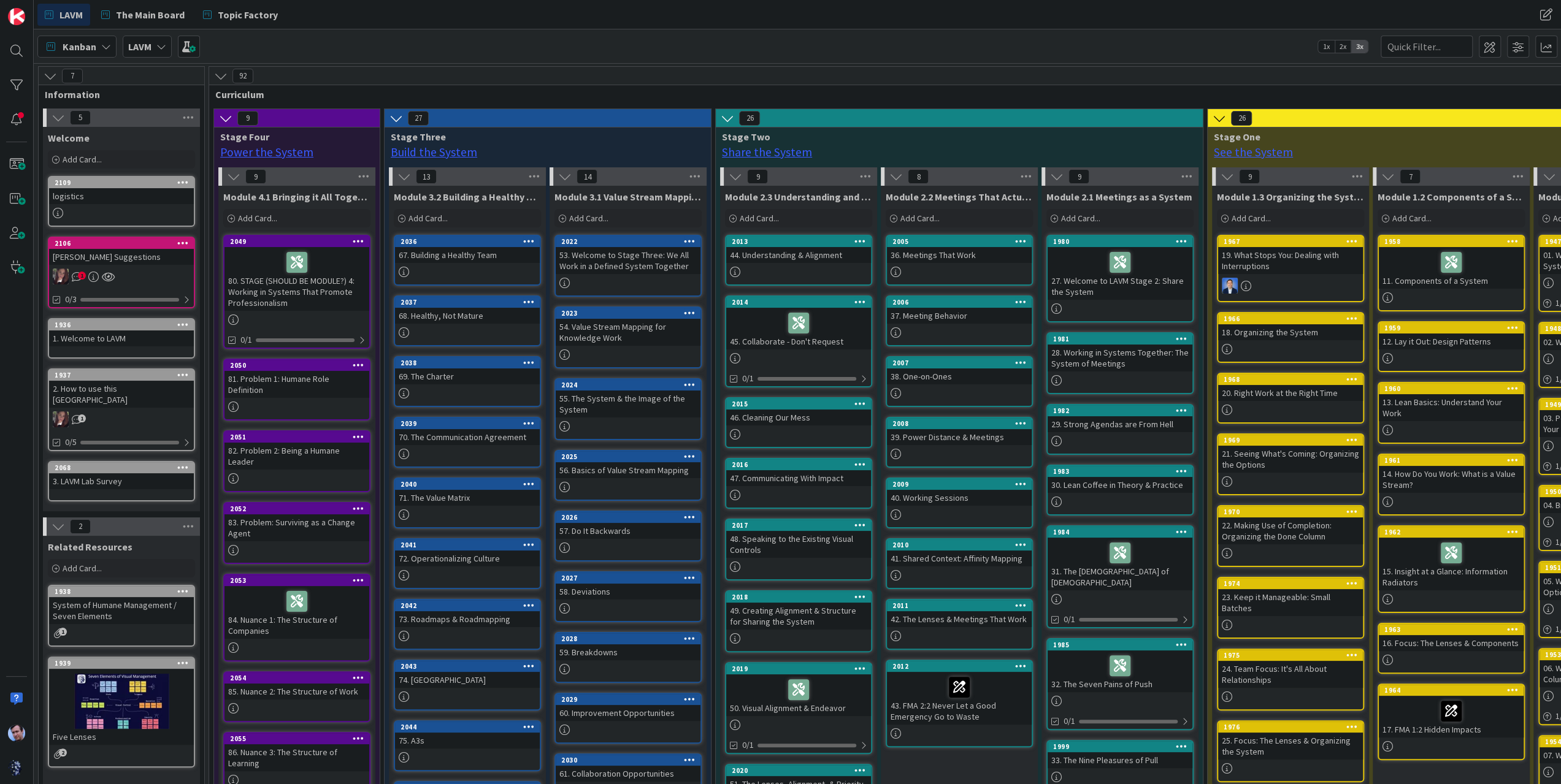
click at [50, 76] on icon at bounding box center [50, 76] width 13 height 13
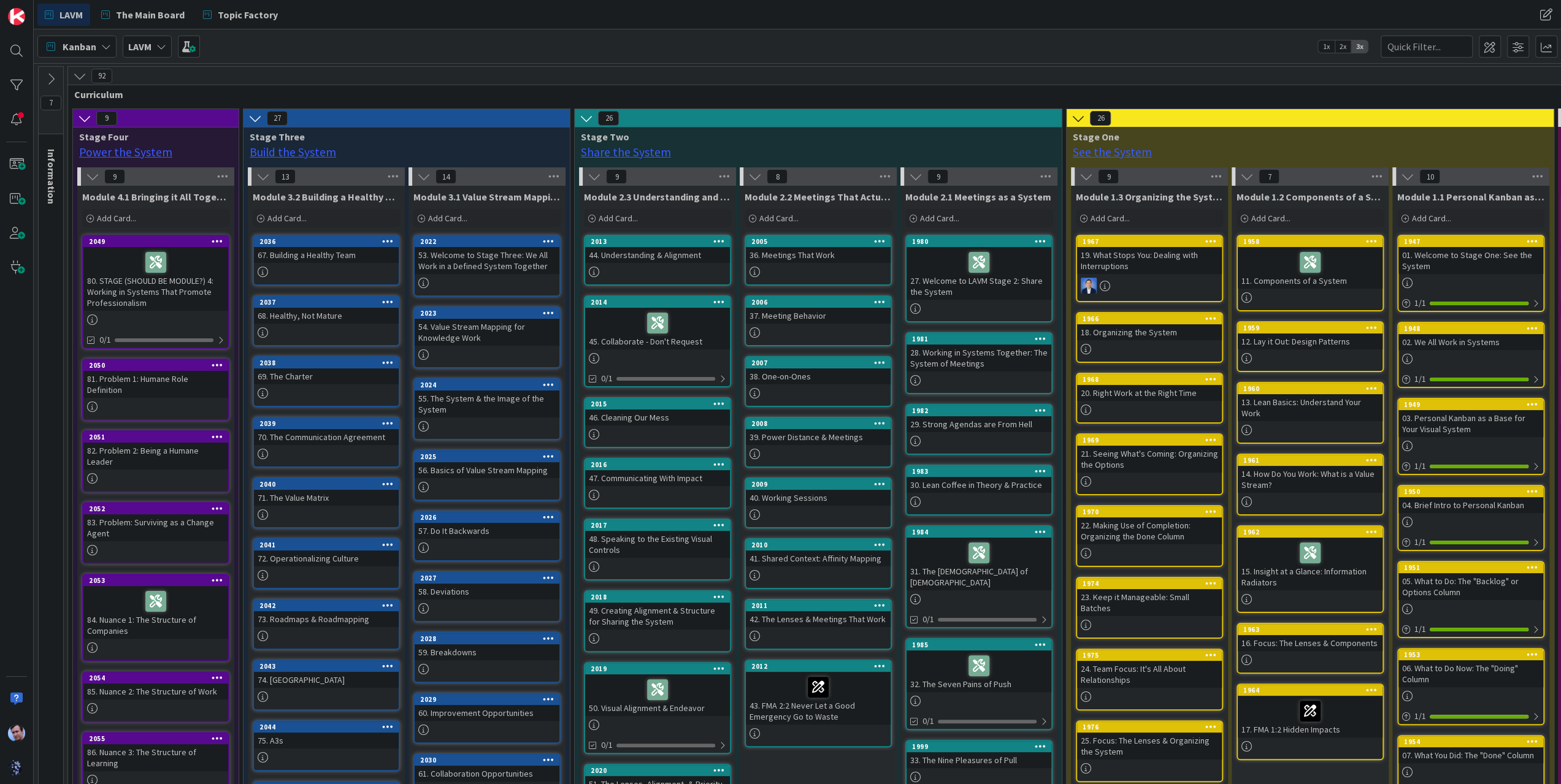
click at [1078, 120] on icon at bounding box center [1078, 118] width 13 height 13
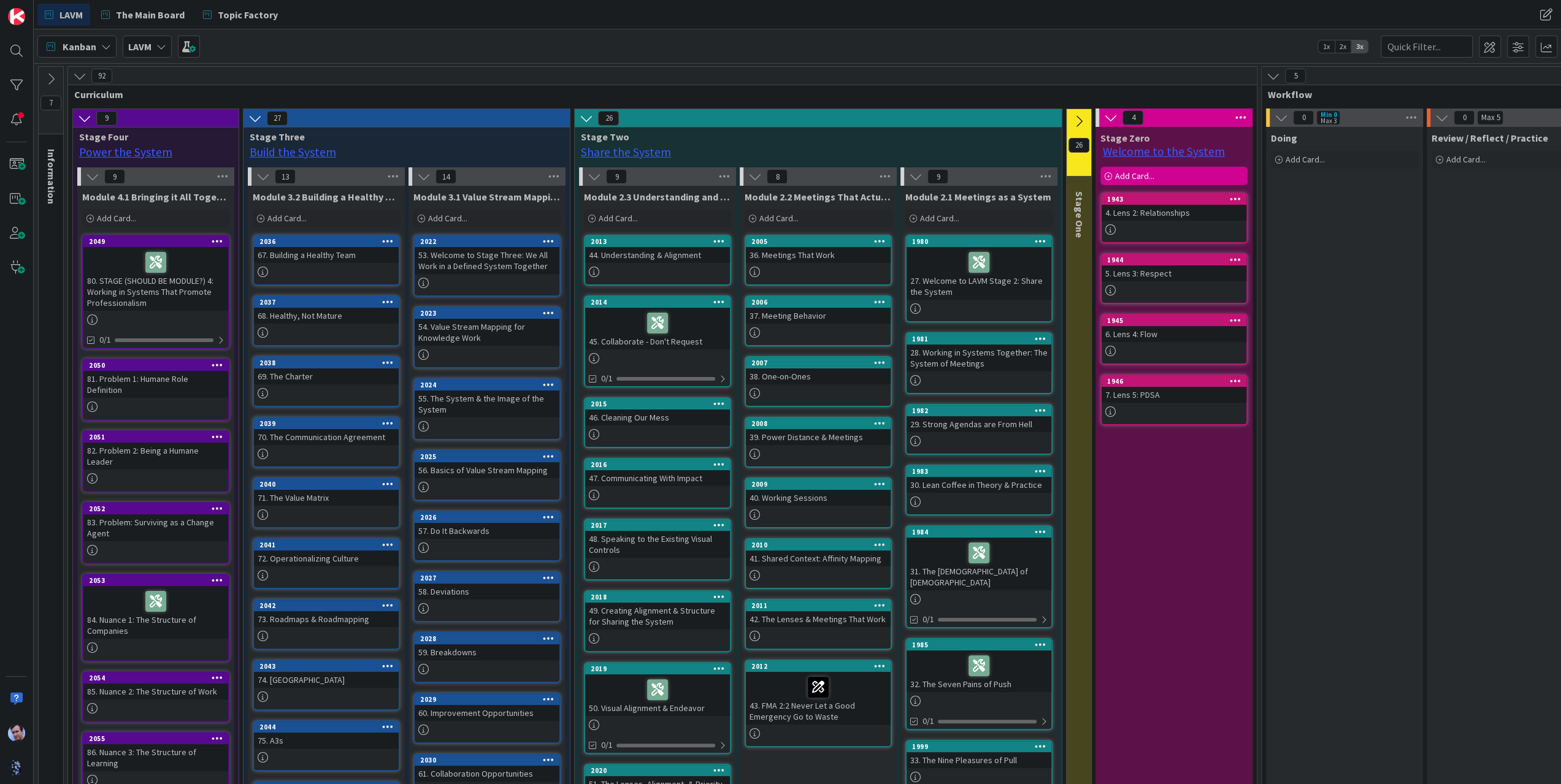
click at [1104, 115] on icon at bounding box center [1110, 117] width 13 height 13
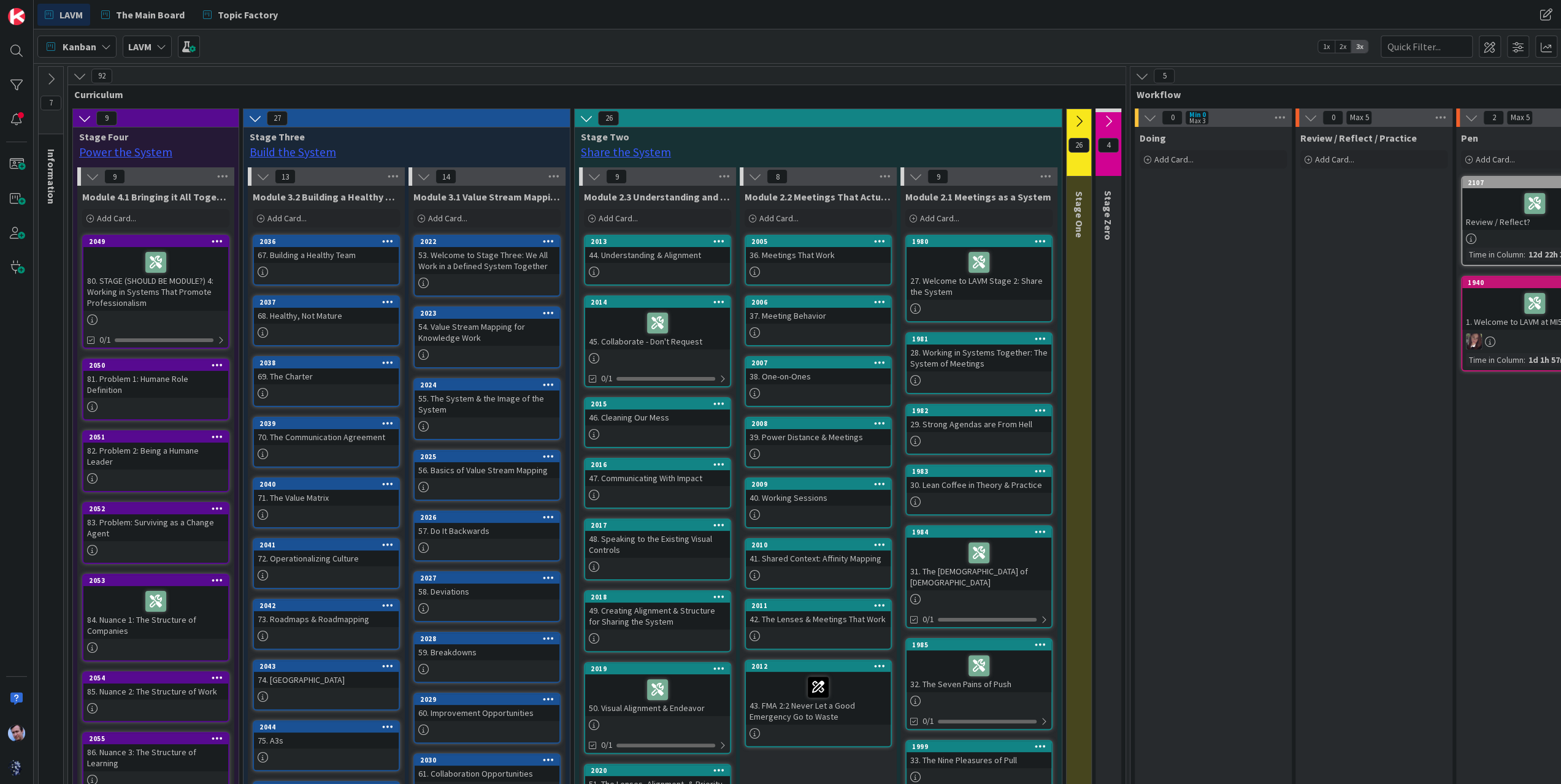
click at [587, 115] on icon at bounding box center [586, 118] width 13 height 13
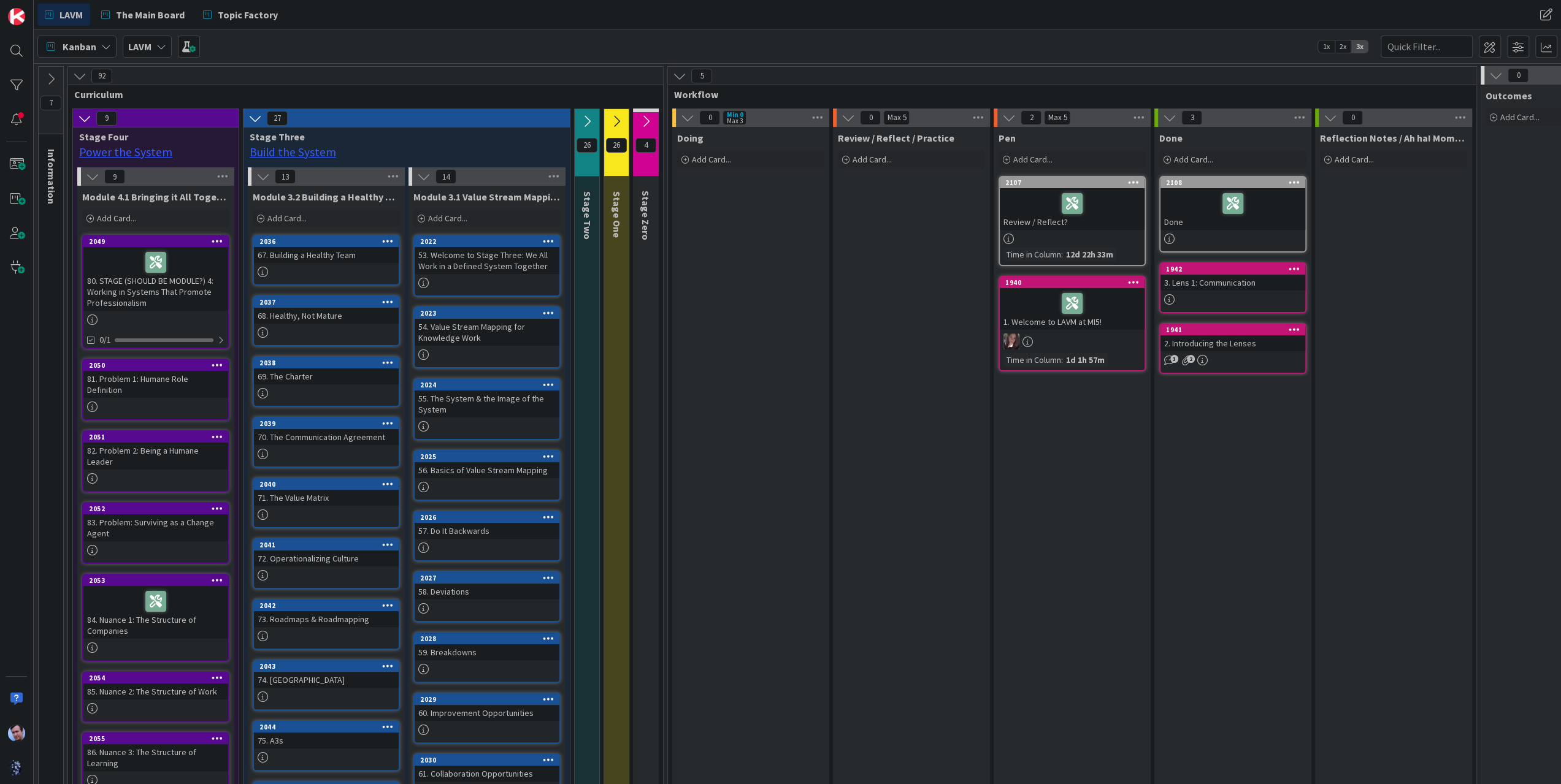
click at [248, 117] on icon at bounding box center [255, 118] width 13 height 13
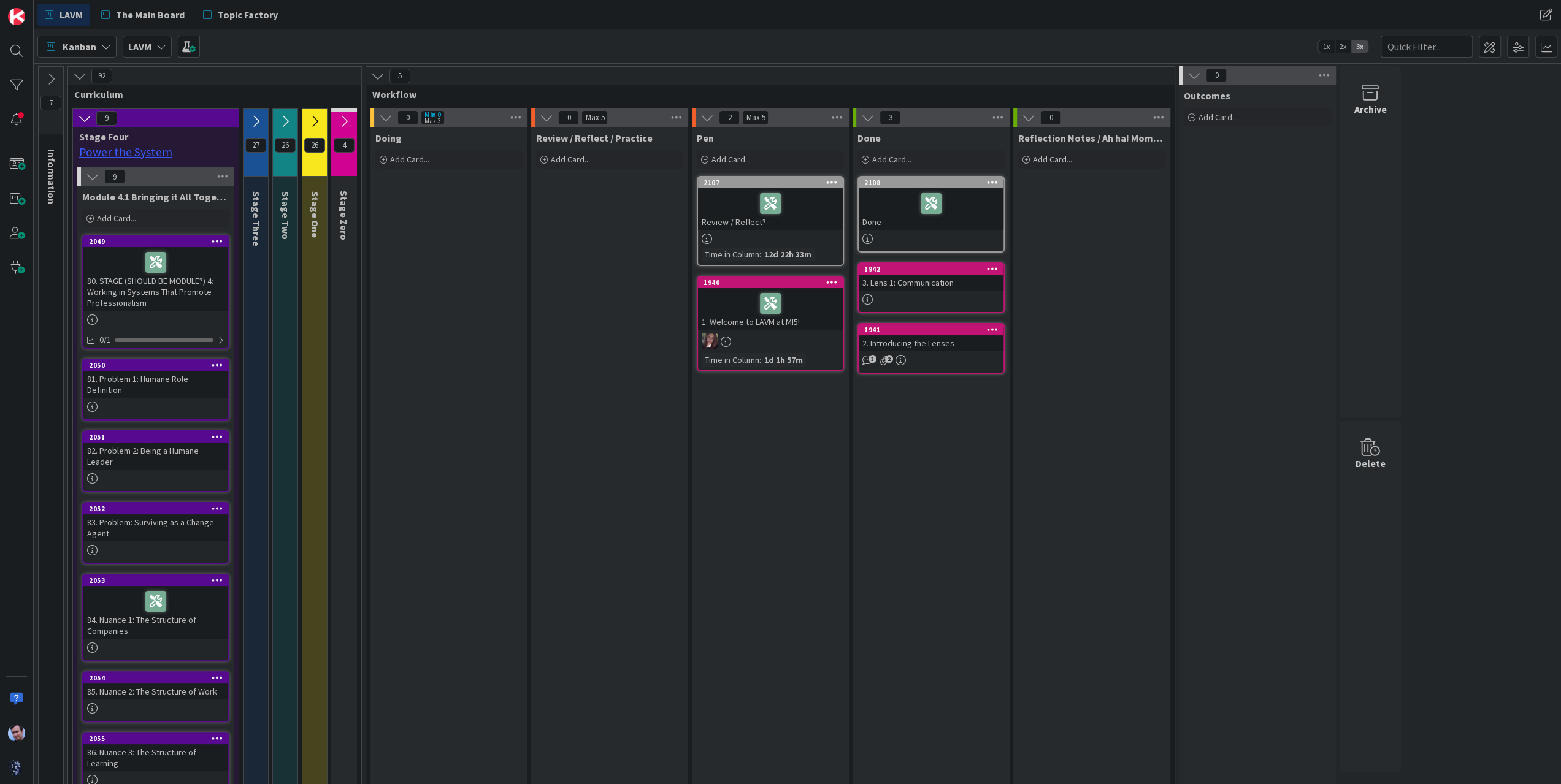
click at [77, 118] on button at bounding box center [84, 118] width 16 height 16
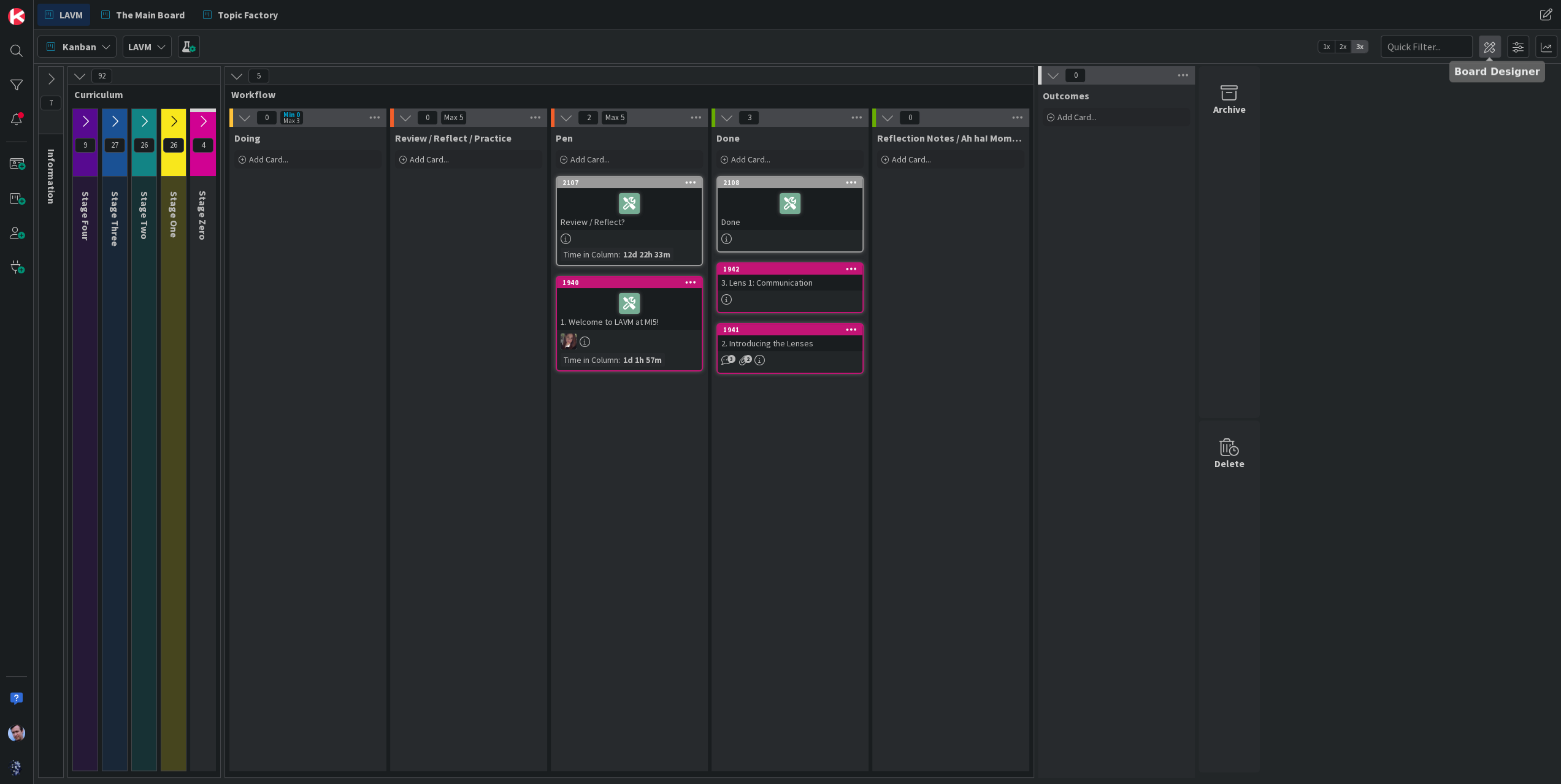
click at [1488, 52] on span at bounding box center [1490, 46] width 22 height 22
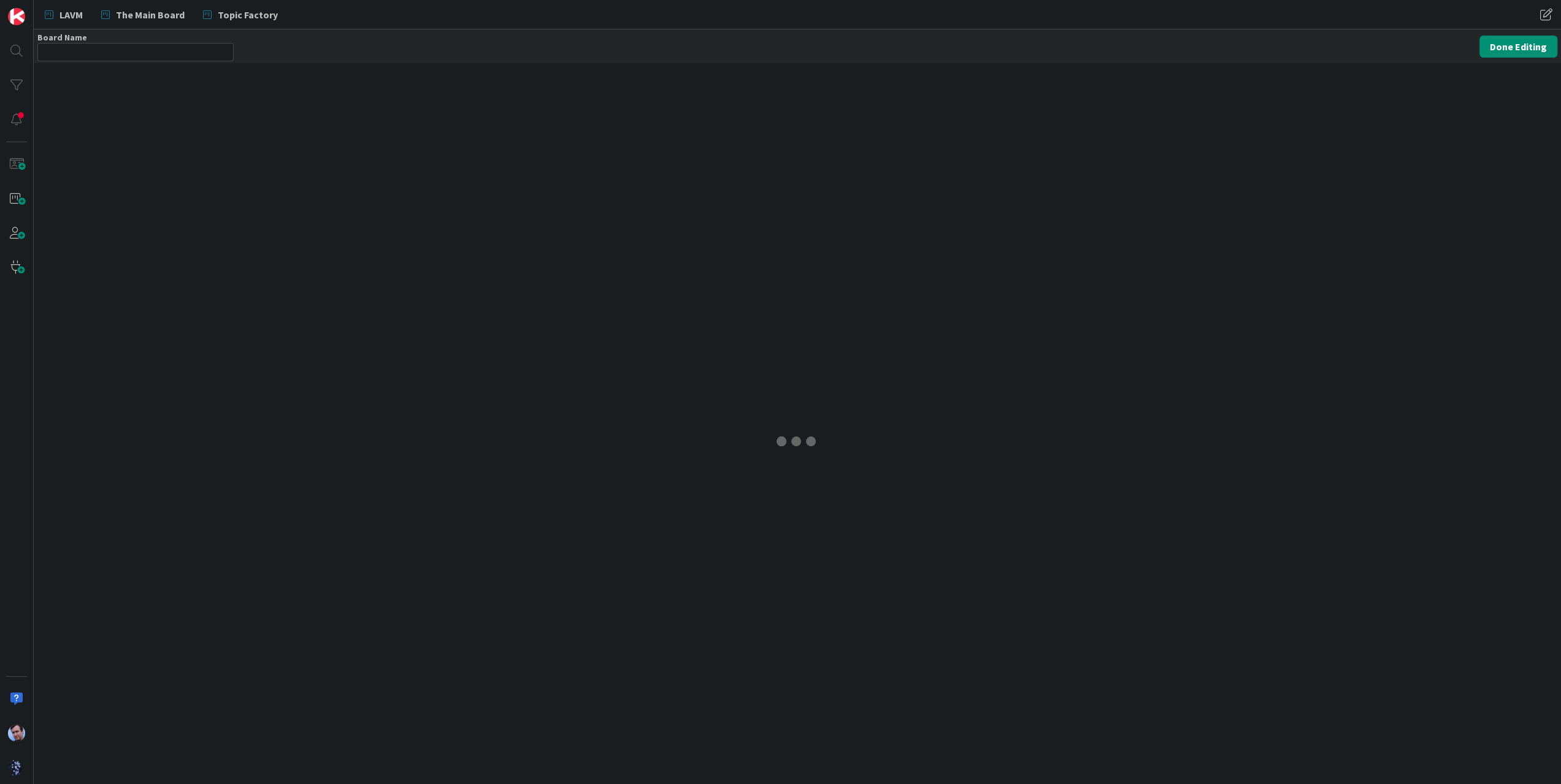
type input "LAVM"
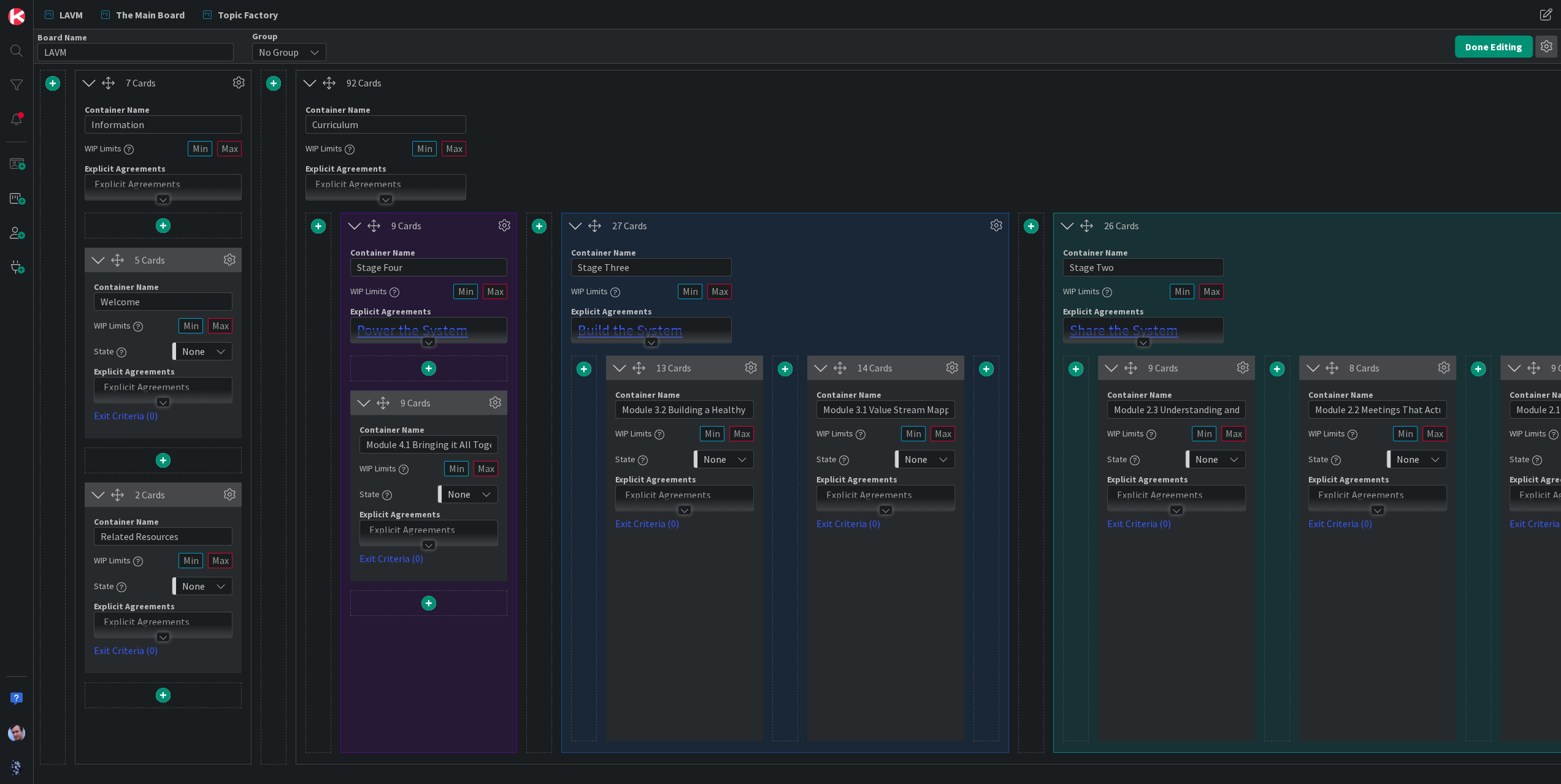
click at [1546, 47] on icon at bounding box center [1546, 46] width 22 height 22
click at [1317, 117] on div "Container Name 10 / 64 Curriculum WIP Limits Explicit Agreements" at bounding box center [1468, 147] width 2345 height 105
click at [20, 732] on img at bounding box center [16, 733] width 17 height 17
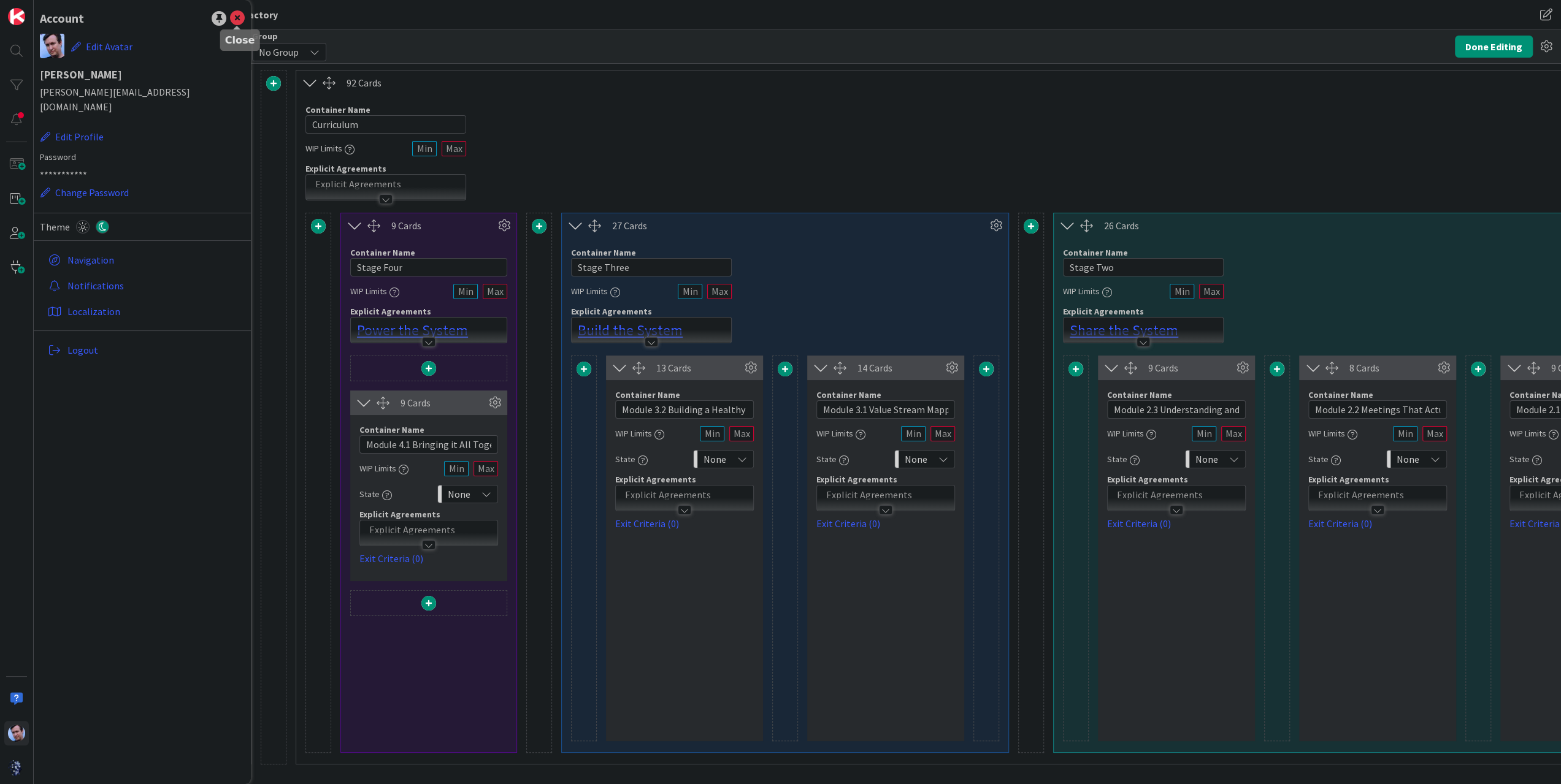
click at [237, 21] on icon at bounding box center [237, 18] width 15 height 14
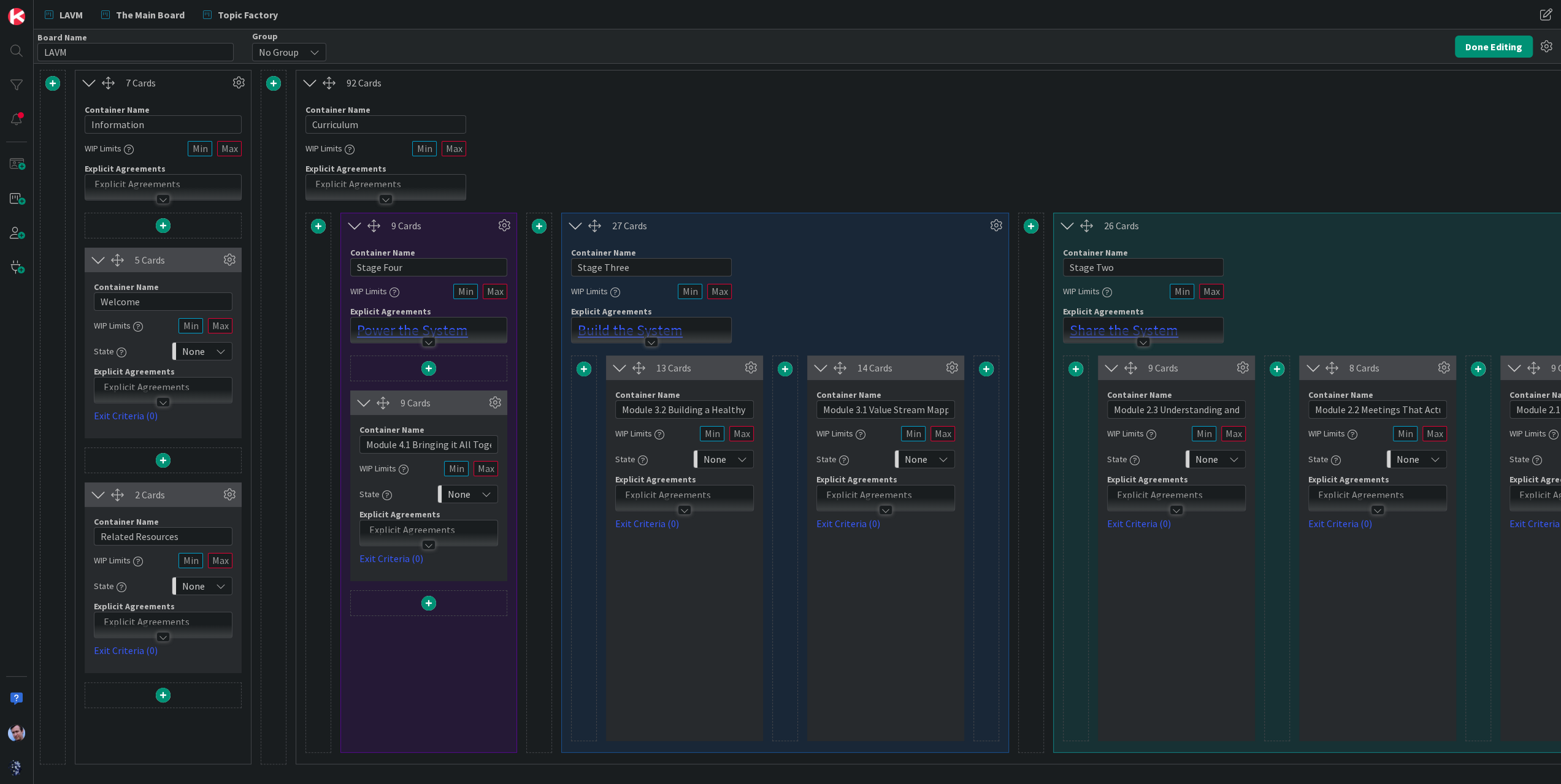
click at [1135, 113] on div "Container Name 10 / 64 Curriculum WIP Limits Explicit Agreements" at bounding box center [1468, 147] width 2345 height 105
click at [1505, 43] on button "Done Editing" at bounding box center [1494, 46] width 78 height 22
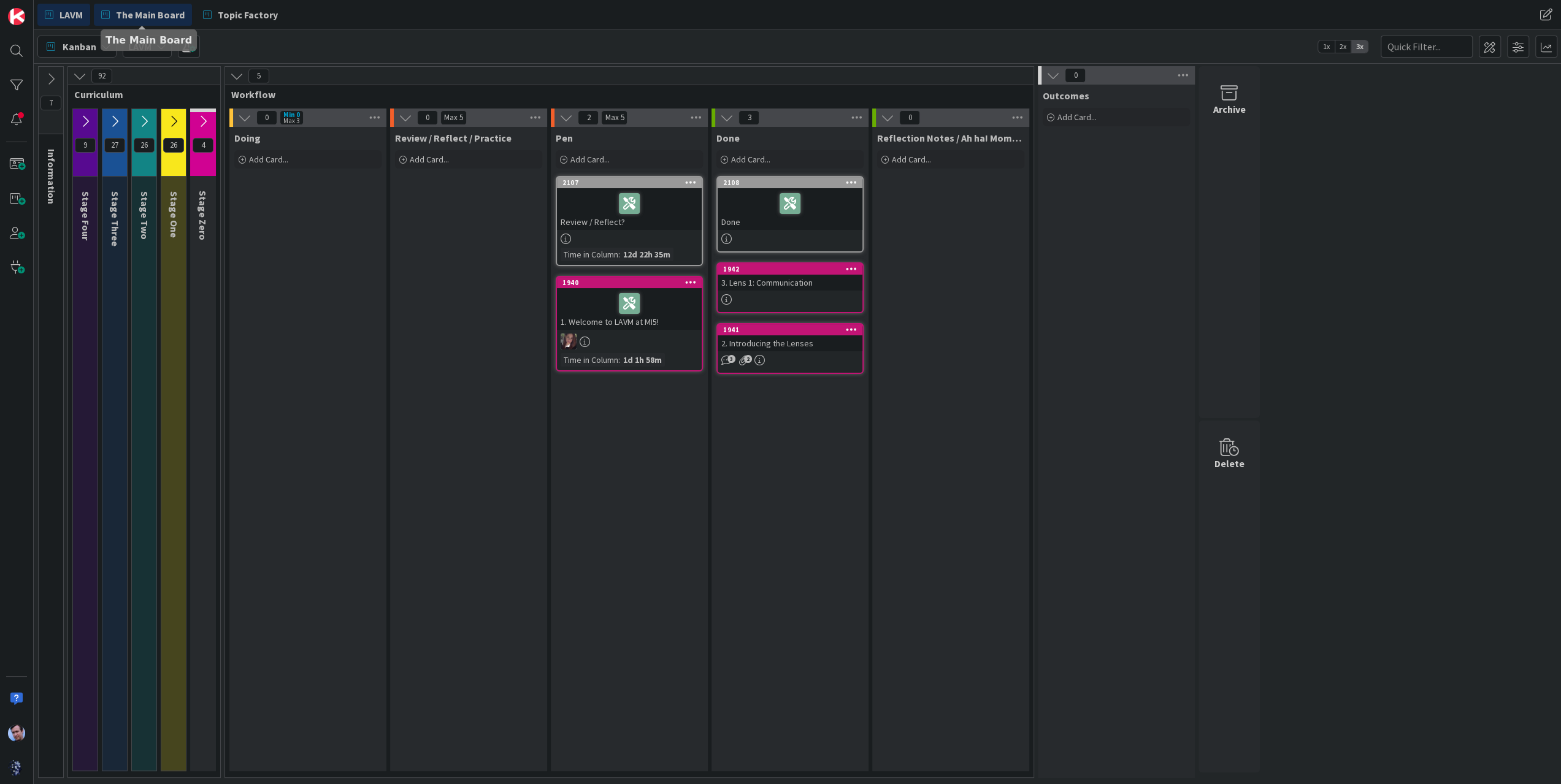
click at [154, 8] on span "The Main Board" at bounding box center [150, 14] width 69 height 14
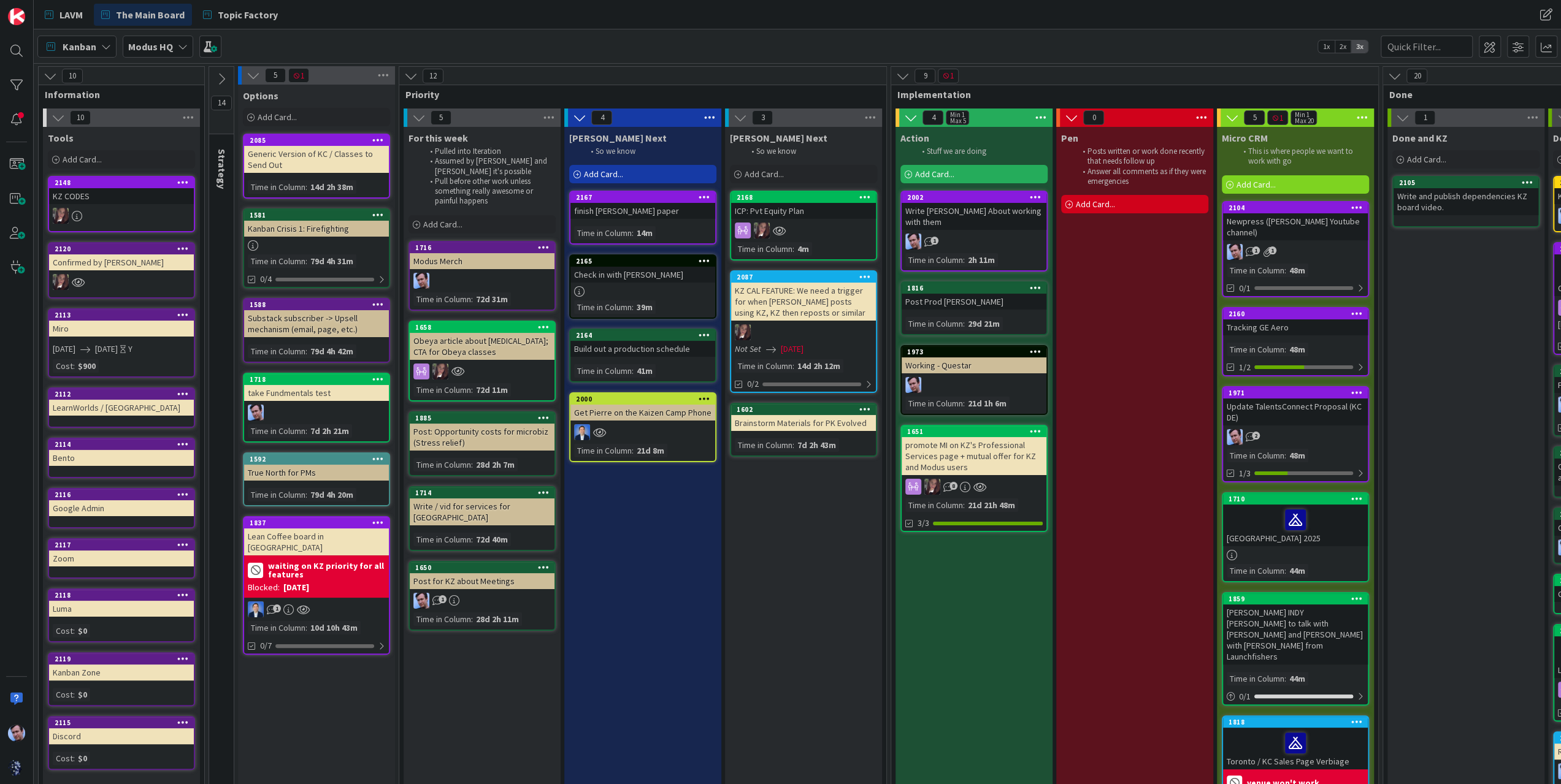
click at [991, 298] on div "Post Prod [PERSON_NAME]" at bounding box center [974, 301] width 145 height 16
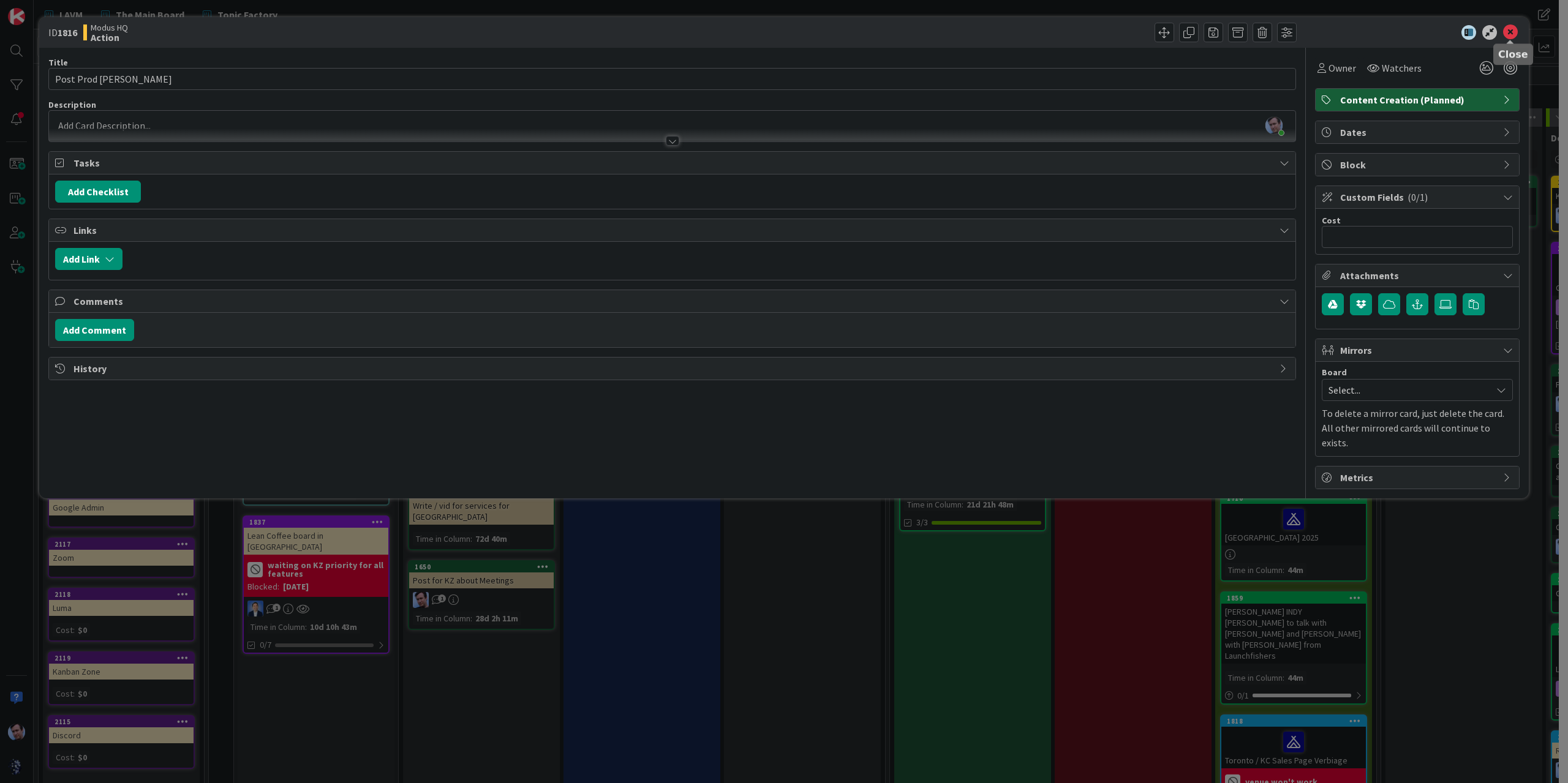
click at [1509, 33] on icon at bounding box center [1510, 32] width 14 height 14
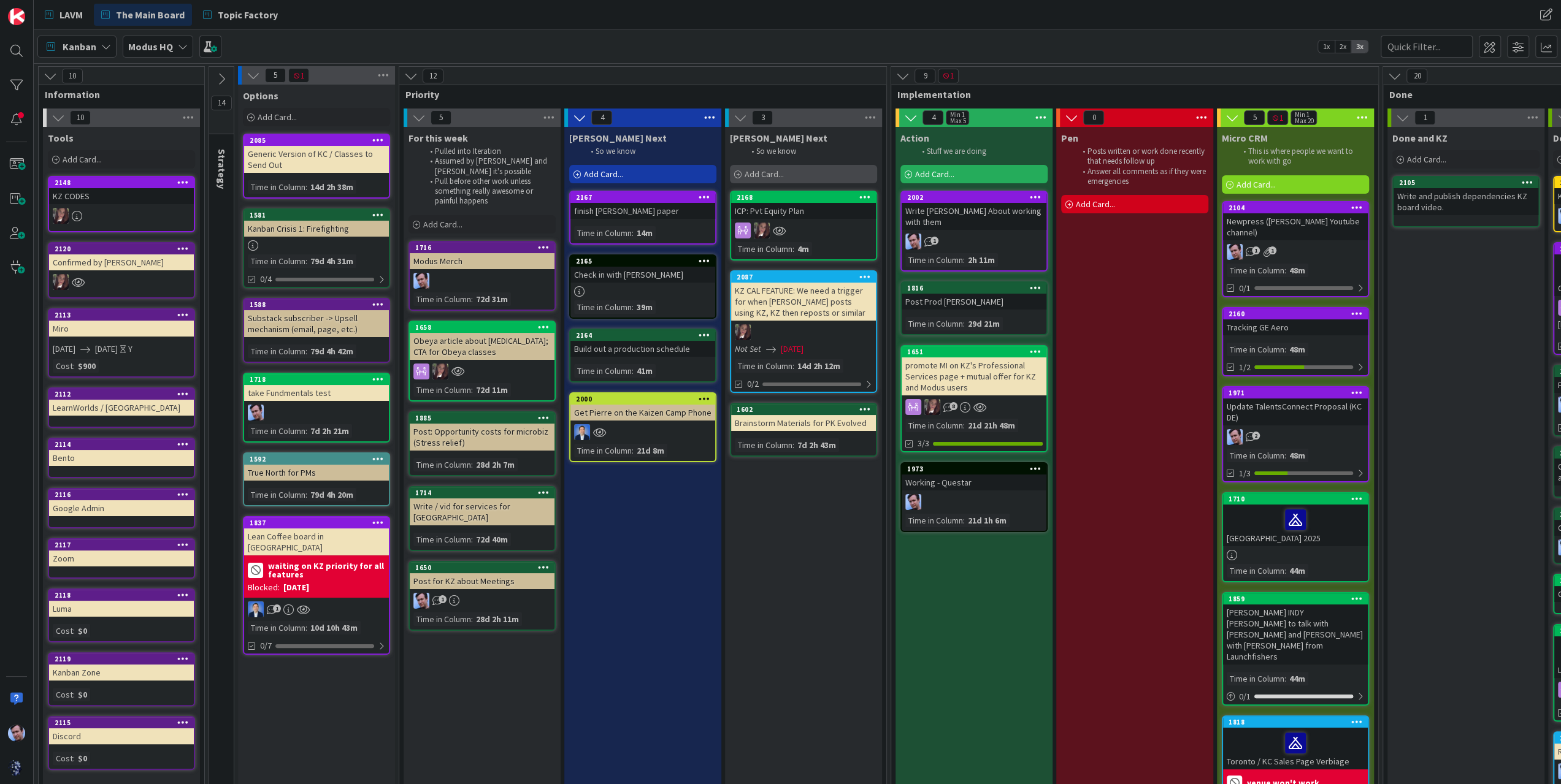
click at [759, 165] on div "Add Card..." at bounding box center [804, 174] width 148 height 18
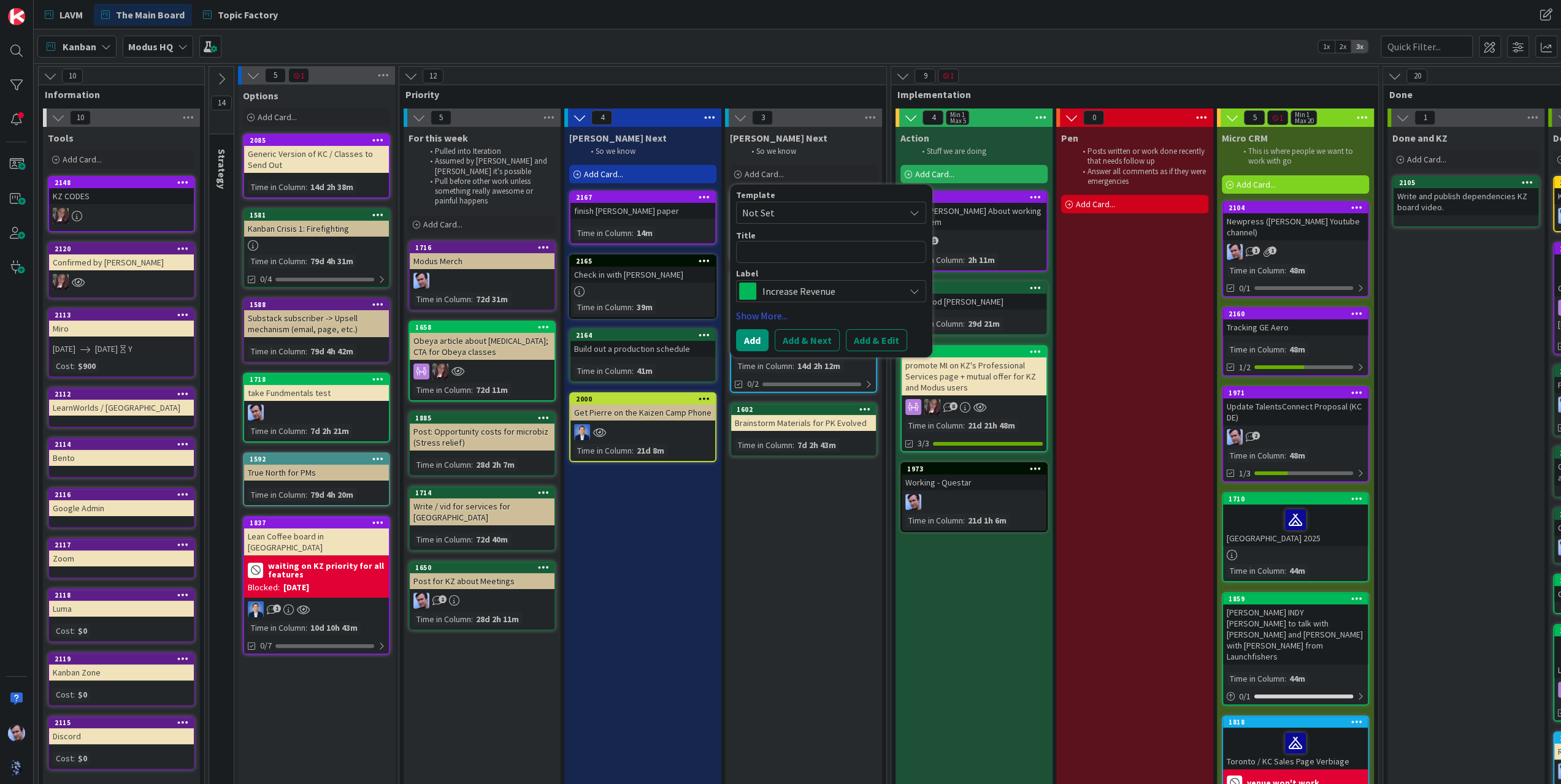
type textarea "x"
type textarea "f"
type textarea "x"
type textarea "fi"
type textarea "x"
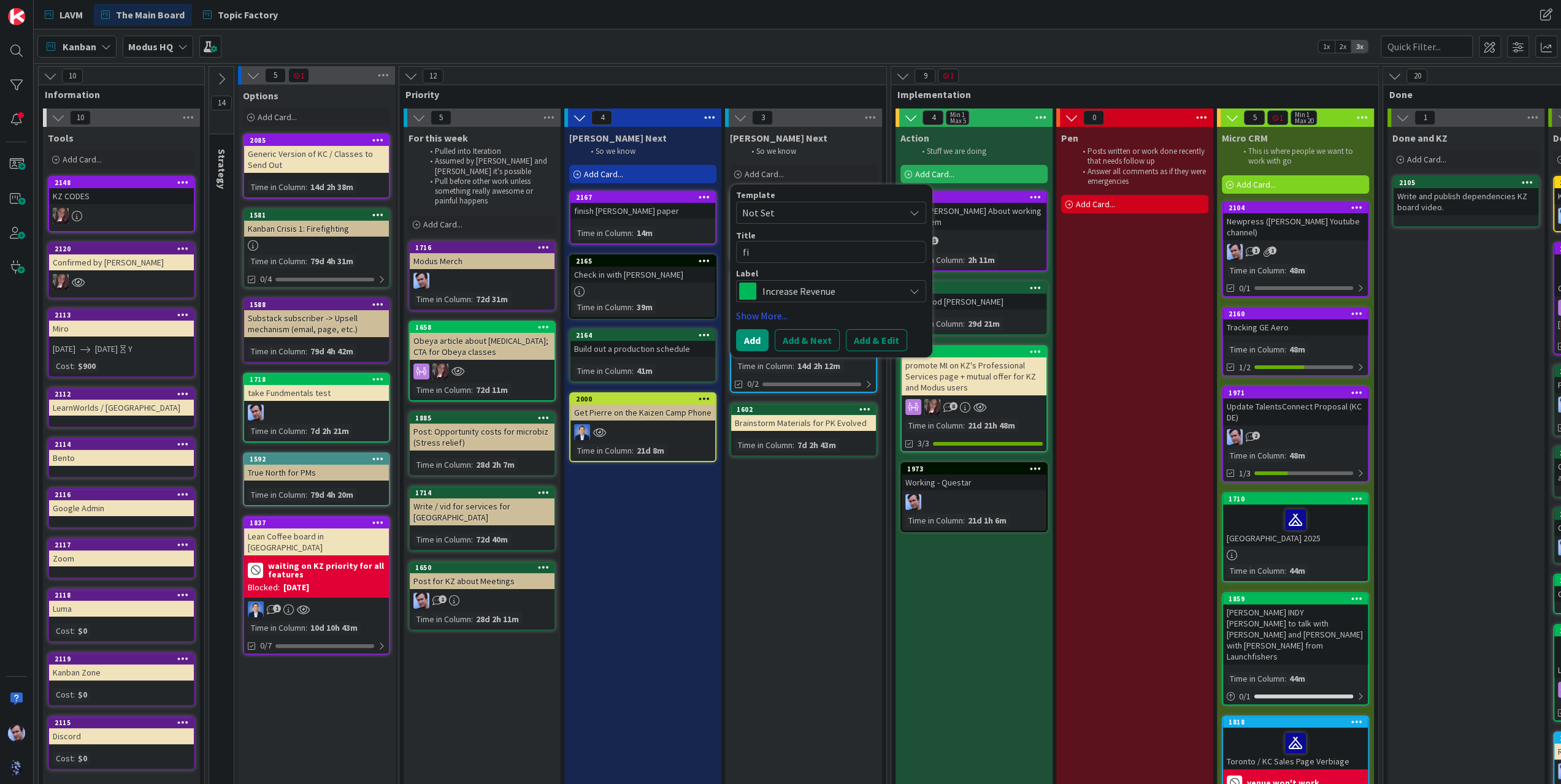
type textarea "fin"
type textarea "x"
type textarea "fini"
type textarea "x"
type textarea "finis"
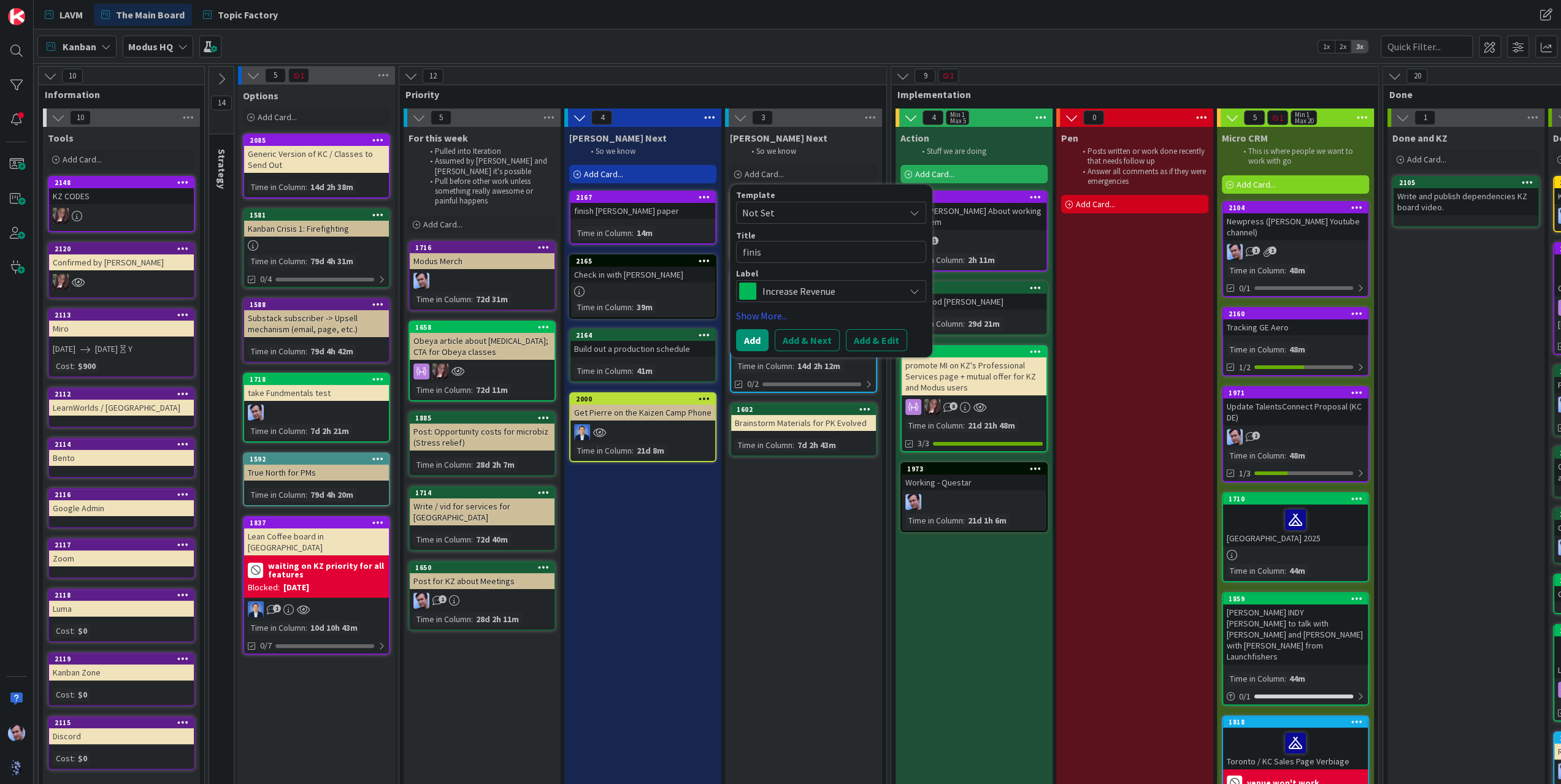
type textarea "x"
type textarea "finish"
type textarea "x"
type textarea "finish"
type textarea "x"
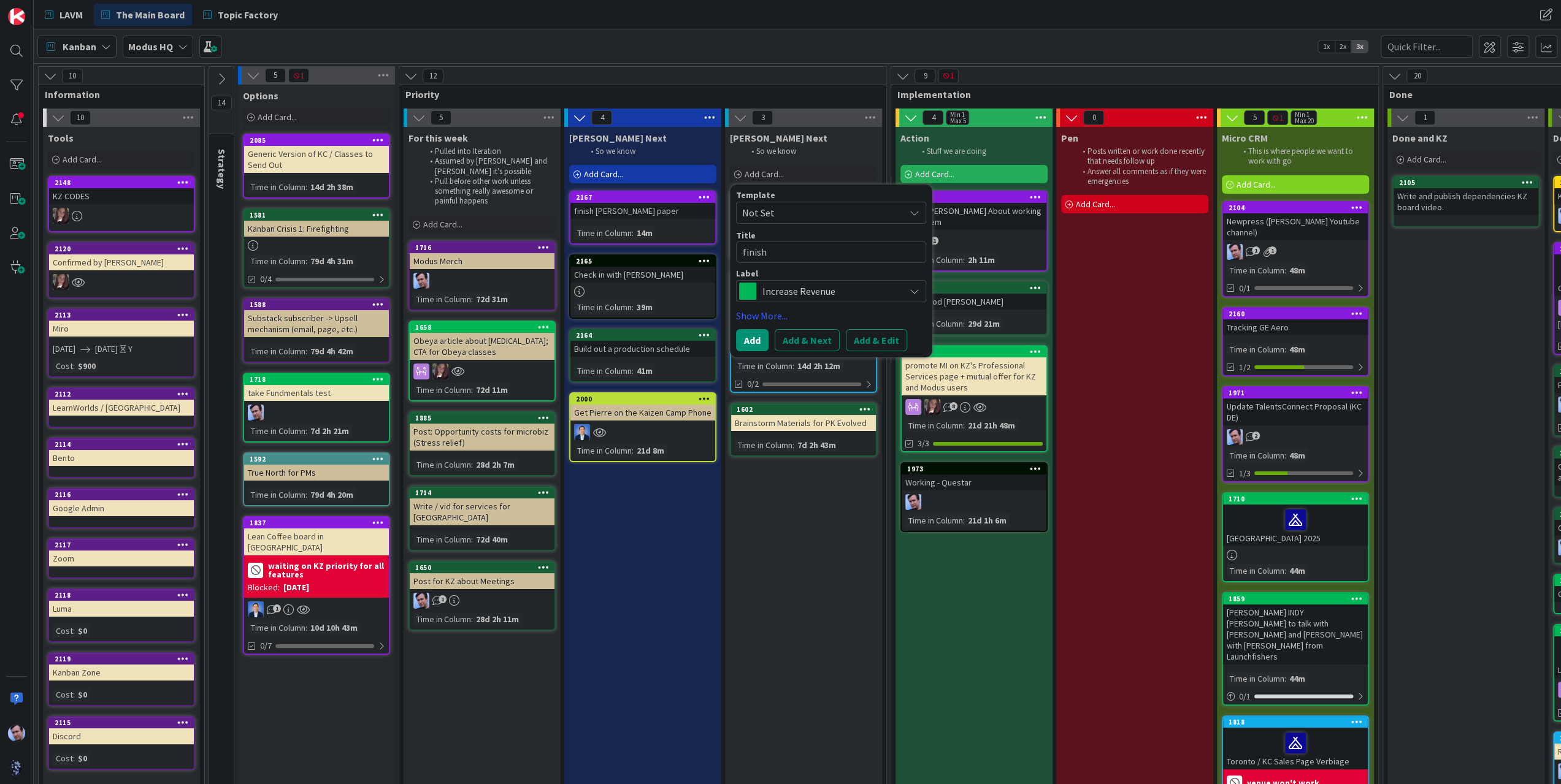
type textarea "finish t"
type textarea "x"
type textarea "finish th"
type textarea "x"
type textarea "finish the"
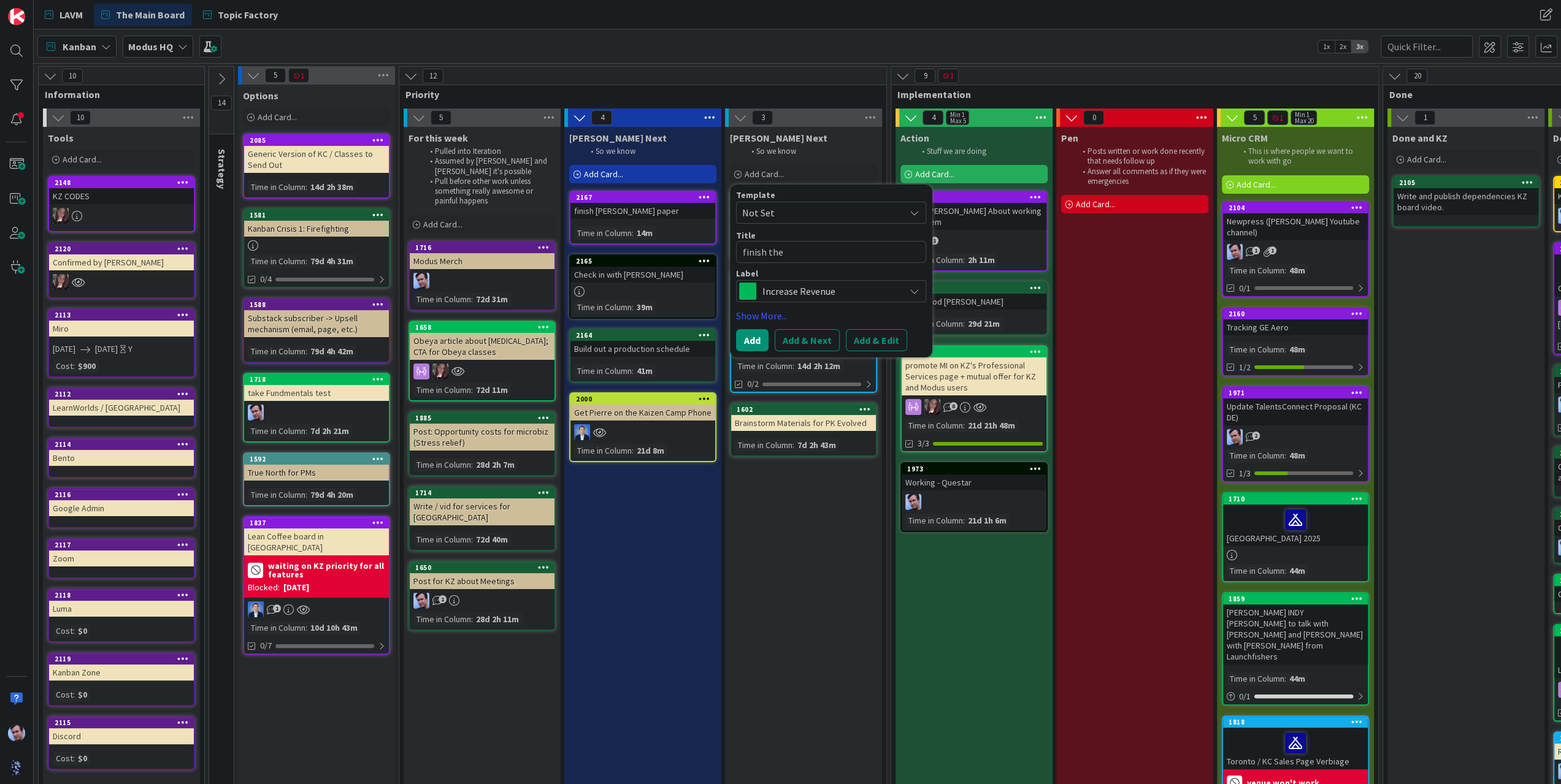
type textarea "x"
type textarea "finish the"
type textarea "x"
type textarea "finish the LA"
type textarea "x"
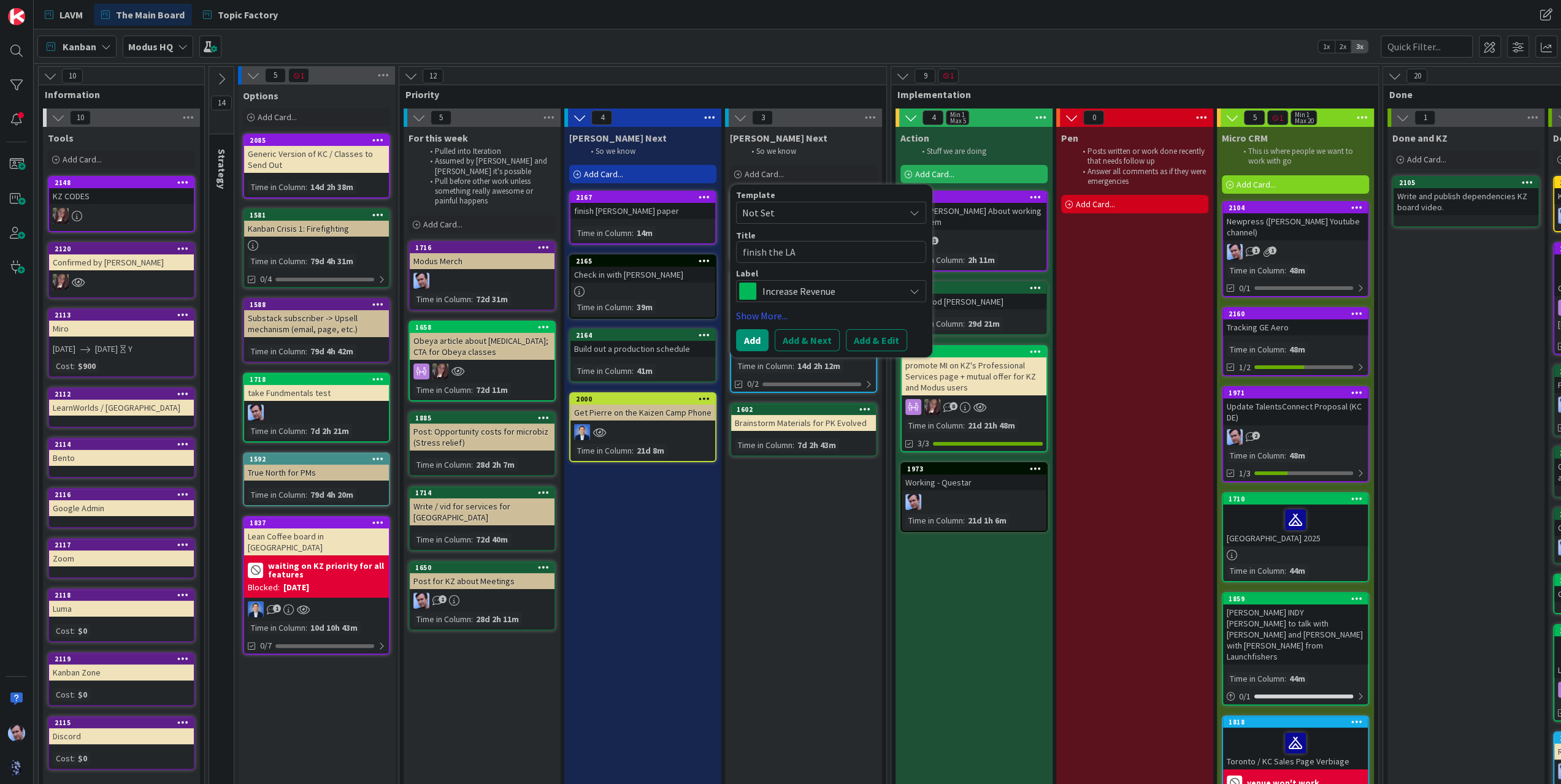
type textarea "finish the LAS"
type textarea "x"
type textarea "finish the LASV"
type textarea "x"
type textarea "finish the LASVM"
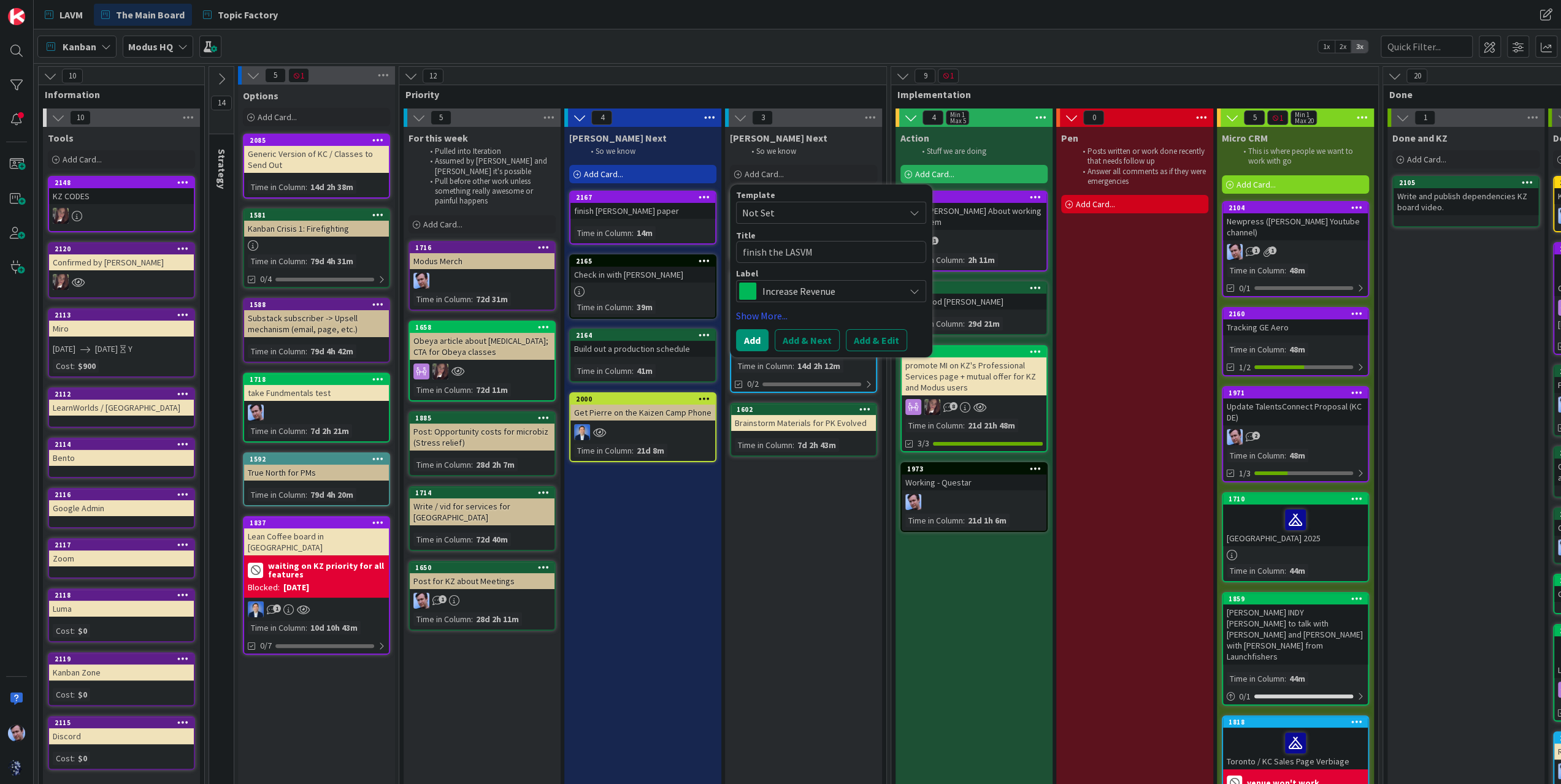
type textarea "x"
type textarea "finish the LASV"
type textarea "x"
type textarea "finish the LAS"
type textarea "x"
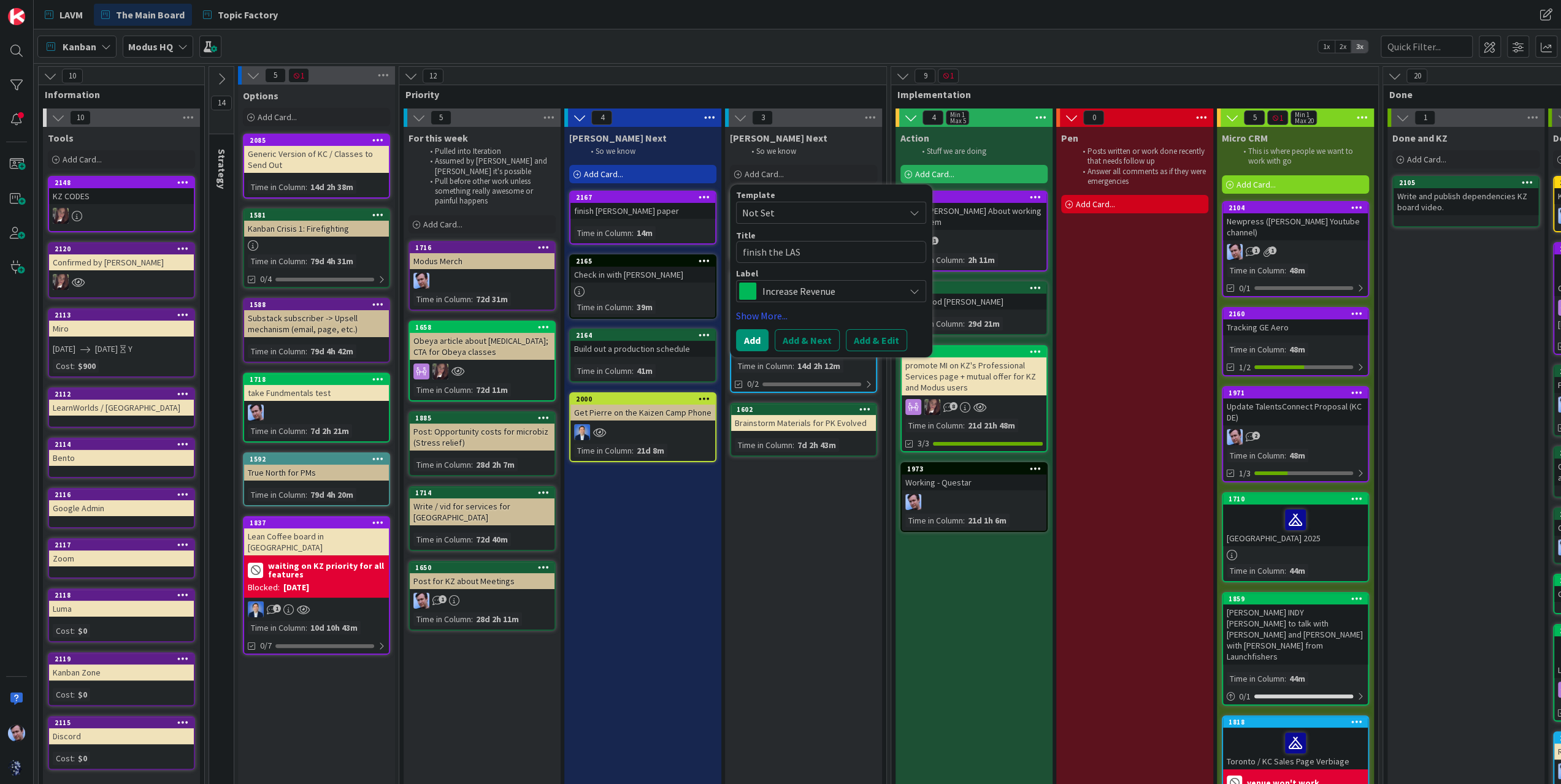
type textarea "finish the LA"
type textarea "x"
type textarea "finish the LAV"
type textarea "x"
type textarea "finish the LAVM"
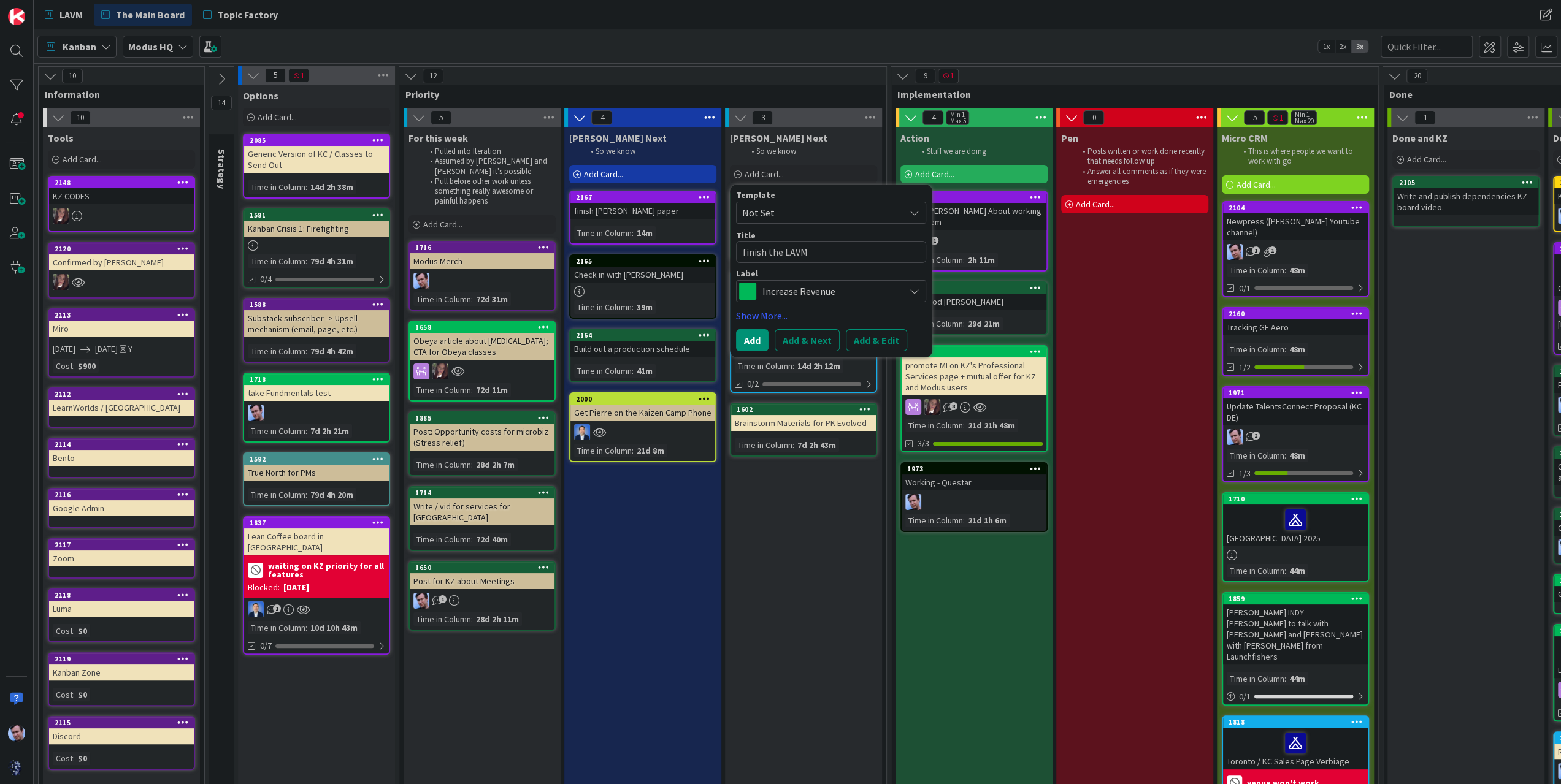
type textarea "x"
type textarea "finish the LAVM"
type textarea "x"
type textarea "finish the LAVM e"
type textarea "x"
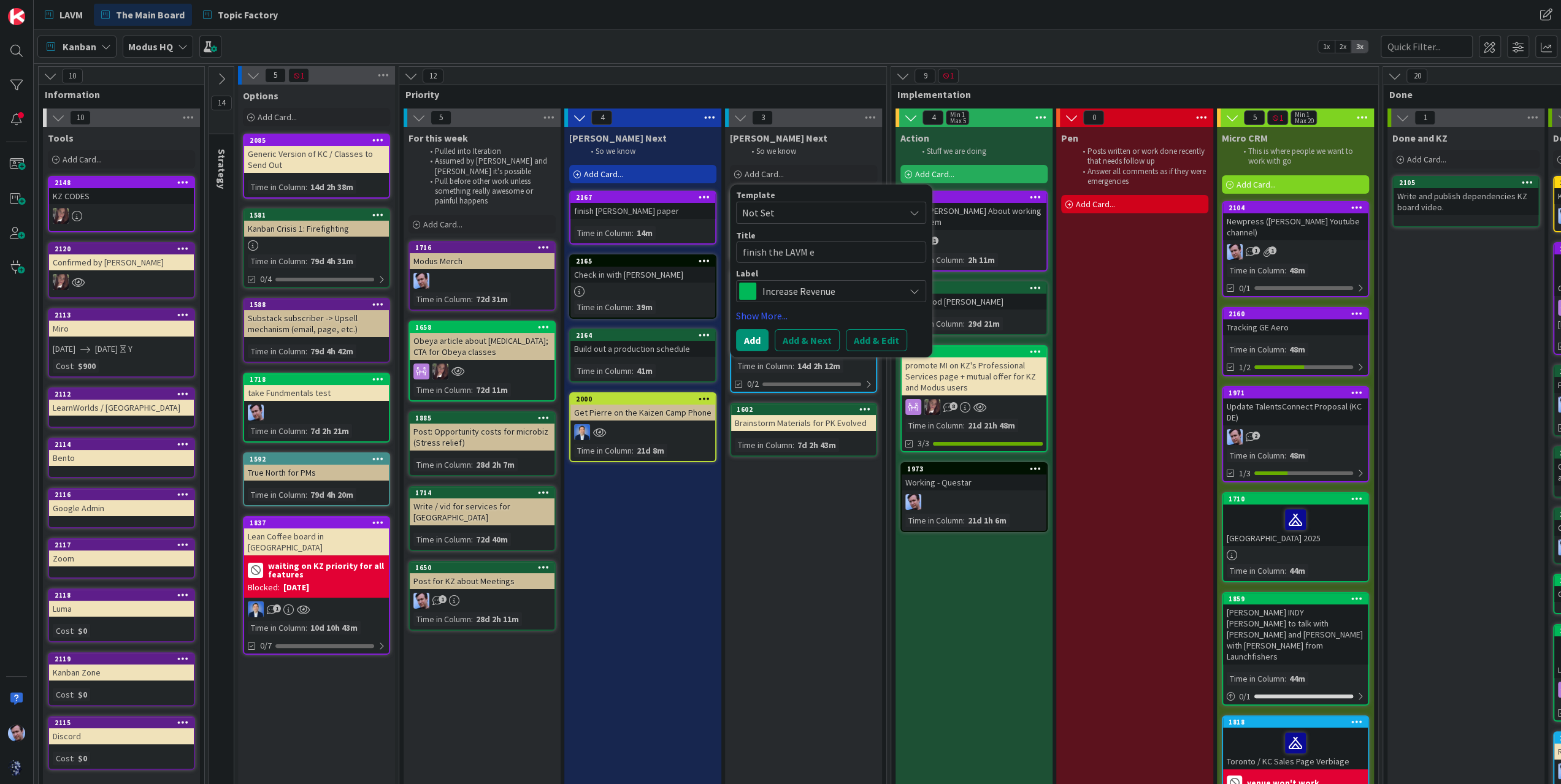
type textarea "finish the LAVM em"
type textarea "x"
type textarea "finish the LAVM ema"
type textarea "x"
type textarea "finish the LAVM emai"
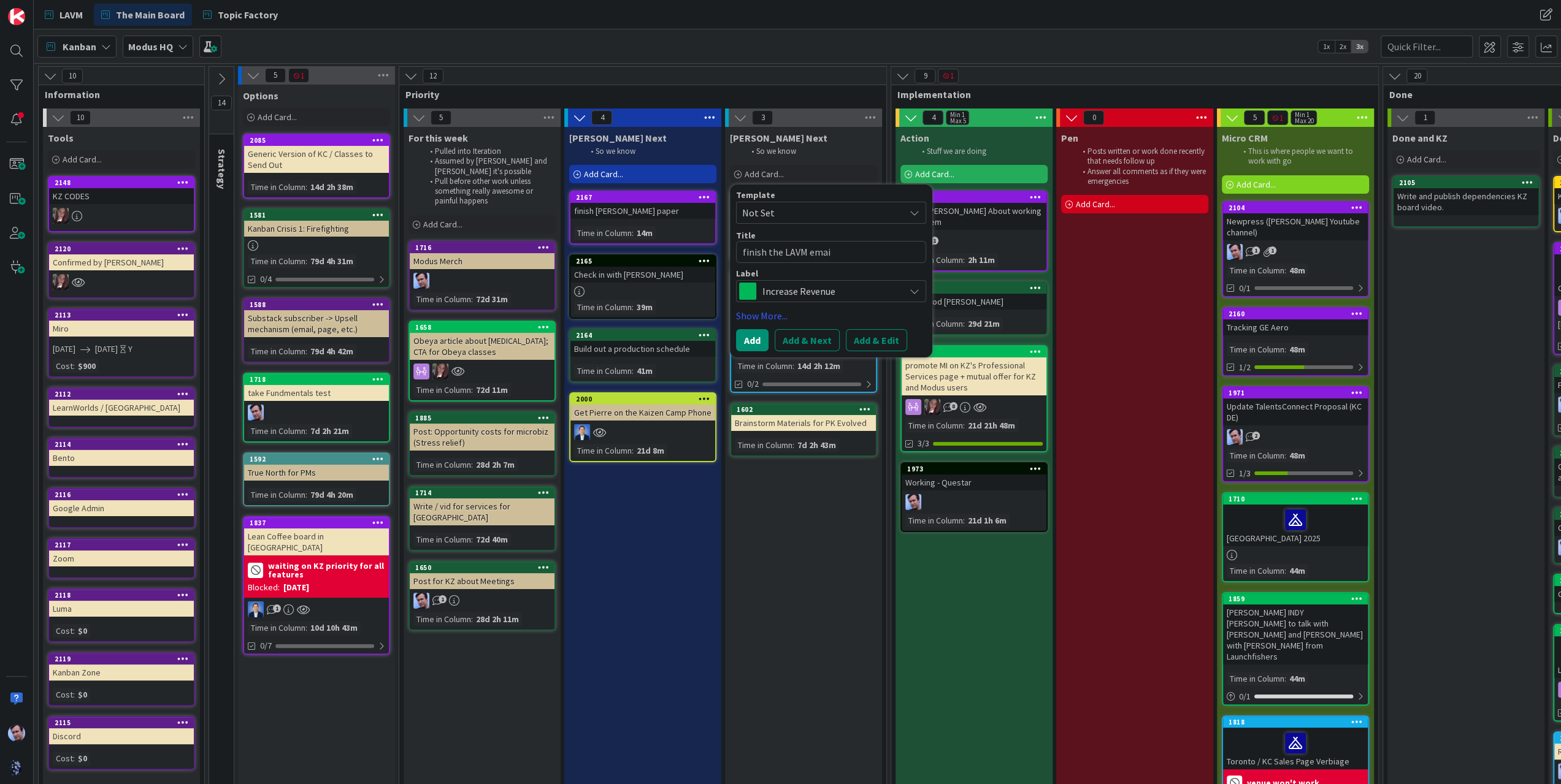
type textarea "x"
type textarea "finish the LAVM email"
type textarea "x"
type textarea "finish the LAVM emai"
type textarea "x"
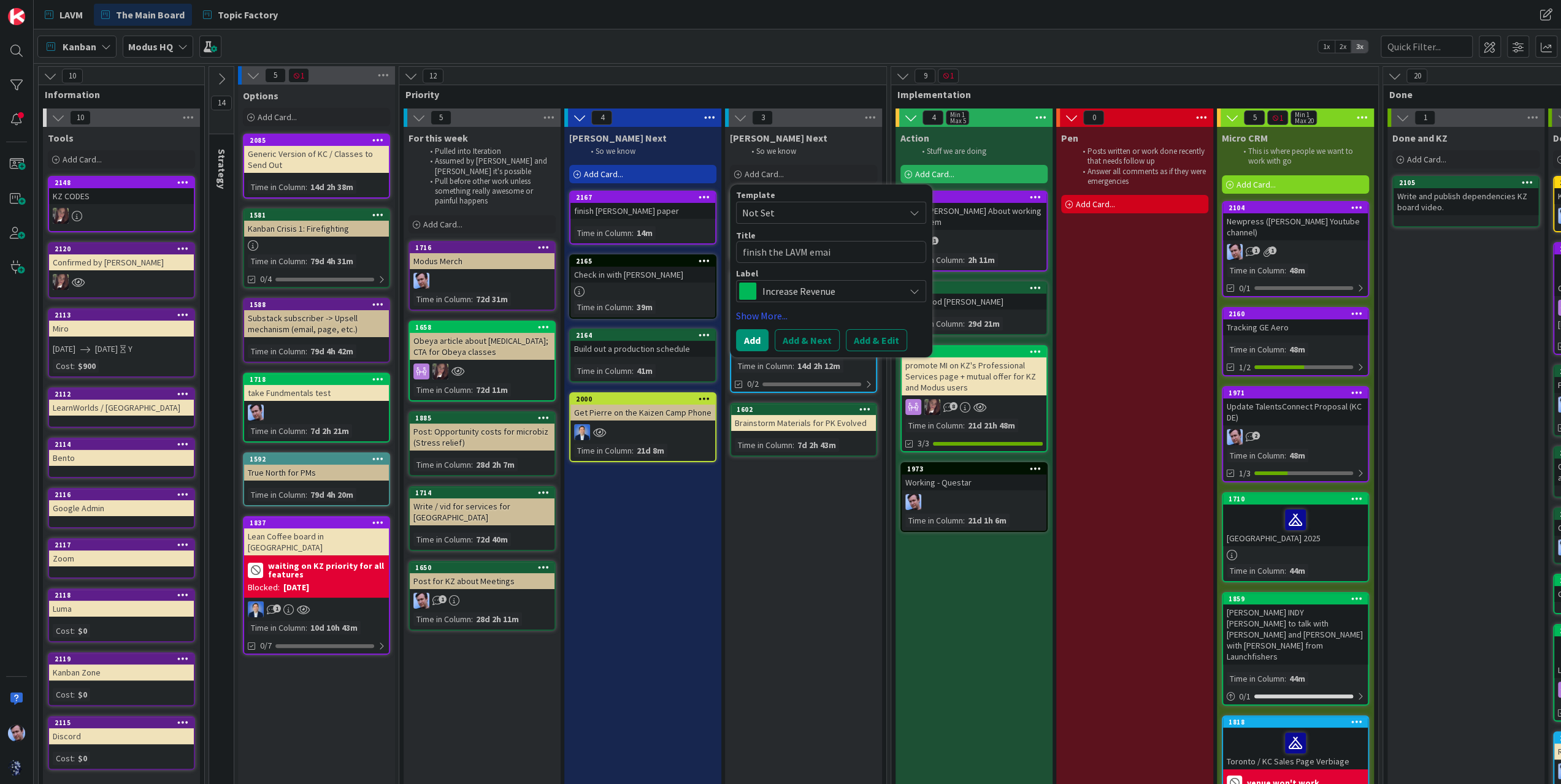
type textarea "finish the LAVM ema"
type textarea "x"
type textarea "finish the LAVM em"
type textarea "x"
type textarea "finish the LAVM e"
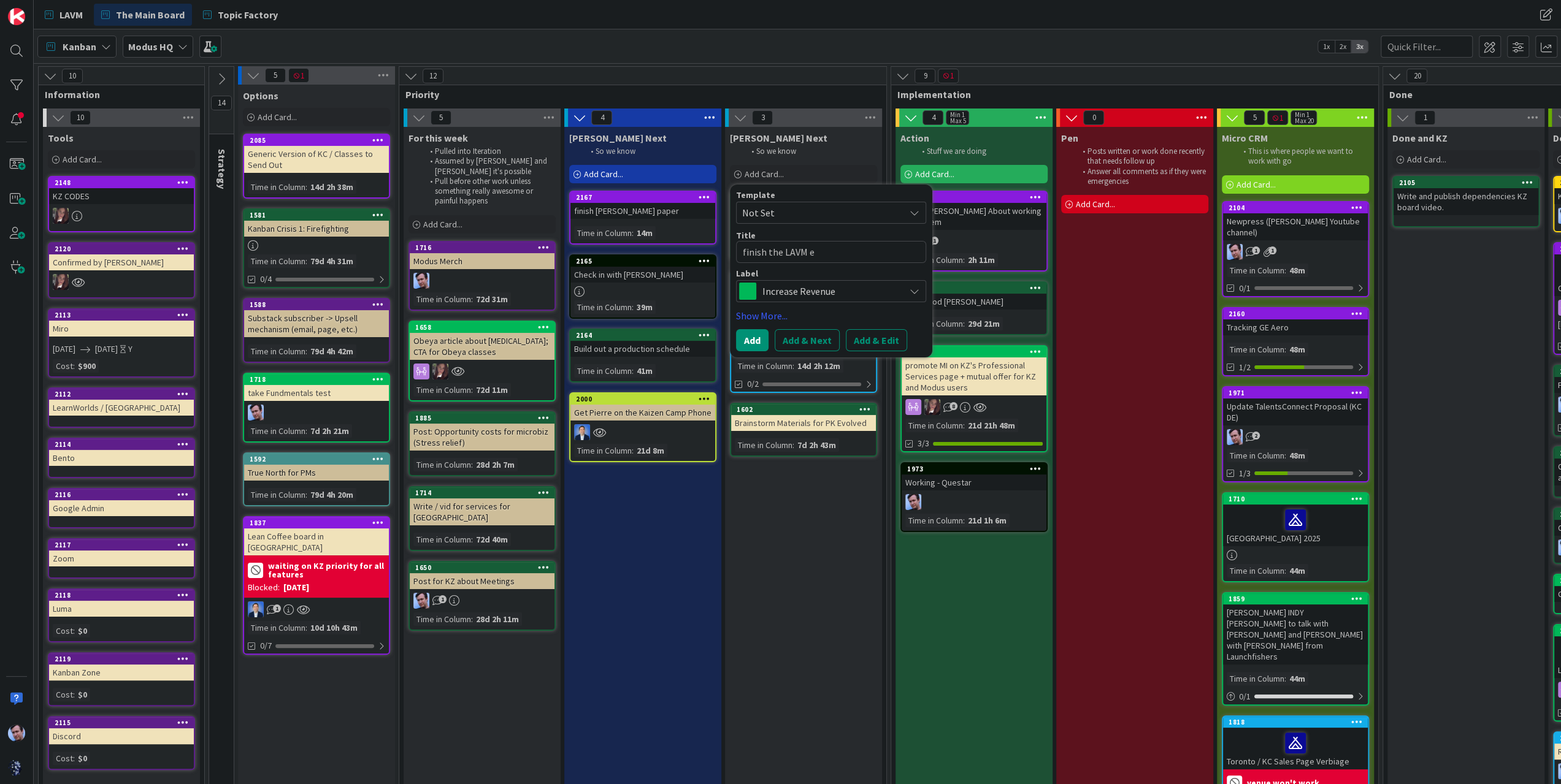
type textarea "x"
type textarea "finish the LAVM"
type textarea "x"
type textarea "finish the LAVM b"
type textarea "x"
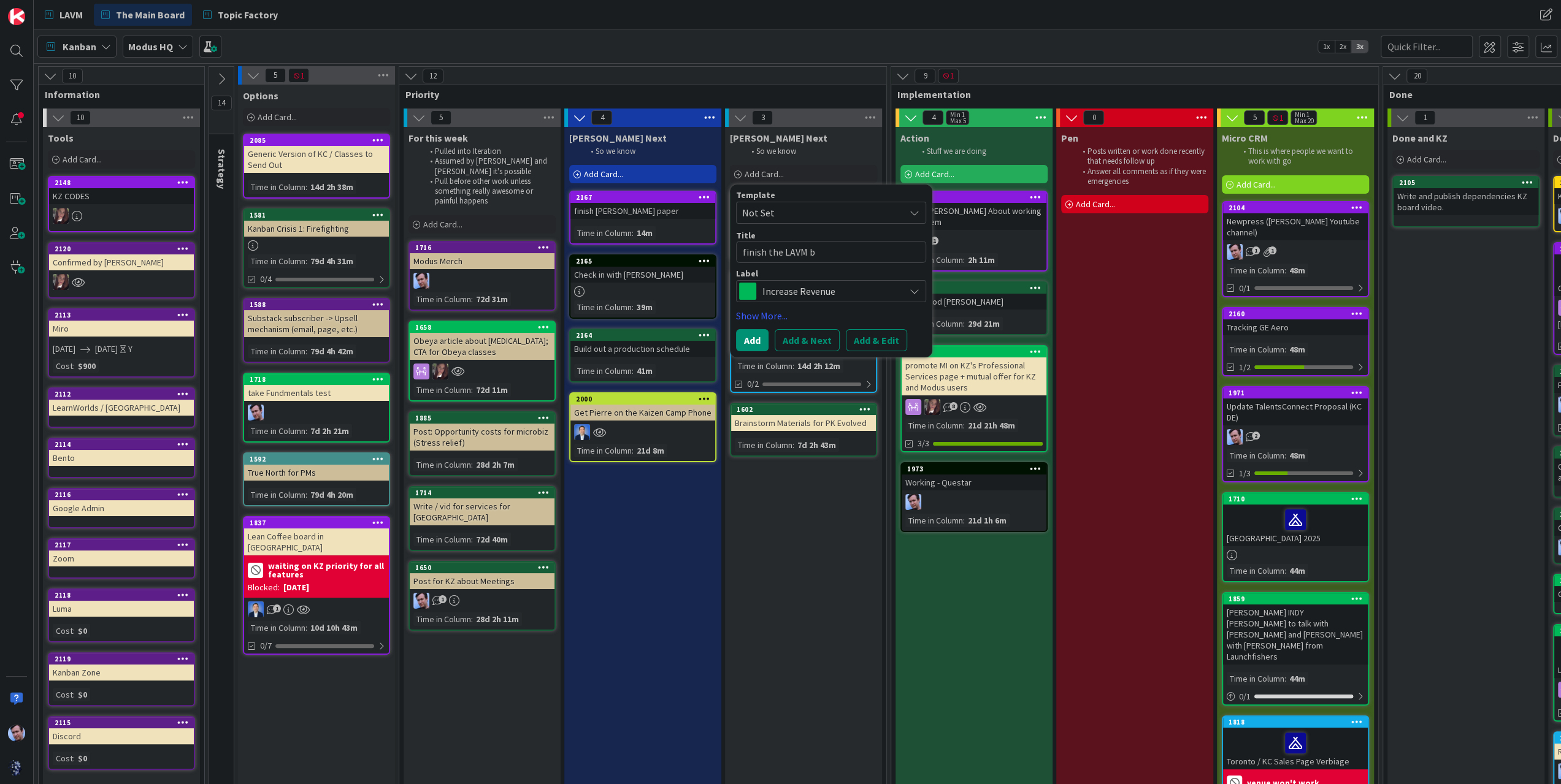
type textarea "finish the LAVM bo"
type textarea "x"
type textarea "finish the LAVM boa"
type textarea "x"
type textarea "finish the LAVM boar"
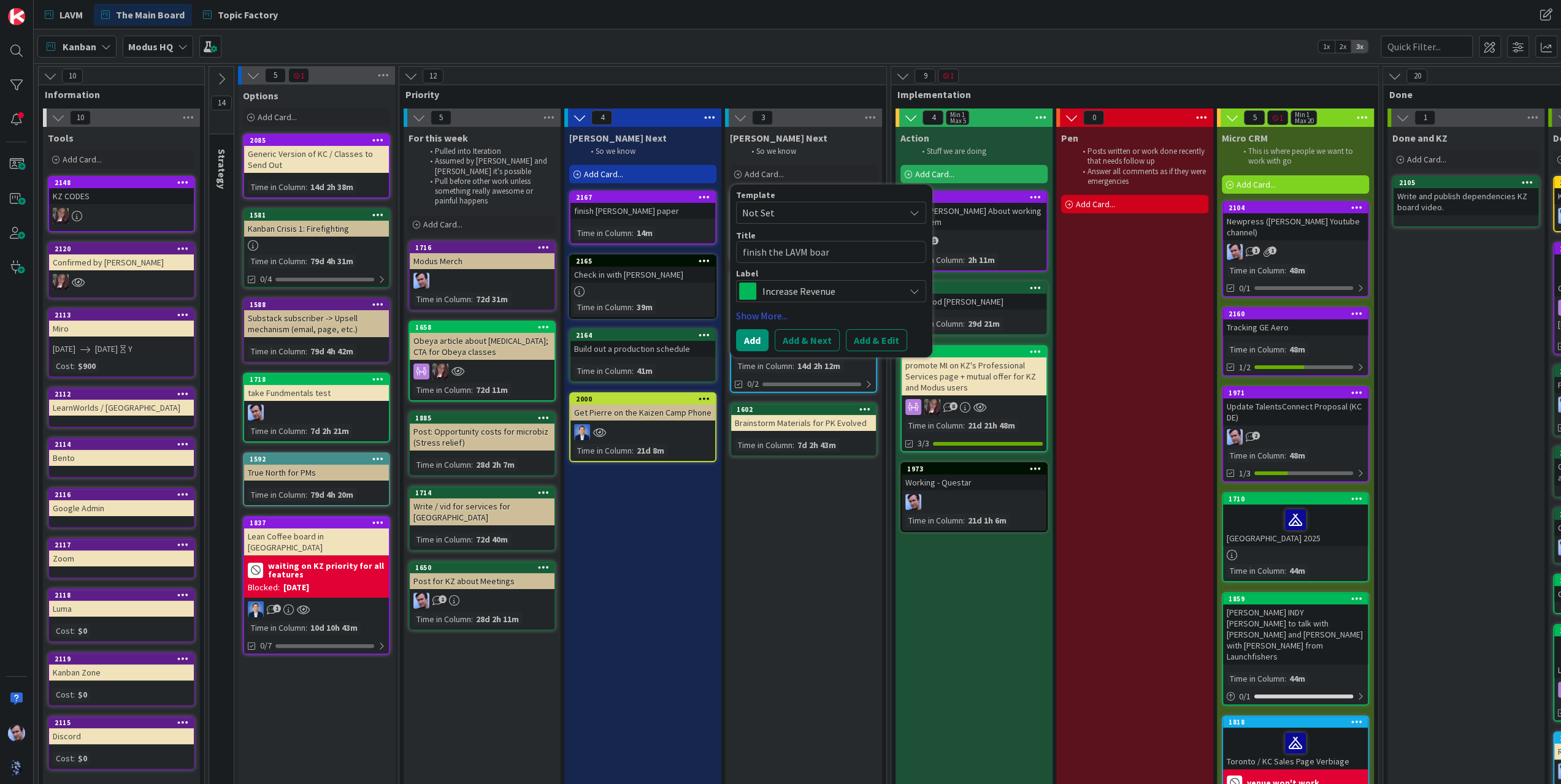
type textarea "x"
type textarea "finish the LAVM board"
click at [753, 333] on button "Add" at bounding box center [753, 340] width 33 height 22
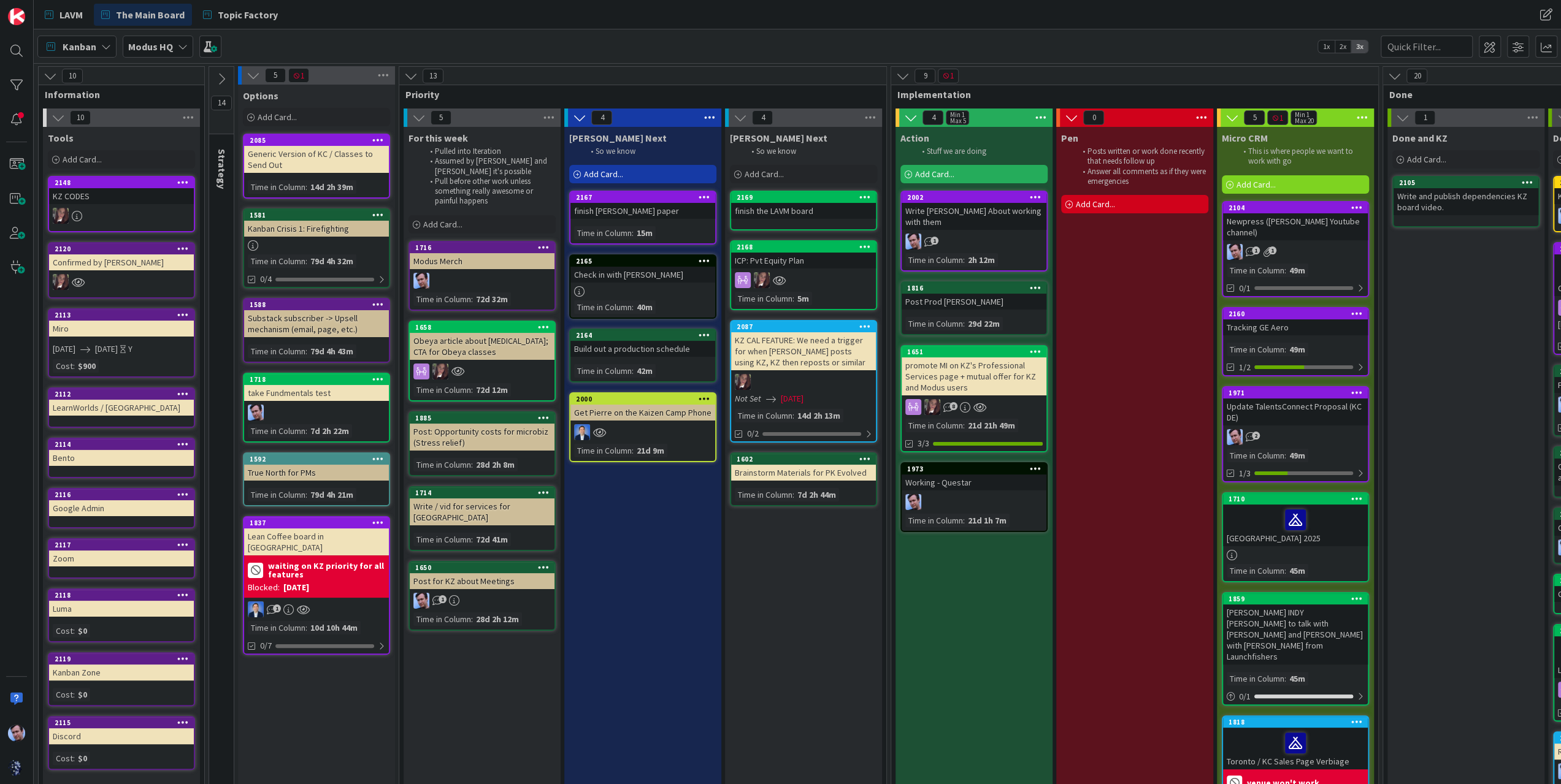
click at [610, 175] on span "Add Card..." at bounding box center [603, 175] width 39 height 11
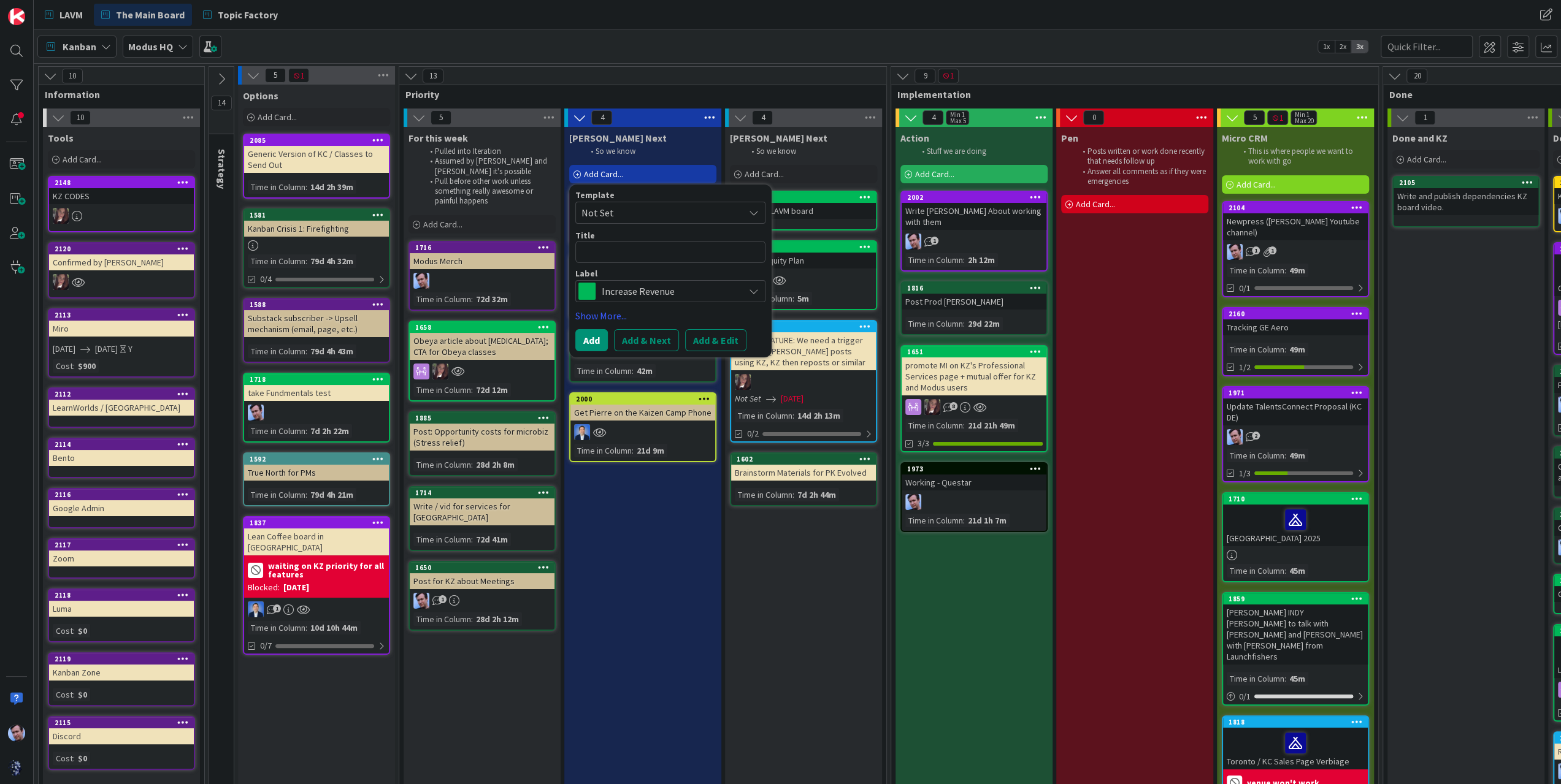
type textarea "x"
type textarea "m"
type textarea "x"
type textarea "ma"
type textarea "x"
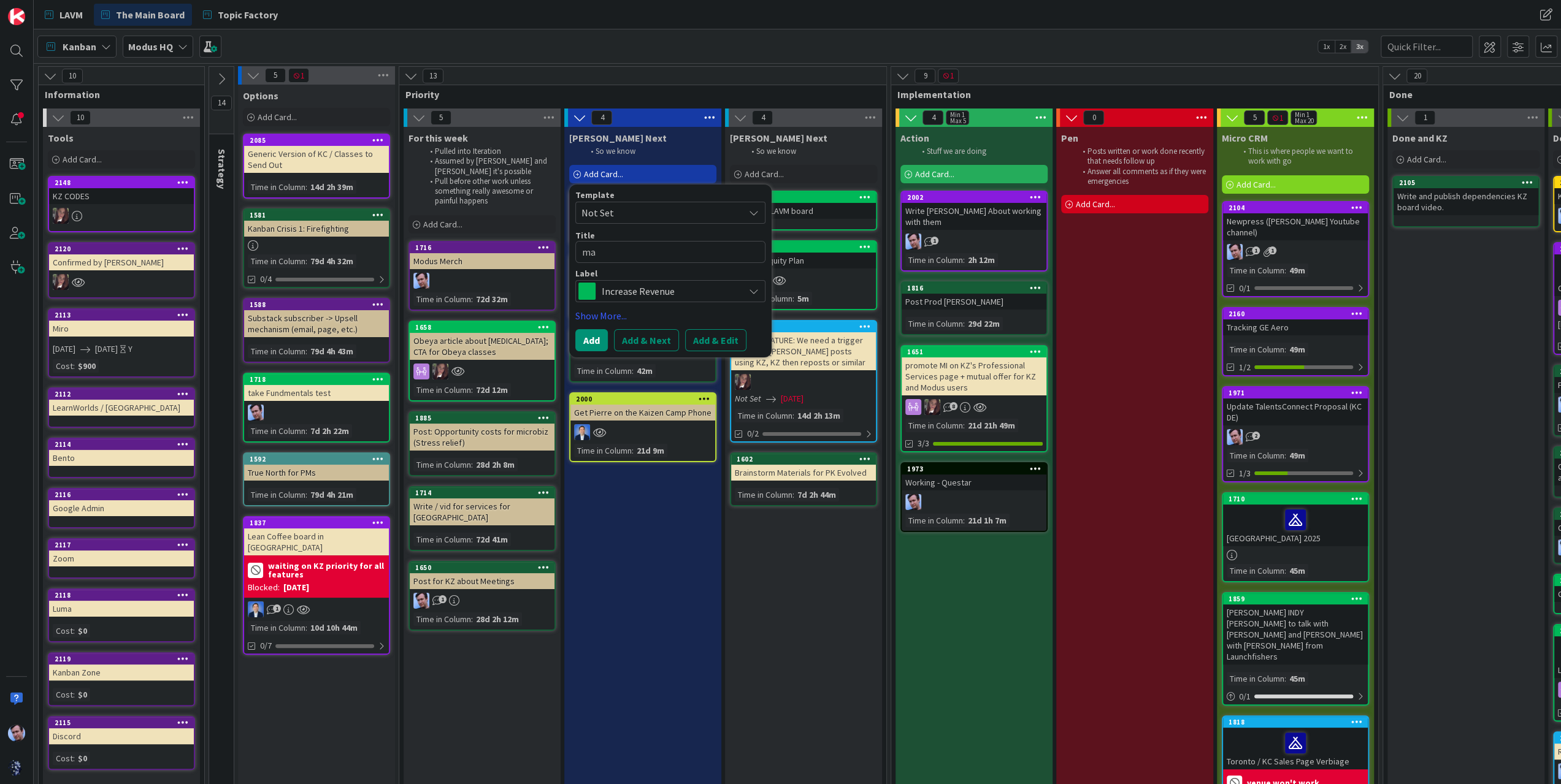
type textarea "mak"
type textarea "x"
type textarea "make"
type textarea "x"
type textarea "make"
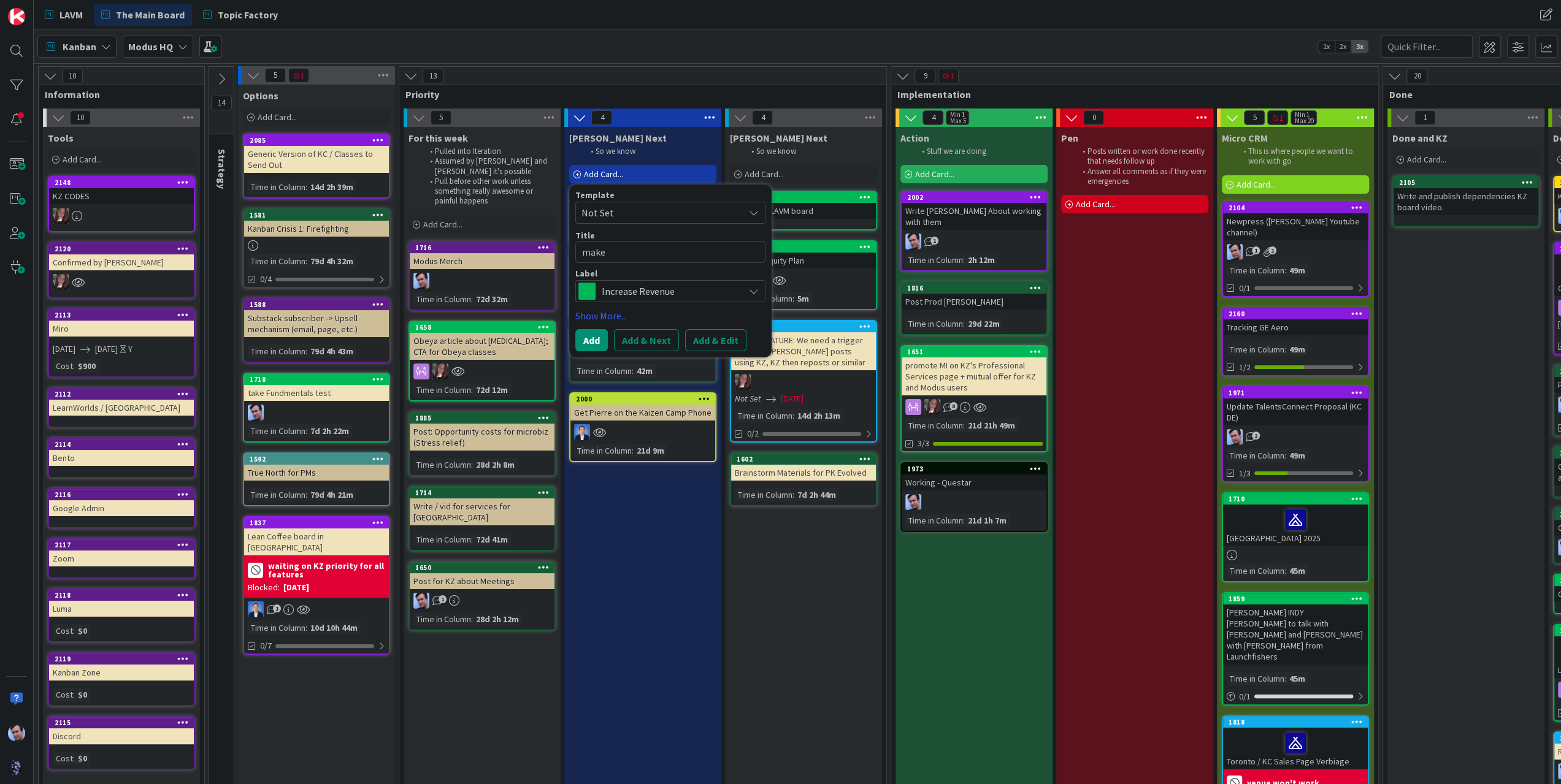
type textarea "x"
type textarea "make a"
type textarea "x"
type textarea "make a"
type textarea "x"
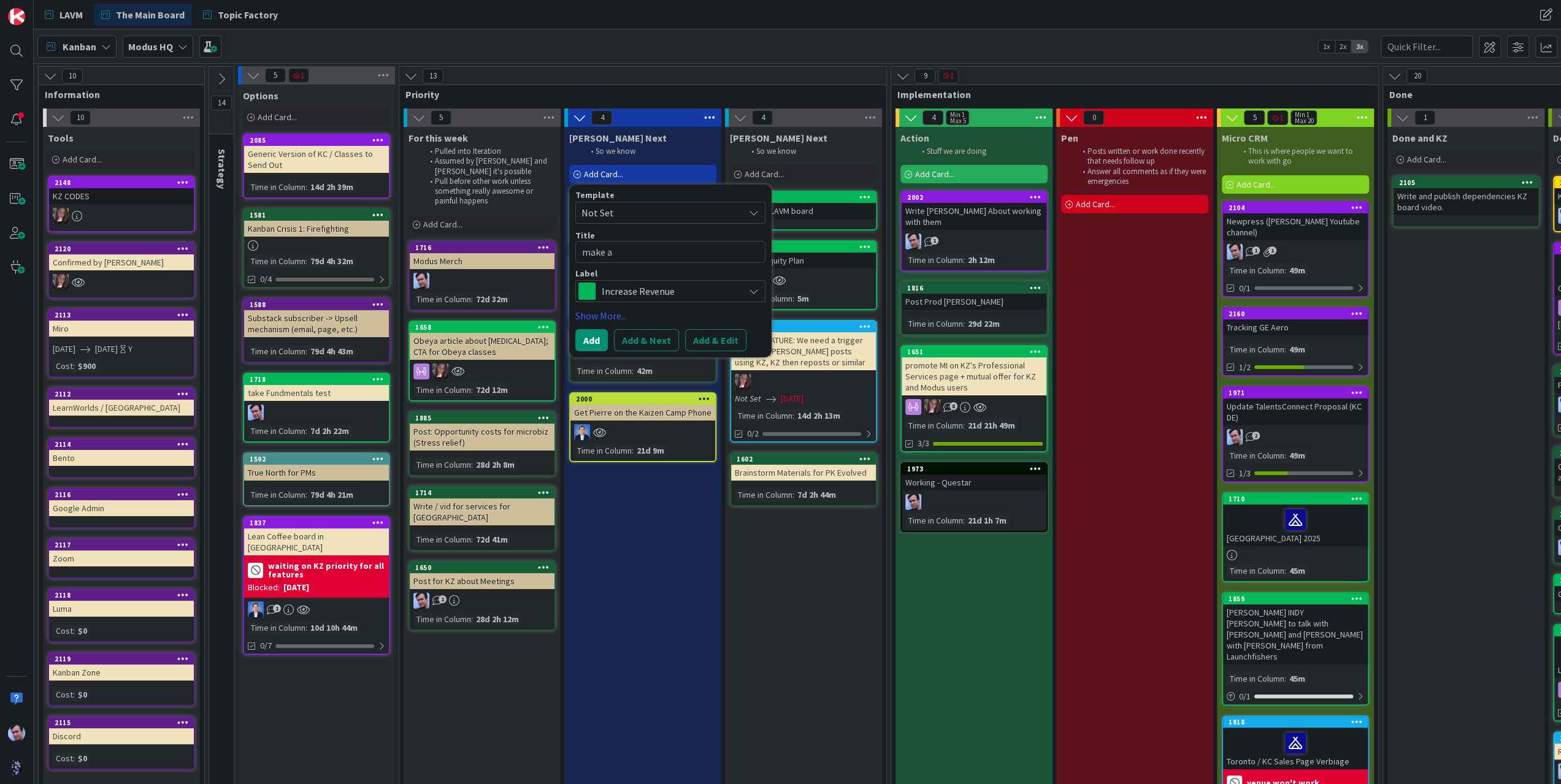
type textarea "make a p"
type textarea "x"
type textarea "make a po"
type textarea "x"
type textarea "make a pos"
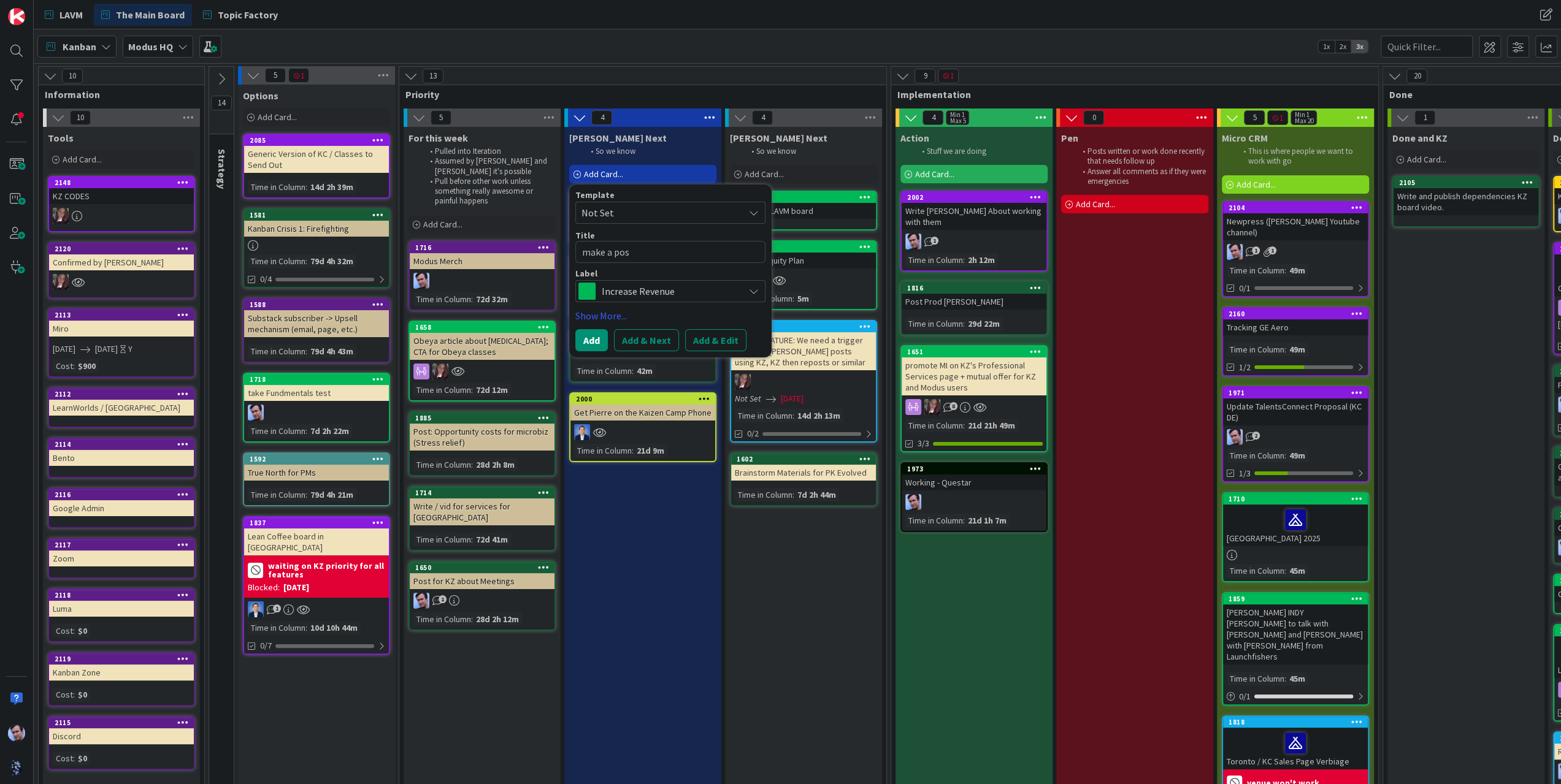
type textarea "x"
type textarea "make a post"
click at [638, 285] on span "Increase Revenue" at bounding box center [670, 291] width 136 height 17
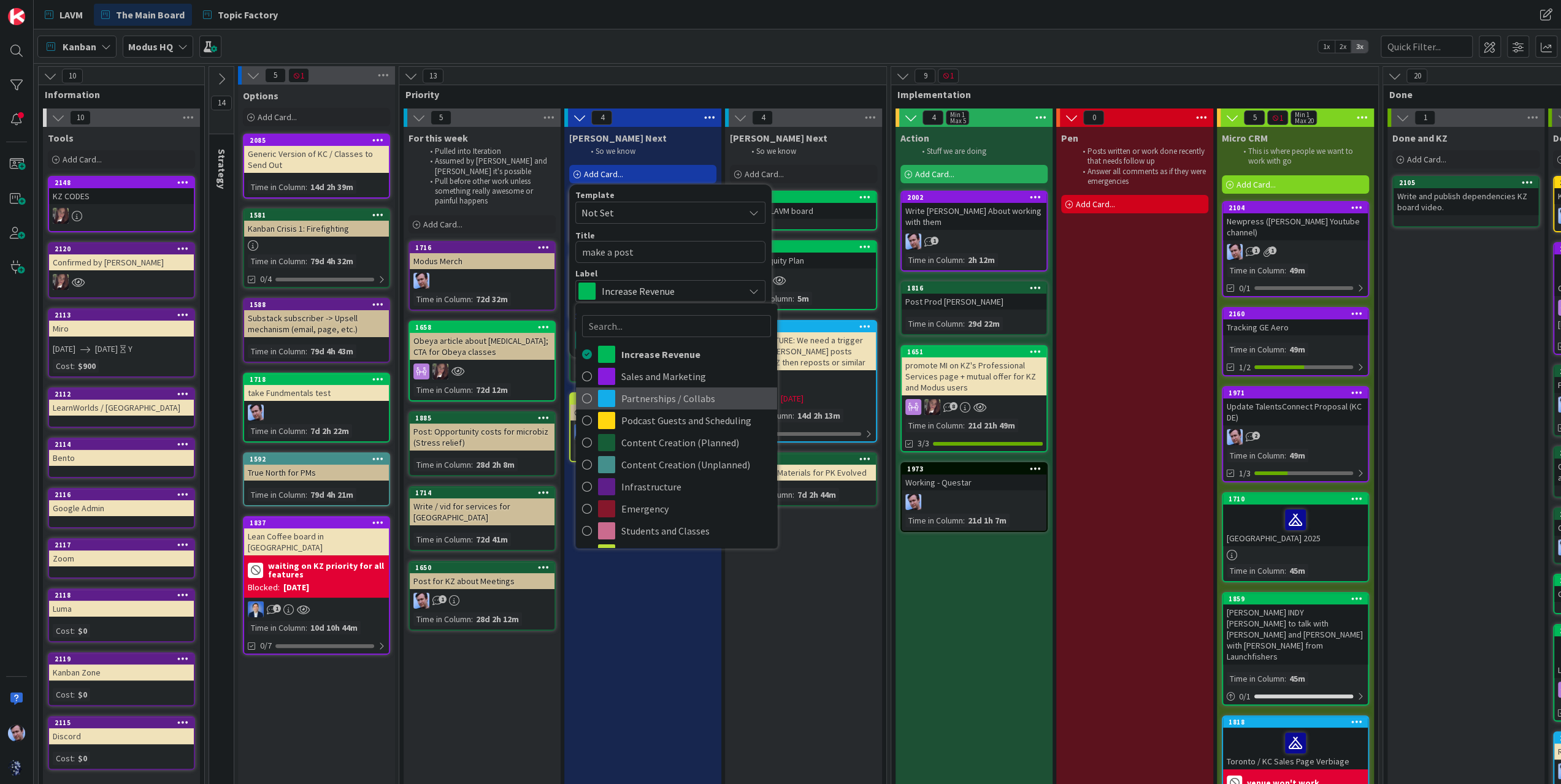
click at [637, 399] on span "Partnerships / Collabs" at bounding box center [696, 398] width 149 height 18
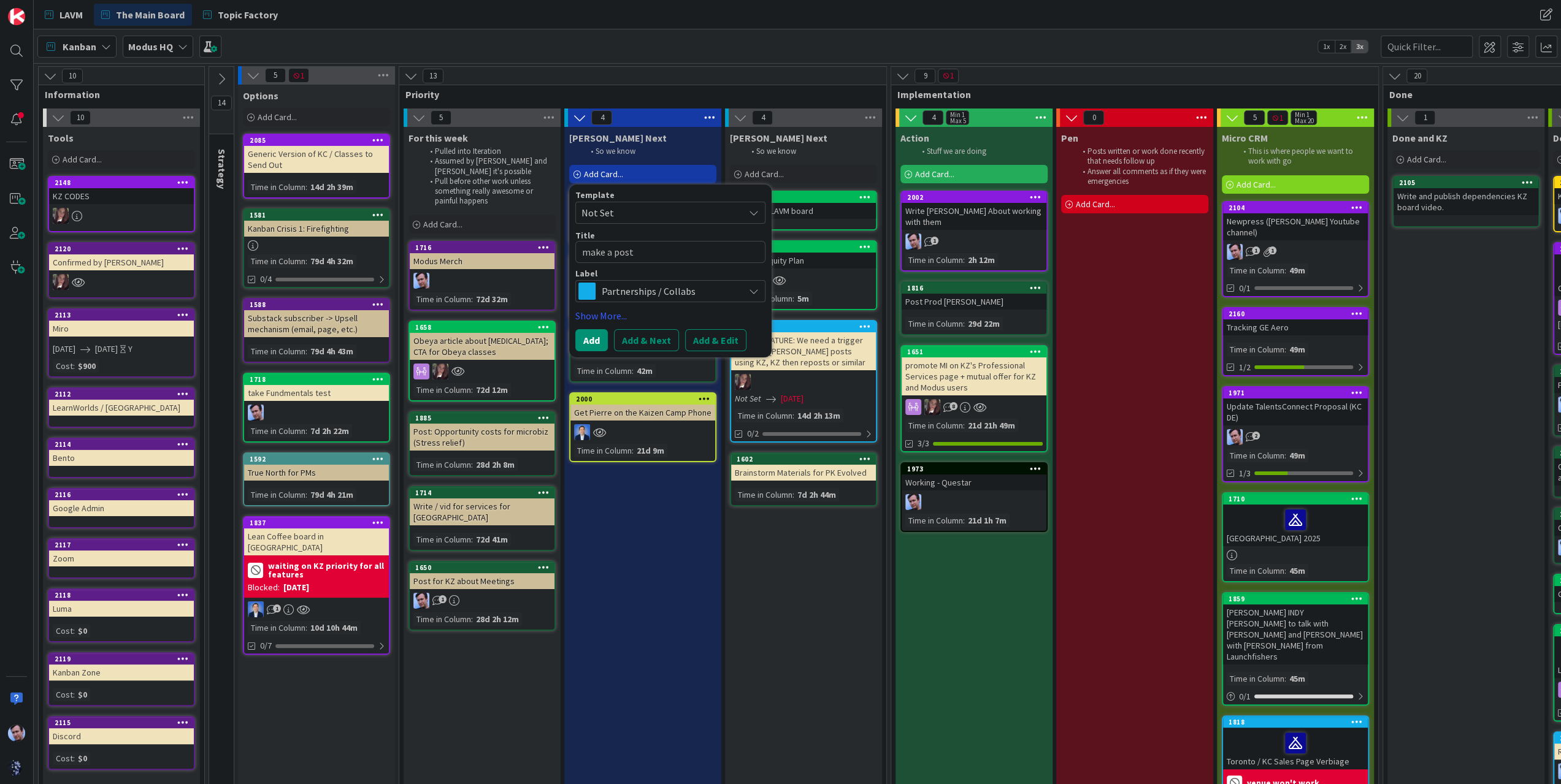
click at [670, 287] on span "Partnerships / Collabs" at bounding box center [670, 291] width 136 height 17
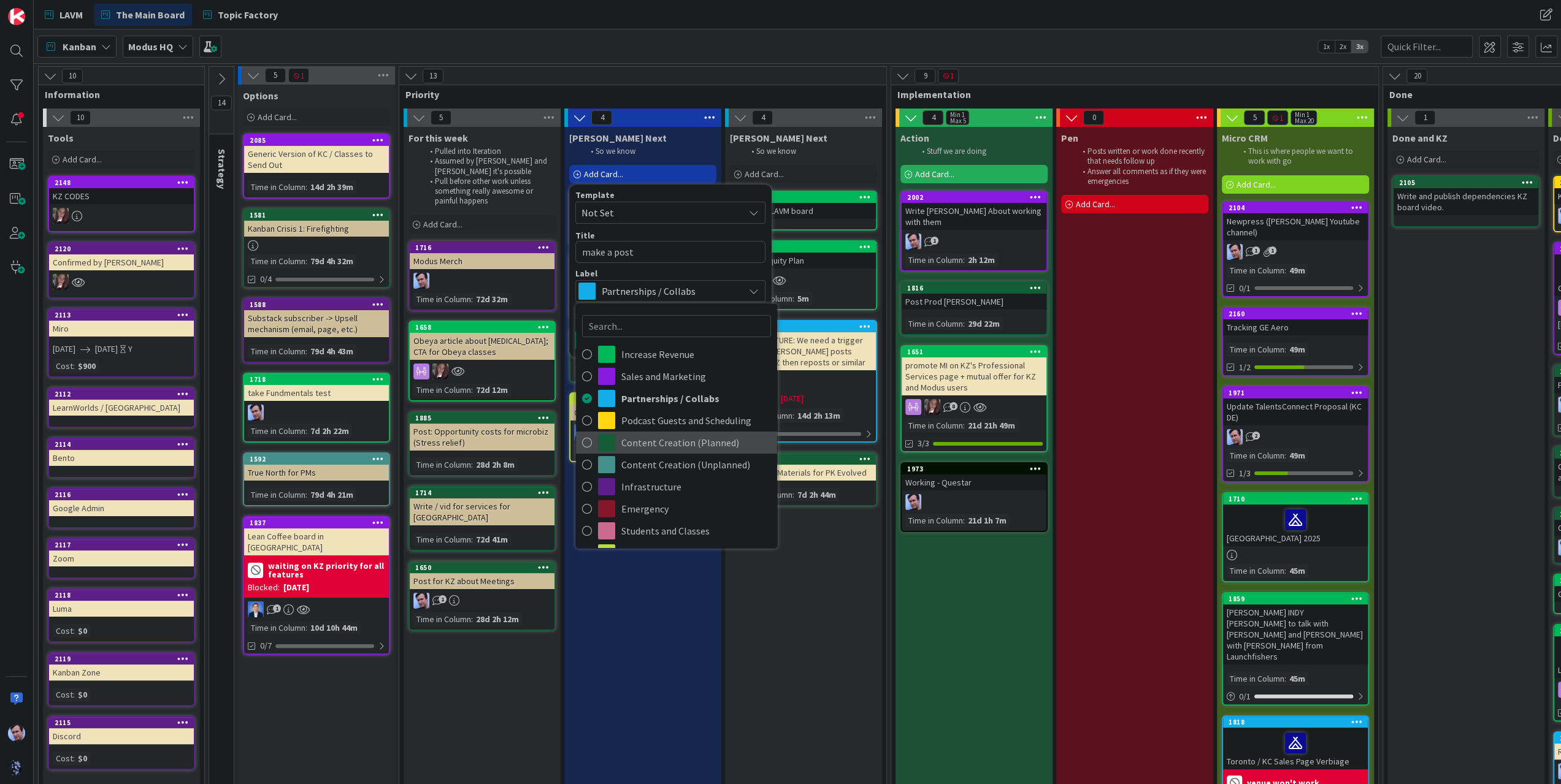
click at [660, 435] on span "Content Creation (Planned)" at bounding box center [696, 442] width 149 height 18
type textarea "x"
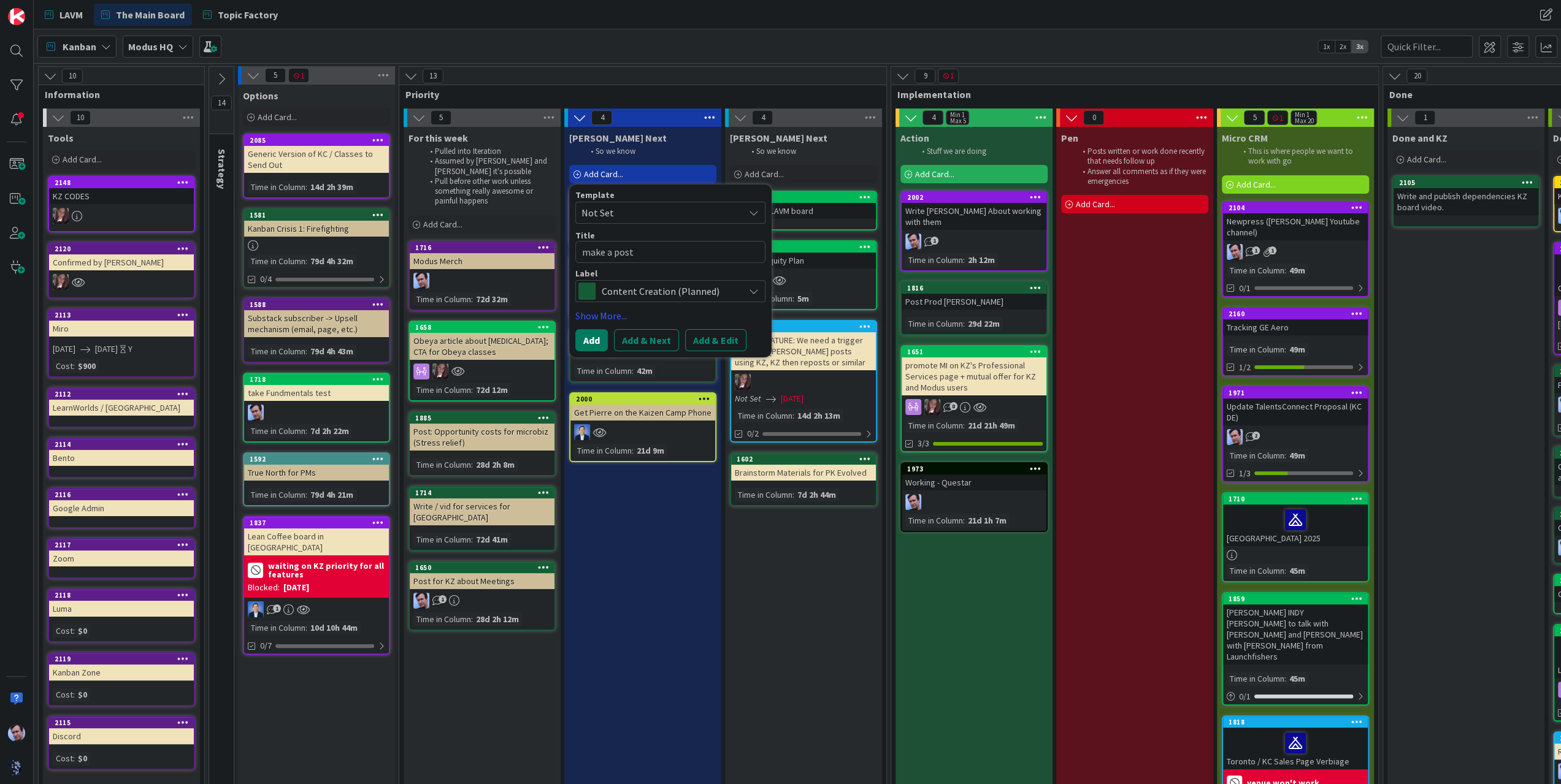
click at [588, 333] on button "Add" at bounding box center [592, 340] width 33 height 22
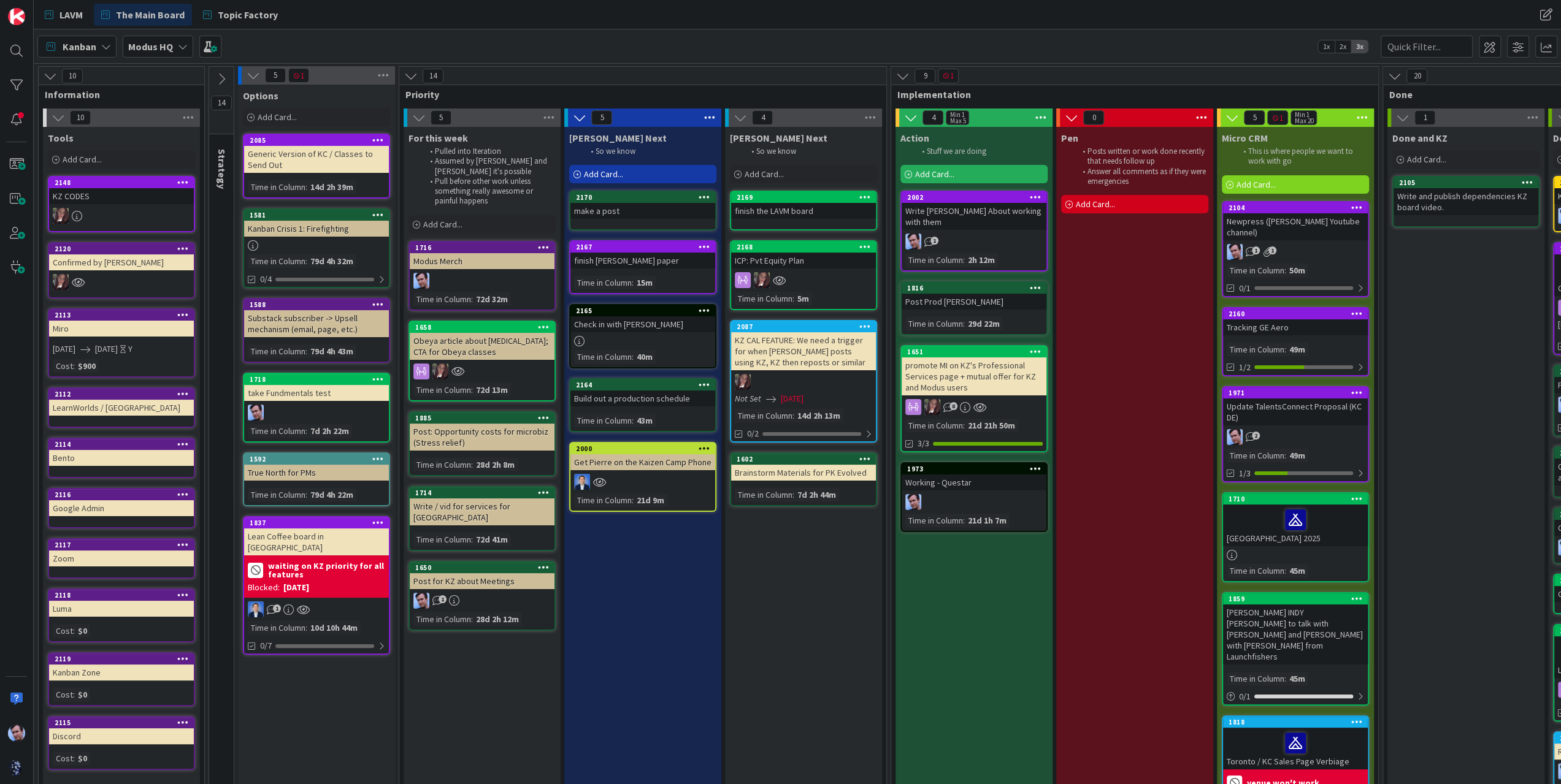
click at [619, 630] on div "Jim Next So we know Add Card... Template Not Set Title 0 / 128 Label Increase R…" at bounding box center [642, 556] width 157 height 859
